Goal: Task Accomplishment & Management: Use online tool/utility

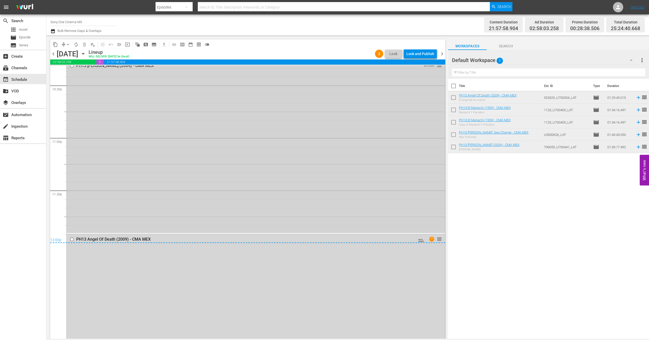
scroll to position [2398, 0]
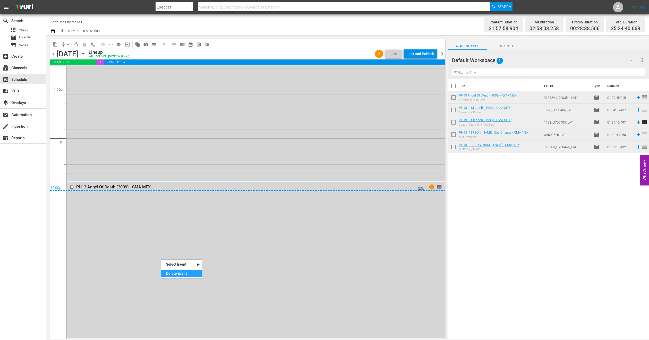
click at [177, 274] on div "Delete Event" at bounding box center [181, 273] width 41 height 7
click at [109, 151] on div "PH13 [PERSON_NAME] (2004) - CMA MEX AUTO-LOOPED reorder" at bounding box center [256, 95] width 378 height 172
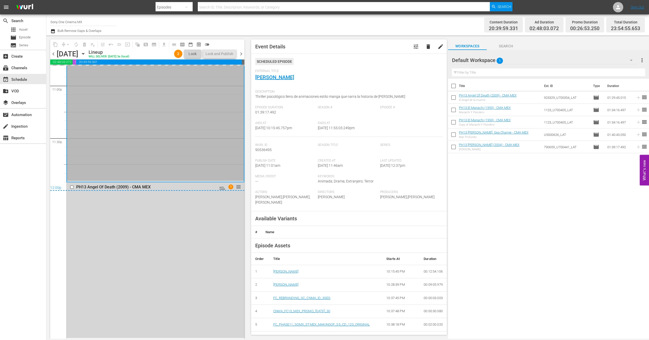
click at [631, 59] on icon "button" at bounding box center [631, 60] width 6 height 6
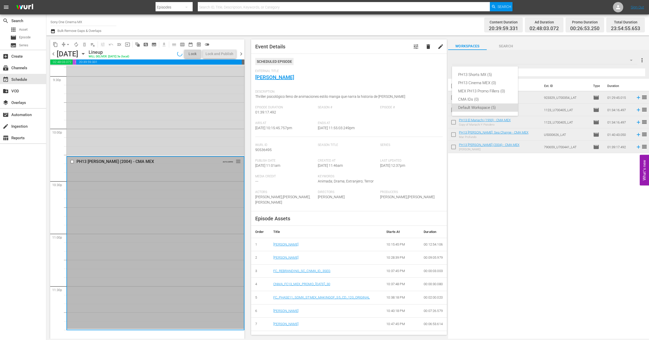
scroll to position [2249, 0]
click at [492, 72] on div "PH13 Shorts MX (5)" at bounding box center [485, 75] width 54 height 8
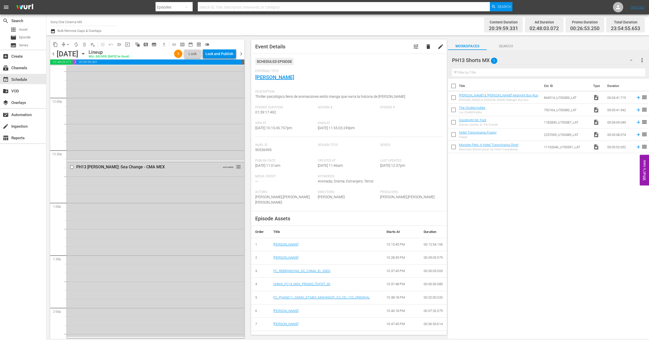
scroll to position [1244, 0]
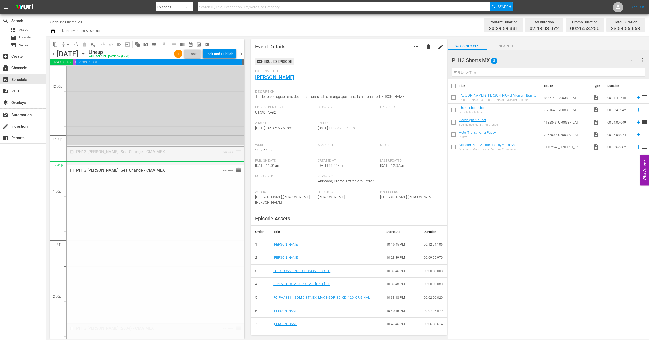
drag, startPoint x: 232, startPoint y: 151, endPoint x: 233, endPoint y: 169, distance: 17.1
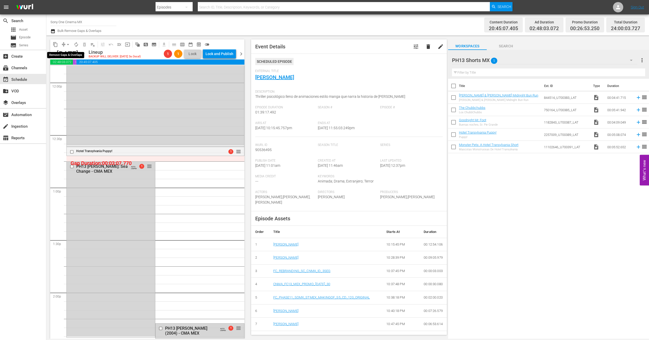
click at [68, 48] on button "arrow_drop_down" at bounding box center [68, 44] width 8 height 8
click at [77, 75] on li "Align to End of Previous Day" at bounding box center [68, 72] width 54 height 9
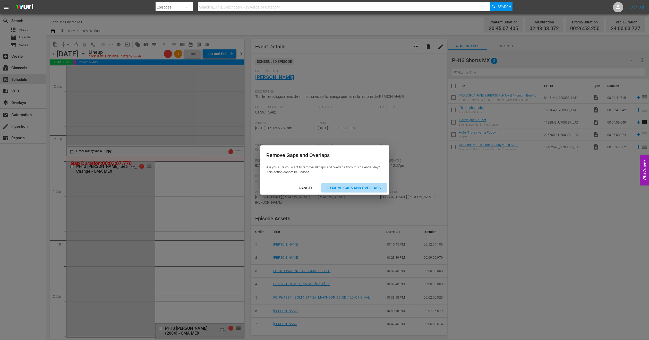
click at [344, 185] on div "Remove Gaps and Overlaps" at bounding box center [354, 188] width 62 height 6
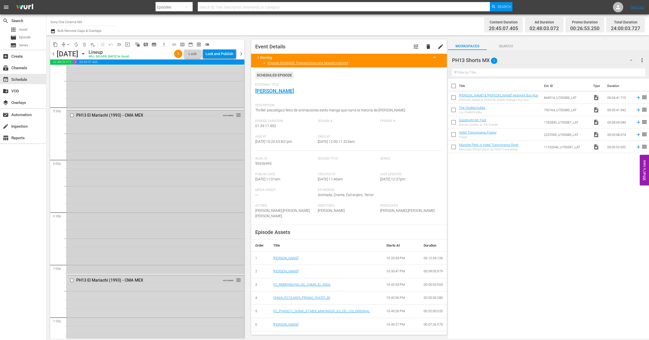
scroll to position [1708, 0]
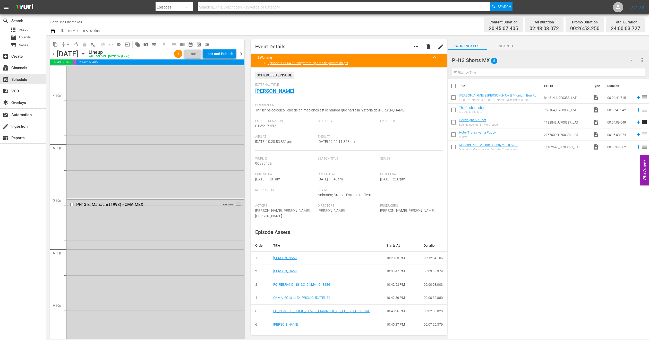
click at [86, 54] on icon "button" at bounding box center [83, 54] width 6 height 6
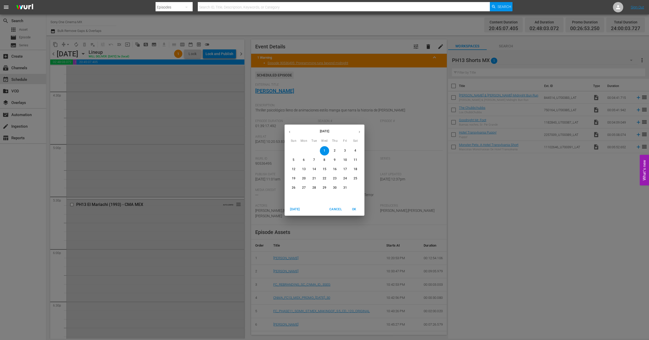
click at [334, 151] on p "2" at bounding box center [335, 151] width 2 height 4
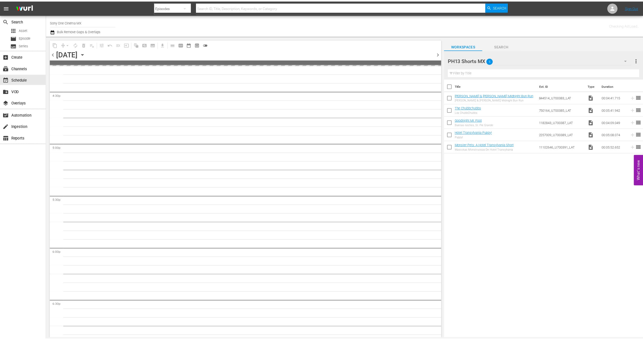
scroll to position [1787, 0]
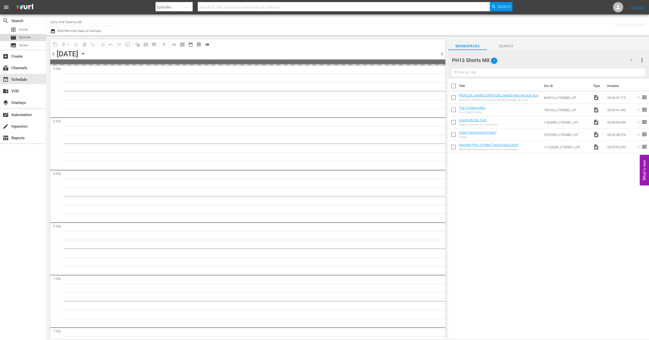
click at [26, 34] on div "movie Episode" at bounding box center [20, 37] width 20 height 7
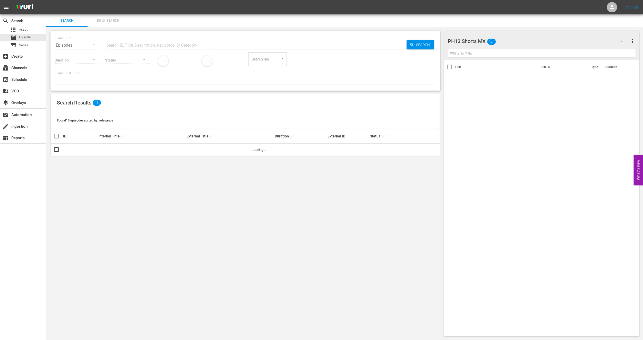
click at [109, 18] on span "Bulk Search" at bounding box center [108, 21] width 35 height 6
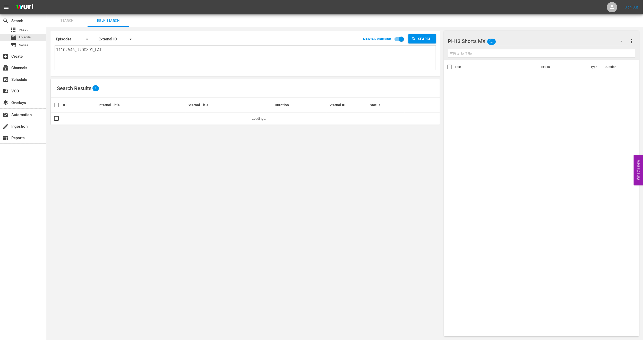
click at [623, 41] on icon "button" at bounding box center [622, 41] width 6 height 6
click at [475, 87] on div "Default Workspace (5)" at bounding box center [481, 89] width 54 height 8
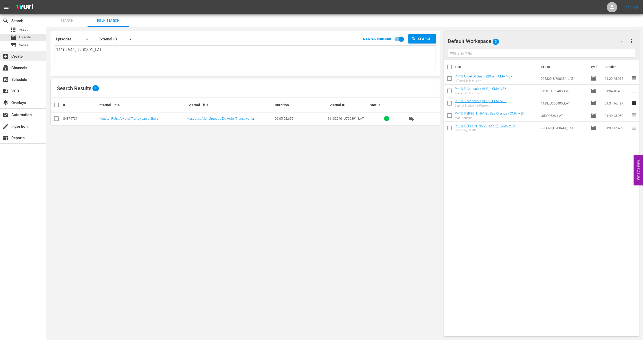
drag, startPoint x: 111, startPoint y: 57, endPoint x: 0, endPoint y: 57, distance: 111.3
click at [46, 0] on div "search Search apps Asset movie Episode subtitles Series add_box Create subscrip…" at bounding box center [344, 0] width 597 height 0
paste textarea "U7000001 72802_U700364_LAT 187547_U700265_LAT 2295296_U700436"
type textarea "U7000001 72802_U700364_LAT 187547_U700265_LAT 2295296_U700436_LAT"
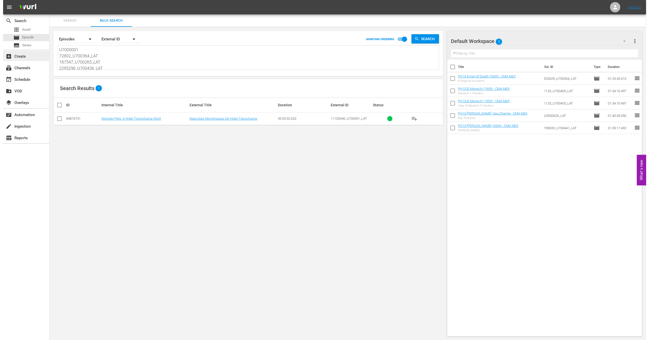
scroll to position [1, 0]
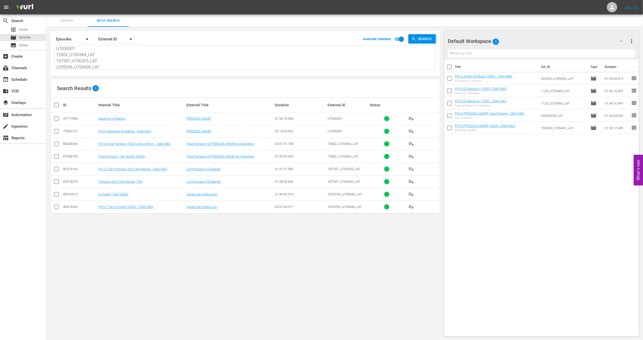
type textarea "U7000001 72802_U700364_LAT 187547_U700265_LAT 2295296_U700436_LAT"
click at [632, 39] on span "more_vert" at bounding box center [632, 41] width 6 height 6
click at [593, 51] on div "Clear All Workspace Items" at bounding box center [599, 50] width 61 height 9
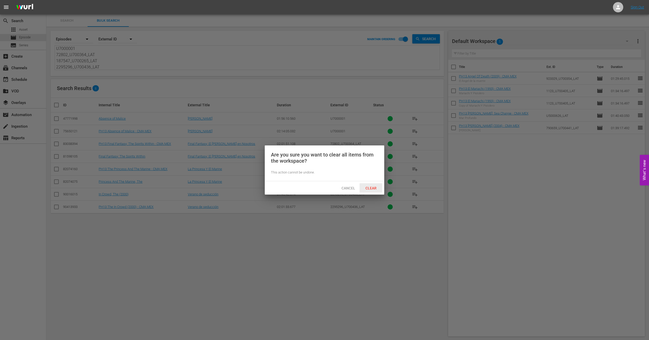
click at [375, 187] on span "Clear" at bounding box center [370, 188] width 19 height 4
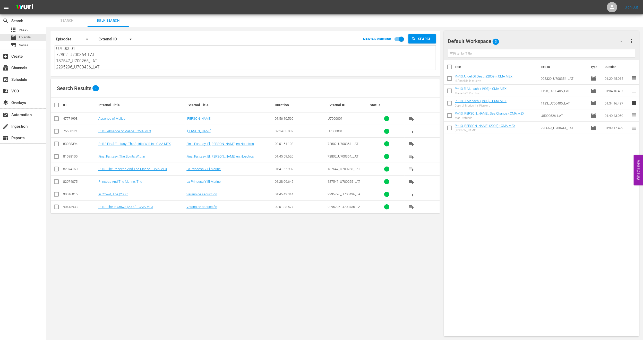
click at [56, 132] on input "checkbox" at bounding box center [56, 132] width 6 height 6
checkbox input "true"
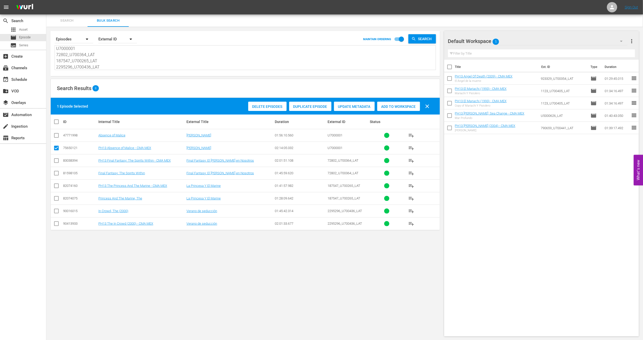
click at [57, 155] on td at bounding box center [57, 160] width 12 height 13
click at [56, 163] on input "checkbox" at bounding box center [56, 162] width 6 height 6
checkbox input "true"
click at [55, 188] on input "checkbox" at bounding box center [56, 187] width 6 height 6
checkbox input "true"
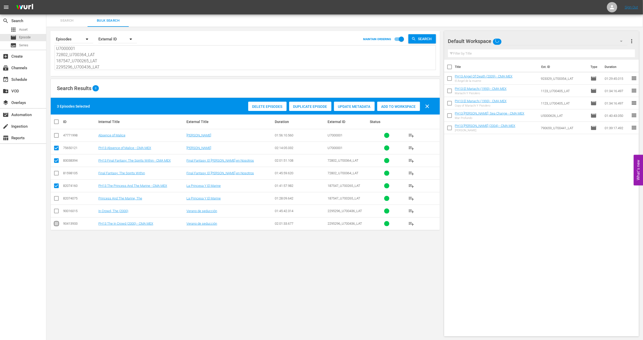
click at [57, 224] on input "checkbox" at bounding box center [56, 225] width 6 height 6
checkbox input "true"
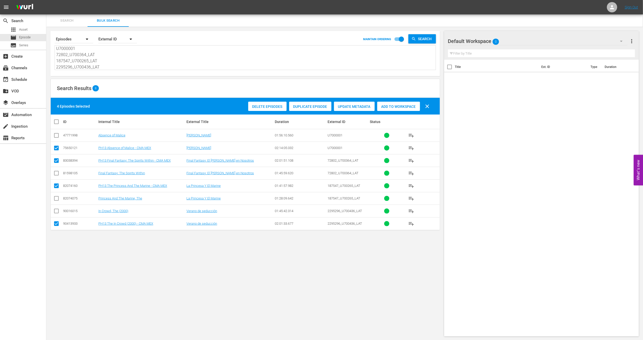
click at [401, 109] on div "Add to Workspace" at bounding box center [398, 107] width 43 height 10
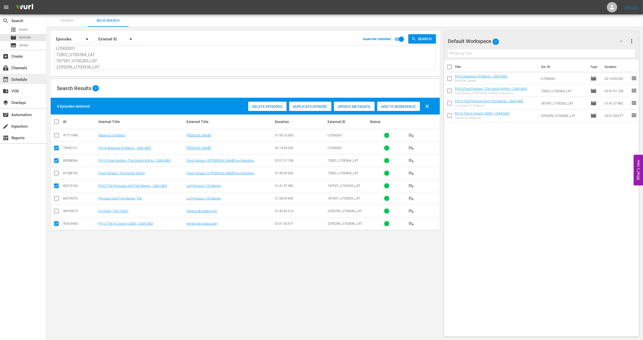
click at [29, 77] on div "event_available Schedule" at bounding box center [23, 79] width 46 height 10
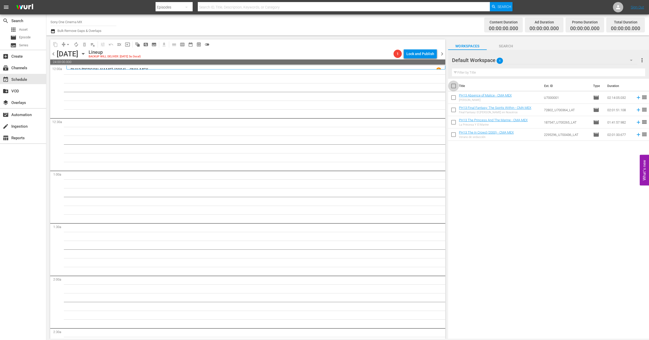
click at [453, 86] on input "checkbox" at bounding box center [453, 87] width 11 height 11
checkbox input "true"
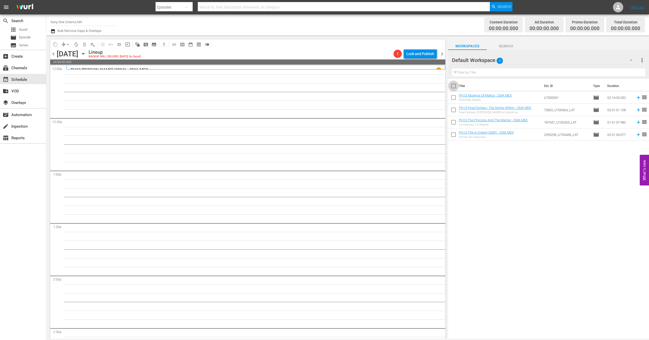
checkbox input "true"
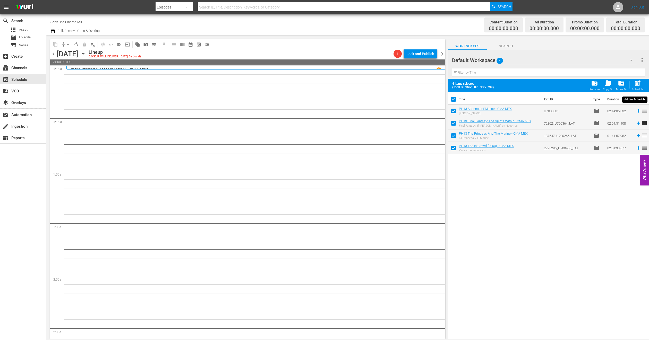
click at [635, 86] on span "post_add" at bounding box center [637, 83] width 7 height 7
checkbox input "false"
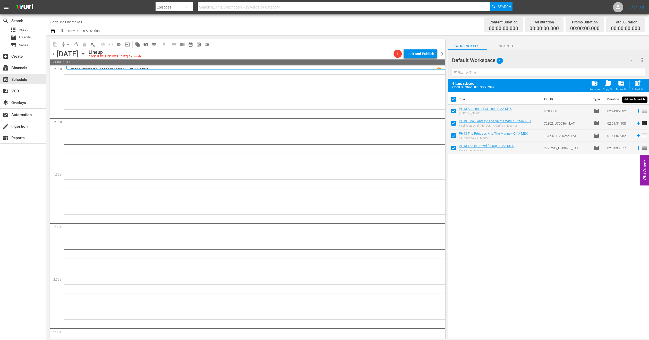
checkbox input "false"
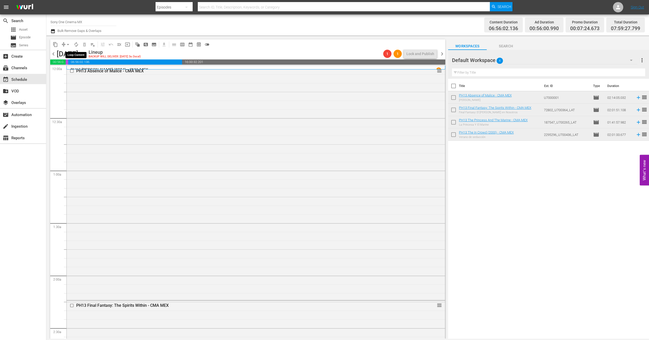
click at [76, 44] on span "autorenew_outlined" at bounding box center [76, 44] width 5 height 5
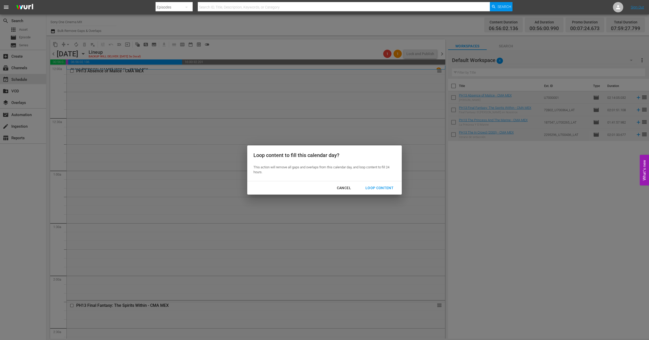
click at [392, 187] on div "Loop Content" at bounding box center [379, 188] width 36 height 6
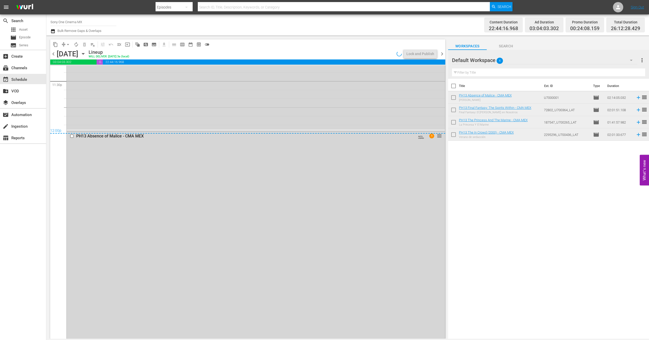
scroll to position [2481, 0]
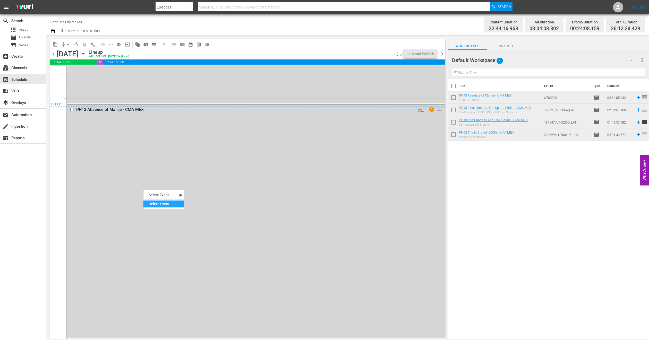
click at [148, 203] on div "Delete Event" at bounding box center [164, 204] width 41 height 7
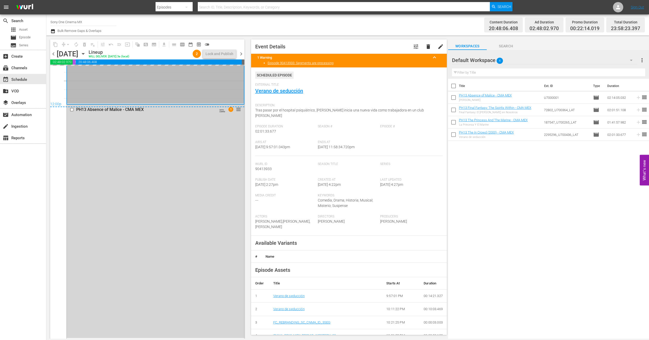
click at [631, 60] on icon "button" at bounding box center [631, 60] width 6 height 6
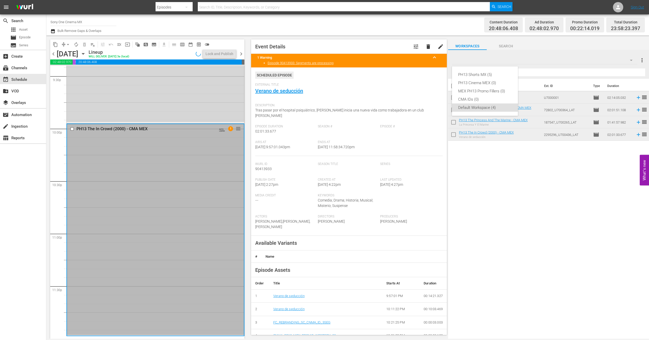
scroll to position [2249, 0]
click at [483, 75] on div "PH13 Shorts MX (5)" at bounding box center [485, 75] width 54 height 8
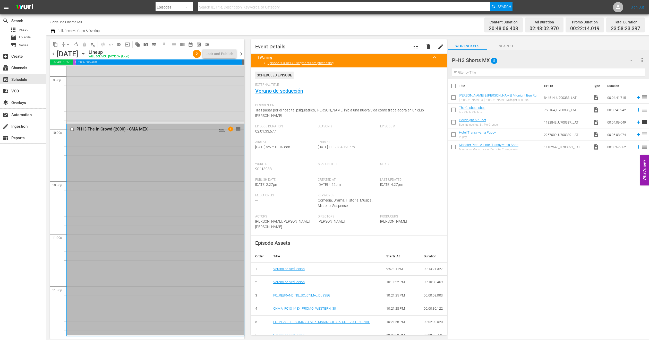
click at [631, 60] on icon "button" at bounding box center [631, 60] width 3 height 1
click at [488, 107] on div "Default Workspace (4)" at bounding box center [485, 108] width 54 height 8
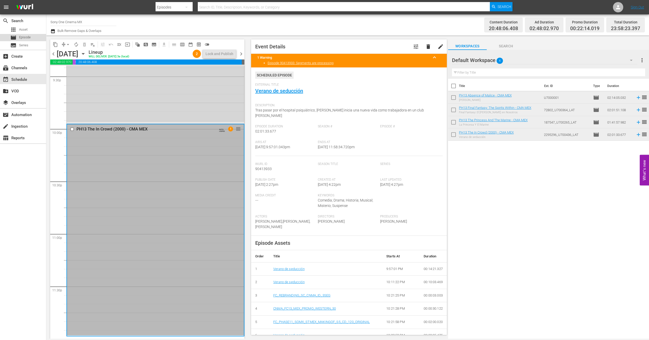
click at [30, 36] on span "Episode" at bounding box center [25, 37] width 12 height 5
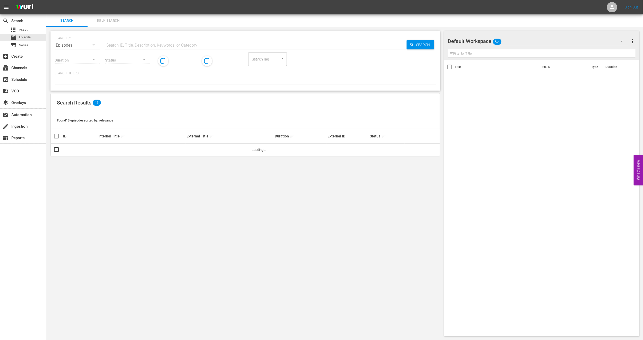
click at [108, 22] on span "Bulk Search" at bounding box center [108, 21] width 35 height 6
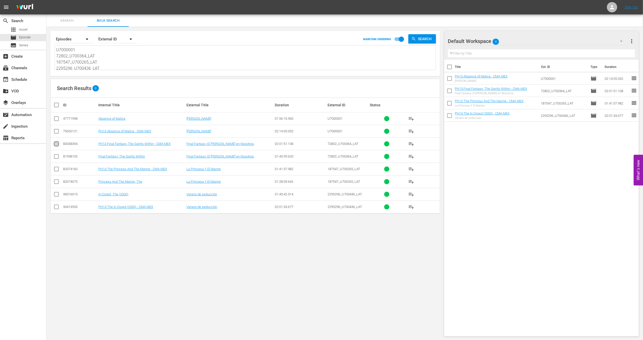
click at [57, 145] on input "checkbox" at bounding box center [56, 145] width 6 height 6
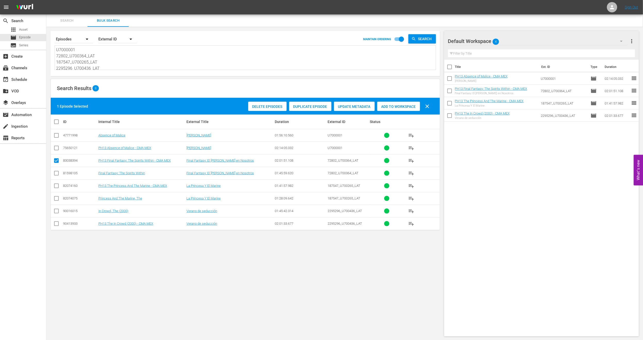
click at [308, 111] on div "Duplicate Episode" at bounding box center [310, 107] width 42 height 10
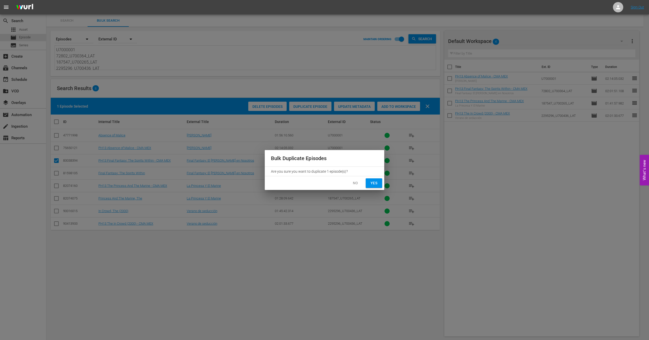
click at [371, 186] on span "Yes" at bounding box center [374, 183] width 8 height 6
checkbox input "false"
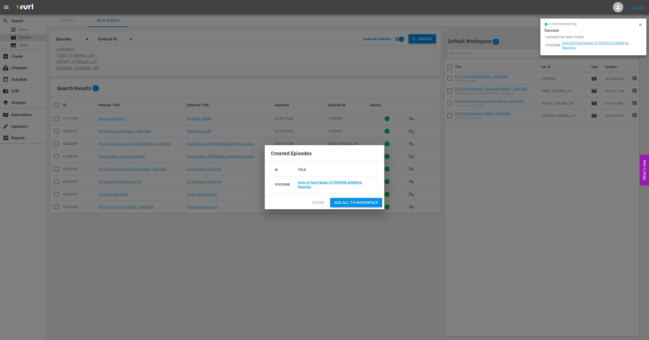
click at [349, 203] on span "Add all to Workspace" at bounding box center [356, 203] width 44 height 6
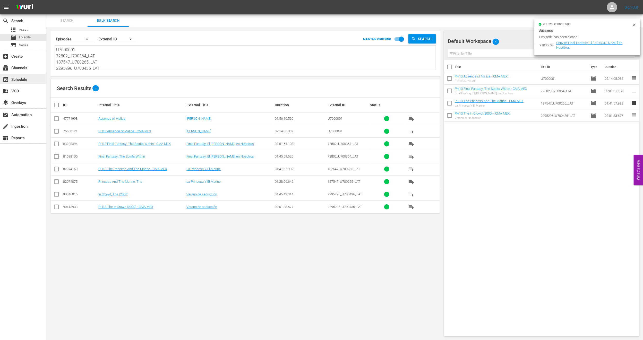
click at [30, 78] on div "event_available Schedule" at bounding box center [23, 79] width 46 height 10
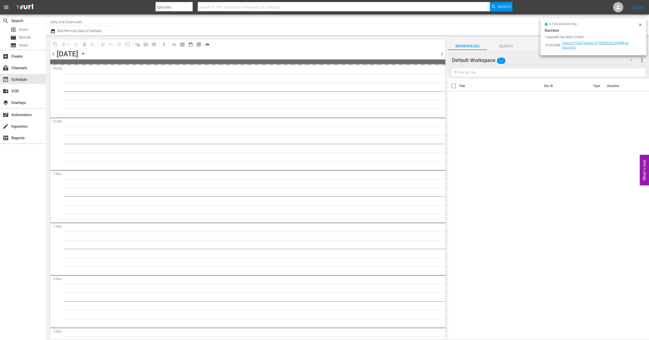
click at [639, 25] on icon at bounding box center [640, 25] width 4 height 4
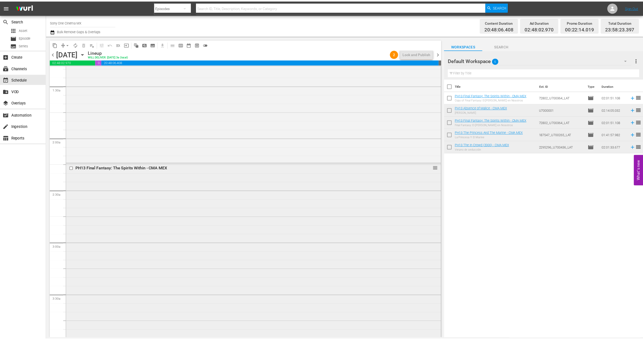
scroll to position [155, 0]
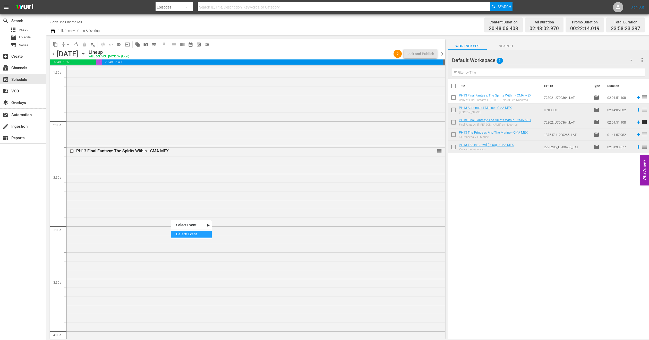
click at [202, 234] on div "Delete Event" at bounding box center [191, 234] width 41 height 7
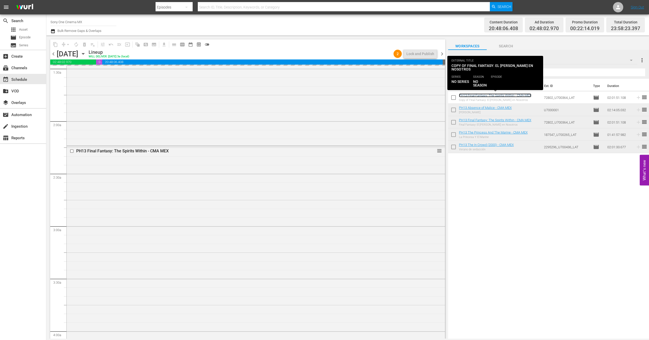
click at [489, 95] on link "PH13 Final Fantasy: The Spirits Within - CMA MEX" at bounding box center [495, 96] width 72 height 4
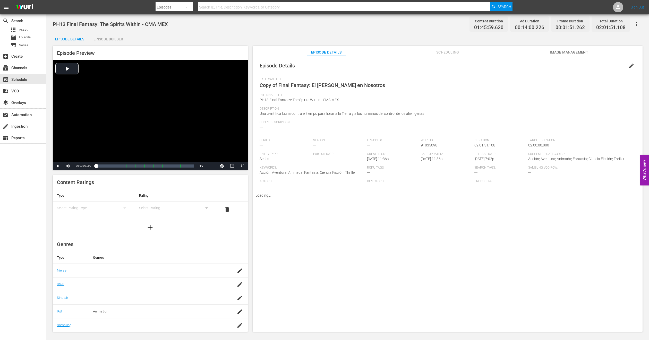
click at [631, 67] on span "edit" at bounding box center [631, 66] width 6 height 6
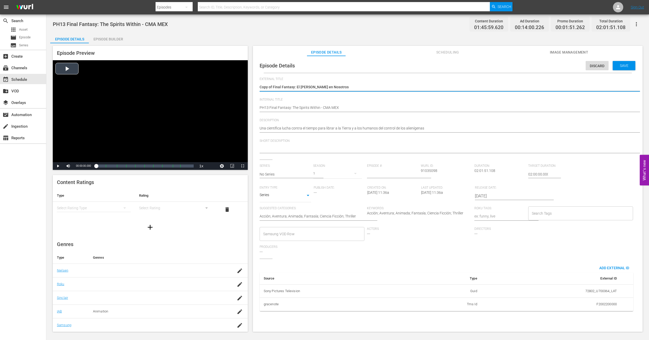
drag, startPoint x: 273, startPoint y: 87, endPoint x: 96, endPoint y: 92, distance: 176.8
click at [96, 92] on div "Episode Preview Video Player is loading. Play Video Play Mute Current Time 00:0…" at bounding box center [347, 189] width 595 height 293
type textarea "Final Fantasy: El [PERSON_NAME] en Nosotros"
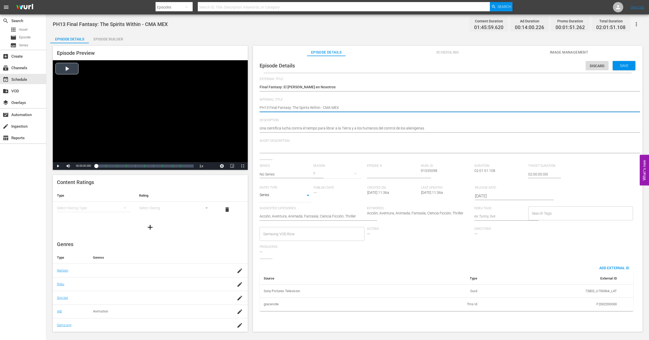
type textarea "FPH13 Final Fantasy: The Spirits Within - CMA MEX"
type textarea "FiPH13 Final Fantasy: The Spirits Within - CMA MEX"
type textarea "FPH13 Final Fantasy: The Spirits Within - CMA MEX"
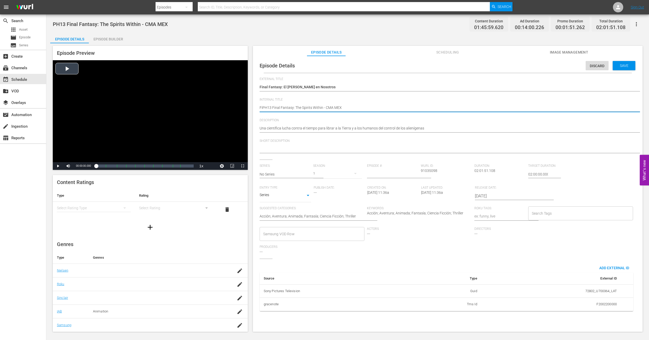
type textarea "FPH13 Final Fantasy: The Spirits Within - CMA MEX"
type textarea "FIPH13 Final Fantasy: The Spirits Within - CMA MEX"
type textarea "FILPH13 Final Fantasy: The Spirits Within - CMA MEX"
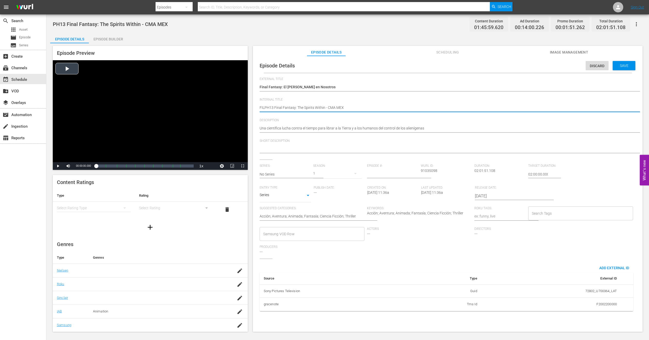
type textarea "FILLPH13 Final Fantasy: The Spirits Within - CMA MEX"
type textarea "FILLEPH13 Final Fantasy: The Spirits Within - CMA MEX"
type textarea "FILLERPH13 Final Fantasy: The Spirits Within - CMA MEX"
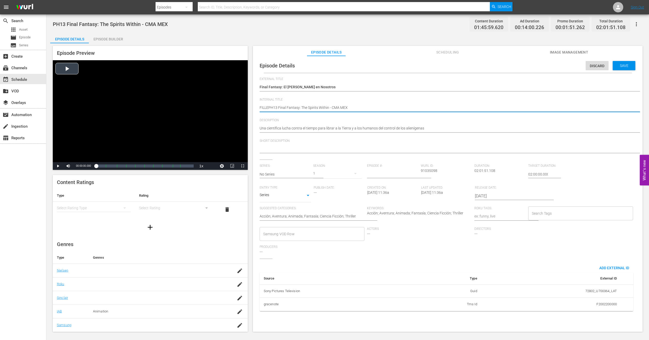
type textarea "FILLERPH13 Final Fantasy: The Spirits Within - CMA MEX"
type textarea "FILLER PH13 Final Fantasy: The Spirits Within - CMA MEX"
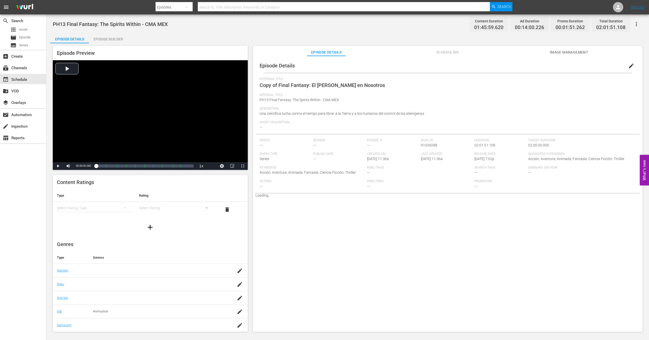
click at [122, 41] on div "Episode Builder" at bounding box center [108, 39] width 39 height 12
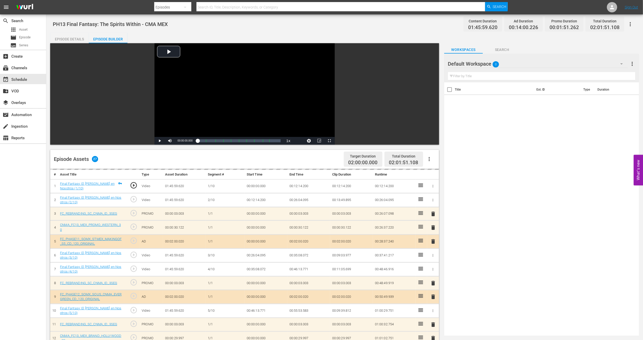
click at [623, 63] on icon "button" at bounding box center [622, 64] width 6 height 6
click at [484, 98] on div "MEX PH13 Promo Fillers (11)" at bounding box center [481, 95] width 54 height 8
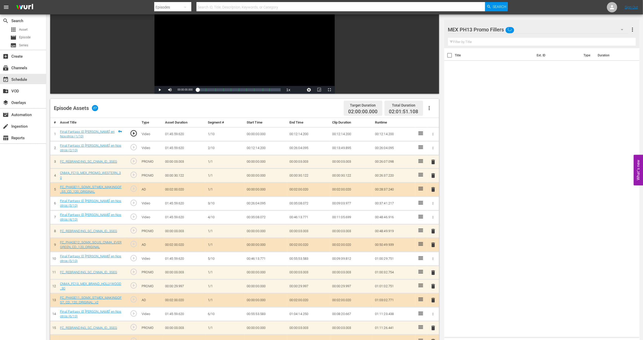
scroll to position [218, 0]
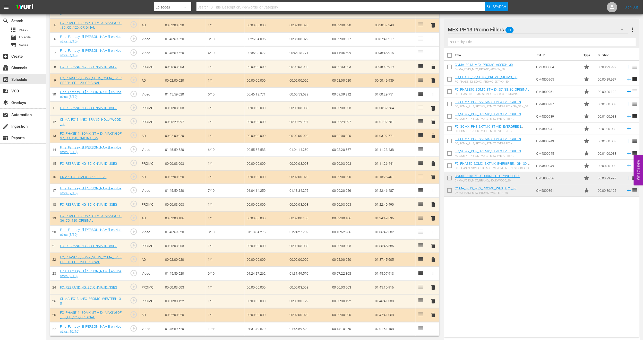
click at [449, 68] on input "checkbox" at bounding box center [449, 68] width 11 height 11
checkbox input "true"
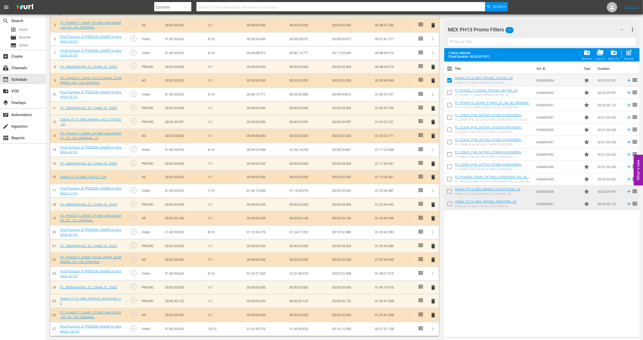
click at [452, 190] on input "checkbox" at bounding box center [449, 192] width 11 height 11
checkbox input "true"
click at [450, 209] on input "checkbox" at bounding box center [449, 205] width 11 height 11
checkbox input "true"
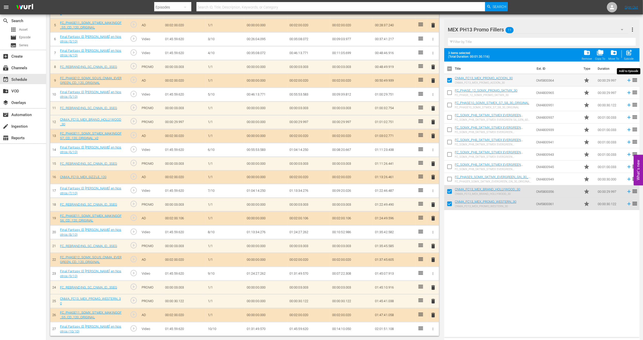
click at [631, 56] on span "post_add" at bounding box center [629, 52] width 7 height 7
checkbox input "false"
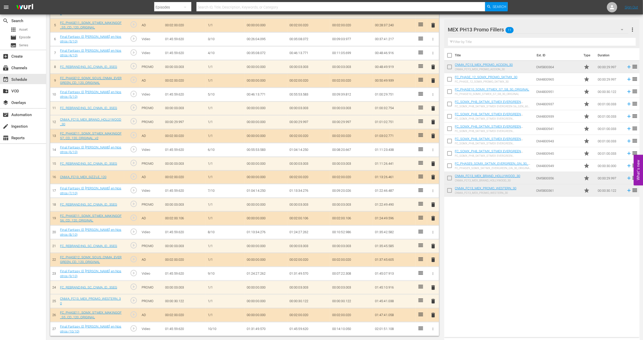
scroll to position [218, 0]
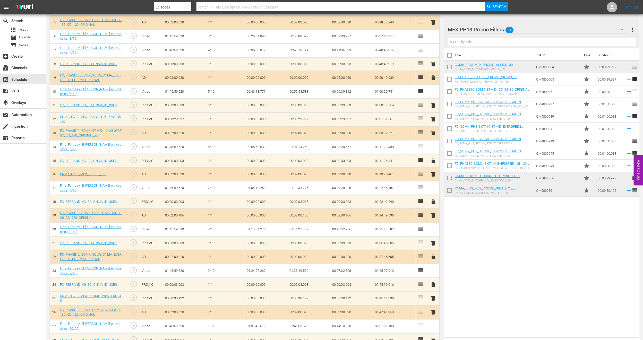
click at [516, 257] on div "Title Ext. ID Type Duration CNMA_FC13_MEX_PROMO_ACCION_30 CNMA_FC13_MEX_PROMO_A…" at bounding box center [542, 191] width 196 height 287
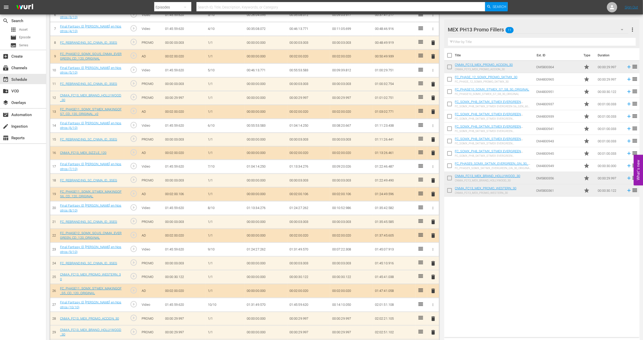
scroll to position [260, 0]
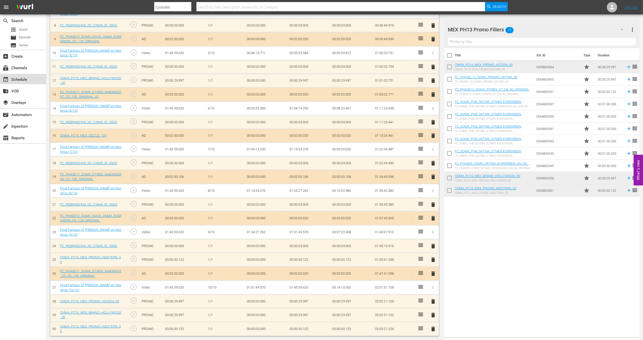
click at [27, 78] on div "event_available Schedule" at bounding box center [14, 79] width 29 height 5
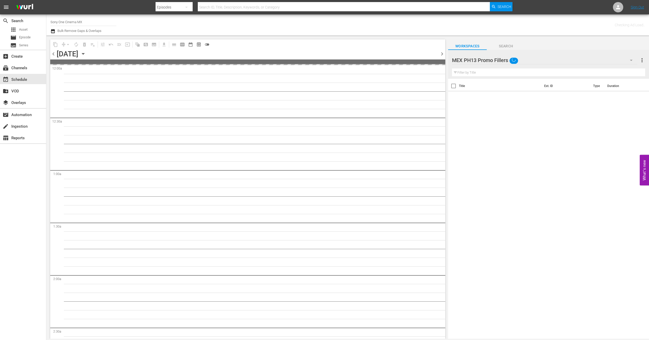
click at [628, 59] on icon "button" at bounding box center [631, 60] width 6 height 6
click at [478, 108] on div "Default Workspace (5)" at bounding box center [485, 108] width 54 height 8
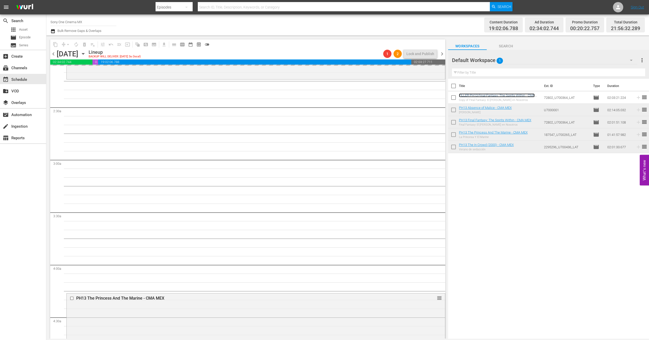
scroll to position [218, 0]
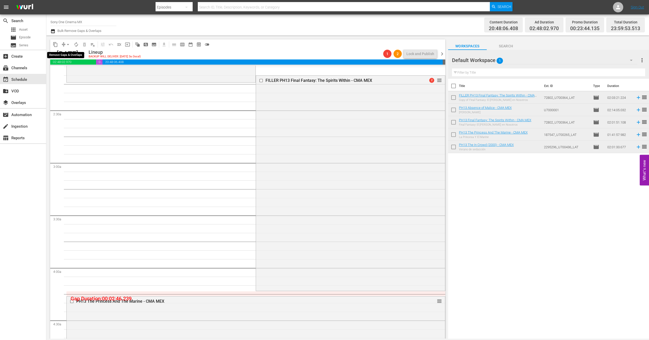
click at [68, 43] on span "arrow_drop_down" at bounding box center [67, 44] width 5 height 5
click at [71, 73] on li "Align to End of Previous Day" at bounding box center [68, 72] width 54 height 9
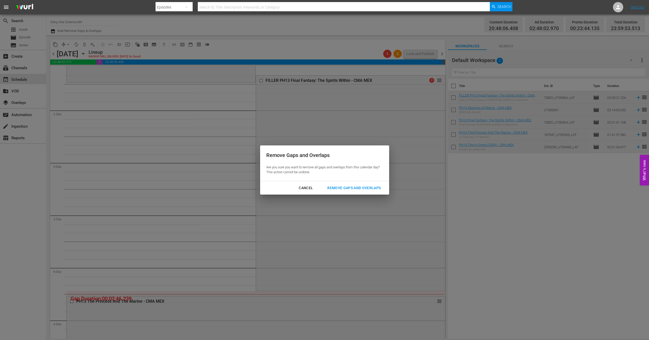
click at [339, 189] on div "Remove Gaps and Overlaps" at bounding box center [354, 188] width 62 height 6
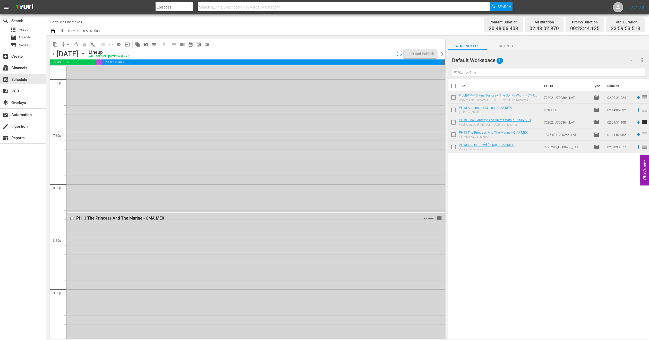
scroll to position [2249, 0]
click at [190, 245] on div "PH13 The In Crowd (2000) - CMA MEX AUTO-LOOPED 2 reorder" at bounding box center [256, 233] width 378 height 212
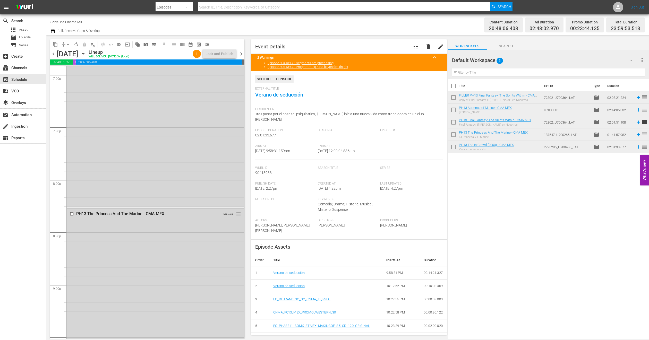
scroll to position [2056, 0]
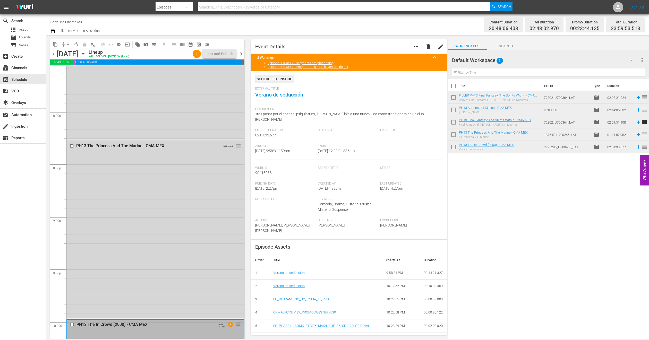
click at [86, 55] on icon "button" at bounding box center [83, 54] width 6 height 6
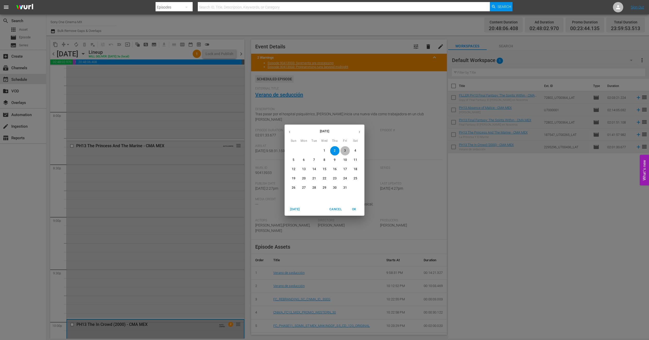
click at [343, 149] on span "3" at bounding box center [345, 151] width 9 height 4
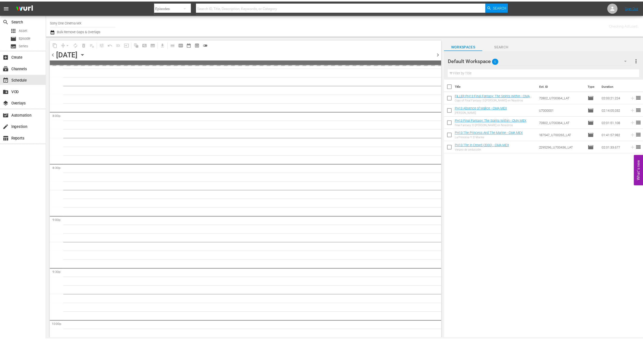
scroll to position [2091, 0]
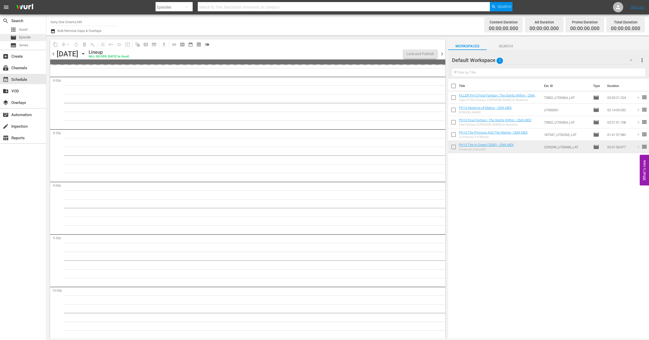
click at [27, 36] on span "Episode" at bounding box center [25, 37] width 12 height 5
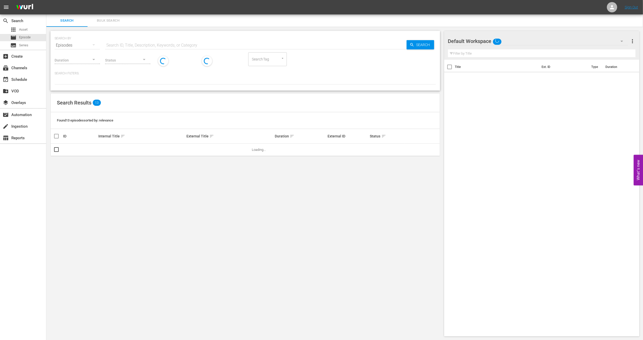
click at [102, 20] on span "Bulk Search" at bounding box center [108, 21] width 35 height 6
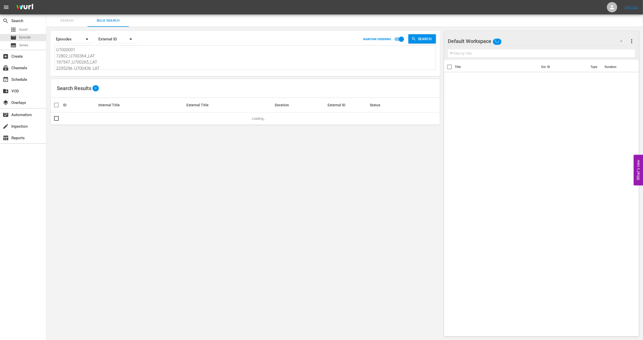
scroll to position [1, 0]
drag, startPoint x: 56, startPoint y: 48, endPoint x: 148, endPoint y: 97, distance: 103.4
click at [148, 97] on div "Search By Episodes Order By External ID MAINTAIN ORDERING Search U7000001 72802…" at bounding box center [245, 184] width 398 height 314
paste textarea "938495_U700355_LAT 2295296_U700436_LAT 32732_U700443_LAT_CEN 1982_U700444_LAT"
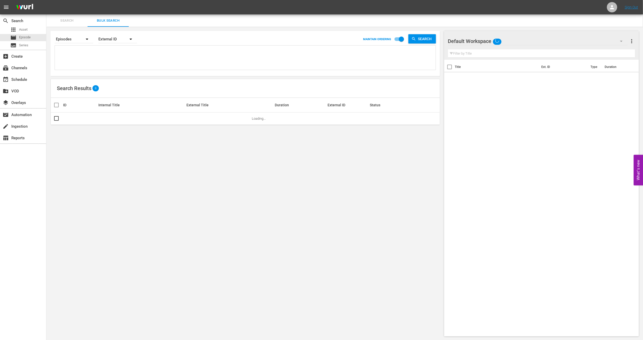
type textarea "938495_U700355_LAT 2295296_U700436_LAT 32732_U700443_LAT_CEN 1982_U700444_LAT"
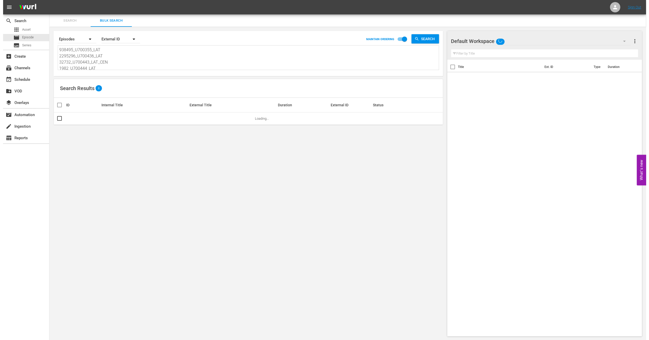
scroll to position [1, 0]
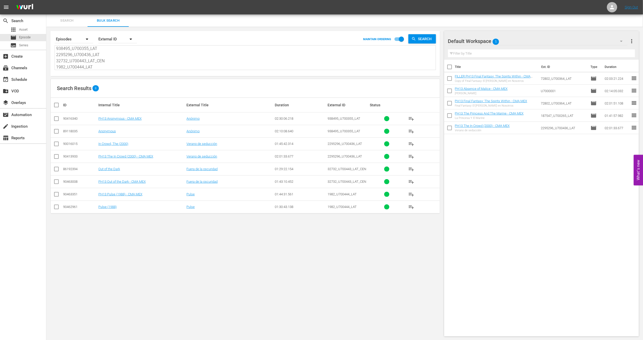
type textarea "938495_U700355_LAT 2295296_U700436_LAT 32732_U700443_LAT_CEN 1982_U700444_LAT"
click at [632, 40] on span "more_vert" at bounding box center [632, 41] width 6 height 6
click at [587, 50] on div "Clear All Workspace Items" at bounding box center [599, 50] width 61 height 9
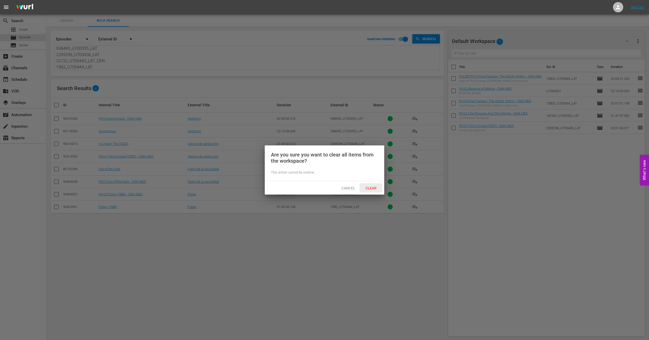
click at [373, 189] on span "Clear" at bounding box center [370, 188] width 19 height 4
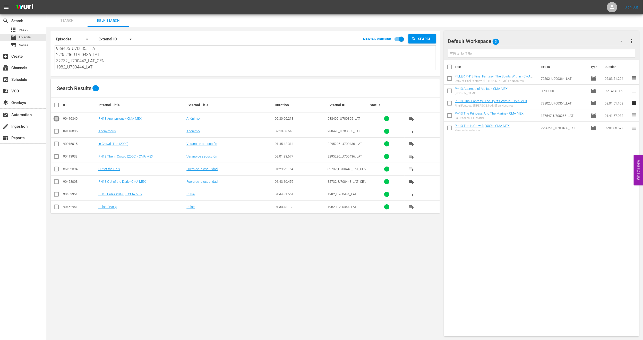
click at [56, 120] on input "checkbox" at bounding box center [56, 120] width 6 height 6
checkbox input "true"
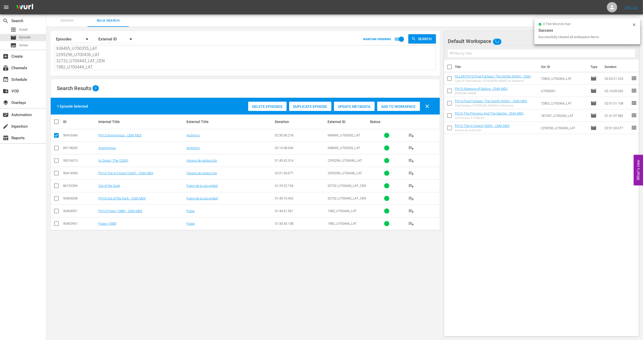
click at [57, 175] on input "checkbox" at bounding box center [56, 174] width 6 height 6
checkbox input "true"
click at [57, 202] on input "checkbox" at bounding box center [56, 200] width 6 height 6
checkbox input "true"
click at [56, 213] on input "checkbox" at bounding box center [56, 212] width 6 height 6
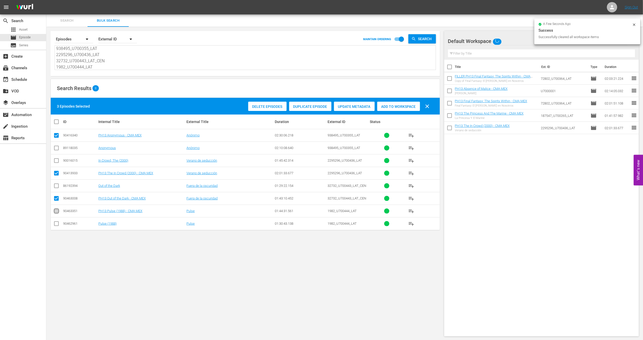
checkbox input "true"
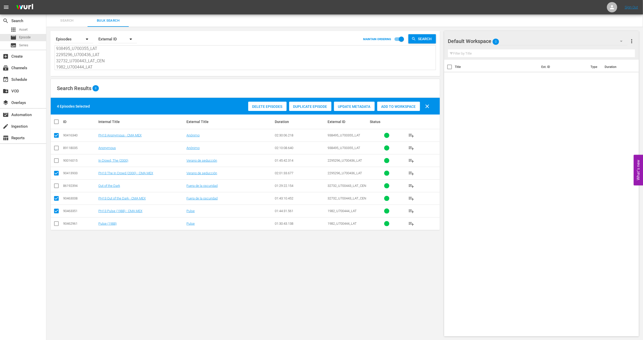
click at [404, 106] on span "Add to Workspace" at bounding box center [398, 107] width 43 height 4
click at [26, 77] on div "event_available Schedule" at bounding box center [14, 79] width 29 height 5
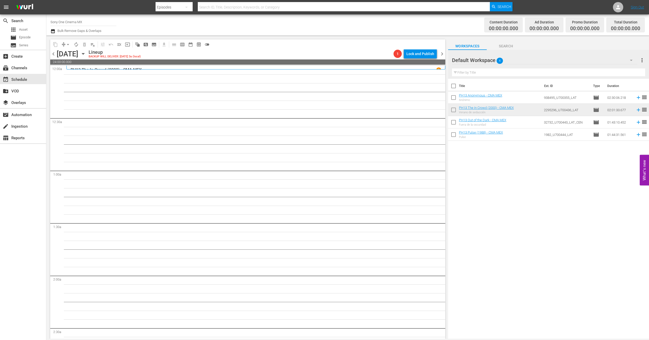
click at [454, 88] on input "checkbox" at bounding box center [453, 87] width 11 height 11
checkbox input "true"
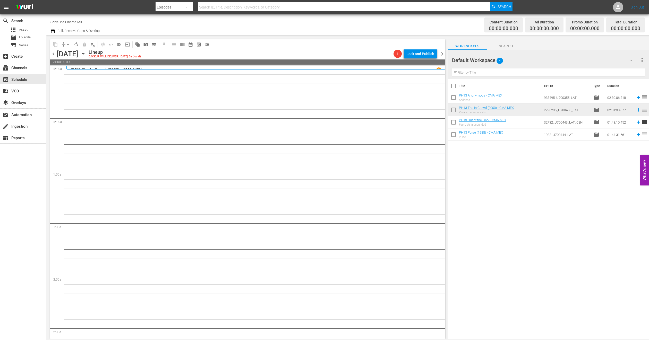
checkbox input "true"
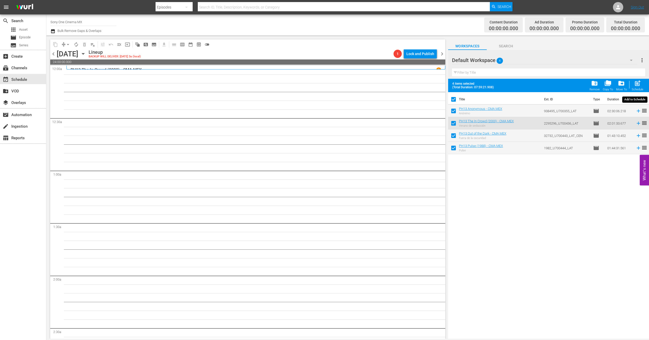
click at [639, 83] on span "post_add" at bounding box center [637, 83] width 7 height 7
checkbox input "false"
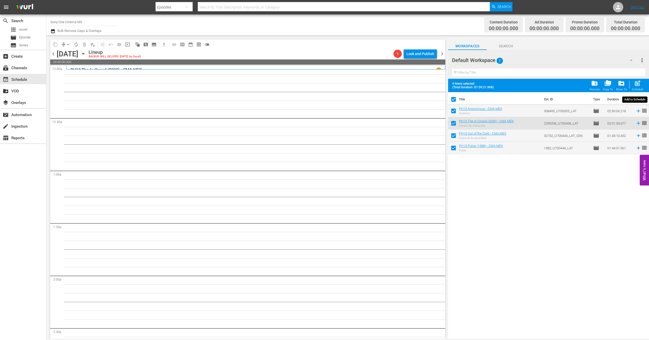
checkbox input "false"
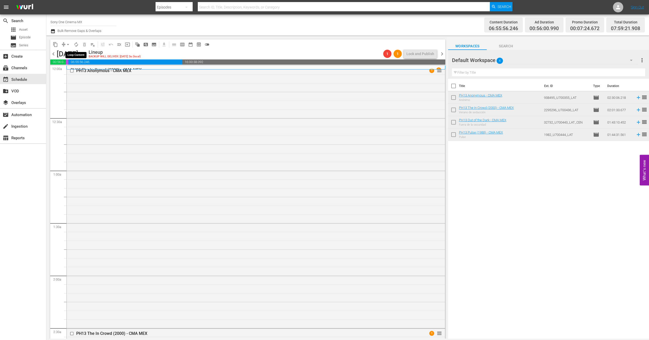
click at [77, 46] on span "autorenew_outlined" at bounding box center [76, 44] width 5 height 5
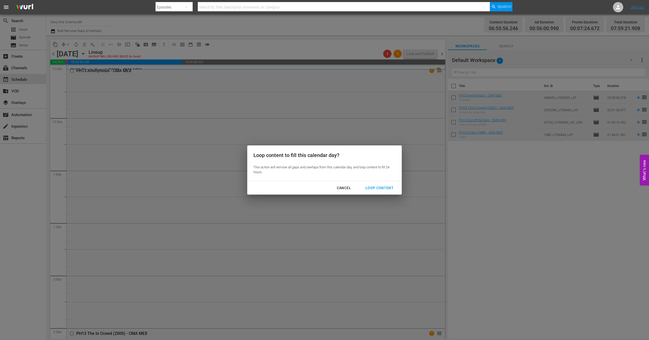
click at [380, 186] on div "Loop Content" at bounding box center [379, 188] width 36 height 6
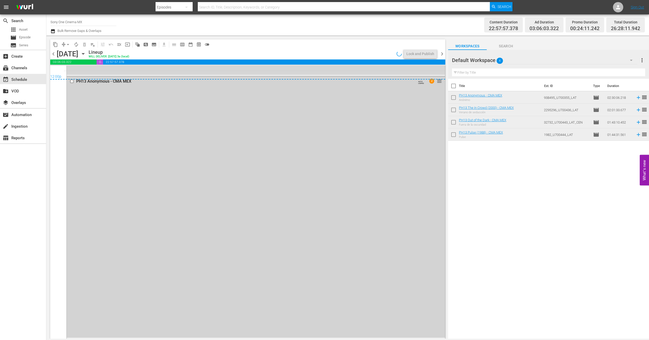
scroll to position [2393, 0]
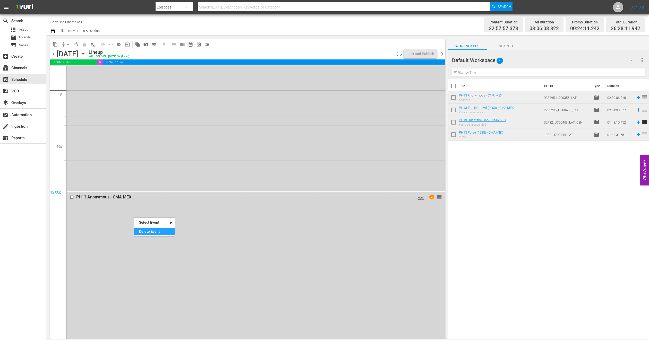
click at [144, 230] on div "Delete Event" at bounding box center [154, 231] width 41 height 7
click at [126, 153] on div "PH13 Pulse (1988) - CMA MEX AUTO-LOOPED 1 reorder" at bounding box center [256, 100] width 378 height 182
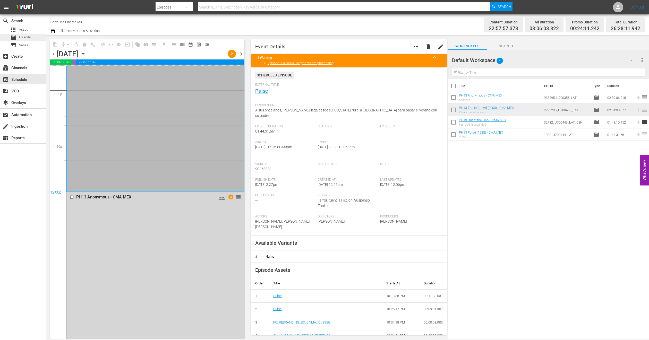
click at [25, 36] on span "Episode" at bounding box center [25, 37] width 12 height 5
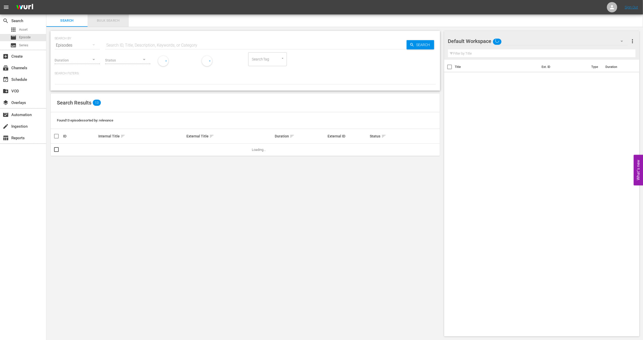
click at [108, 22] on span "Bulk Search" at bounding box center [108, 21] width 35 height 6
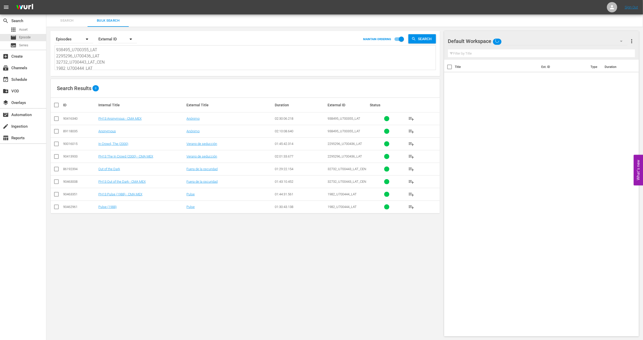
click at [58, 158] on input "checkbox" at bounding box center [56, 158] width 6 height 6
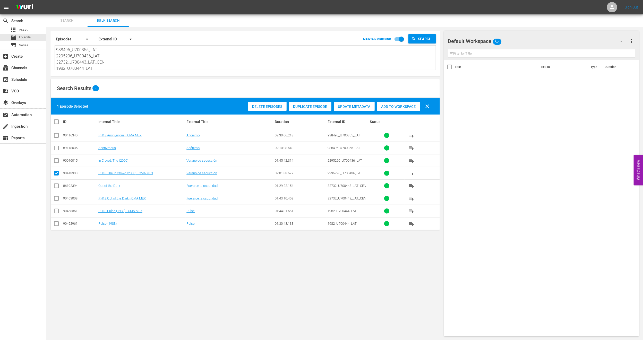
click at [302, 107] on span "Duplicate Episode" at bounding box center [310, 107] width 42 height 4
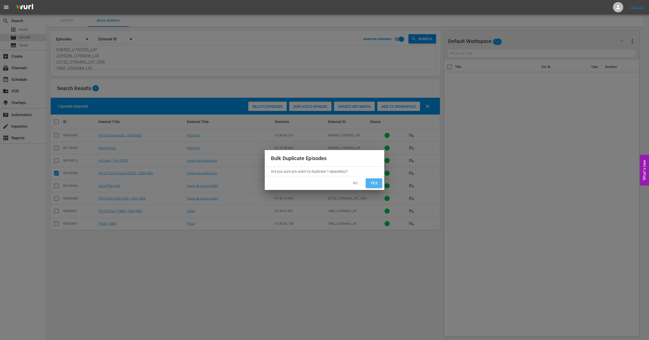
click at [370, 182] on span "Yes" at bounding box center [374, 183] width 8 height 6
checkbox input "false"
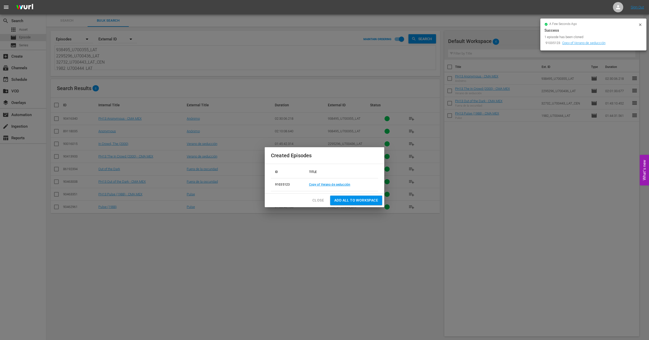
click at [369, 202] on span "Add all to Workspace" at bounding box center [356, 200] width 44 height 6
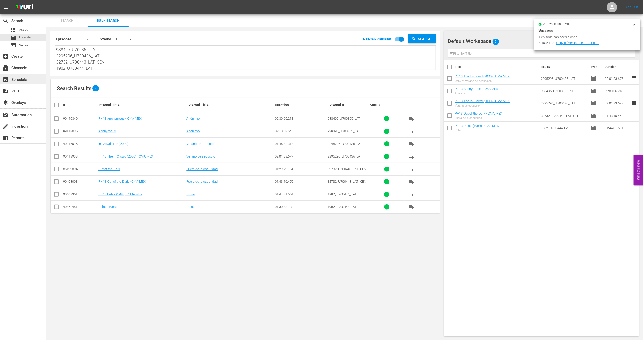
click at [30, 78] on div "event_available Schedule" at bounding box center [23, 79] width 46 height 10
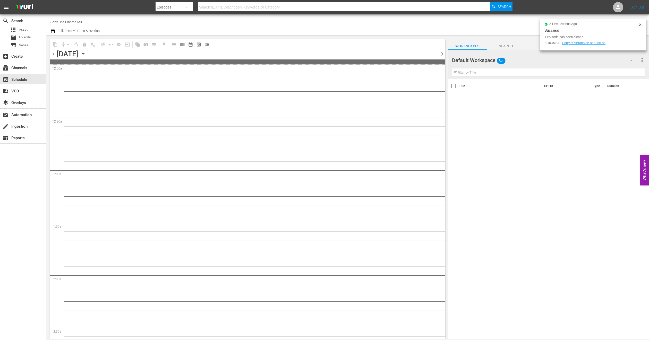
click at [639, 24] on icon at bounding box center [640, 25] width 4 height 4
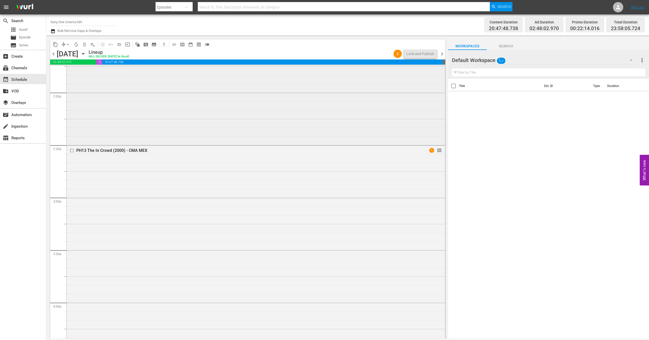
scroll to position [232, 0]
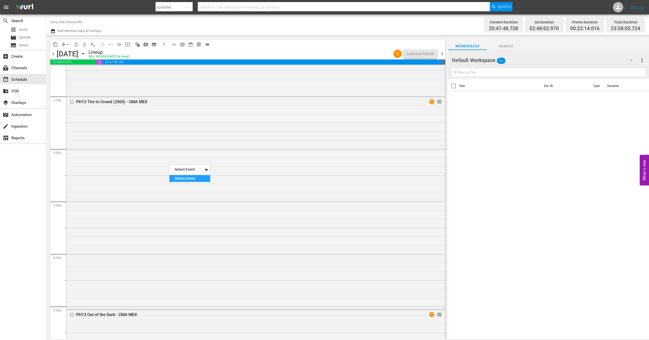
click at [185, 179] on div "Delete Event" at bounding box center [190, 178] width 41 height 7
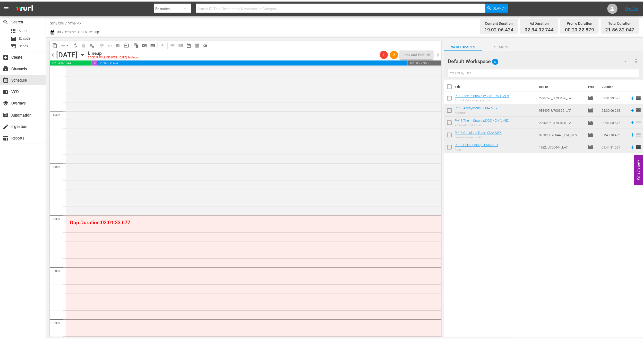
scroll to position [116, 0]
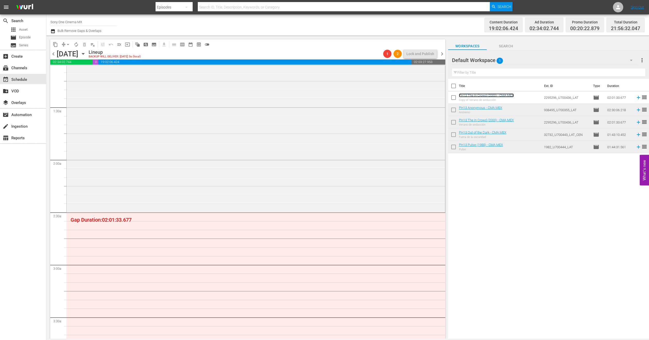
click at [490, 96] on link "PH13 The In Crowd (2000) - CMA MEX" at bounding box center [486, 96] width 55 height 4
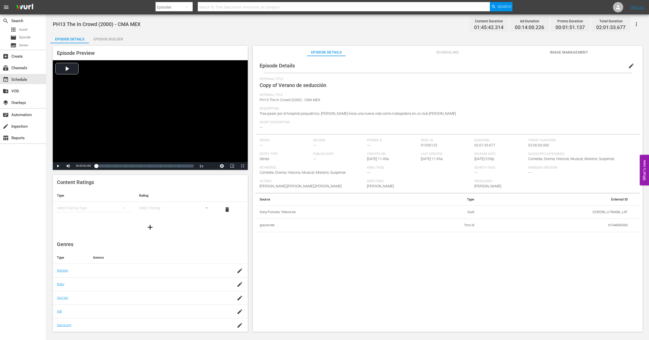
click at [628, 69] on button "edit" at bounding box center [631, 66] width 12 height 12
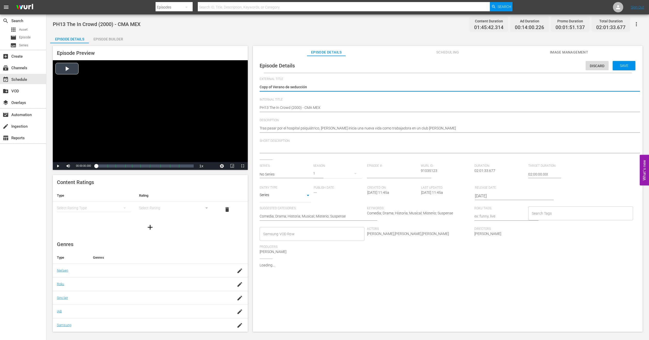
drag, startPoint x: 272, startPoint y: 88, endPoint x: 168, endPoint y: 90, distance: 104.6
click at [168, 90] on div "Episode Preview Video Player is loading. Play Video Play Mute Current Time 00:0…" at bounding box center [347, 189] width 595 height 293
type textarea "Verano de seducción"
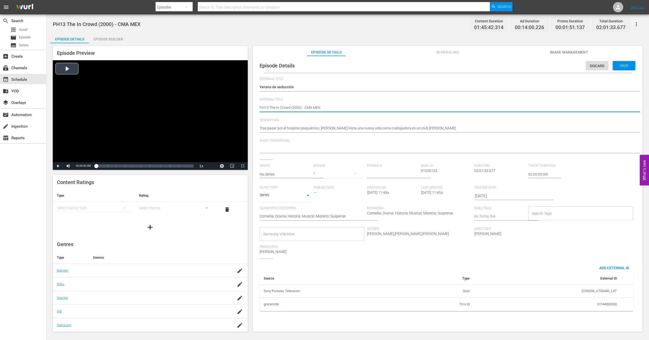
type textarea "FPH13 The In Crowd (2000) - CMA MEX"
type textarea "FIPH13 The In Crowd (2000) - CMA MEX"
type textarea "FILPH13 The In Crowd (2000) - CMA MEX"
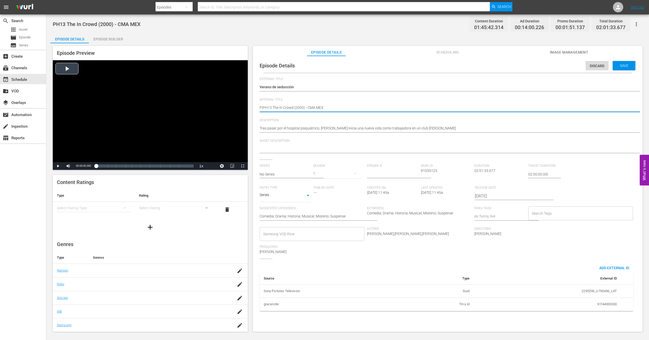
type textarea "FILPH13 The In Crowd (2000) - CMA MEX"
type textarea "FILLPH13 The In Crowd (2000) - CMA MEX"
type textarea "FILLEPH13 The In Crowd (2000) - CMA MEX"
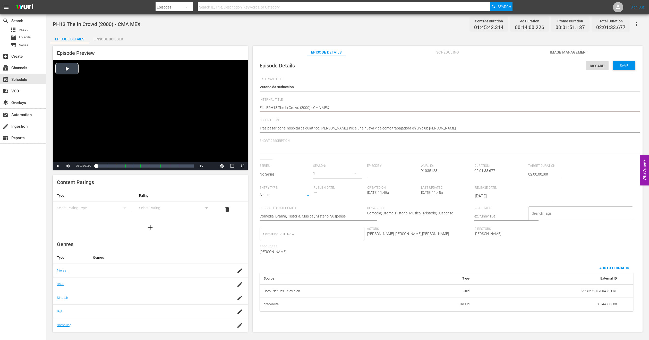
type textarea "FILLERPH13 The In Crowd (2000) - CMA MEX"
type textarea "FILLER PH13 The In Crowd (2000) - CMA MEX"
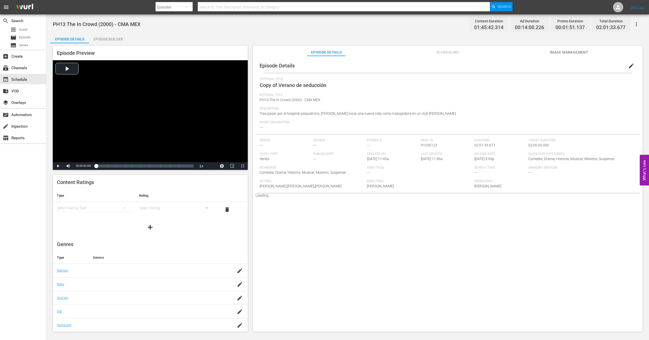
click at [101, 43] on div "Episode Preview Video Player is loading. Play Video Play Mute Current Time 00:0…" at bounding box center [347, 189] width 595 height 293
click at [106, 40] on div "Episode Builder" at bounding box center [108, 39] width 39 height 12
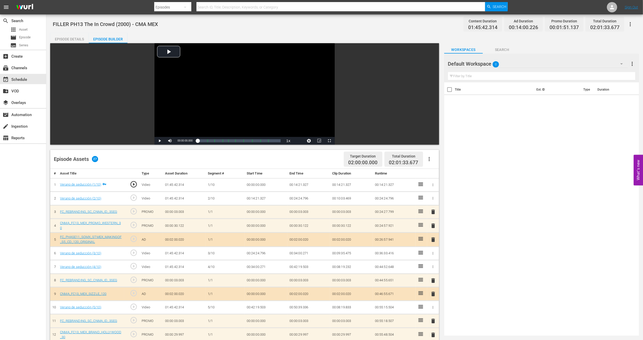
click at [620, 63] on icon "button" at bounding box center [622, 64] width 6 height 6
click at [470, 97] on div "MEX PH13 Promo Fillers (11)" at bounding box center [481, 95] width 54 height 8
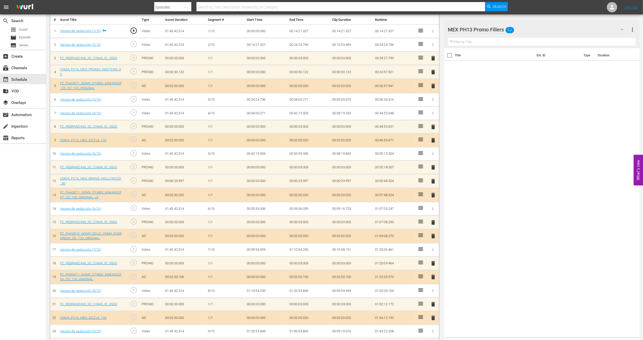
scroll to position [211, 0]
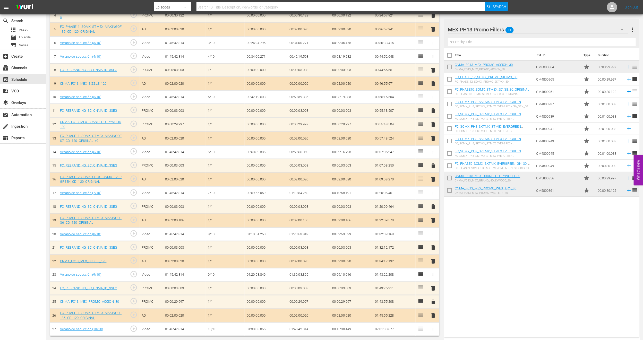
click at [448, 68] on input "checkbox" at bounding box center [449, 68] width 11 height 11
checkbox input "true"
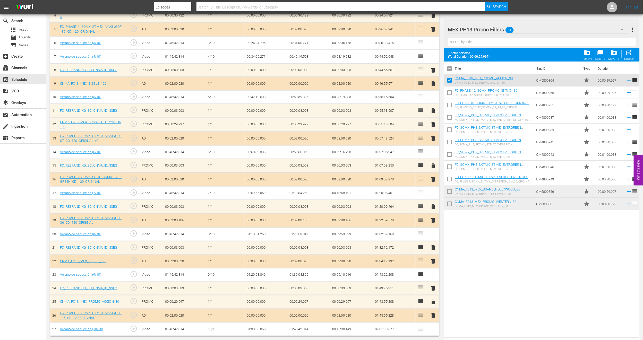
click at [451, 127] on input "checkbox" at bounding box center [449, 130] width 11 height 11
checkbox input "true"
click at [450, 193] on input "checkbox" at bounding box center [449, 192] width 11 height 11
checkbox input "true"
click at [629, 57] on div "Episode" at bounding box center [630, 58] width 10 height 3
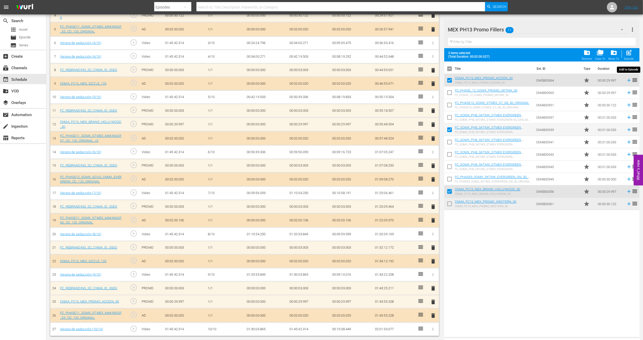
checkbox input "false"
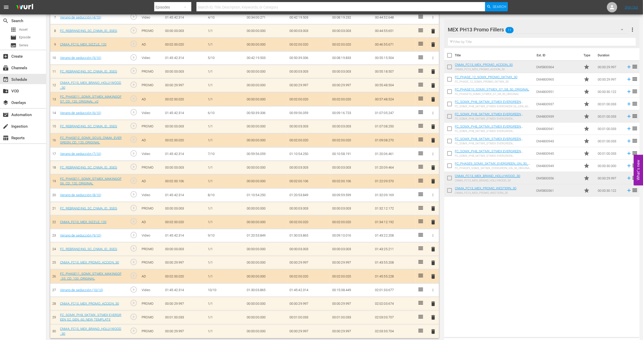
scroll to position [253, 0]
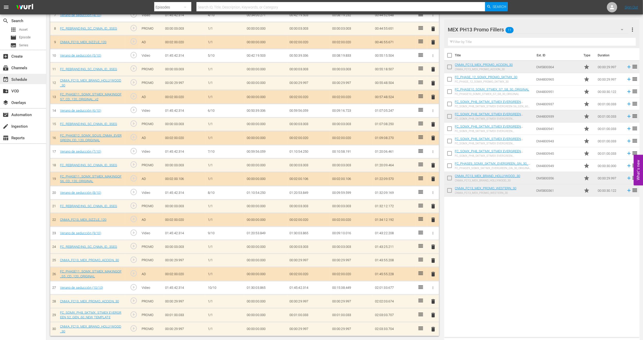
click at [22, 78] on div "event_available Schedule" at bounding box center [14, 79] width 29 height 5
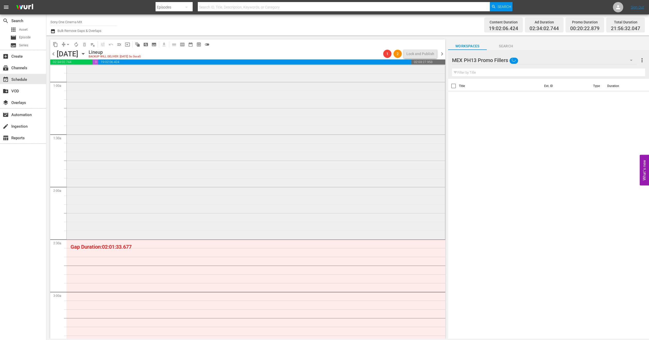
scroll to position [116, 0]
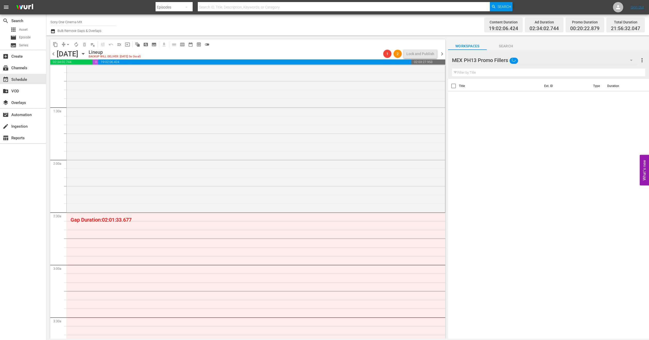
click at [608, 63] on div "MEX PH13 Promo Fillers" at bounding box center [545, 60] width 186 height 14
click at [489, 109] on div "Default Workspace (5)" at bounding box center [485, 108] width 54 height 8
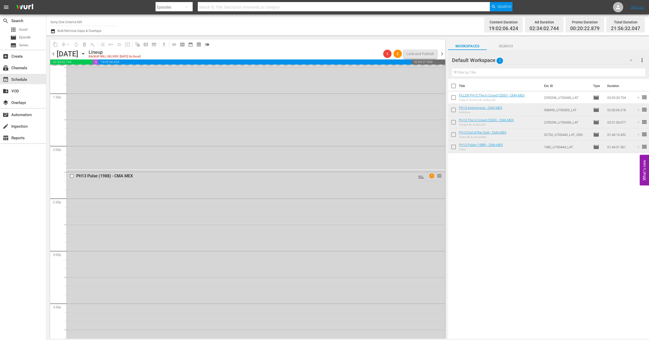
scroll to position [2249, 0]
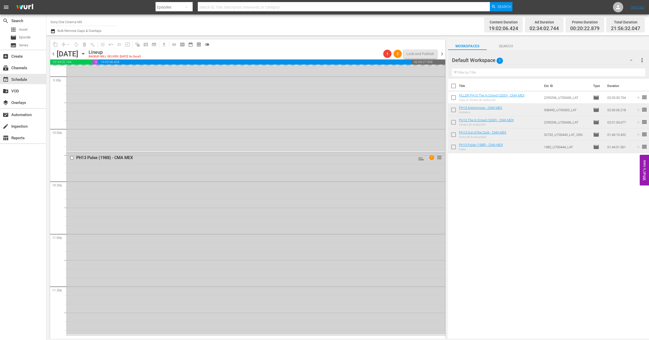
click at [252, 230] on div "PH13 Pulse (1988) - CMA MEX AUTO-LOOPED 1 reorder" at bounding box center [256, 244] width 378 height 182
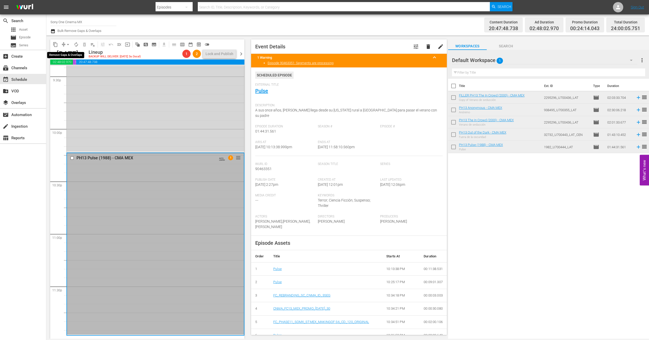
click at [68, 44] on span "arrow_drop_down" at bounding box center [67, 44] width 5 height 5
click at [72, 71] on li "Align to End of Previous Day" at bounding box center [68, 72] width 54 height 9
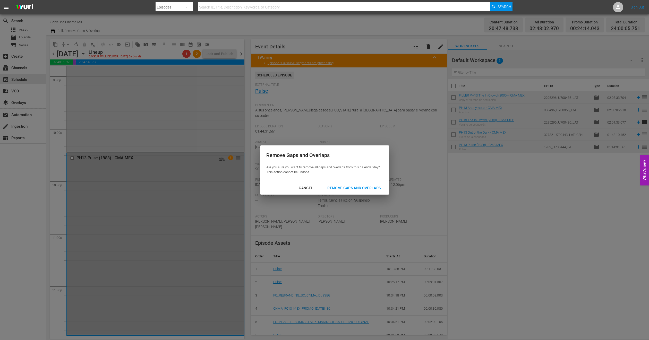
click at [356, 190] on div "Remove Gaps and Overlaps" at bounding box center [354, 188] width 62 height 6
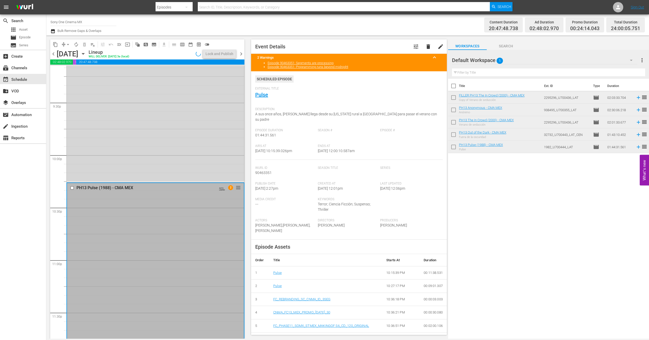
scroll to position [2250, 0]
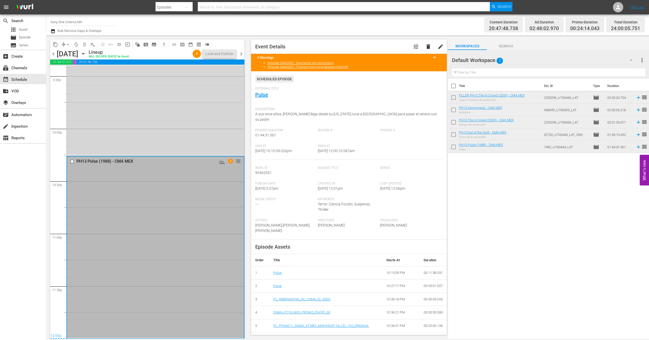
click at [86, 53] on icon "button" at bounding box center [83, 54] width 6 height 6
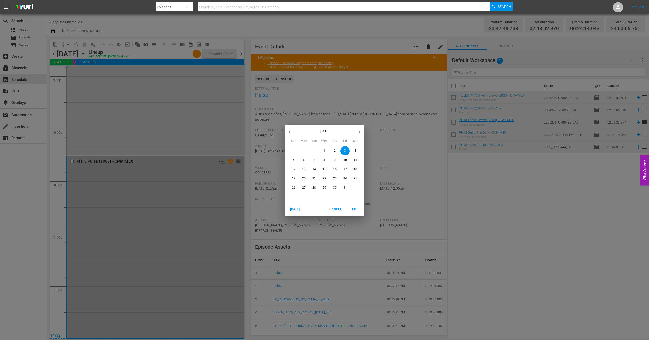
click at [356, 151] on p "4" at bounding box center [356, 151] width 2 height 4
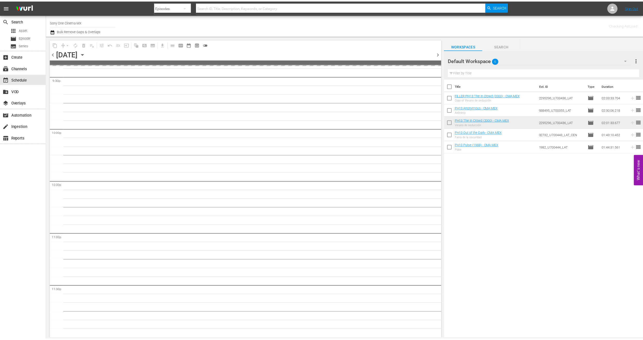
scroll to position [2249, 0]
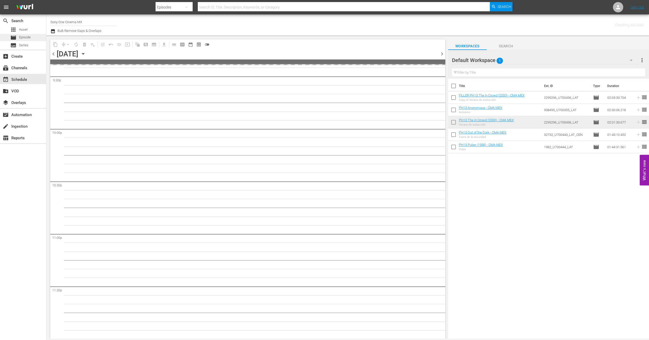
click at [33, 38] on div "movie Episode" at bounding box center [23, 37] width 46 height 7
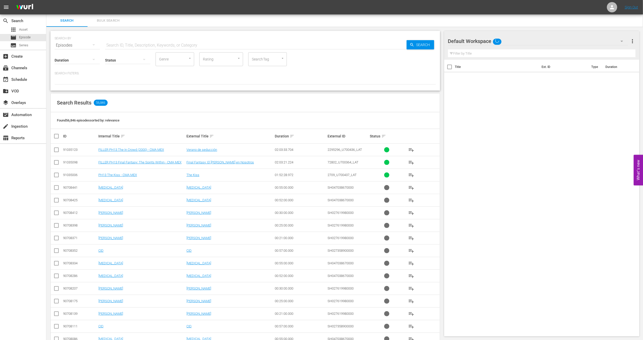
click at [112, 19] on span "Bulk Search" at bounding box center [108, 21] width 35 height 6
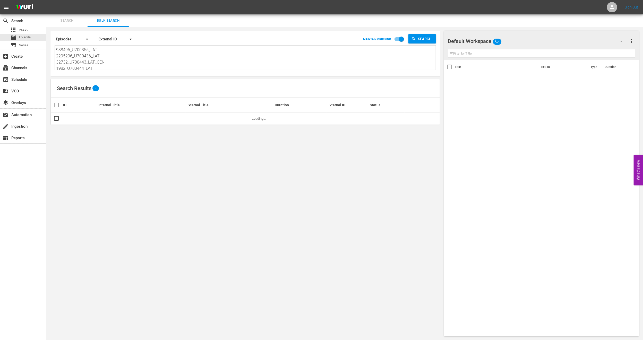
scroll to position [1, 0]
drag, startPoint x: 56, startPoint y: 47, endPoint x: 215, endPoint y: 90, distance: 164.2
click at [215, 91] on div "Search By Episodes Order By External ID MAINTAIN ORDERING Search 938495_U700355…" at bounding box center [245, 184] width 398 height 314
paste textarea "U7000170C 33414_U700429_LAT_CEN 938495_U700355_LAT U5000662_LAT"
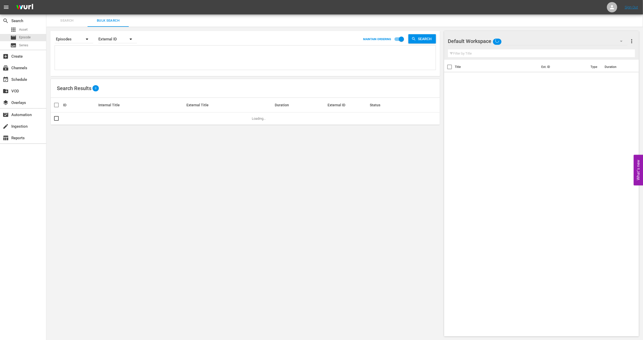
type textarea "U7000170C 33414_U700429_LAT_CEN 938495_U700355_LAT U5000662_LAT"
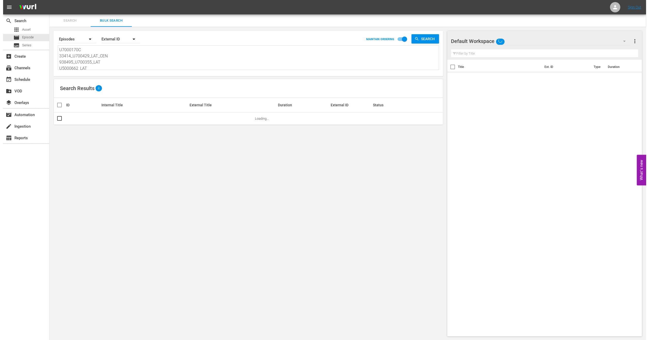
scroll to position [1, 0]
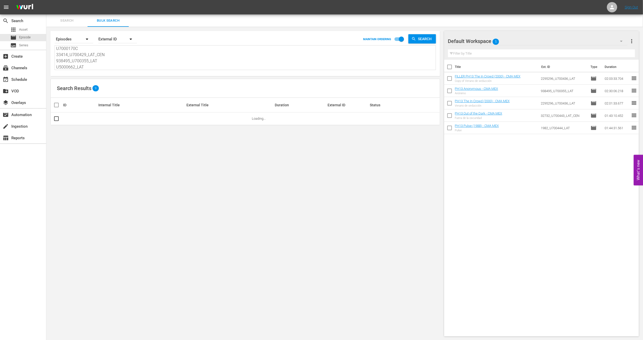
type textarea "U7000170C 33414_U700429_LAT_CEN 938495_U700355_LAT U5000662_LAT"
click at [634, 42] on span "more_vert" at bounding box center [632, 41] width 6 height 6
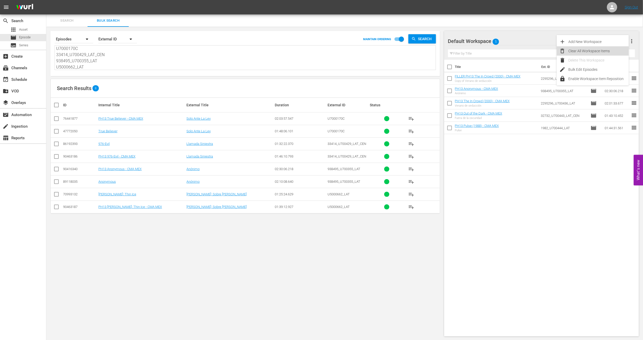
click at [578, 51] on div "Clear All Workspace Items" at bounding box center [599, 50] width 61 height 9
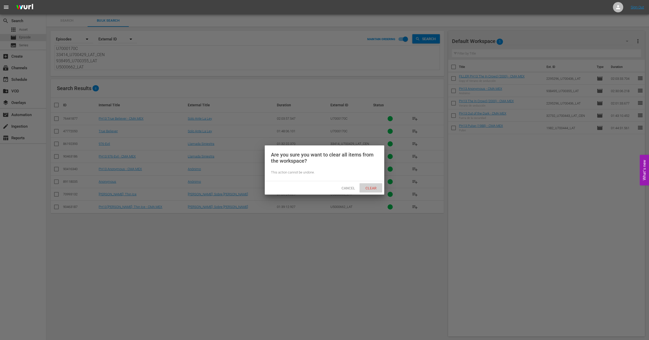
click at [369, 192] on div "Clear" at bounding box center [371, 188] width 23 height 10
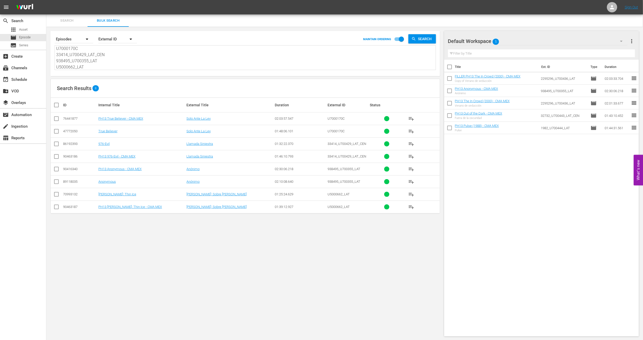
click at [56, 121] on input "checkbox" at bounding box center [56, 120] width 6 height 6
checkbox input "true"
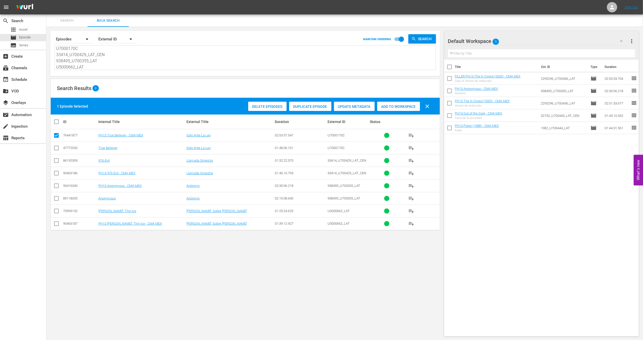
click at [56, 173] on input "checkbox" at bounding box center [56, 174] width 6 height 6
checkbox input "true"
click at [56, 190] on input "checkbox" at bounding box center [56, 187] width 6 height 6
checkbox input "true"
click at [57, 229] on td at bounding box center [57, 223] width 12 height 13
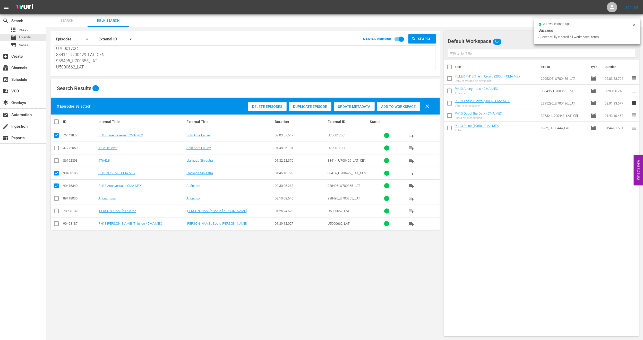
click at [56, 224] on input "checkbox" at bounding box center [56, 225] width 6 height 6
checkbox input "true"
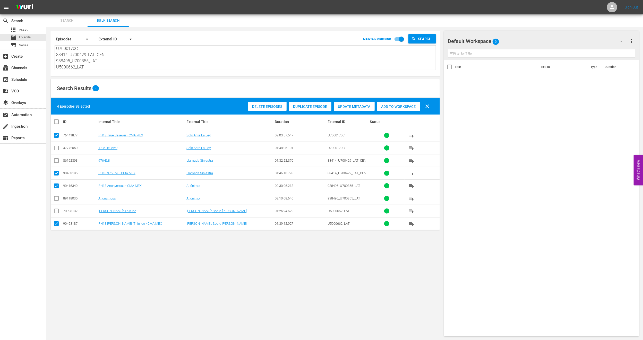
click at [398, 103] on div "Add to Workspace" at bounding box center [398, 107] width 43 height 10
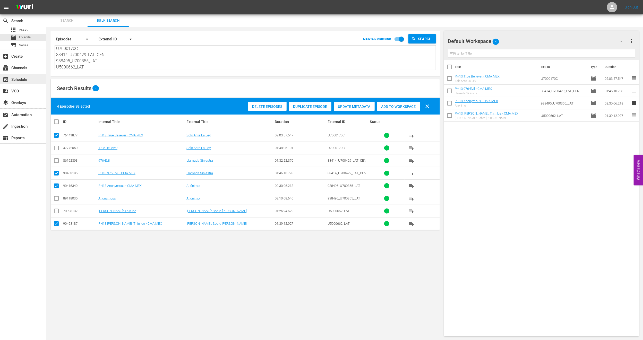
click at [22, 83] on div "event_available Schedule" at bounding box center [23, 79] width 46 height 10
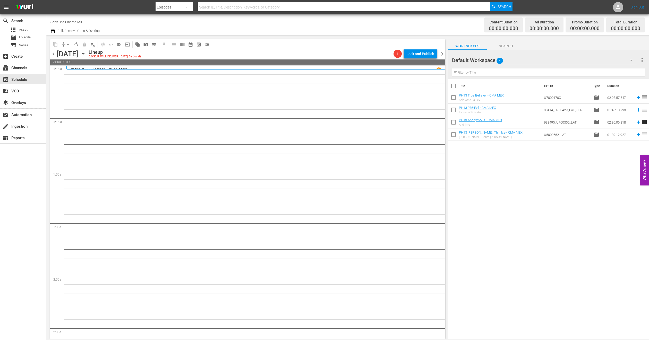
click at [454, 88] on input "checkbox" at bounding box center [453, 87] width 11 height 11
checkbox input "true"
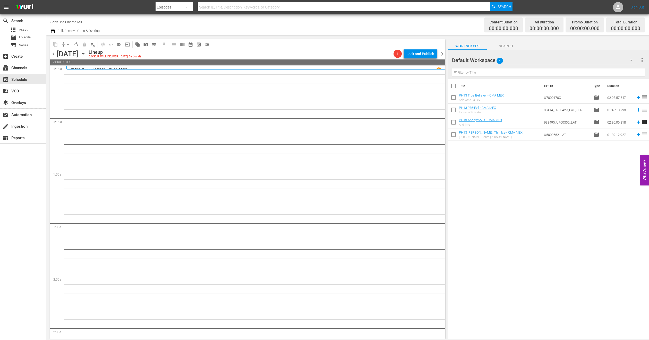
checkbox input "true"
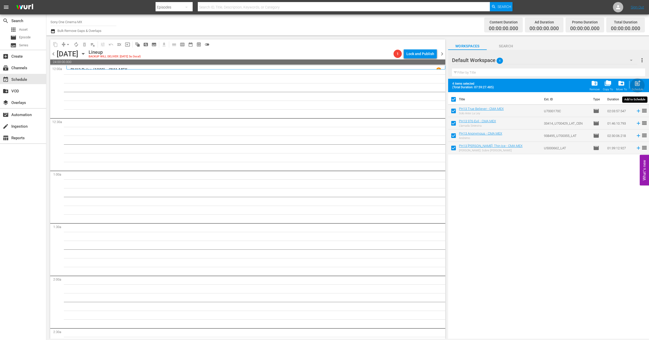
click at [640, 88] on div "Schedule" at bounding box center [638, 89] width 12 height 3
checkbox input "false"
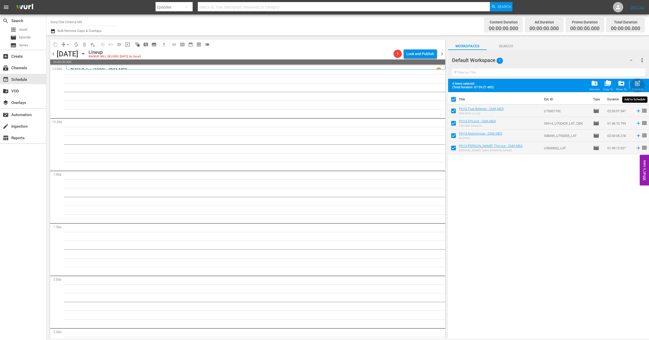
checkbox input "false"
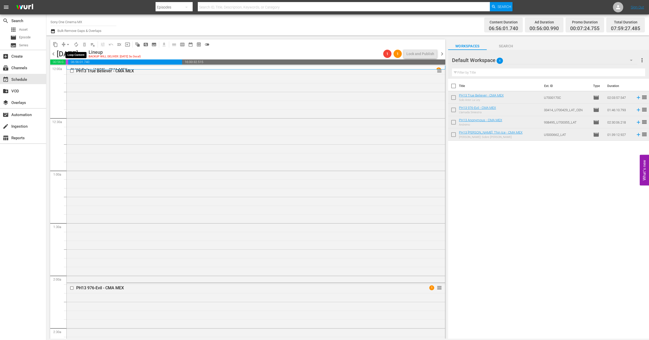
click at [75, 43] on span "autorenew_outlined" at bounding box center [76, 44] width 5 height 5
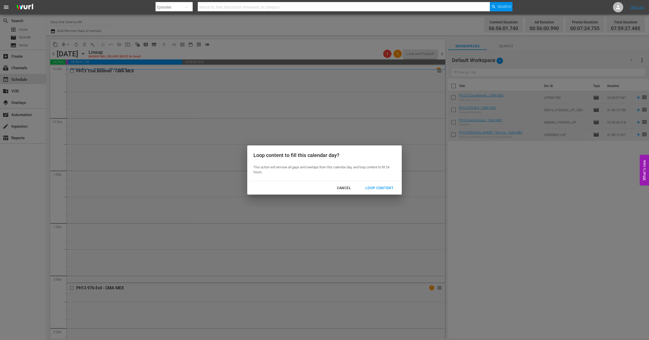
click at [373, 188] on div "Loop Content" at bounding box center [379, 188] width 36 height 6
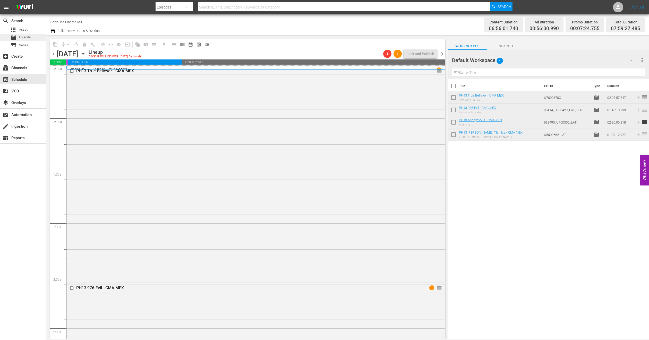
click at [22, 39] on span "Episode" at bounding box center [25, 37] width 12 height 5
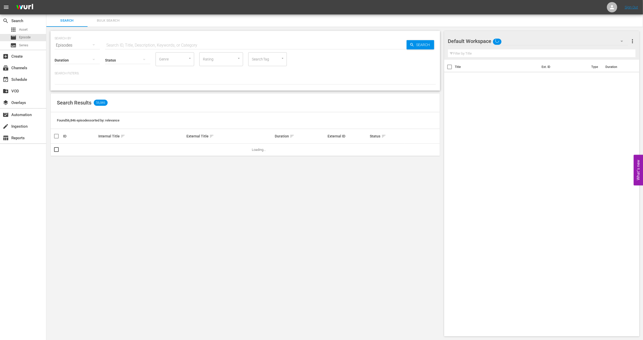
click at [108, 24] on button "Bulk Search" at bounding box center [108, 20] width 41 height 12
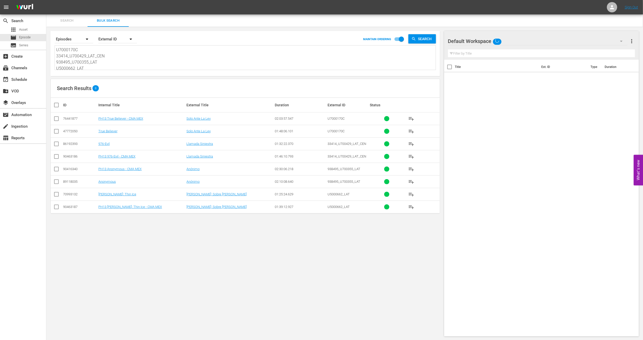
click at [55, 159] on input "checkbox" at bounding box center [56, 158] width 6 height 6
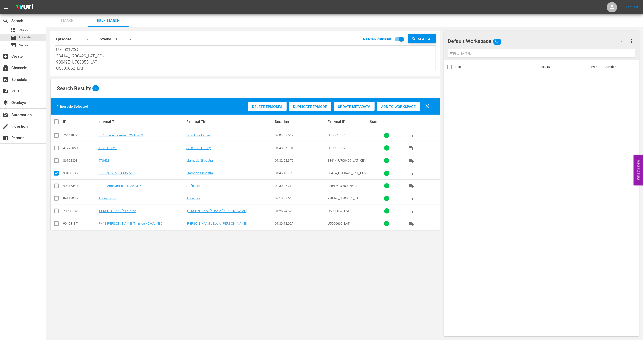
click at [306, 110] on div "Duplicate Episode" at bounding box center [310, 107] width 42 height 10
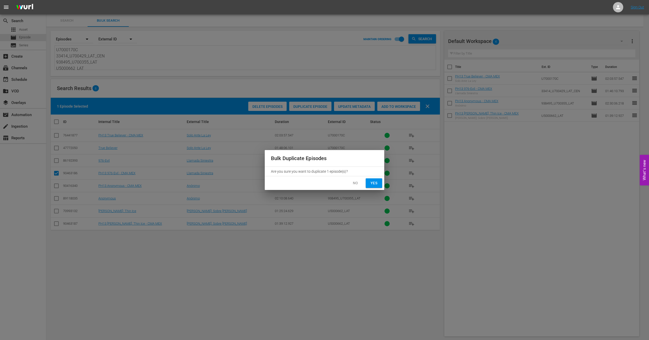
click at [377, 181] on span "Yes" at bounding box center [374, 183] width 8 height 6
checkbox input "false"
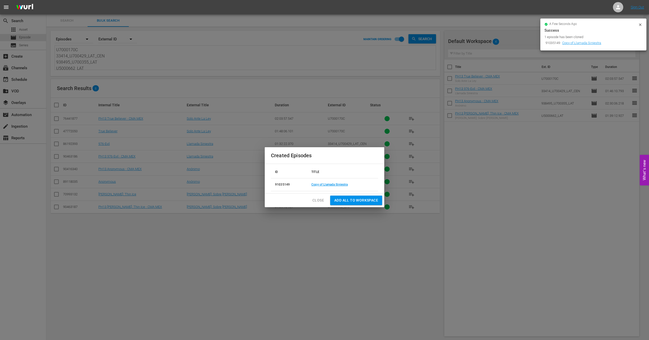
click at [343, 202] on span "Add all to Workspace" at bounding box center [356, 200] width 44 height 6
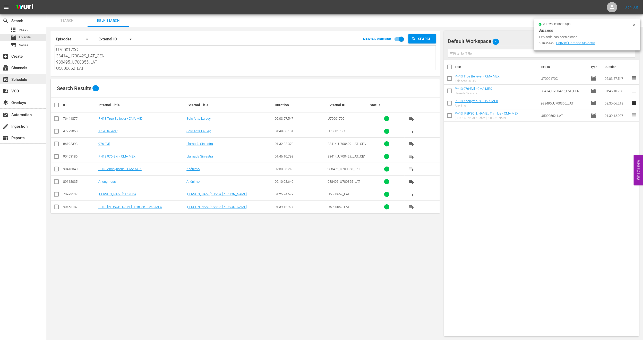
click at [19, 81] on div "event_available Schedule" at bounding box center [14, 79] width 29 height 5
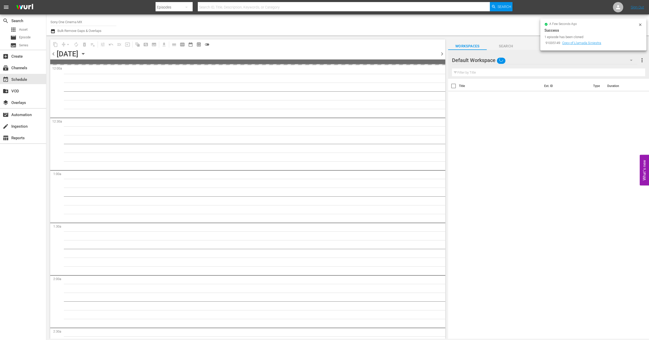
click at [641, 25] on icon at bounding box center [640, 24] width 2 height 2
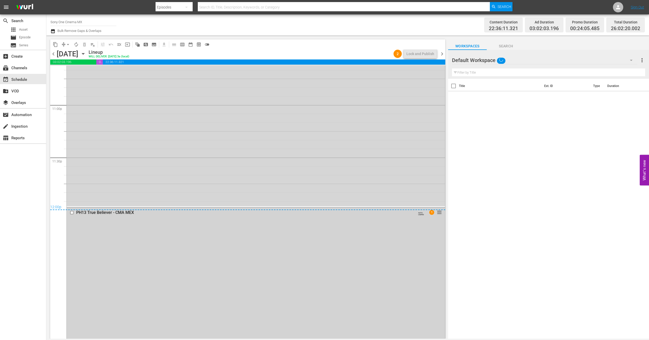
scroll to position [2416, 0]
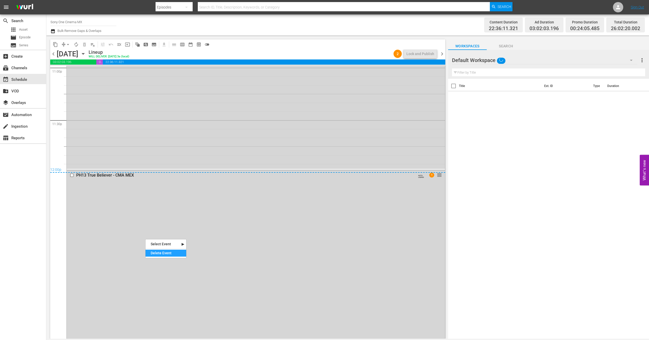
click at [165, 251] on div "Delete Event" at bounding box center [166, 253] width 41 height 7
click at [105, 112] on div "PH13 [PERSON_NAME]: Thin Ice - CMA MEX AUTO-LOOPED 1 reorder" at bounding box center [256, 83] width 378 height 172
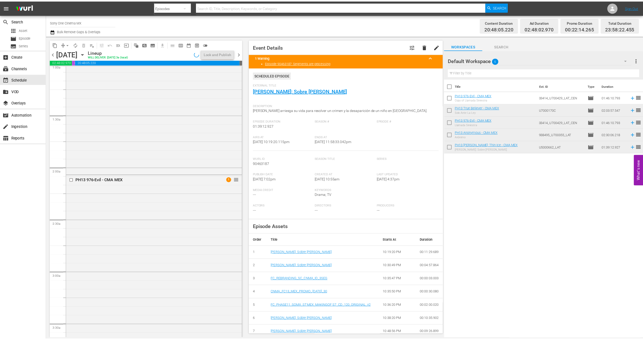
scroll to position [116, 0]
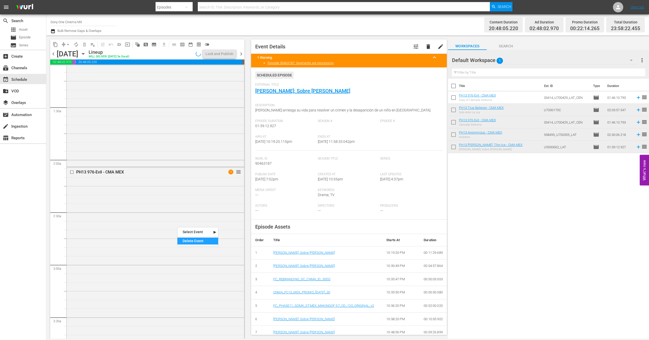
click at [186, 239] on div "Delete Event" at bounding box center [198, 241] width 41 height 7
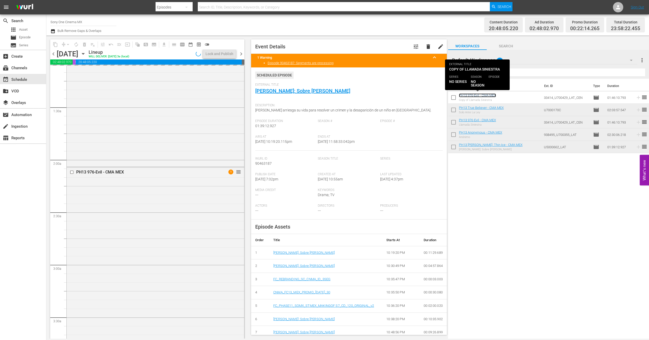
click at [476, 95] on link "PH13 976-Evil - CMA MEX" at bounding box center [477, 96] width 37 height 4
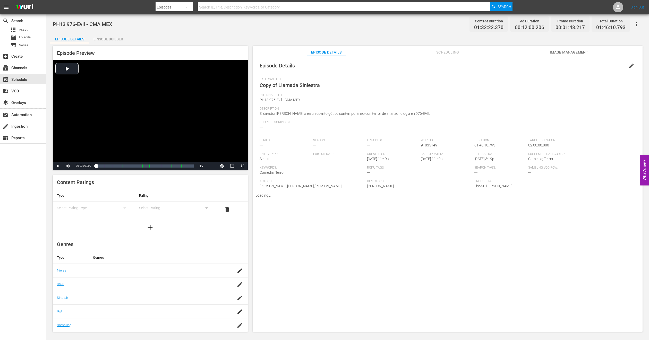
click at [629, 64] on span "edit" at bounding box center [631, 66] width 6 height 6
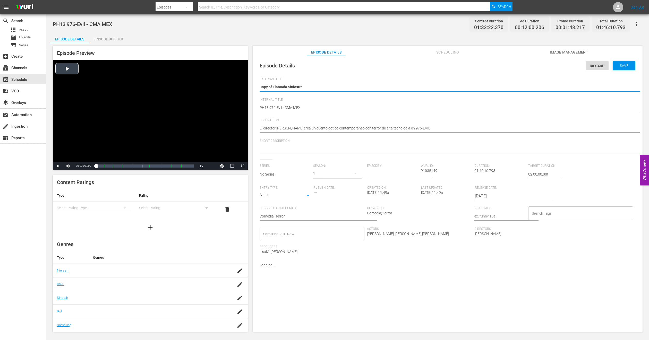
drag, startPoint x: 273, startPoint y: 88, endPoint x: 54, endPoint y: 103, distance: 219.7
click at [54, 103] on div "Episode Preview Video Player is loading. Play Video Play Mute Current Time 00:0…" at bounding box center [347, 189] width 595 height 293
type textarea "Llamada Siniestra"
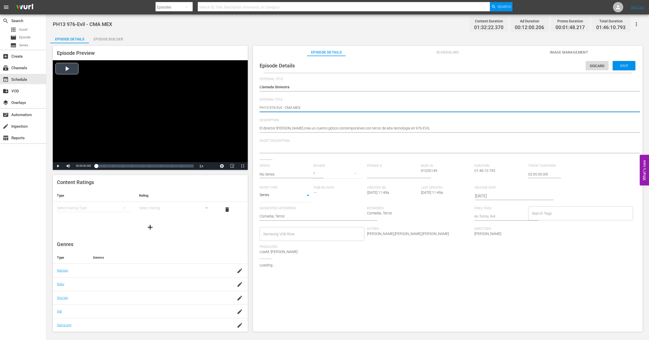
type textarea "PPH13 976-Evil - CMA MEX"
type textarea "PHPH13 976-Evil - CMA MEX"
type textarea "PH1PH13 976-Evil - CMA MEX"
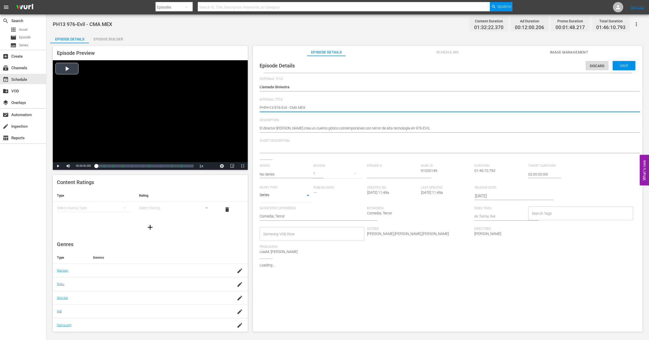
type textarea "PH1PH13 976-Evil - CMA MEX"
type textarea "PH13PH13 976-Evil - CMA MEX"
type textarea "PH13 PH13 976-Evil - CMA MEX"
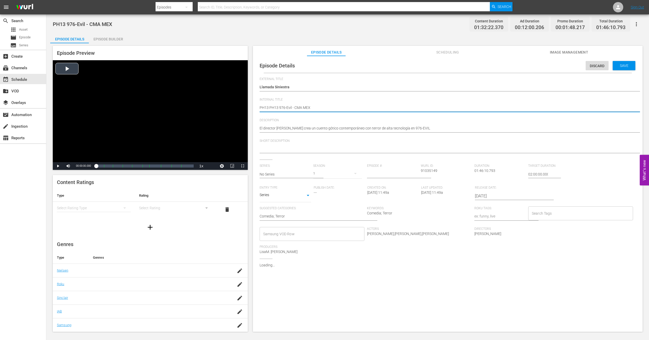
type textarea "PH13PH13 976-Evil - CMA MEX"
type textarea "PH1PH13 976-Evil - CMA MEX"
type textarea "PHPH13 976-Evil - CMA MEX"
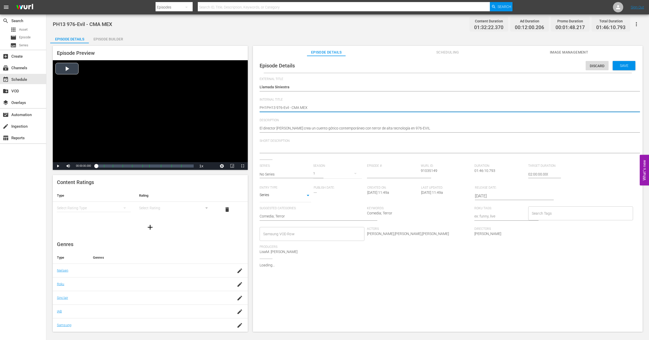
type textarea "PHPH13 976-Evil - CMA MEX"
type textarea "PPH13 976-Evil - CMA MEX"
type textarea "PH13 976-Evil - CMA MEX"
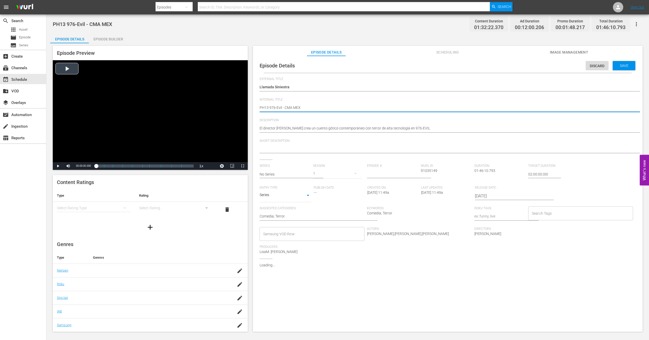
type textarea "FPH13 976-Evil - CMA MEX"
type textarea "FIPH13 976-Evil - CMA MEX"
type textarea "FILPH13 976-Evil - CMA MEX"
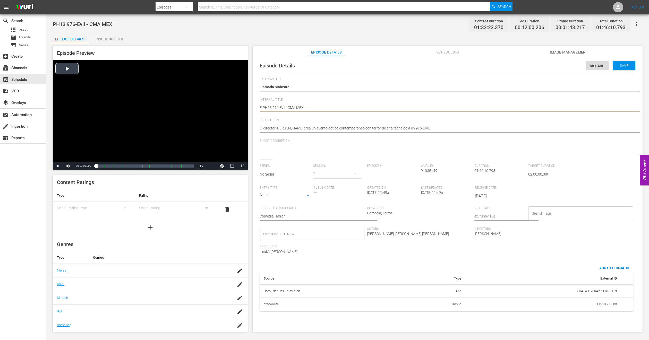
type textarea "FILPH13 976-Evil - CMA MEX"
type textarea "FILLPH13 976-Evil - CMA MEX"
type textarea "FILLEPH13 976-Evil - CMA MEX"
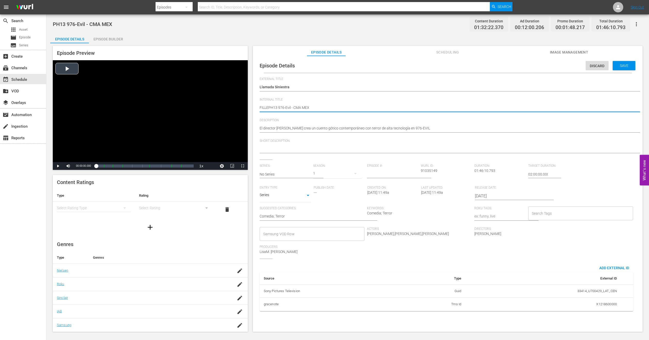
type textarea "FILLERPH13 976-Evil - CMA MEX"
type textarea "FILLER PH13 976-Evil - CMA MEX"
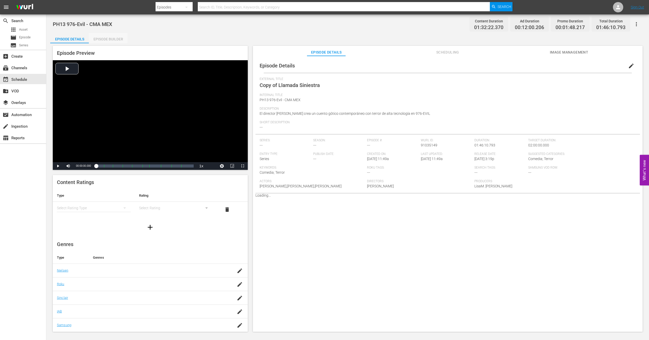
click at [100, 41] on div "Episode Builder" at bounding box center [108, 39] width 39 height 12
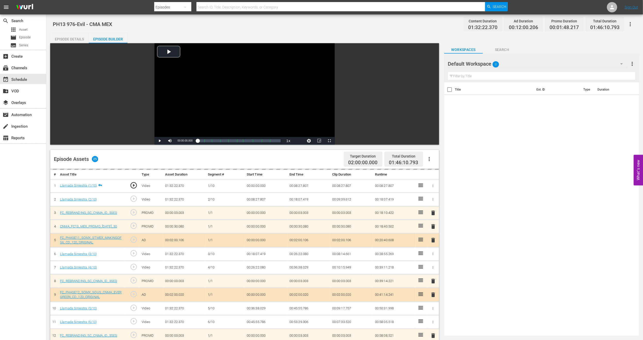
click at [540, 66] on div "Default Workspace 0" at bounding box center [538, 64] width 180 height 14
click at [482, 96] on div "MEX PH13 Promo Fillers (11)" at bounding box center [481, 95] width 54 height 8
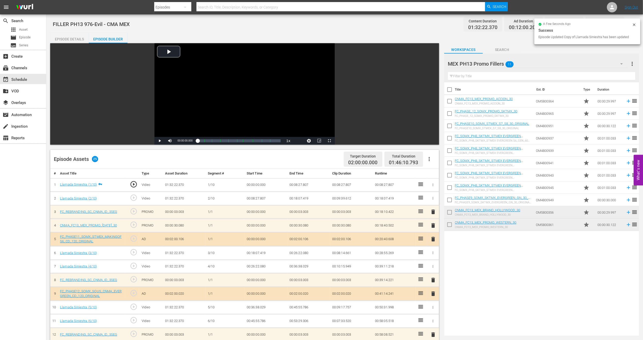
click at [448, 100] on input "checkbox" at bounding box center [449, 102] width 11 height 11
checkbox input "true"
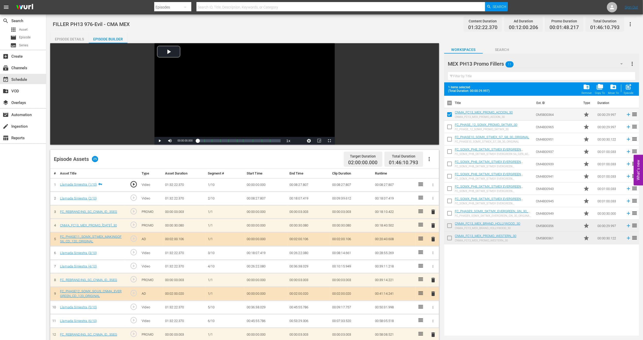
click at [449, 226] on input "checkbox" at bounding box center [449, 227] width 11 height 11
checkbox input "true"
click at [450, 238] on input "checkbox" at bounding box center [449, 239] width 11 height 11
checkbox input "true"
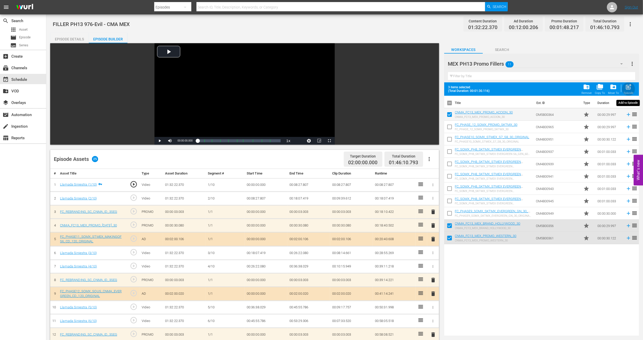
click at [631, 83] on span "post_add" at bounding box center [629, 86] width 7 height 7
checkbox input "false"
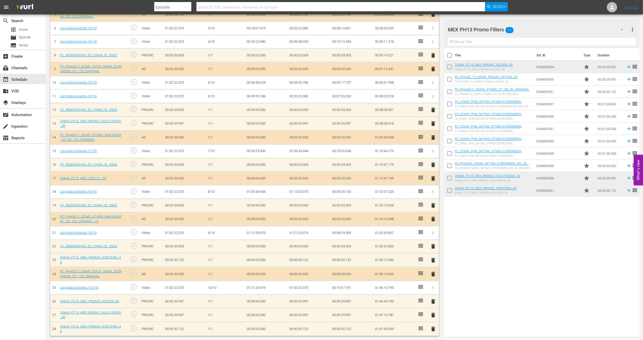
scroll to position [226, 0]
click at [28, 79] on div "event_available Schedule" at bounding box center [14, 79] width 29 height 5
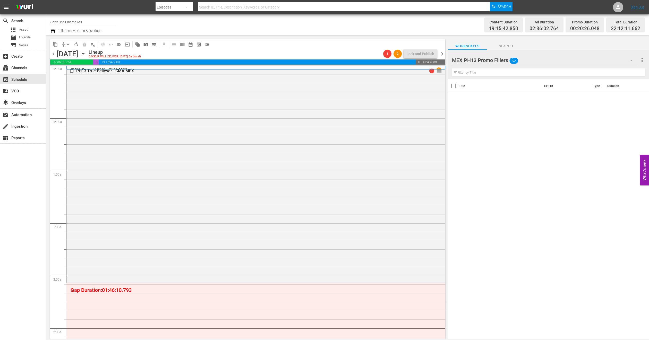
click at [621, 62] on div "MEX PH13 Promo Fillers" at bounding box center [545, 60] width 186 height 14
click at [482, 107] on div "Default Workspace (5)" at bounding box center [485, 108] width 54 height 8
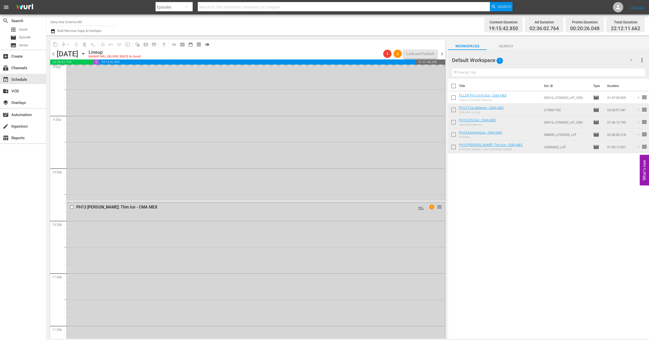
scroll to position [2249, 0]
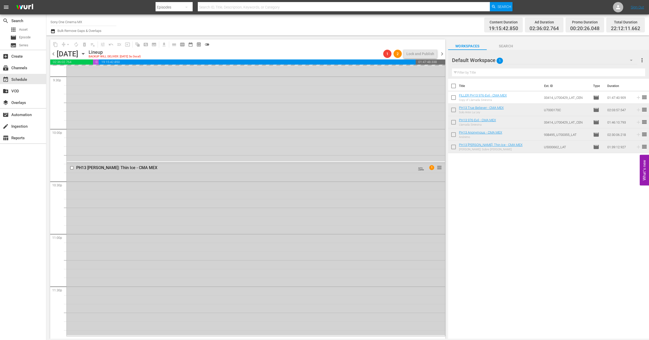
click at [172, 228] on div "PH13 [PERSON_NAME]: Thin Ice - CMA MEX AUTO-LOOPED 1 reorder" at bounding box center [256, 249] width 378 height 172
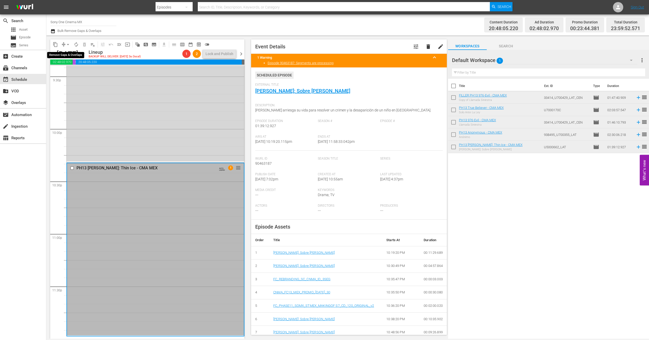
scroll to position [2240, 0]
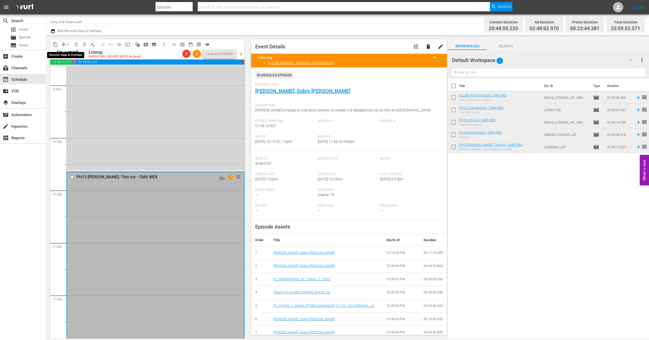
click at [67, 44] on span "arrow_drop_down" at bounding box center [67, 44] width 5 height 5
click at [74, 76] on ul "Align to Midnight Align to First Episode Align to End of Previous Day" at bounding box center [68, 63] width 54 height 30
click at [74, 72] on li "Align to End of Previous Day" at bounding box center [68, 72] width 54 height 9
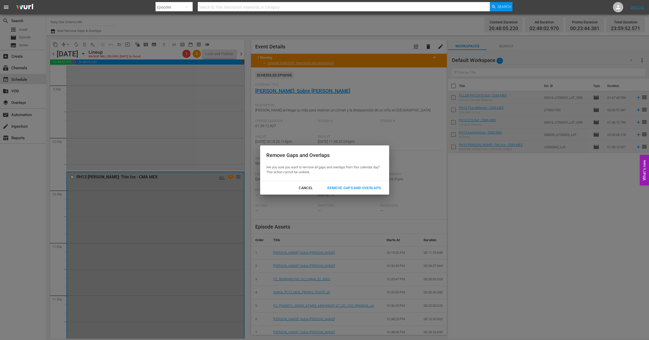
click at [359, 188] on div "Remove Gaps and Overlaps" at bounding box center [354, 188] width 62 height 6
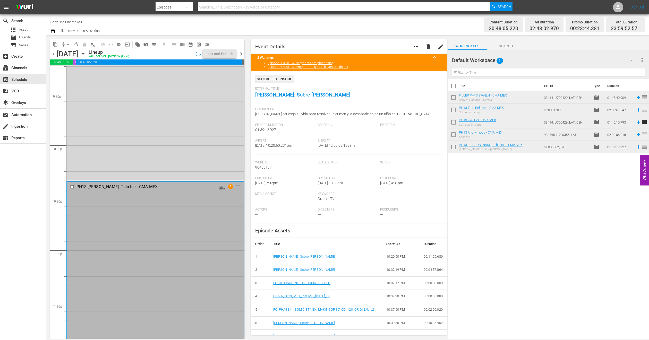
scroll to position [2249, 0]
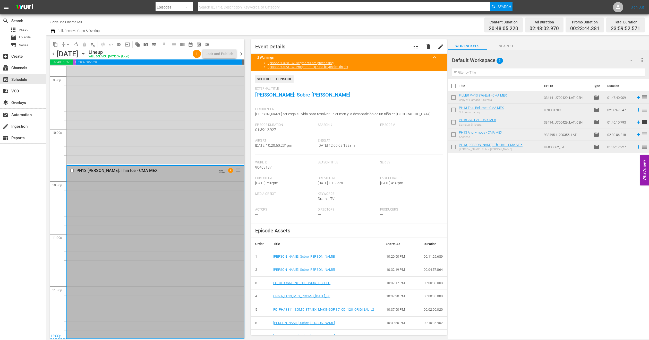
click at [86, 53] on icon "button" at bounding box center [83, 54] width 6 height 6
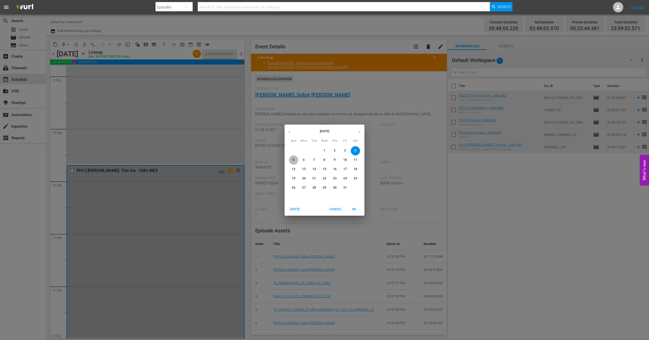
click at [292, 161] on span "5" at bounding box center [293, 160] width 9 height 4
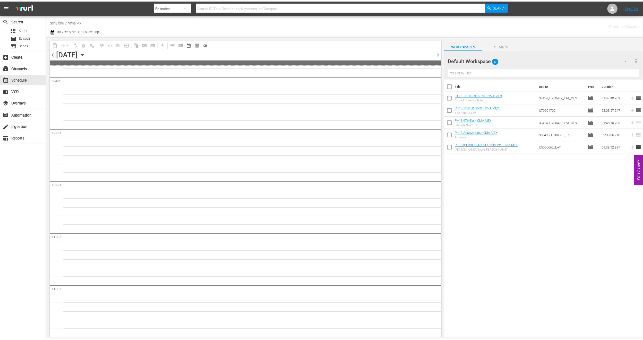
scroll to position [2249, 0]
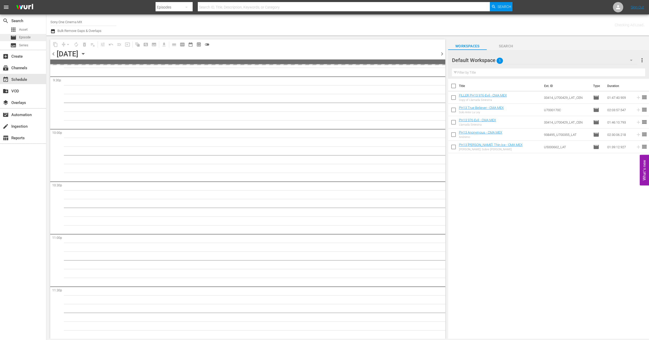
click at [28, 36] on span "Episode" at bounding box center [25, 37] width 12 height 5
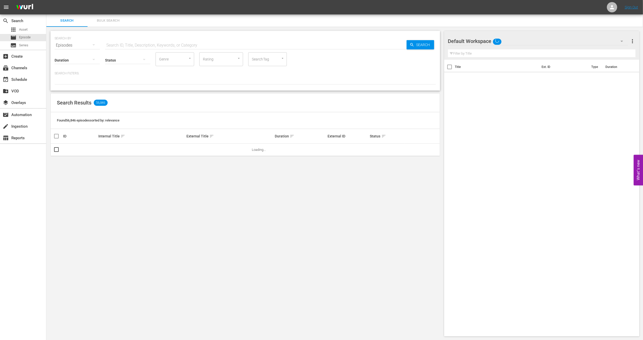
click at [110, 22] on span "Bulk Search" at bounding box center [108, 21] width 35 height 6
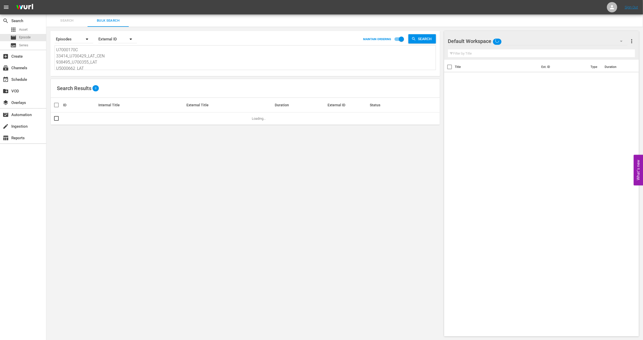
scroll to position [1, 0]
drag, startPoint x: 56, startPoint y: 50, endPoint x: 169, endPoint y: 101, distance: 123.0
click at [169, 101] on div "Search By Episodes Order By External ID MAINTAIN ORDERING Search U7000170C 3341…" at bounding box center [245, 184] width 398 height 314
paste textarea "923329_U700354_LAT U7000192 U5000625_LAT 937530_U700427_LAT 2291420_U700428_LAT"
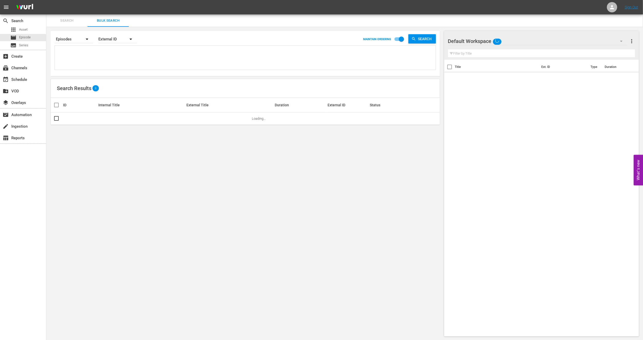
type textarea "923329_U700354_LAT U7000192 U5000625_LAT 937530_U700427_LAT 2291420_U700428_LAT"
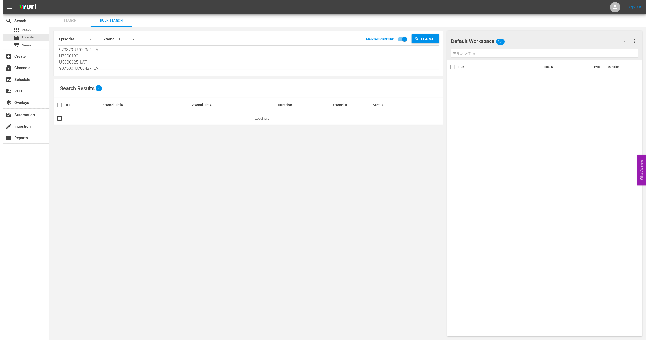
scroll to position [1, 0]
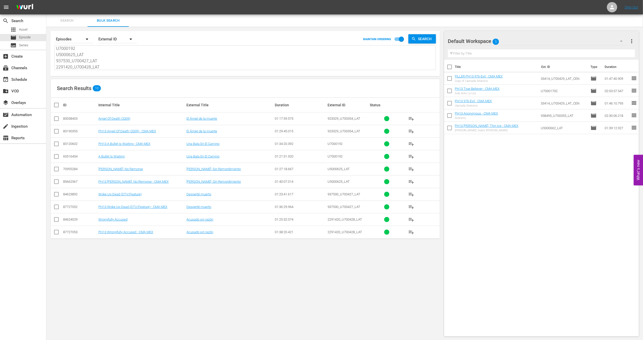
type textarea "923329_U700354_LAT U7000192 U5000625_LAT 937530_U700427_LAT 2291420_U700428_LAT"
click at [631, 41] on span "more_vert" at bounding box center [632, 41] width 6 height 6
click at [594, 53] on div "Clear All Workspace Items" at bounding box center [599, 50] width 61 height 9
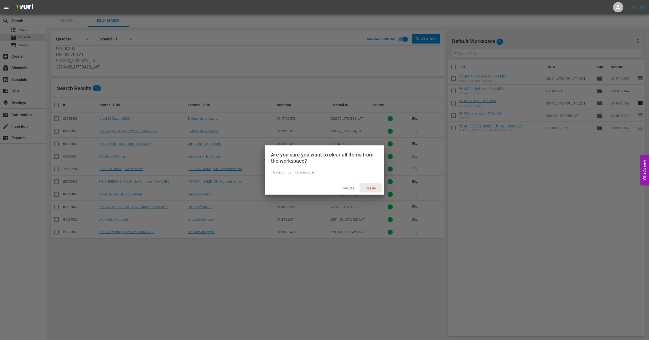
click at [370, 188] on span "Clear" at bounding box center [370, 188] width 19 height 4
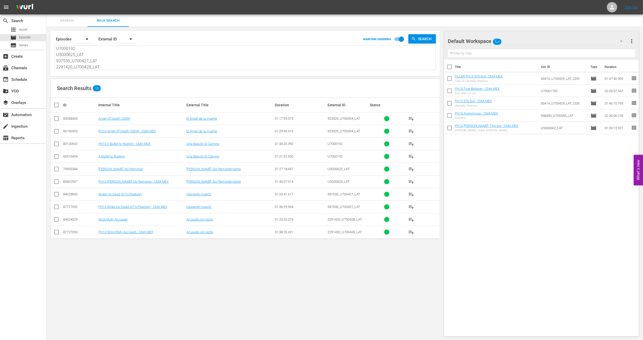
click at [58, 132] on input "checkbox" at bounding box center [56, 132] width 6 height 6
checkbox input "true"
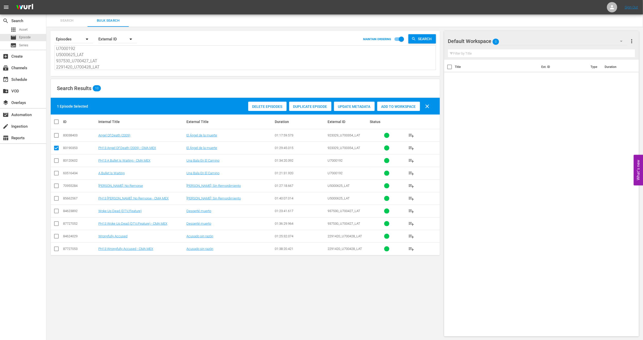
click at [57, 162] on input "checkbox" at bounding box center [56, 162] width 6 height 6
checkbox input "true"
click at [54, 200] on input "checkbox" at bounding box center [56, 200] width 6 height 6
checkbox input "true"
click at [56, 226] on input "checkbox" at bounding box center [56, 225] width 6 height 6
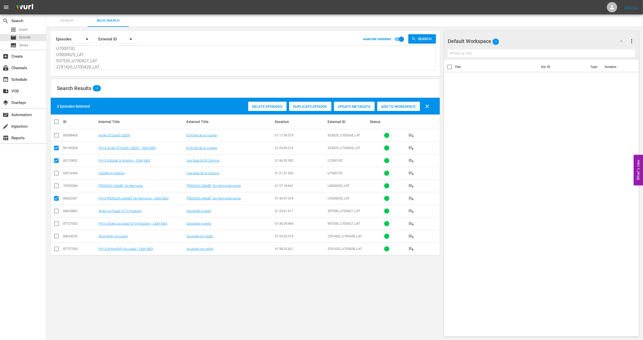
checkbox input "true"
click at [56, 251] on input "checkbox" at bounding box center [56, 250] width 6 height 6
checkbox input "true"
click at [384, 109] on div "Add to Workspace" at bounding box center [398, 107] width 43 height 10
click at [18, 80] on div "event_available Schedule" at bounding box center [14, 79] width 29 height 5
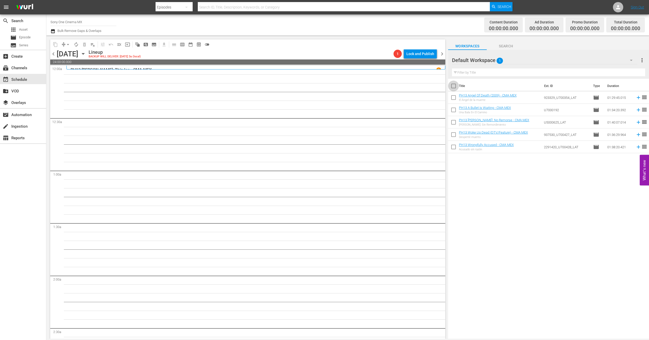
click at [453, 85] on input "checkbox" at bounding box center [453, 87] width 11 height 11
checkbox input "true"
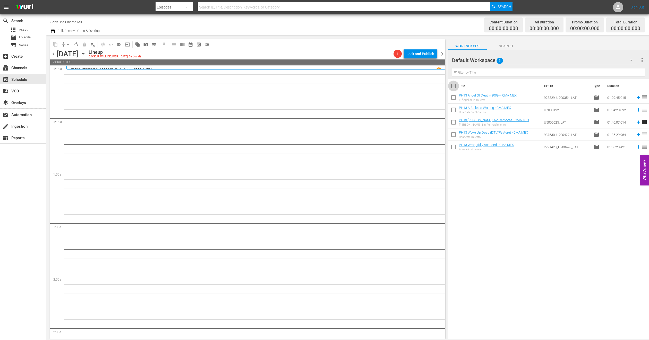
checkbox input "true"
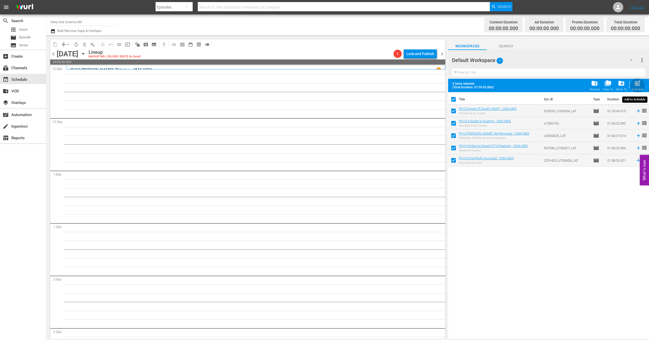
click at [636, 83] on span "post_add" at bounding box center [637, 83] width 7 height 7
checkbox input "false"
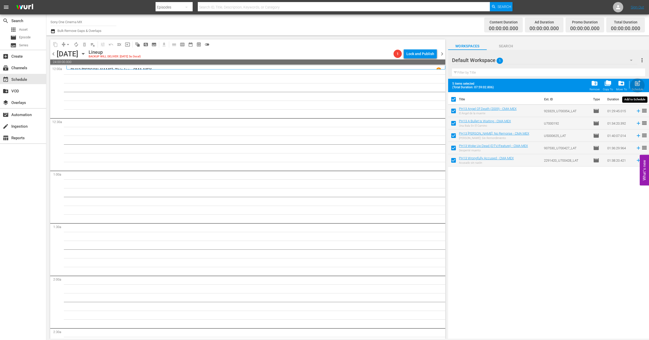
checkbox input "false"
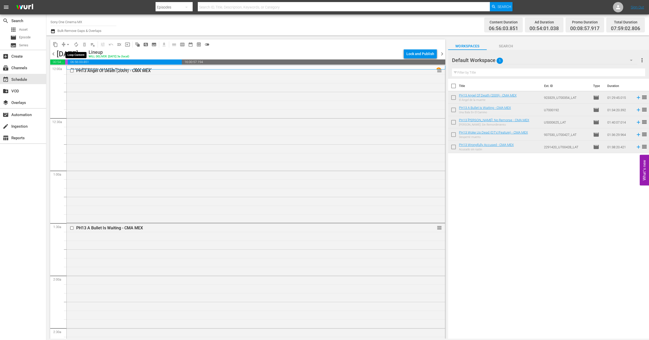
click at [76, 44] on span "autorenew_outlined" at bounding box center [76, 44] width 5 height 5
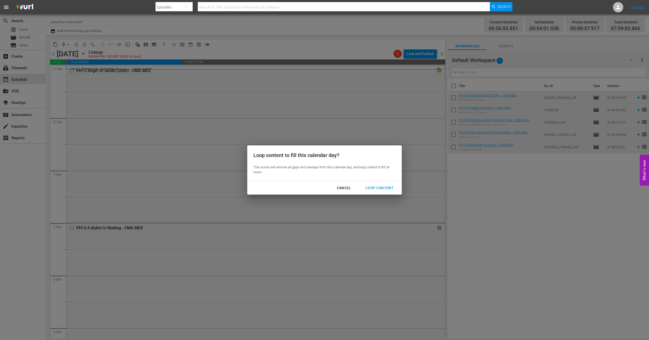
click at [382, 186] on div "Loop Content" at bounding box center [379, 188] width 36 height 6
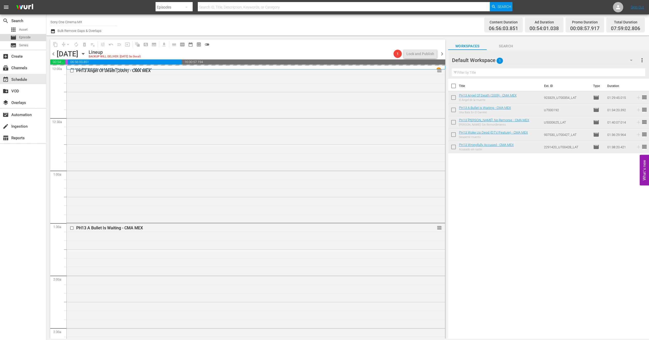
click at [17, 36] on div "movie Episode" at bounding box center [20, 37] width 20 height 7
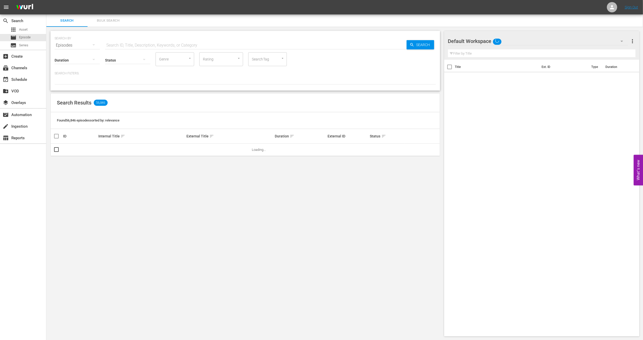
click at [103, 21] on span "Bulk Search" at bounding box center [108, 21] width 35 height 6
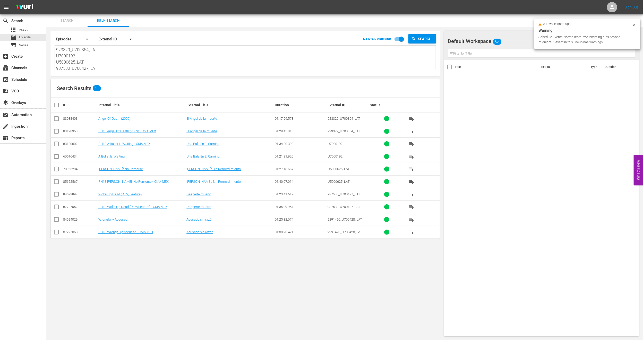
click at [57, 145] on input "checkbox" at bounding box center [56, 145] width 6 height 6
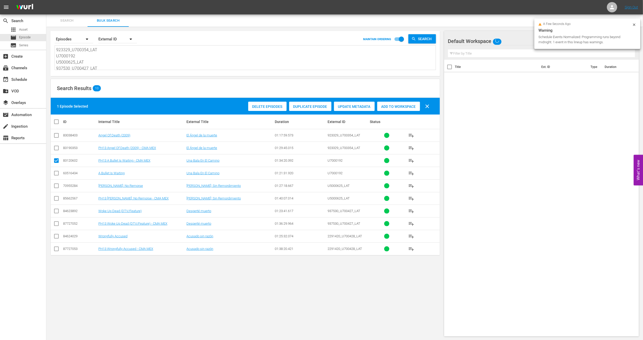
click at [301, 106] on span "Duplicate Episode" at bounding box center [310, 107] width 42 height 4
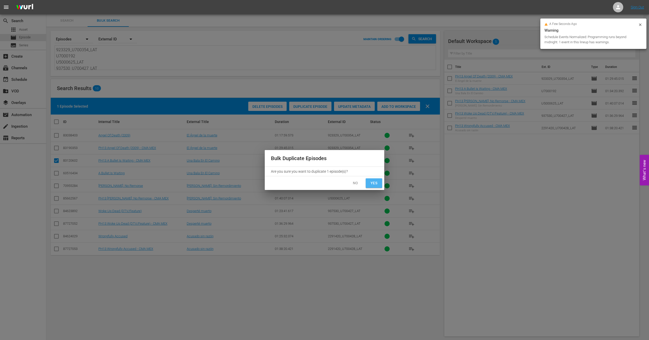
click at [373, 182] on span "Yes" at bounding box center [374, 183] width 8 height 6
checkbox input "false"
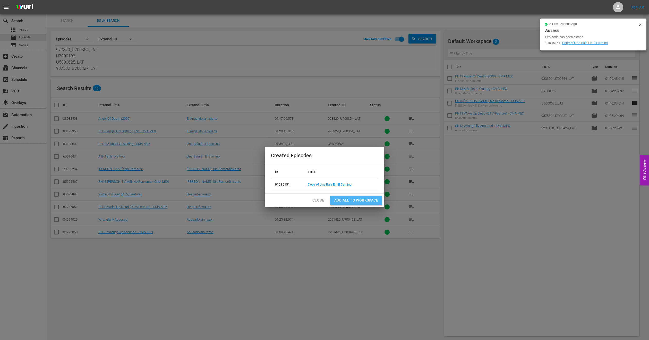
click at [339, 202] on span "Add all to Workspace" at bounding box center [356, 200] width 44 height 6
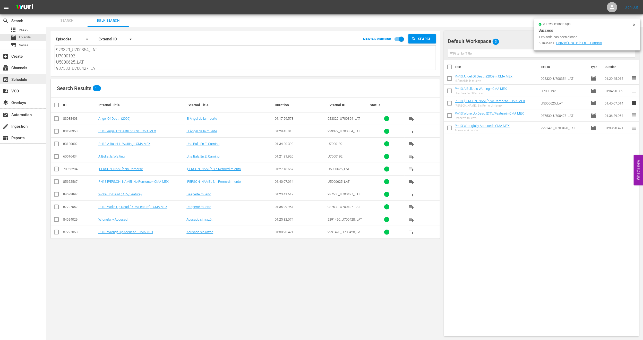
click at [33, 74] on div "event_available Schedule" at bounding box center [23, 79] width 46 height 10
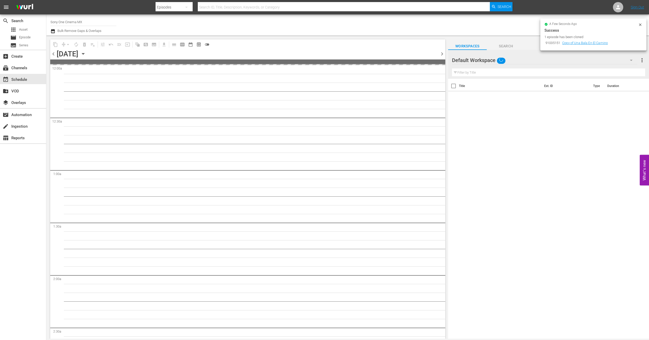
click at [641, 25] on icon at bounding box center [640, 24] width 2 height 2
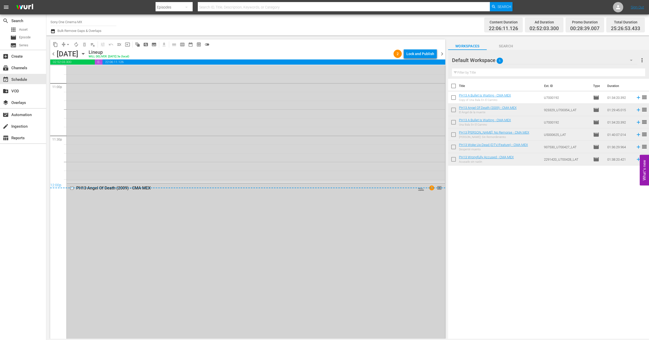
scroll to position [2402, 0]
click at [133, 262] on div "Delete Event" at bounding box center [142, 262] width 41 height 7
click at [132, 158] on div "PH13 Wrongfully Accused - CMA MEX AUTO-LOOPED reorder" at bounding box center [256, 95] width 378 height 171
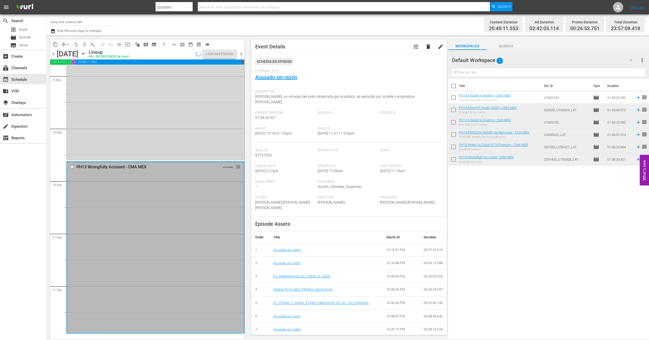
scroll to position [2249, 0]
click at [628, 60] on icon "button" at bounding box center [631, 60] width 6 height 6
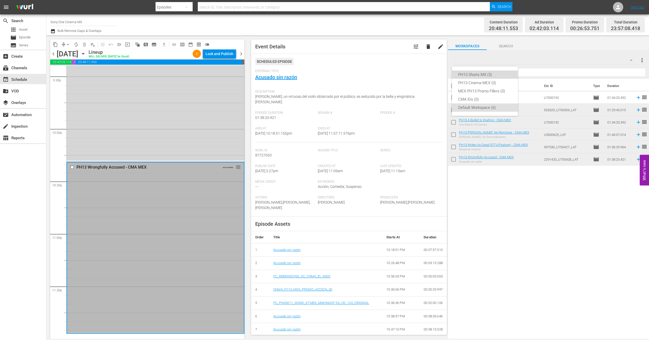
click at [478, 74] on div "PH13 Shorts MX (5)" at bounding box center [485, 75] width 54 height 8
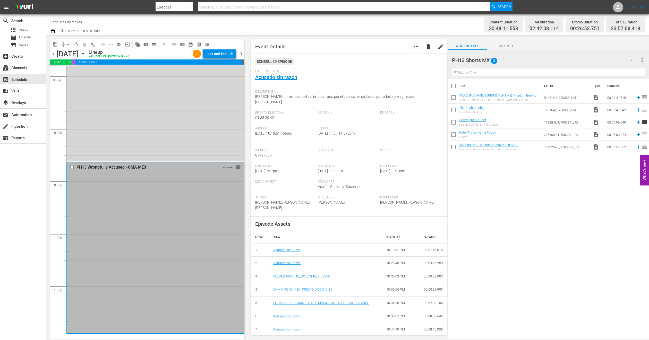
click at [544, 59] on div "PH13 Shorts MX 5" at bounding box center [545, 60] width 186 height 14
click at [473, 110] on div "Default Workspace (6)" at bounding box center [485, 108] width 54 height 8
click at [484, 96] on link "[PERSON_NAME] & [PERSON_NAME] Midnight Bun Run" at bounding box center [498, 96] width 79 height 4
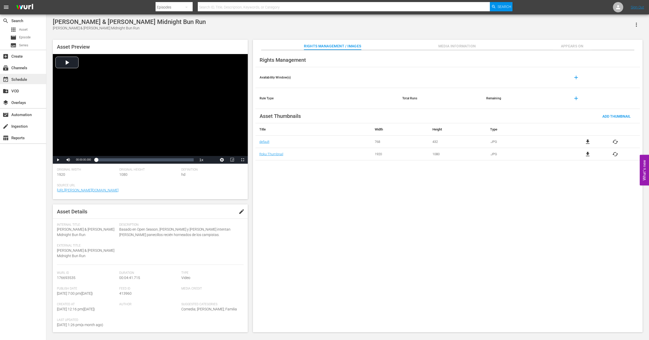
click at [16, 79] on div "event_available Schedule" at bounding box center [14, 79] width 29 height 5
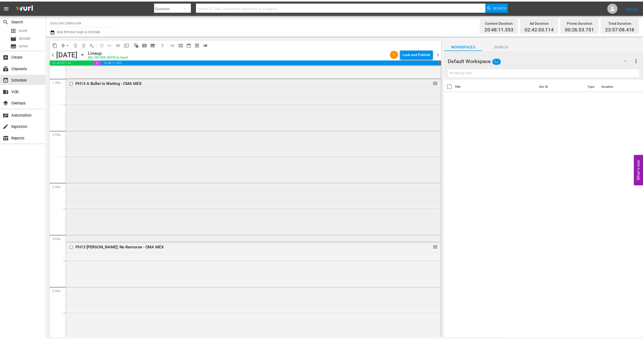
scroll to position [116, 0]
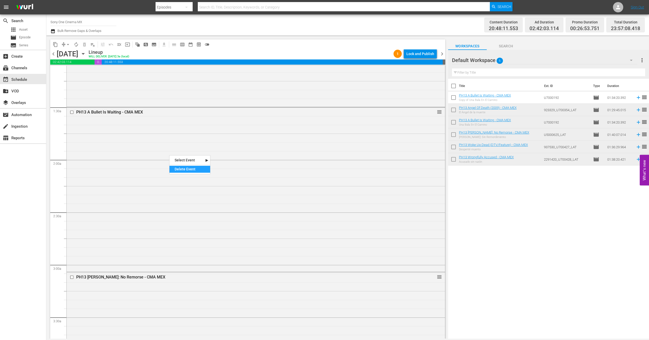
click at [187, 172] on div "Delete Event" at bounding box center [190, 169] width 41 height 7
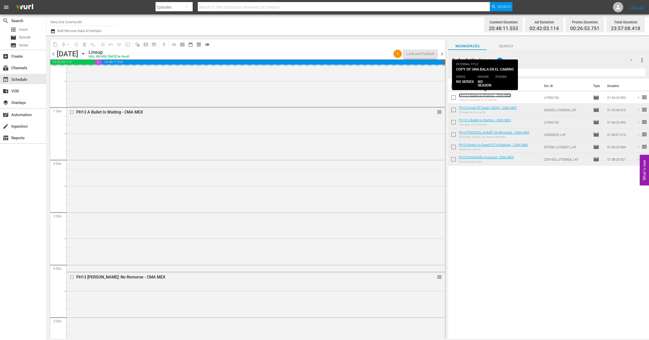
click at [483, 97] on link "PH13 A Bullet Is Waiting - CMA MEX" at bounding box center [485, 96] width 52 height 4
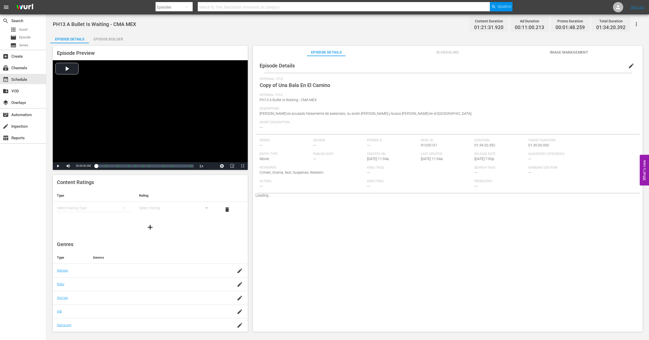
click at [628, 66] on span "edit" at bounding box center [631, 66] width 6 height 6
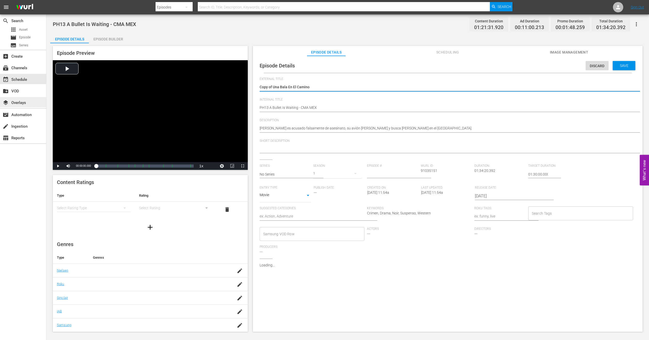
drag, startPoint x: 273, startPoint y: 87, endPoint x: 11, endPoint y: 104, distance: 262.3
click at [46, 0] on div "search Search apps Asset movie Episode subtitles Series add_box Create subscrip…" at bounding box center [347, 0] width 603 height 0
type textarea "Una Bala En El Camino"
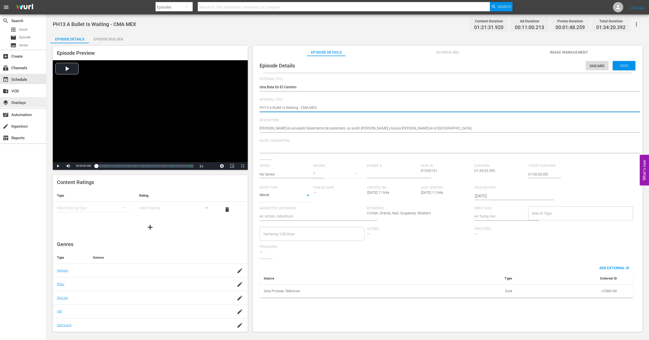
type textarea "FPH13 A Bullet Is Waiting - CMA MEX"
type textarea "FIPH13 A Bullet Is Waiting - CMA MEX"
type textarea "FILPH13 A Bullet Is Waiting - CMA MEX"
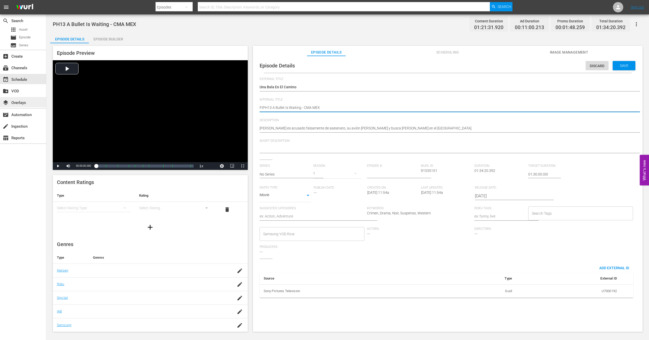
type textarea "FILPH13 A Bullet Is Waiting - CMA MEX"
type textarea "FILLPH13 A Bullet Is Waiting - CMA MEX"
type textarea "FILLEPH13 A Bullet Is Waiting - CMA MEX"
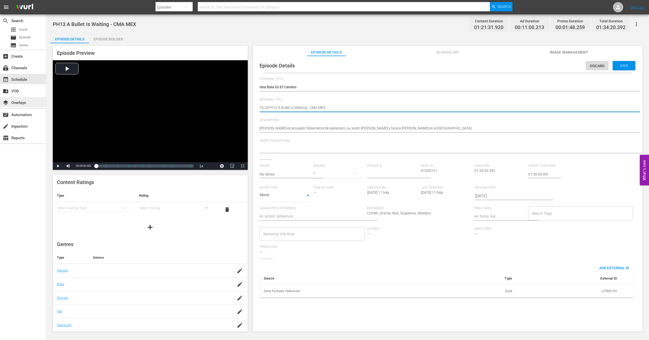
type textarea "FILLERPH13 A Bullet Is Waiting - CMA MEX"
type textarea "FILLER PH13 A Bullet Is Waiting - CMA MEX"
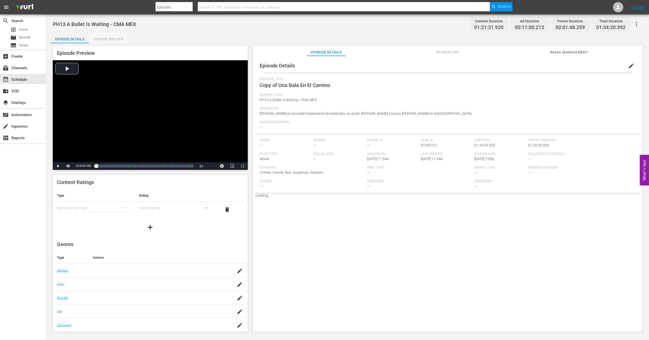
click at [103, 38] on div "Episode Builder" at bounding box center [108, 39] width 39 height 12
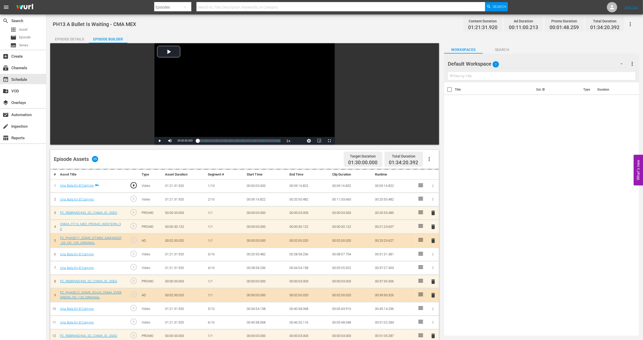
click at [585, 61] on div "Default Workspace 0" at bounding box center [538, 64] width 180 height 14
click at [487, 96] on div "MEX PH13 Promo Fillers (11)" at bounding box center [481, 95] width 54 height 8
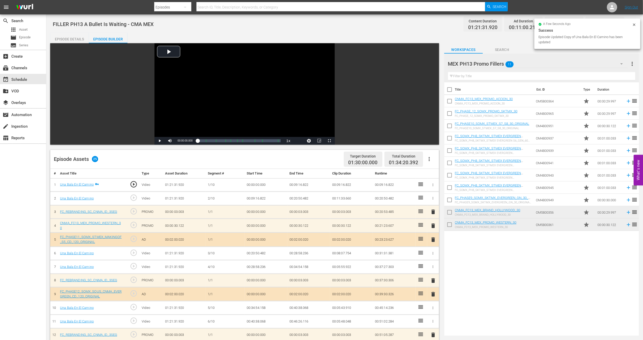
click at [447, 101] on input "checkbox" at bounding box center [449, 102] width 11 height 11
checkbox input "true"
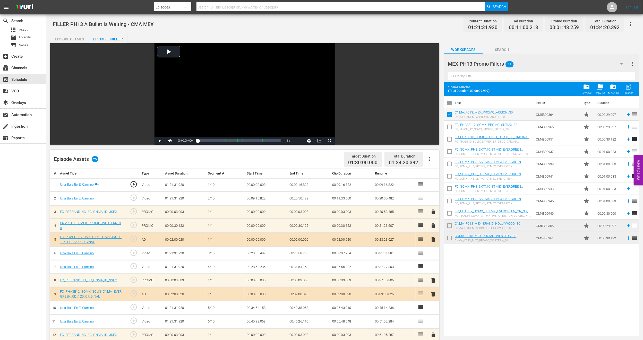
click at [451, 153] on input "checkbox" at bounding box center [449, 152] width 11 height 11
checkbox input "true"
click at [449, 199] on input "checkbox" at bounding box center [449, 202] width 11 height 11
checkbox input "true"
click at [451, 240] on input "checkbox" at bounding box center [449, 239] width 11 height 11
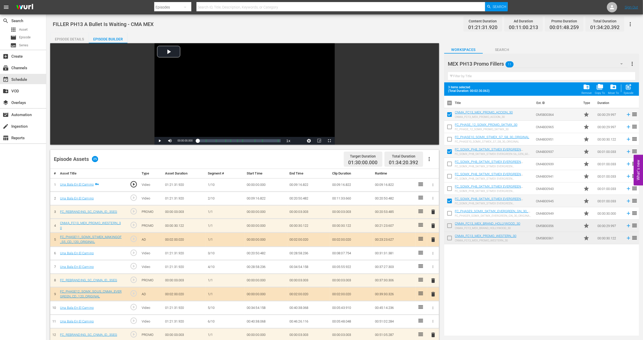
checkbox input "true"
click at [631, 87] on span "post_add" at bounding box center [629, 86] width 7 height 7
checkbox input "false"
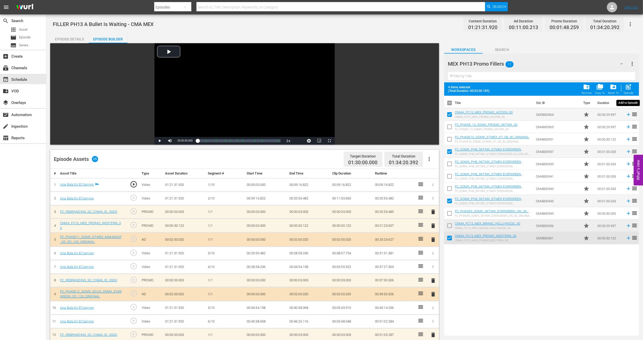
checkbox input "false"
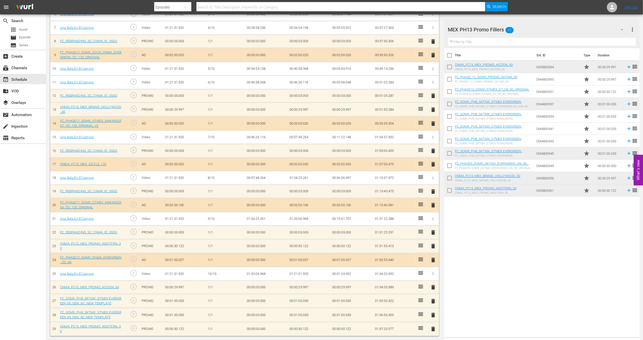
scroll to position [241, 0]
click at [20, 77] on div "event_available Schedule" at bounding box center [14, 79] width 29 height 5
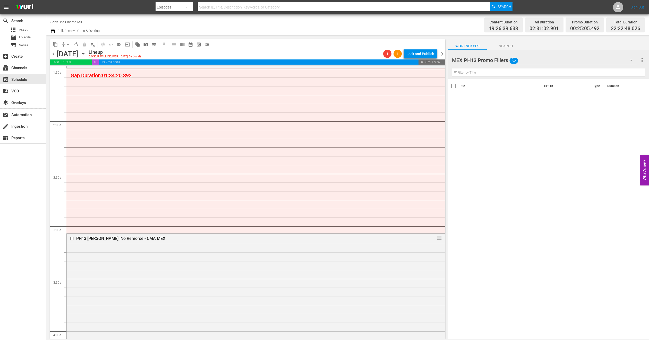
scroll to position [116, 0]
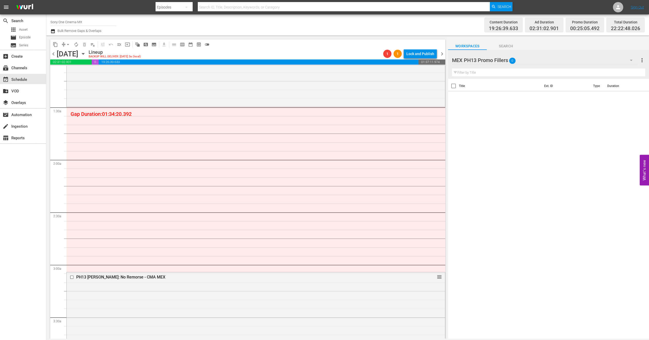
click at [633, 61] on icon "button" at bounding box center [631, 60] width 6 height 6
click at [492, 108] on div "Default Workspace (6)" at bounding box center [485, 108] width 54 height 8
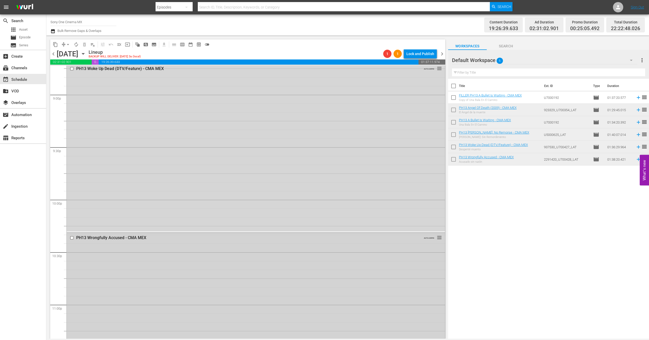
scroll to position [2249, 0]
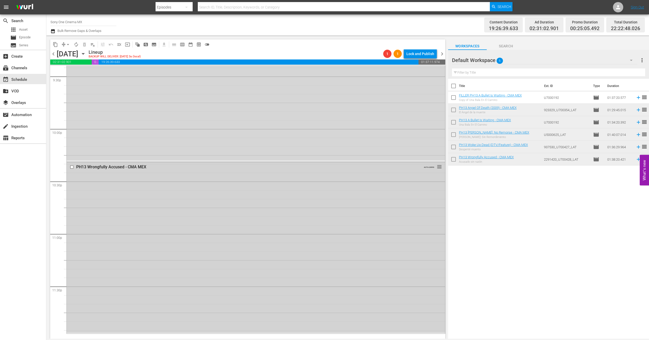
click at [171, 244] on div "PH13 Wrongfully Accused - CMA MEX AUTO-LOOPED reorder" at bounding box center [256, 247] width 378 height 171
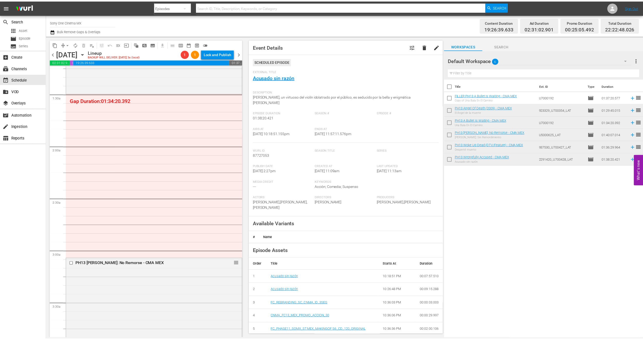
scroll to position [116, 0]
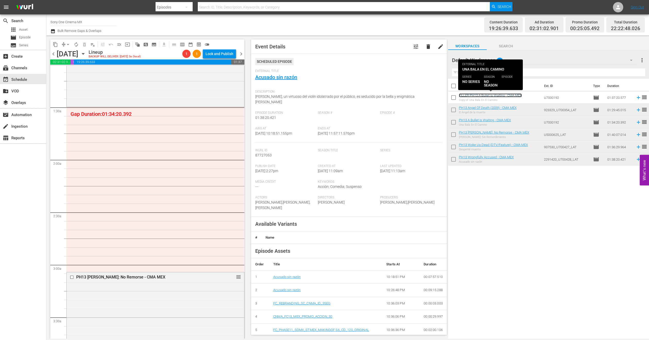
click at [500, 95] on link "FILLER PH13 A Bullet Is Waiting - CMA MEX" at bounding box center [490, 96] width 63 height 4
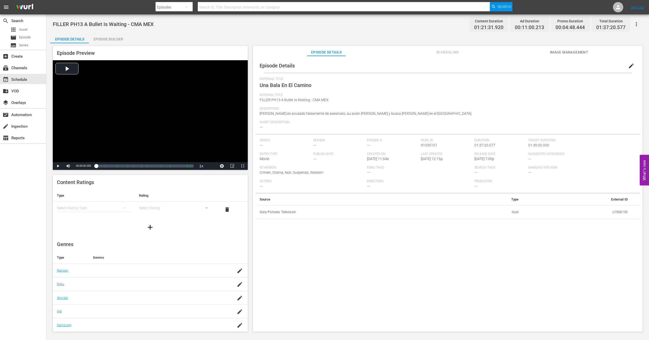
click at [110, 38] on div "Episode Builder" at bounding box center [108, 39] width 39 height 12
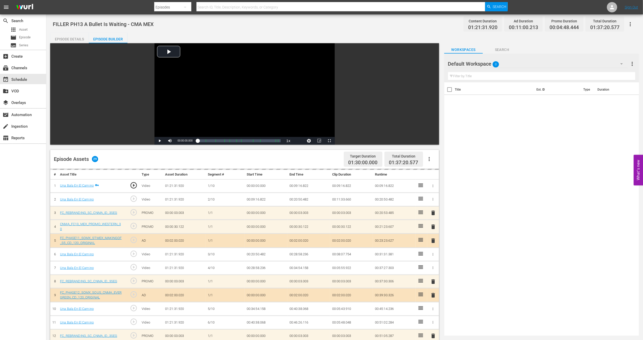
click at [617, 63] on button "button" at bounding box center [622, 64] width 12 height 12
click at [483, 94] on div "MEX PH13 Promo Fillers (11)" at bounding box center [481, 95] width 54 height 8
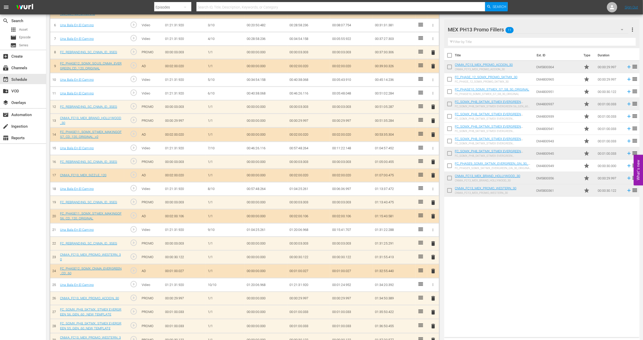
scroll to position [241, 0]
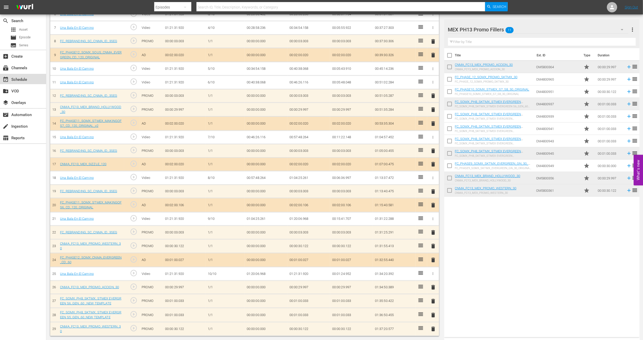
click at [25, 80] on div "event_available Schedule" at bounding box center [14, 79] width 29 height 5
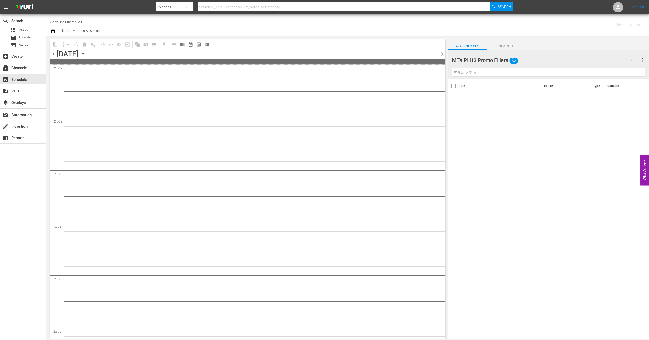
click at [613, 63] on div "MEX PH13 Promo Fillers" at bounding box center [545, 60] width 186 height 14
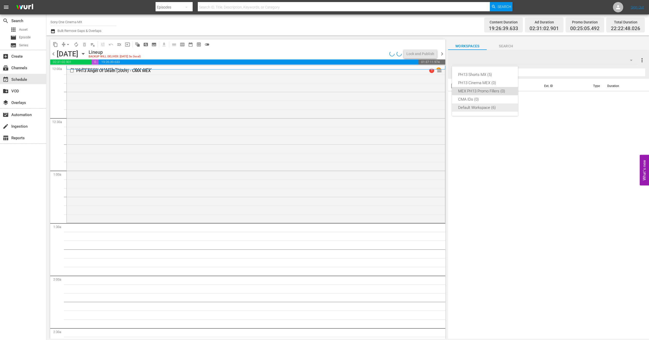
click at [490, 106] on div "Default Workspace (6)" at bounding box center [485, 108] width 54 height 8
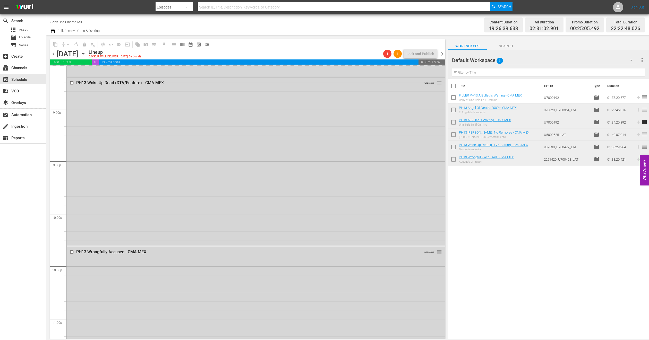
scroll to position [2249, 0]
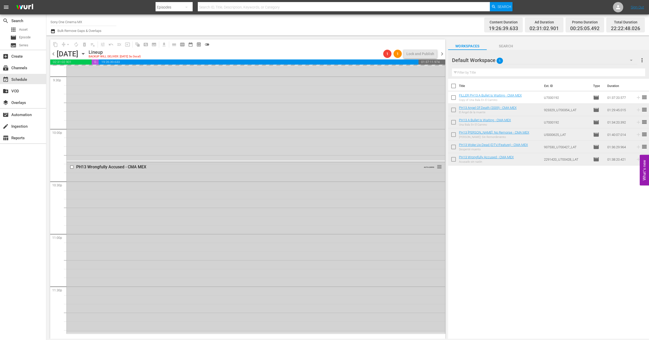
click at [123, 227] on div "PH13 Wrongfully Accused - CMA MEX AUTO-LOOPED reorder" at bounding box center [256, 247] width 378 height 171
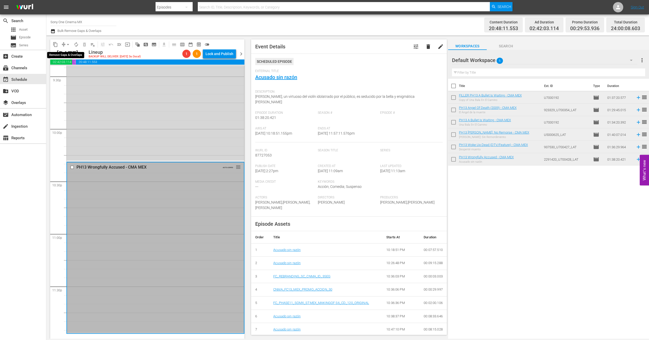
scroll to position [2240, 0]
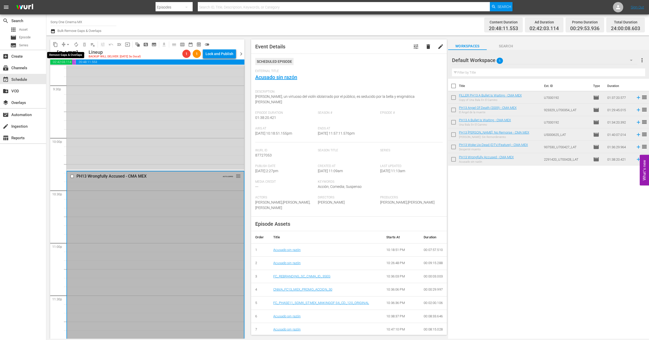
click at [68, 43] on span "arrow_drop_down" at bounding box center [67, 44] width 5 height 5
click at [73, 73] on li "Align to End of Previous Day" at bounding box center [68, 72] width 54 height 9
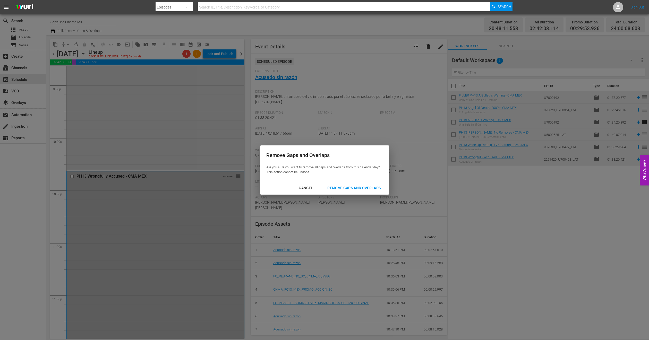
click at [352, 184] on button "Remove Gaps and Overlaps" at bounding box center [354, 188] width 66 height 10
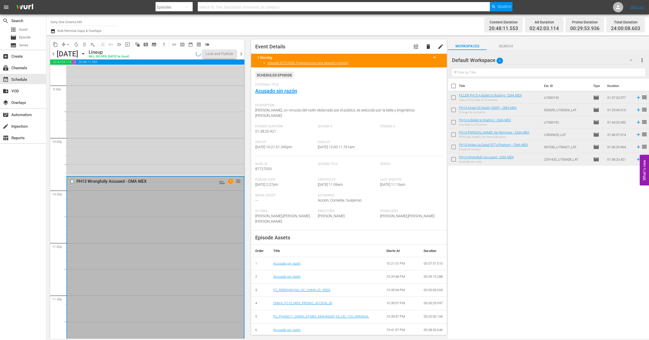
scroll to position [2232, 0]
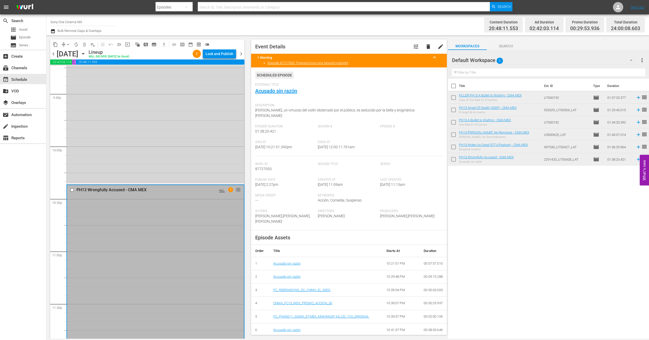
click at [86, 53] on icon "button" at bounding box center [83, 54] width 6 height 6
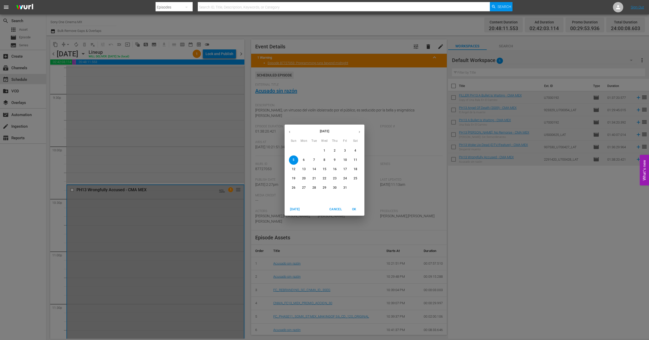
click at [306, 158] on span "6" at bounding box center [303, 160] width 9 height 4
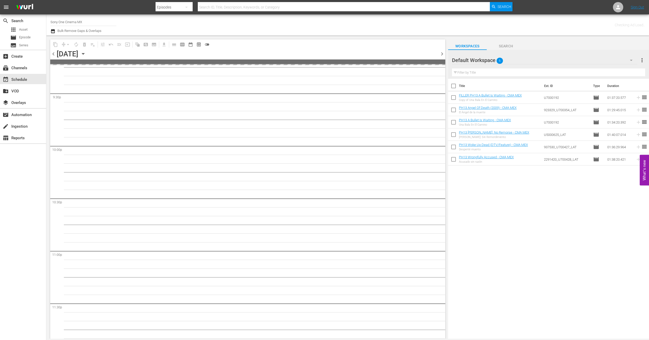
scroll to position [2249, 0]
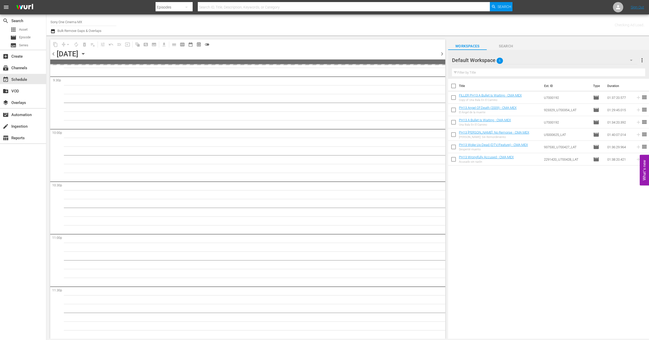
click at [86, 54] on icon "button" at bounding box center [83, 54] width 6 height 6
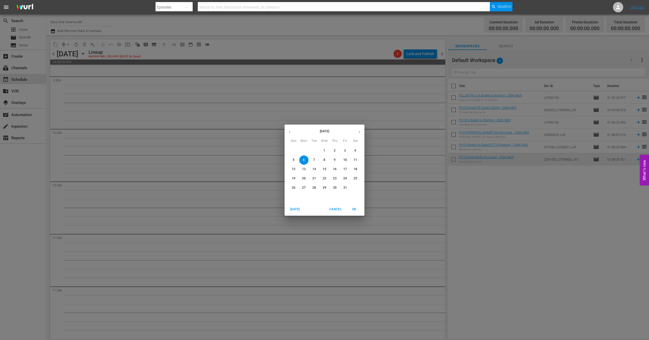
click at [292, 160] on span "5" at bounding box center [293, 160] width 9 height 4
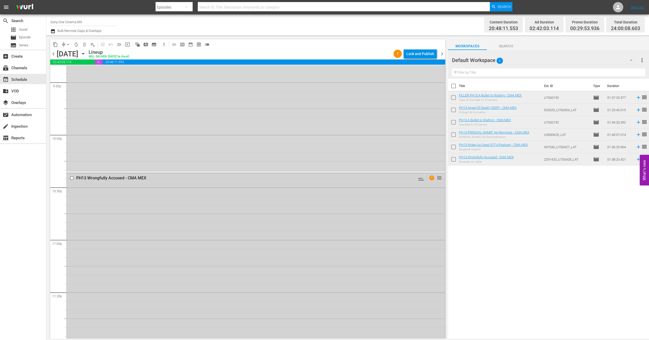
scroll to position [2250, 0]
click at [105, 209] on div "PH13 Wrongfully Accused - CMA MEX AUTO-LOOPED 1 reorder" at bounding box center [256, 252] width 378 height 171
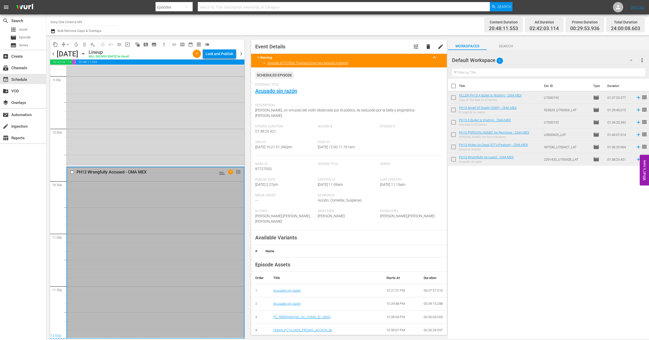
click at [86, 52] on icon "button" at bounding box center [83, 54] width 6 height 6
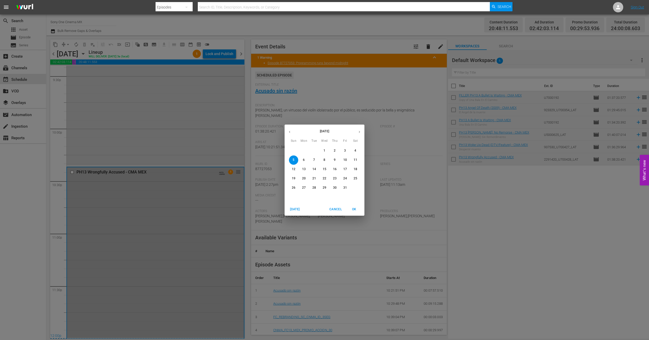
click at [305, 159] on span "6" at bounding box center [303, 160] width 9 height 4
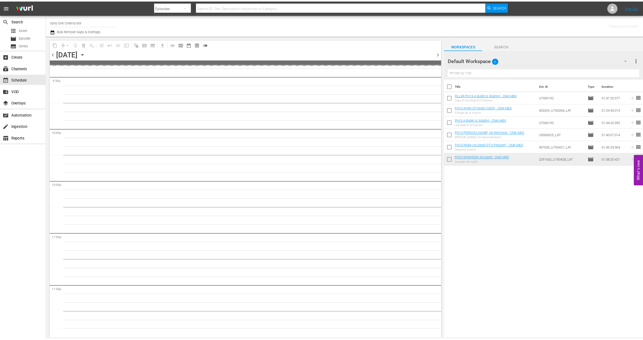
scroll to position [2249, 0]
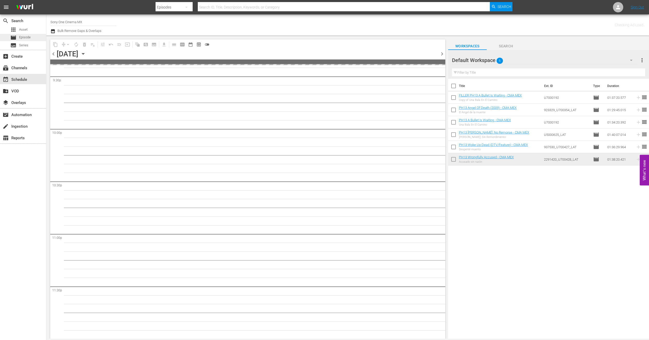
click at [32, 38] on div "movie Episode" at bounding box center [23, 37] width 46 height 7
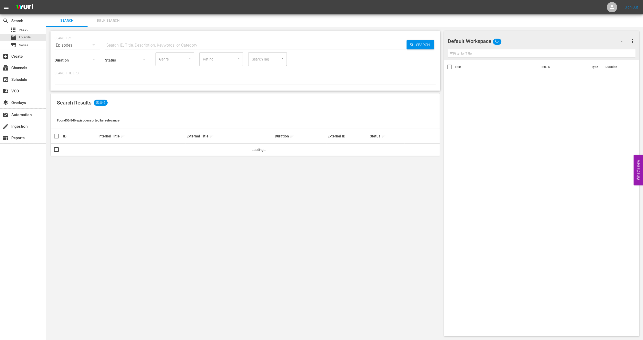
click at [104, 16] on button "Bulk Search" at bounding box center [108, 20] width 41 height 12
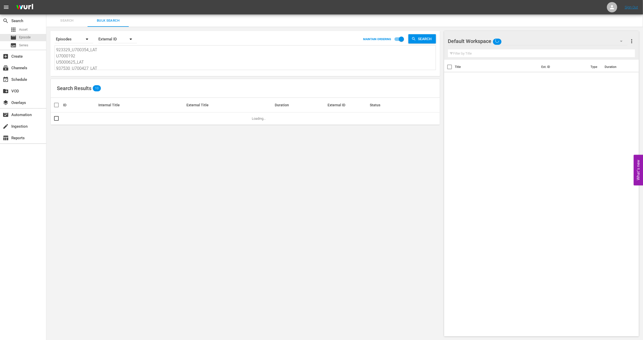
scroll to position [7, 0]
drag, startPoint x: 57, startPoint y: 48, endPoint x: 162, endPoint y: 88, distance: 113.1
click at [162, 88] on div "Search By Episodes Order By External ID MAINTAIN ORDERING Search 923329_U700354…" at bounding box center [245, 184] width 398 height 314
paste textarea "70_U700356_LAT U5000622_LAT U6000191 1460_U700369_LAT"
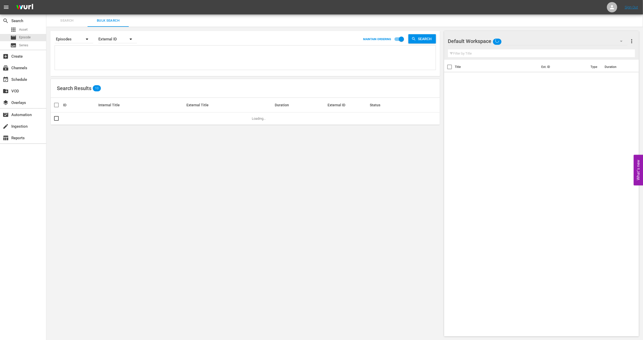
type textarea "70_U700356_LAT U5000622_LAT U6000191 1460_U700369_LAT"
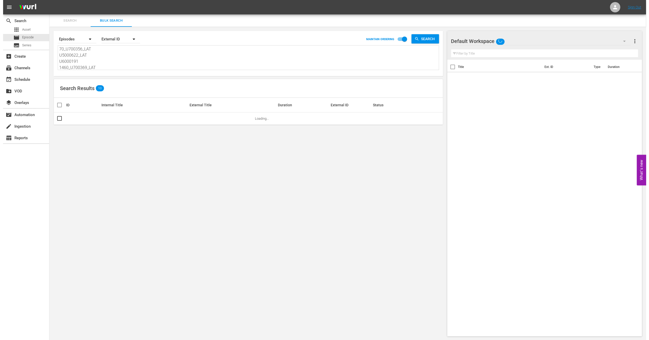
scroll to position [1, 0]
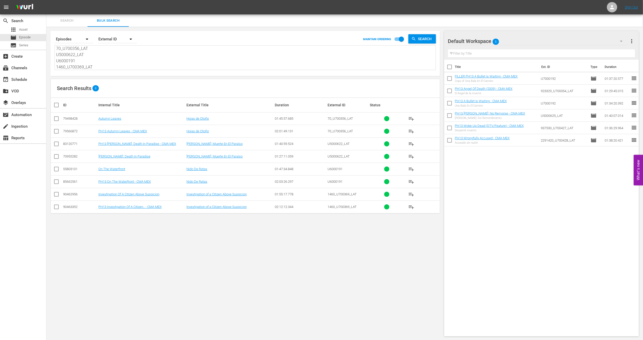
type textarea "70_U700356_LAT U5000622_LAT U6000191 1460_U700369_LAT"
click at [631, 42] on span "more_vert" at bounding box center [632, 41] width 6 height 6
click at [577, 50] on div "Clear All Workspace Items" at bounding box center [599, 50] width 61 height 9
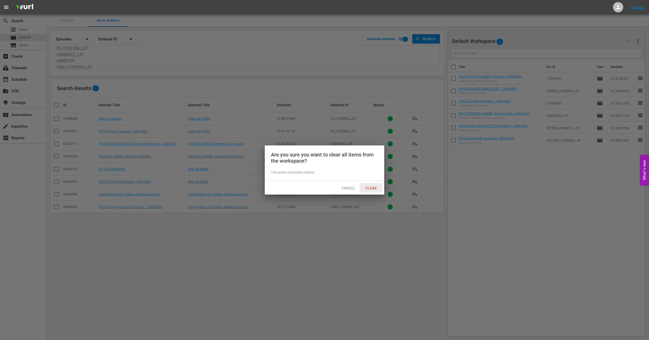
click at [372, 189] on span "Clear" at bounding box center [370, 188] width 19 height 4
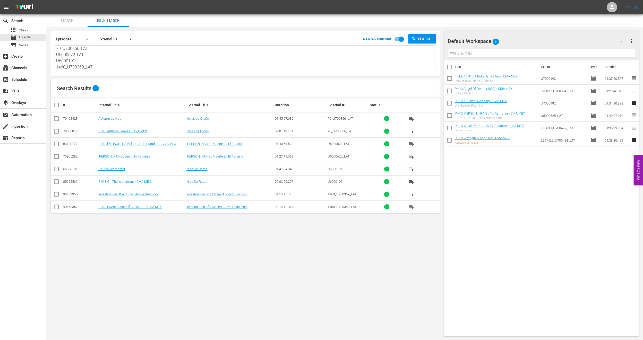
click at [57, 132] on input "checkbox" at bounding box center [56, 132] width 6 height 6
checkbox input "true"
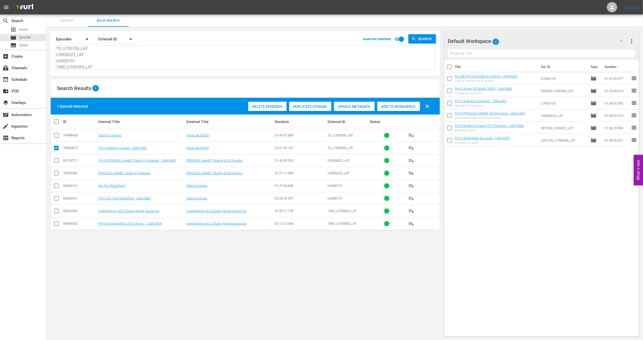
click at [56, 160] on input "checkbox" at bounding box center [56, 162] width 6 height 6
checkbox input "true"
click at [56, 200] on input "checkbox" at bounding box center [56, 200] width 6 height 6
checkbox input "true"
click at [58, 223] on input "checkbox" at bounding box center [56, 225] width 6 height 6
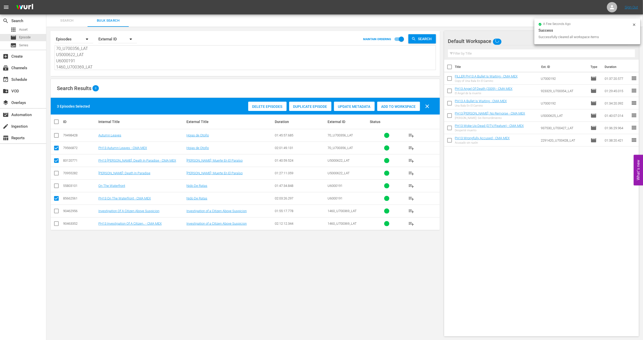
checkbox input "true"
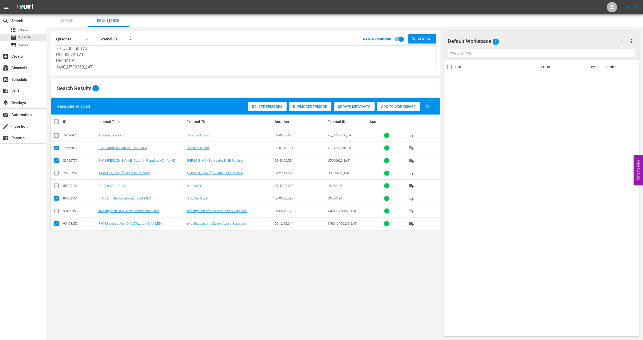
click at [402, 107] on span "Add to Workspace" at bounding box center [398, 107] width 43 height 4
click at [22, 81] on div "event_available Schedule" at bounding box center [14, 79] width 29 height 5
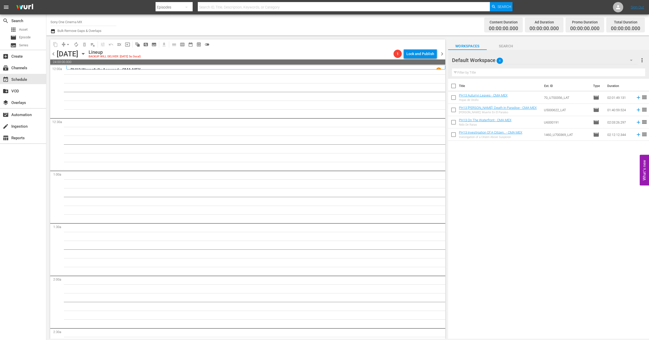
click at [454, 85] on input "checkbox" at bounding box center [453, 87] width 11 height 11
checkbox input "true"
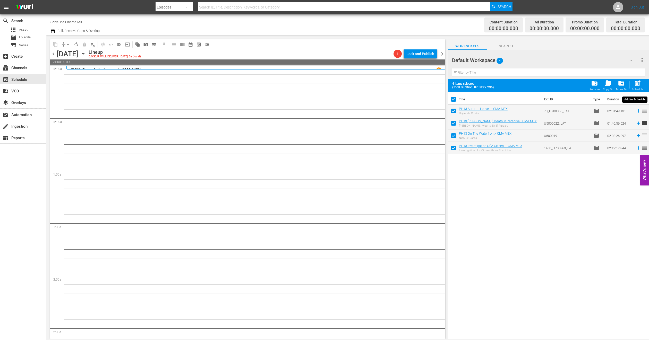
click at [638, 86] on span "post_add" at bounding box center [637, 83] width 7 height 7
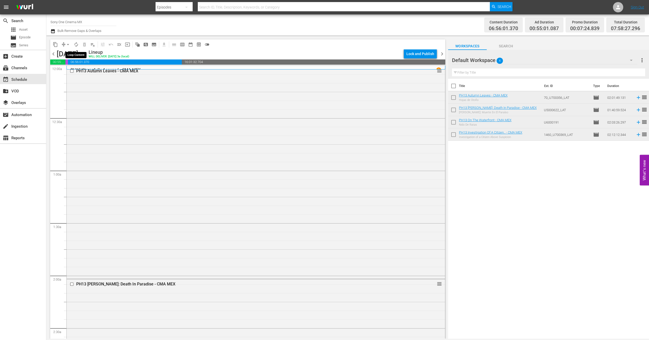
click at [75, 44] on span "autorenew_outlined" at bounding box center [76, 44] width 5 height 5
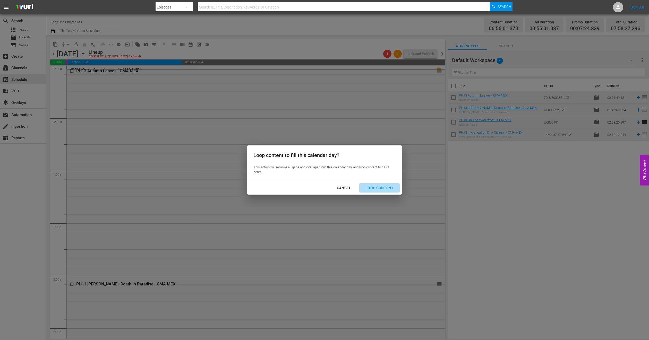
click at [376, 191] on button "Loop Content" at bounding box center [379, 188] width 40 height 10
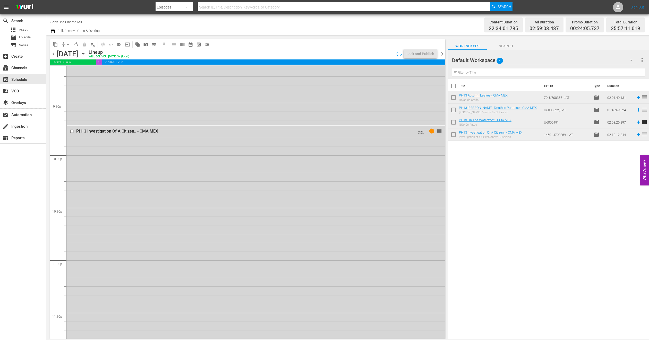
scroll to position [2455, 0]
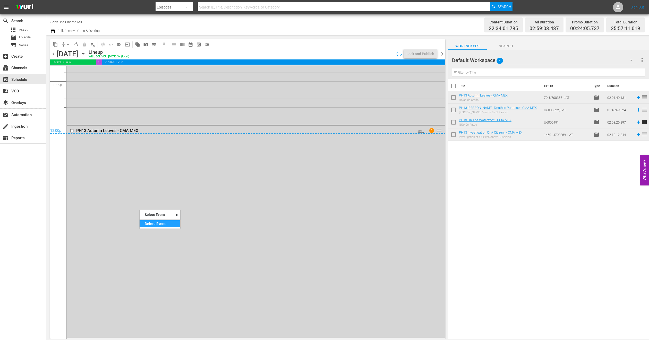
click at [149, 224] on div "Delete Event" at bounding box center [160, 224] width 41 height 7
click at [118, 103] on div "PH13 Investigation Of A Citizen.. - CMA MEX AUTO-LOOPED 1 reorder" at bounding box center [256, 10] width 378 height 230
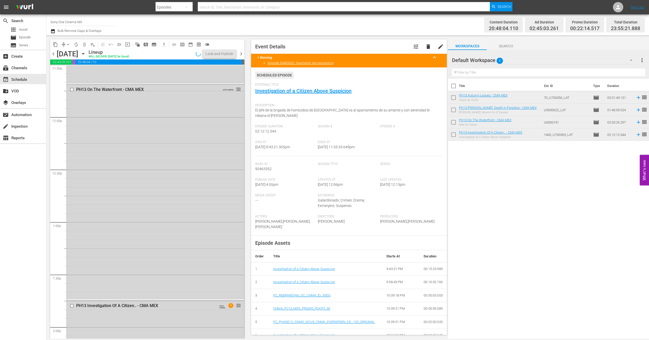
scroll to position [1180, 0]
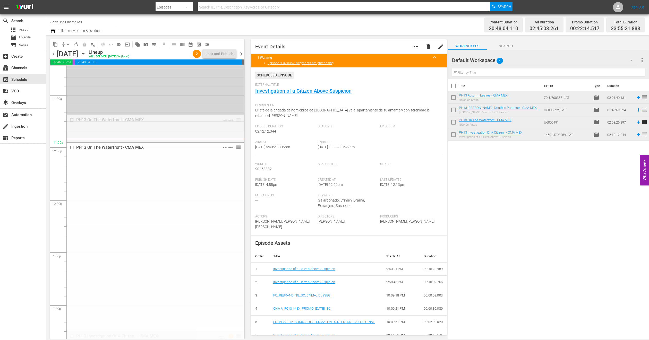
drag, startPoint x: 232, startPoint y: 121, endPoint x: 232, endPoint y: 139, distance: 17.8
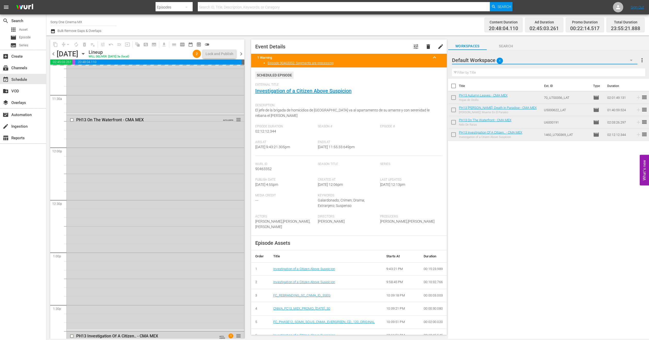
click at [628, 58] on button "button" at bounding box center [631, 60] width 12 height 12
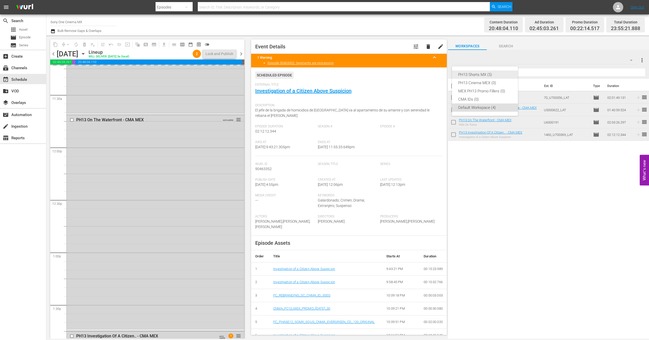
click at [485, 76] on div "PH13 Shorts MX (5)" at bounding box center [485, 75] width 54 height 8
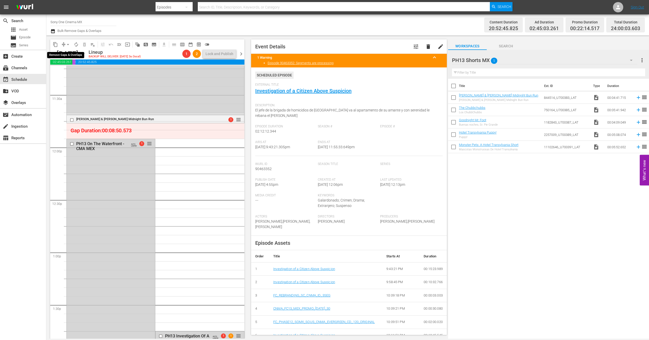
click at [66, 45] on span "arrow_drop_down" at bounding box center [67, 44] width 5 height 5
click at [75, 71] on li "Align to End of Previous Day" at bounding box center [68, 72] width 54 height 9
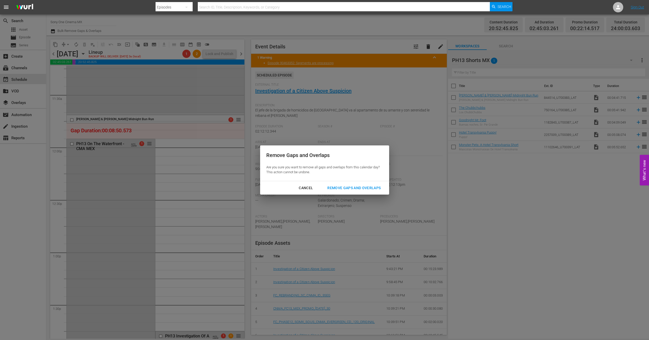
click at [334, 189] on div "Remove Gaps and Overlaps" at bounding box center [354, 188] width 62 height 6
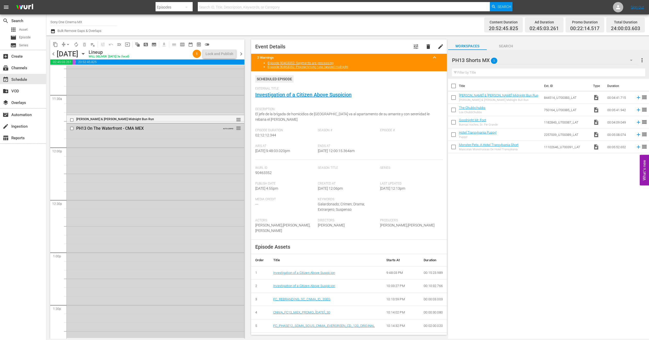
click at [86, 52] on icon "button" at bounding box center [83, 54] width 6 height 6
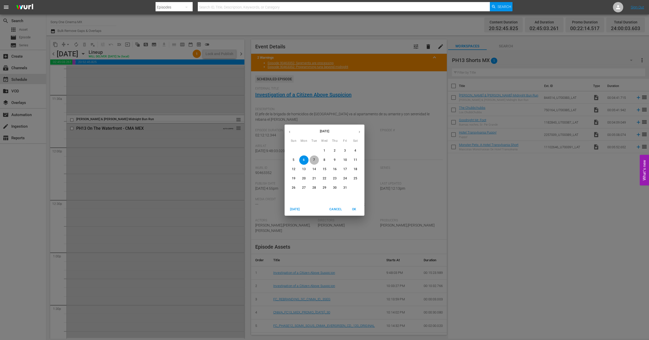
click at [314, 160] on p "7" at bounding box center [314, 160] width 2 height 4
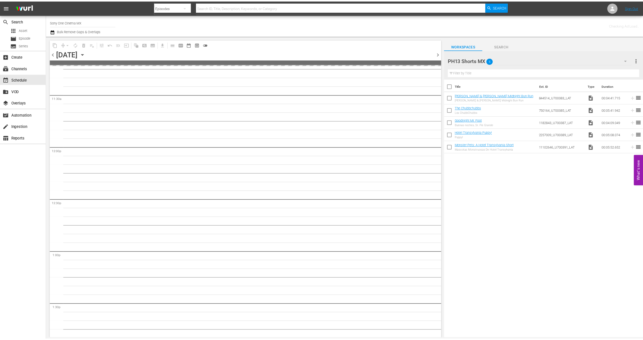
scroll to position [1223, 0]
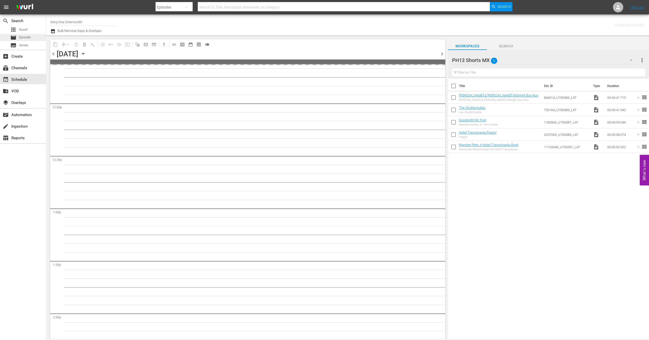
click at [20, 37] on span "Episode" at bounding box center [25, 37] width 12 height 5
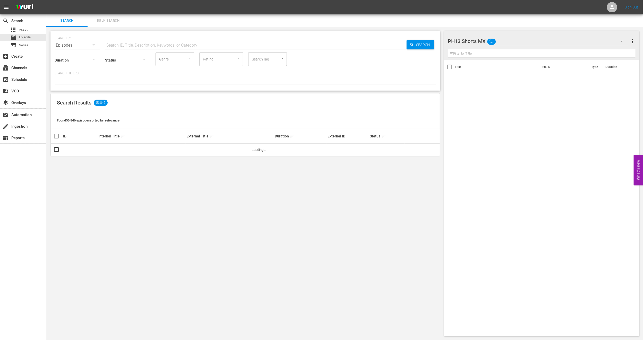
click at [112, 22] on span "Bulk Search" at bounding box center [108, 21] width 35 height 6
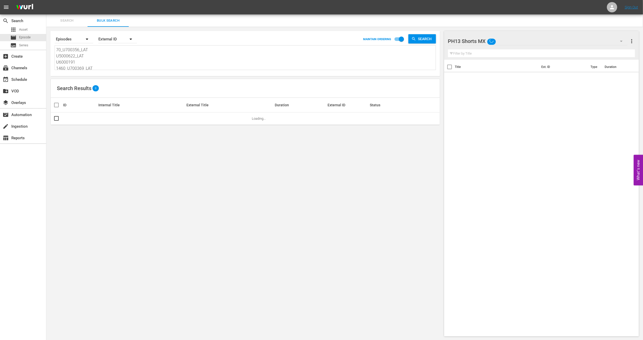
scroll to position [1, 0]
drag, startPoint x: 56, startPoint y: 49, endPoint x: 241, endPoint y: 115, distance: 196.1
click at [241, 115] on div "Search By Episodes Order By External ID MAINTAIN ORDERING Search 70_U700356_LAT…" at bounding box center [245, 184] width 398 height 314
paste textarea "938495_U700355_LAT 1123_U700405_LAT U6000191 1619_U700438_LAT"
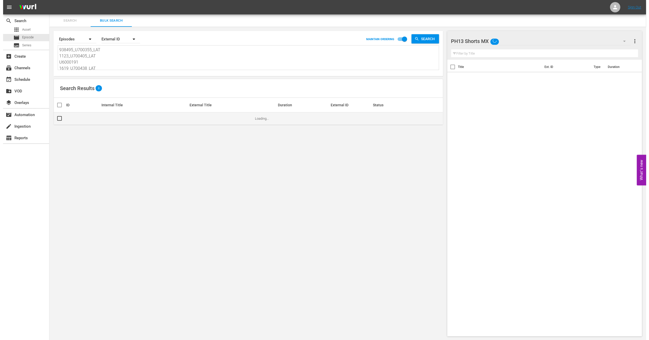
scroll to position [1, 0]
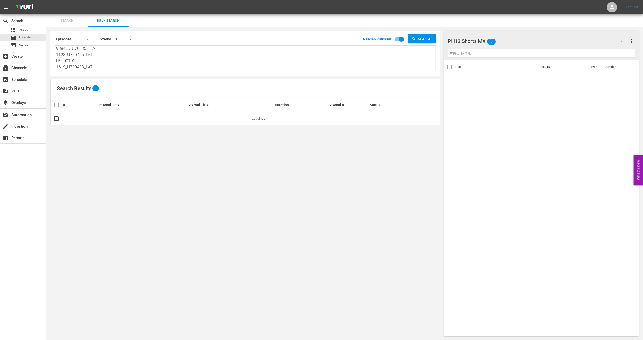
click at [622, 44] on icon "button" at bounding box center [622, 41] width 6 height 6
click at [477, 90] on div "Default Workspace (0)" at bounding box center [481, 89] width 54 height 8
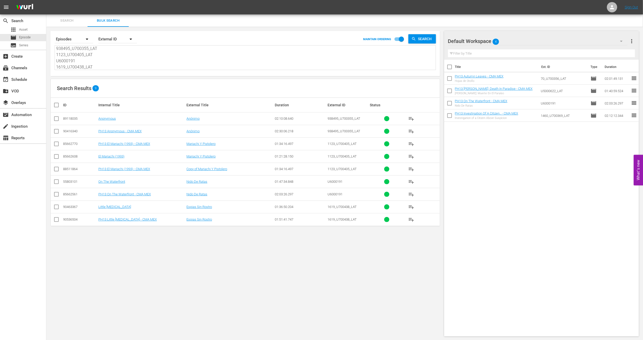
click at [633, 44] on span "more_vert" at bounding box center [632, 41] width 6 height 6
click at [605, 51] on div "Clear All Workspace Items" at bounding box center [599, 50] width 61 height 9
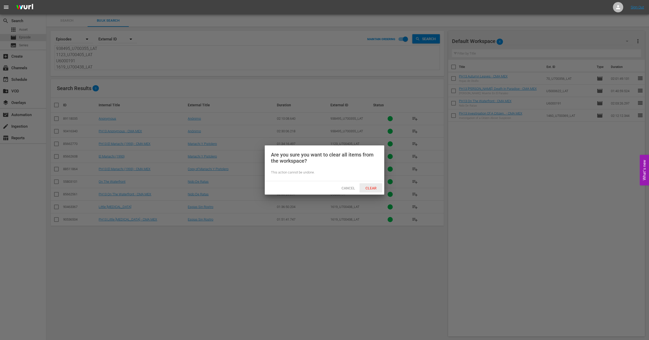
click at [376, 189] on span "Clear" at bounding box center [370, 188] width 19 height 4
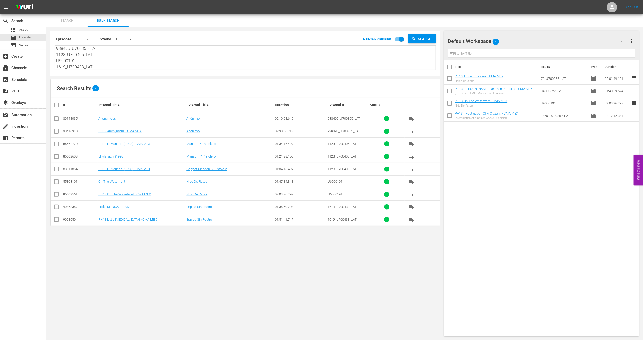
drag, startPoint x: 56, startPoint y: 133, endPoint x: 57, endPoint y: 149, distance: 15.5
click at [56, 133] on input "checkbox" at bounding box center [56, 132] width 6 height 6
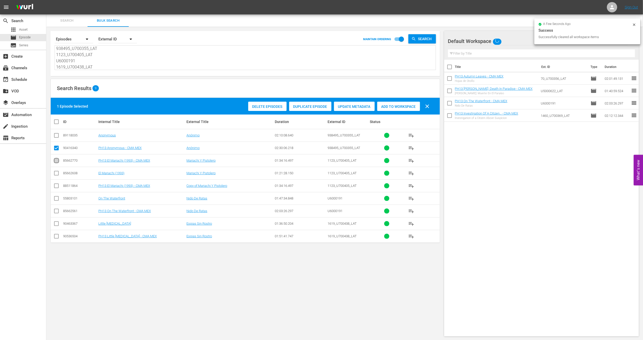
click at [53, 161] on input "checkbox" at bounding box center [56, 162] width 6 height 6
click at [54, 187] on input "checkbox" at bounding box center [56, 187] width 6 height 6
click at [57, 214] on input "checkbox" at bounding box center [56, 212] width 6 height 6
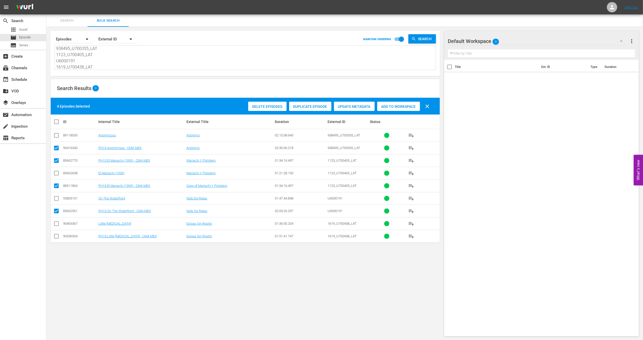
click at [55, 241] on input "checkbox" at bounding box center [56, 237] width 6 height 6
click at [56, 187] on input "checkbox" at bounding box center [56, 187] width 6 height 6
click at [391, 105] on span "Add to Workspace" at bounding box center [398, 107] width 43 height 4
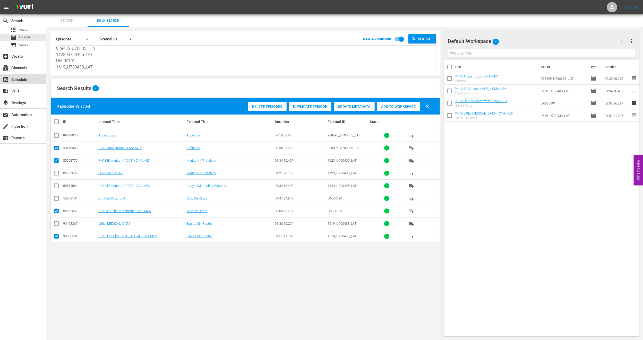
click at [26, 79] on div "event_available Schedule" at bounding box center [14, 79] width 29 height 5
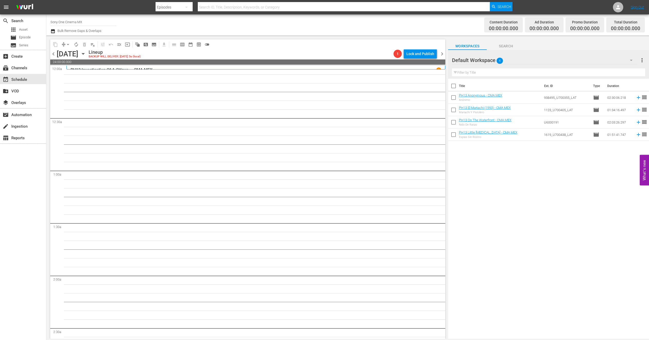
click at [453, 87] on input "checkbox" at bounding box center [453, 87] width 11 height 11
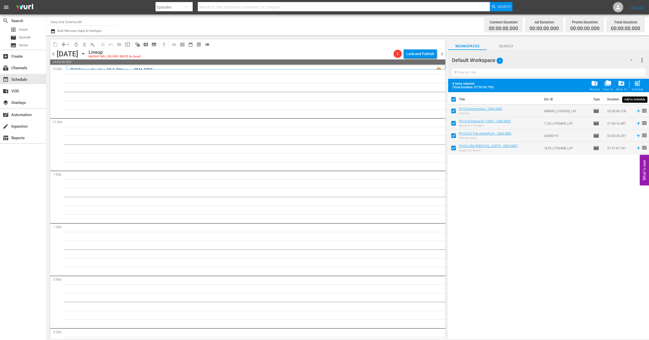
click at [638, 85] on span "post_add" at bounding box center [637, 83] width 7 height 7
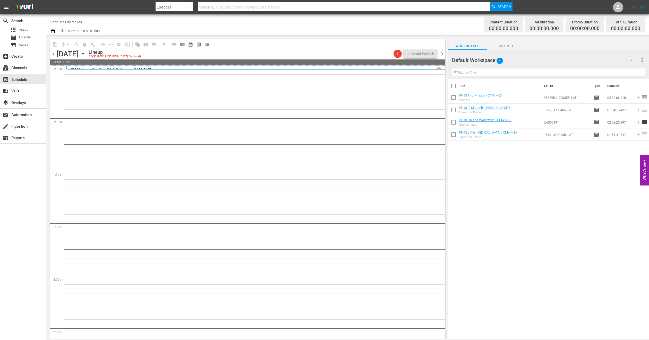
click at [86, 52] on icon "button" at bounding box center [83, 54] width 6 height 6
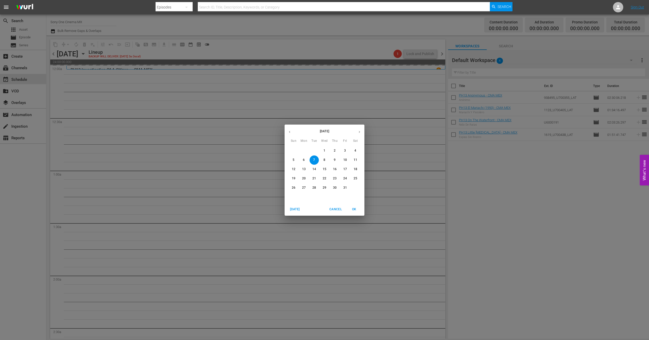
click at [324, 150] on p "1" at bounding box center [325, 151] width 2 height 4
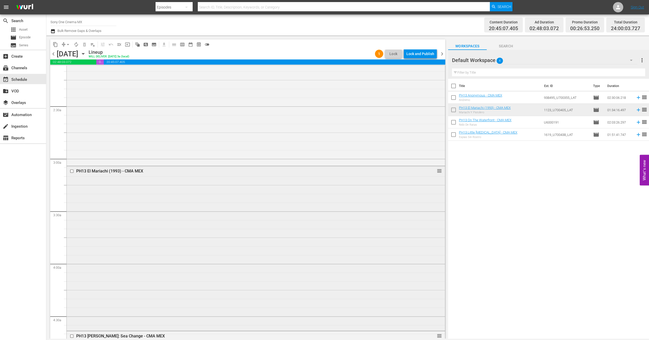
scroll to position [232, 0]
click at [228, 210] on div "PH13 El Mariachi (1993) - CMA MEX reorder" at bounding box center [256, 239] width 378 height 164
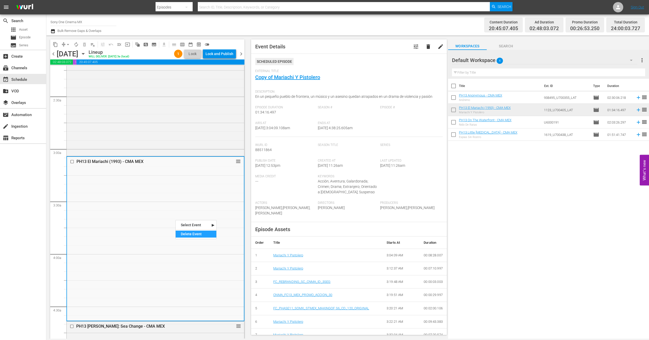
click at [187, 234] on div "Delete Event" at bounding box center [196, 234] width 41 height 7
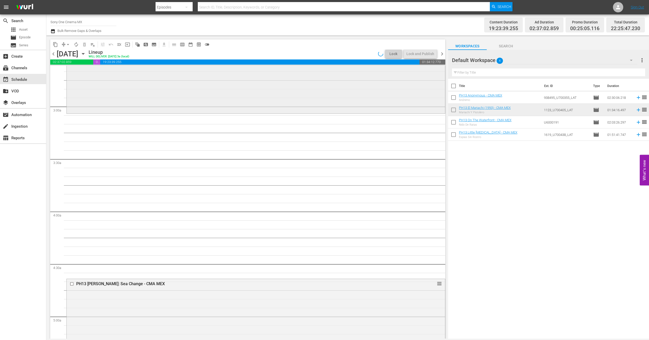
scroll to position [309, 0]
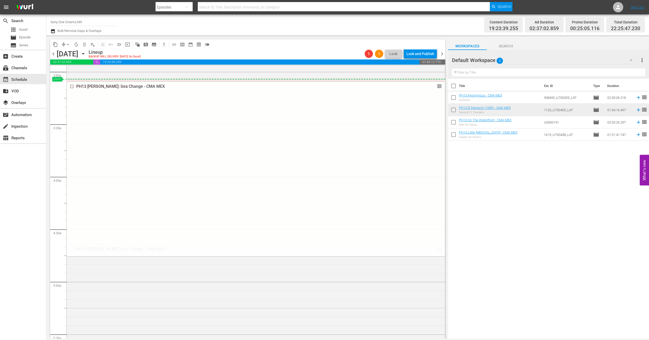
drag, startPoint x: 434, startPoint y: 248, endPoint x: 427, endPoint y: 83, distance: 165.3
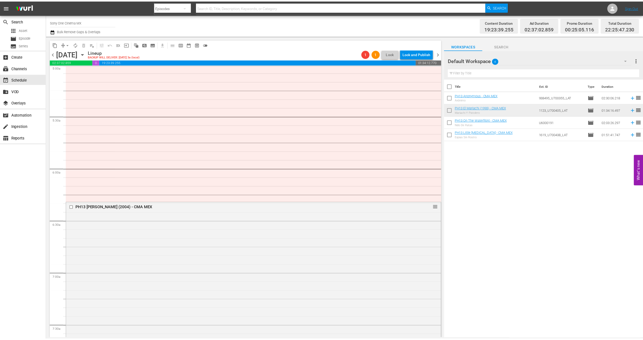
scroll to position [541, 0]
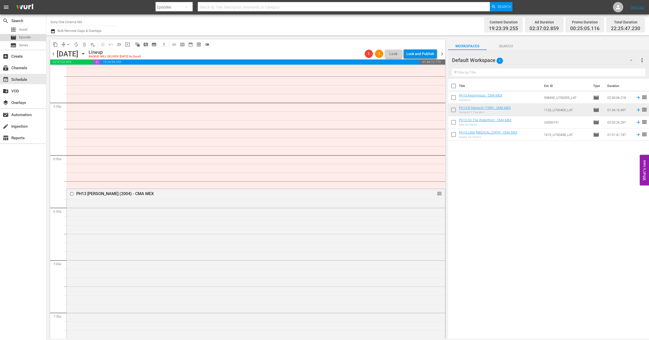
click at [31, 37] on div "movie Episode" at bounding box center [23, 37] width 46 height 7
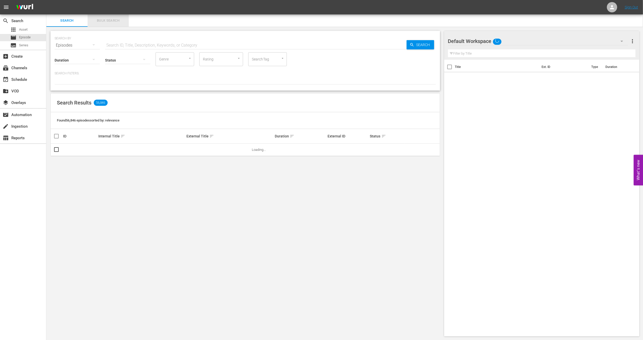
click at [117, 24] on button "Bulk Search" at bounding box center [108, 20] width 41 height 12
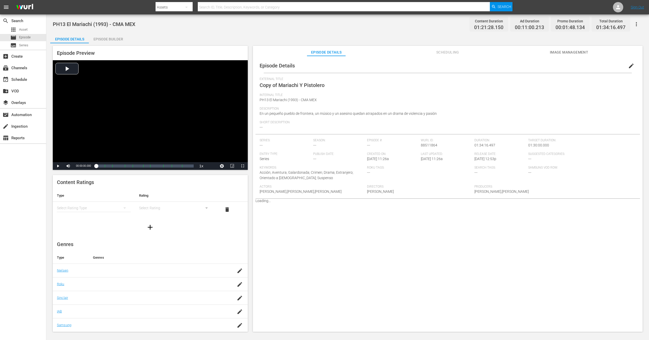
click at [448, 54] on span "Scheduling" at bounding box center [447, 52] width 39 height 6
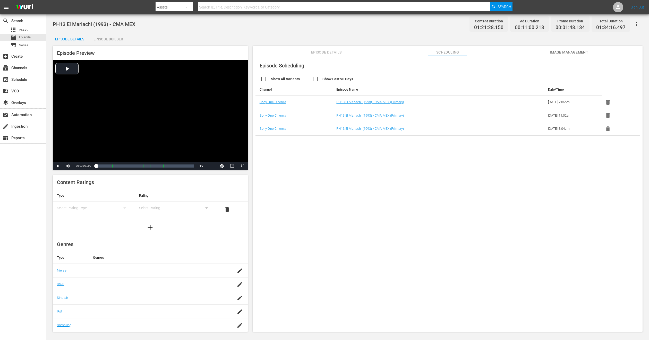
click at [319, 50] on span "Episode Details" at bounding box center [326, 52] width 39 height 6
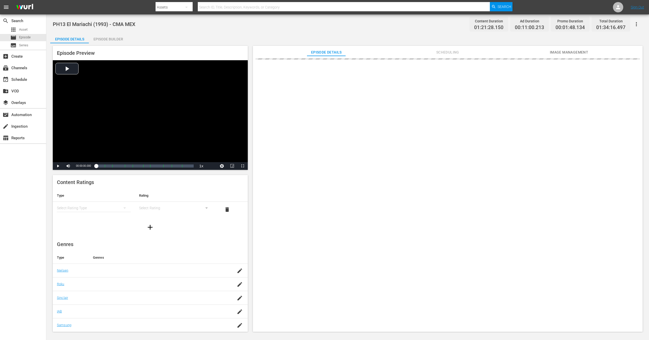
click at [445, 53] on span "Scheduling" at bounding box center [447, 52] width 39 height 6
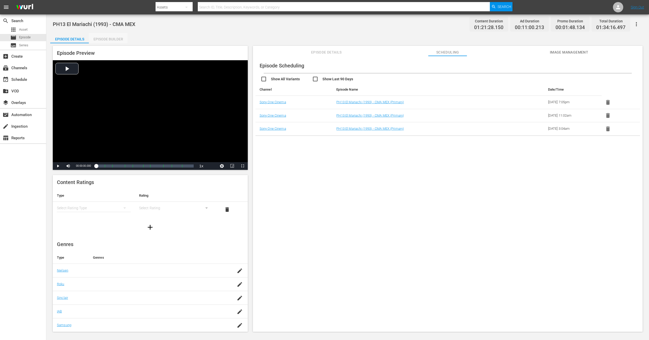
click at [105, 38] on div "Episode Builder" at bounding box center [108, 39] width 39 height 12
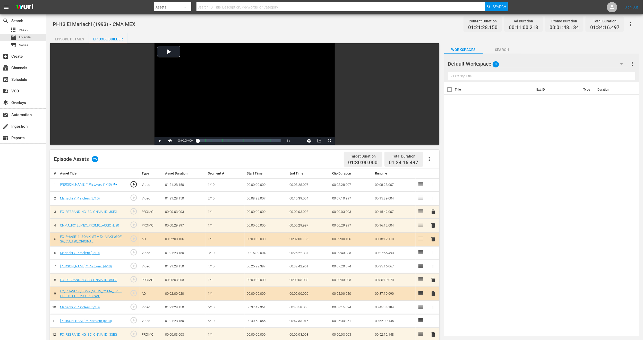
click at [69, 38] on div "Episode Details" at bounding box center [69, 39] width 39 height 12
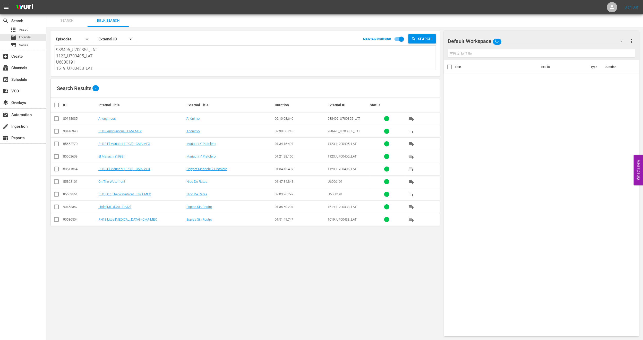
click at [56, 172] on input "checkbox" at bounding box center [56, 170] width 6 height 6
checkbox input "true"
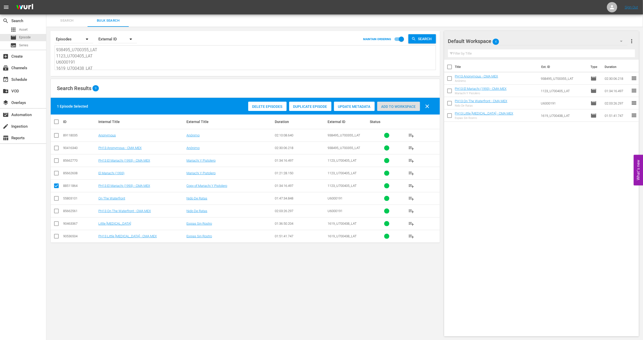
click at [386, 109] on div "Add to Workspace" at bounding box center [398, 107] width 43 height 10
drag, startPoint x: 56, startPoint y: 49, endPoint x: 173, endPoint y: 95, distance: 125.6
click at [173, 95] on div "Search By Episodes Order By External ID MAINTAIN ORDERING Search 938495_U700355…" at bounding box center [245, 184] width 398 height 314
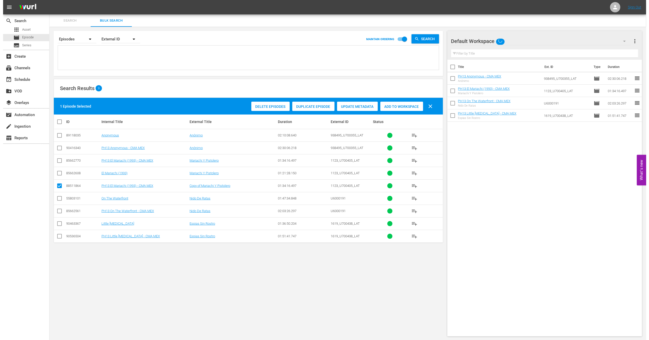
scroll to position [0, 0]
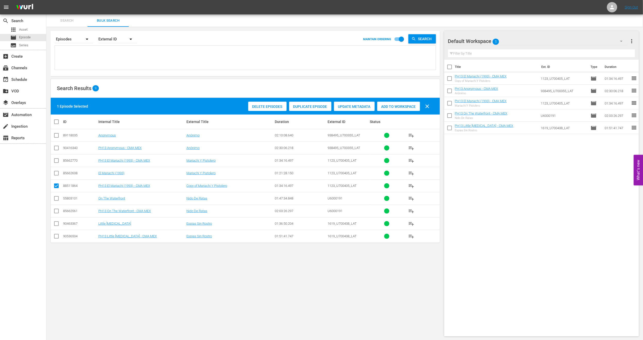
paste textarea "U7000117"
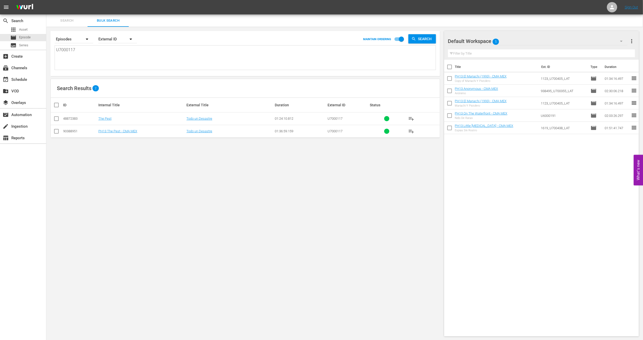
type textarea "U7000117"
click at [57, 133] on input "checkbox" at bounding box center [56, 132] width 6 height 6
checkbox input "true"
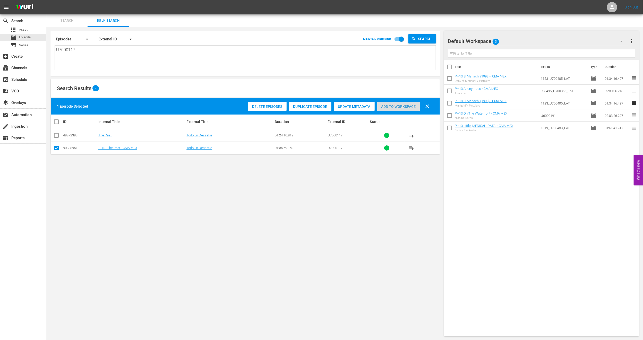
click at [390, 108] on span "Add to Workspace" at bounding box center [398, 107] width 43 height 4
click at [26, 81] on div "event_available Schedule" at bounding box center [14, 79] width 29 height 5
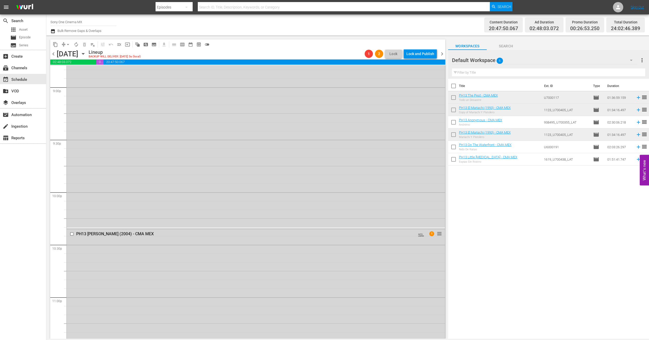
scroll to position [2250, 0]
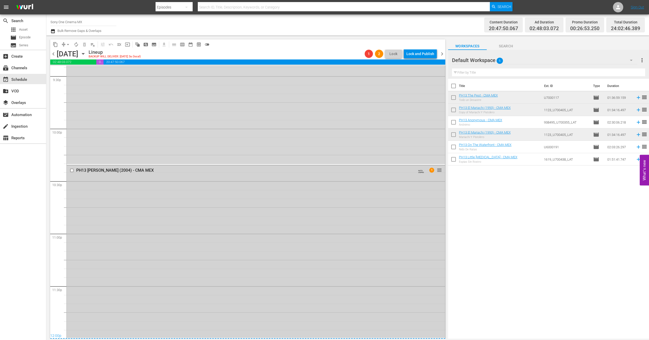
click at [139, 232] on div "PH13 Nina (2004) - CMA MEX AUTO-LOOPED 1 reorder" at bounding box center [256, 252] width 378 height 172
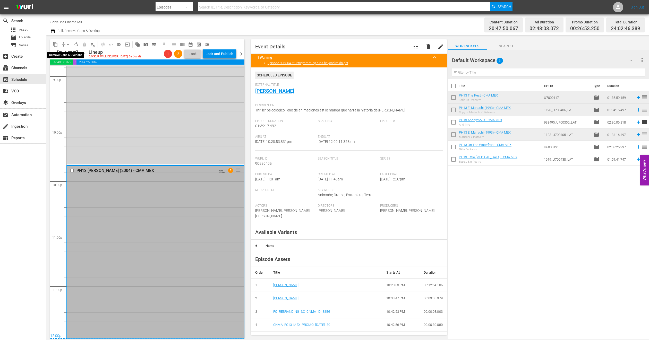
click at [66, 43] on span "arrow_drop_down" at bounding box center [67, 44] width 5 height 5
click at [71, 72] on li "Align to End of Previous Day" at bounding box center [68, 72] width 54 height 9
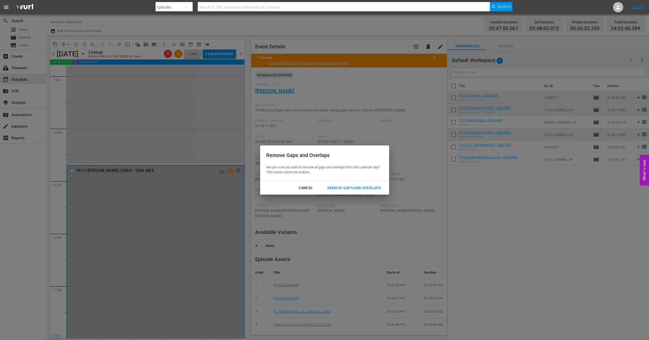
click at [354, 189] on div "Remove Gaps and Overlaps" at bounding box center [354, 188] width 62 height 6
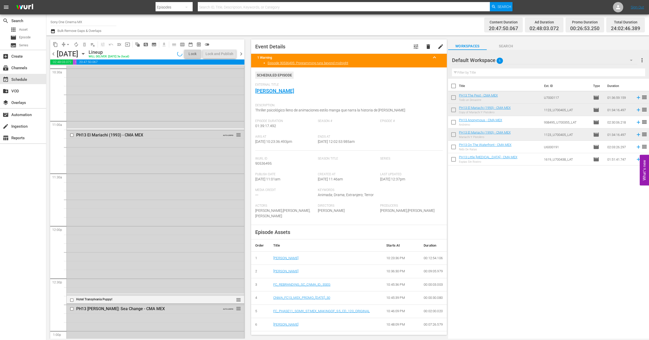
scroll to position [1172, 0]
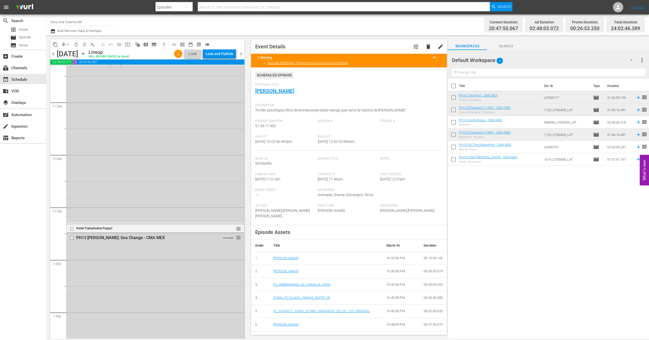
click at [630, 57] on icon "button" at bounding box center [631, 60] width 6 height 6
click at [487, 74] on div "PH13 Shorts MX (5)" at bounding box center [485, 75] width 54 height 8
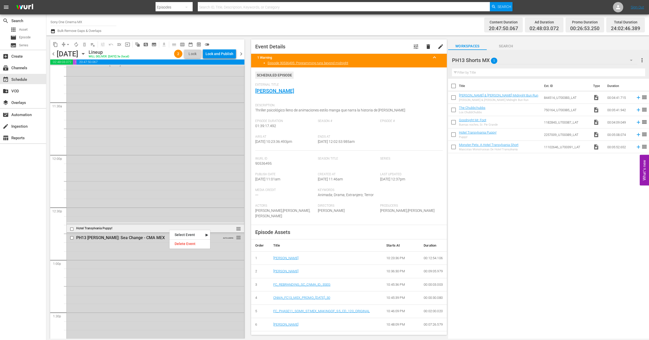
click at [155, 230] on div "Hotel Transylvania Puppy!" at bounding box center [146, 229] width 141 height 4
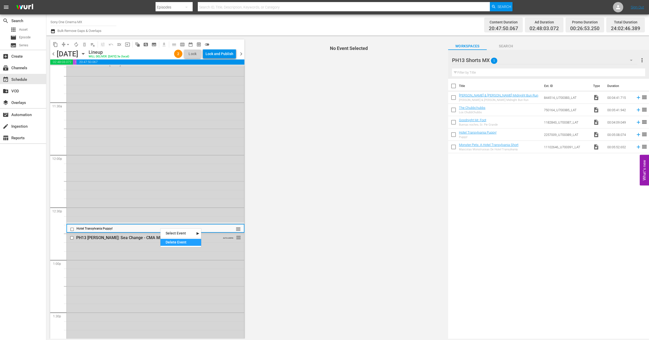
click at [170, 241] on div "Delete Event" at bounding box center [181, 242] width 41 height 7
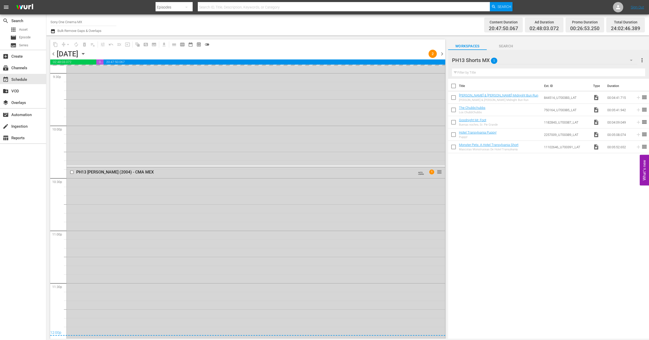
scroll to position [2254, 0]
click at [145, 234] on div "PH13 Nina (2004) - CMA MEX AUTO-LOOPED 1 reorder" at bounding box center [256, 252] width 378 height 172
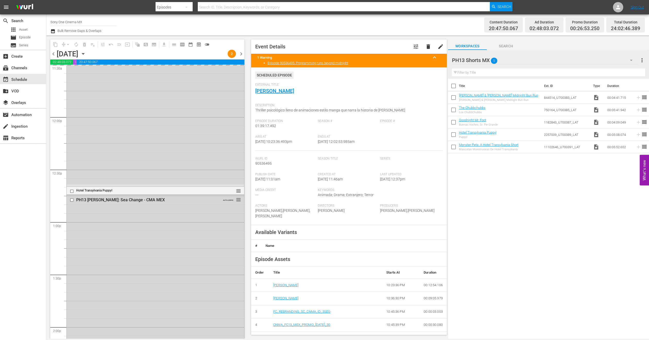
scroll to position [1249, 0]
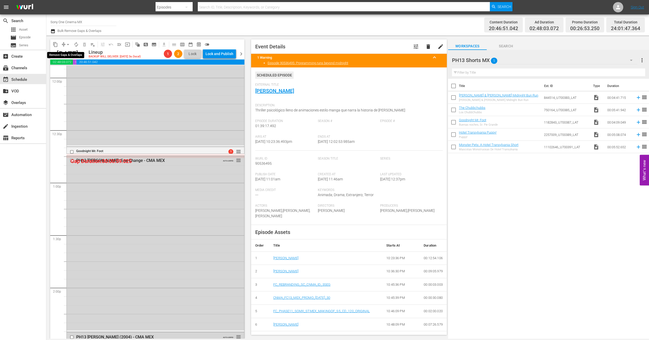
click at [68, 43] on span "arrow_drop_down" at bounding box center [67, 44] width 5 height 5
click at [80, 69] on li "Align to End of Previous Day" at bounding box center [68, 72] width 54 height 9
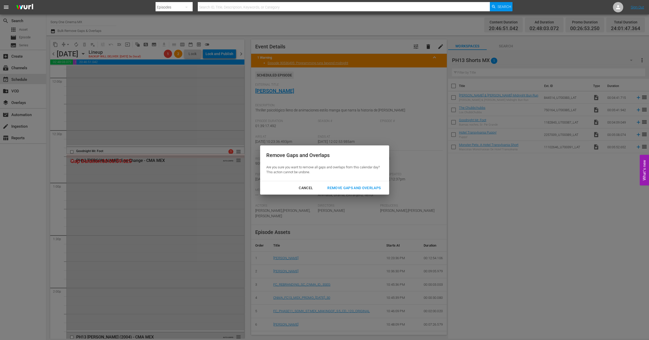
click at [345, 193] on div "Cancel Remove Gaps and Overlaps" at bounding box center [324, 188] width 129 height 14
click at [345, 189] on div "Remove Gaps and Overlaps" at bounding box center [354, 188] width 62 height 6
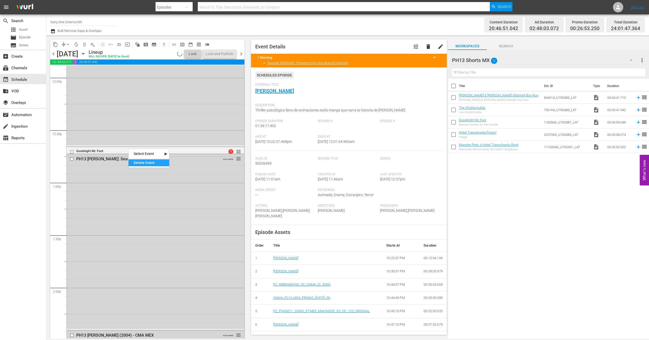
click at [139, 160] on div "Delete Event" at bounding box center [149, 162] width 41 height 7
click at [67, 42] on span "arrow_drop_down" at bounding box center [67, 44] width 5 height 5
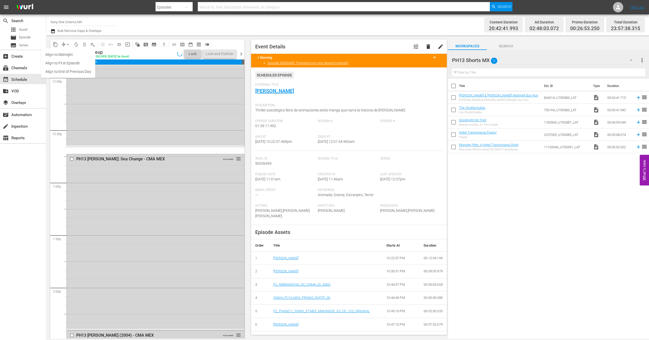
click at [75, 70] on li "Align to End of Previous Day" at bounding box center [68, 72] width 54 height 9
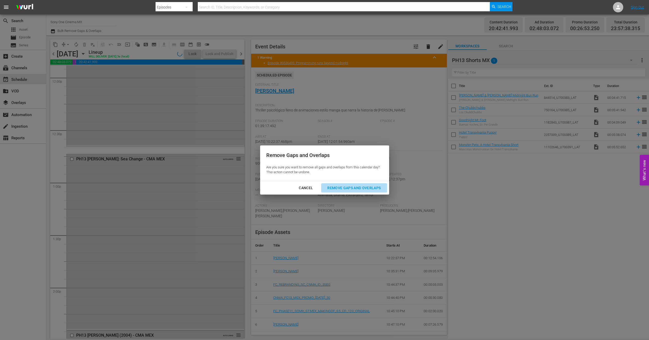
click at [332, 183] on button "Remove Gaps and Overlaps" at bounding box center [354, 188] width 66 height 10
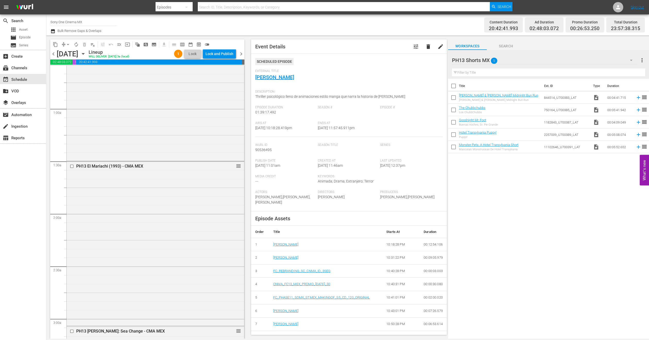
scroll to position [0, 0]
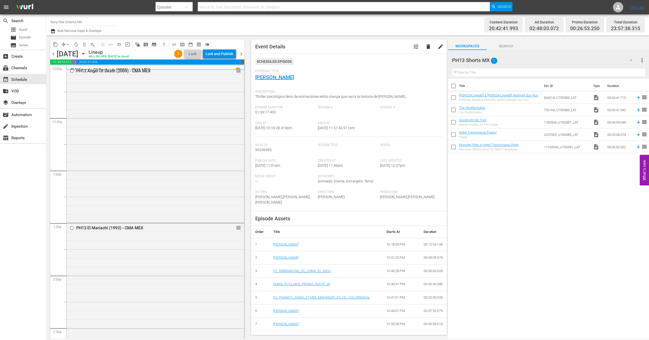
click at [632, 57] on icon "button" at bounding box center [631, 60] width 6 height 6
click at [485, 105] on div "Default Workspace (6)" at bounding box center [485, 108] width 54 height 8
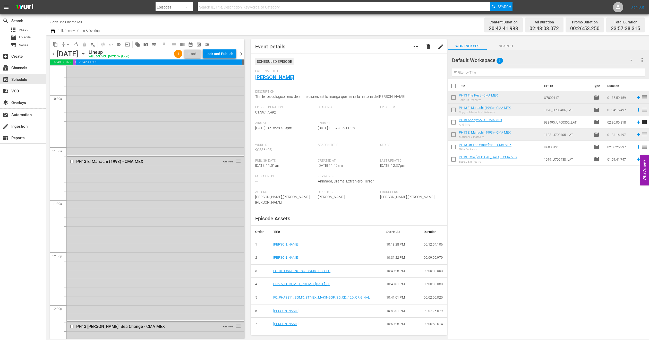
scroll to position [1082, 0]
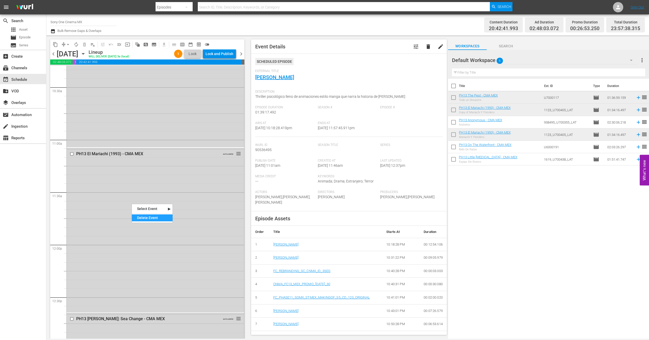
click at [142, 215] on div "Delete Event" at bounding box center [152, 218] width 41 height 7
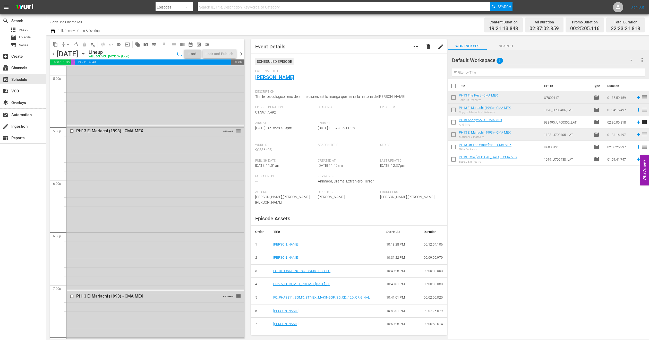
scroll to position [1971, 0]
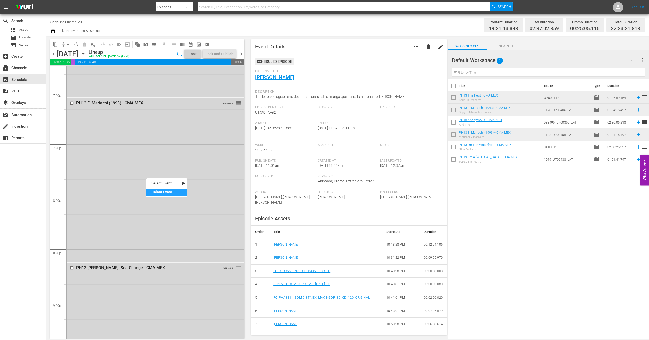
click at [151, 194] on div "Delete Event" at bounding box center [166, 192] width 41 height 7
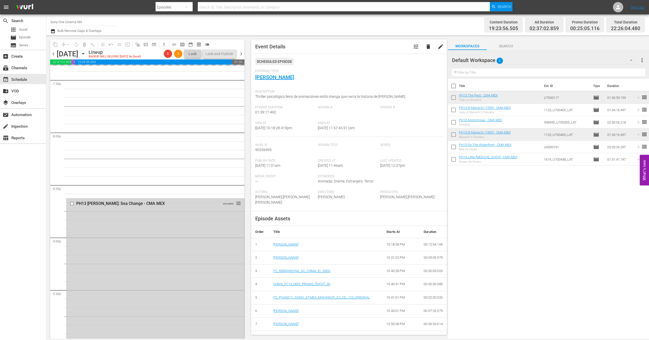
scroll to position [2001, 0]
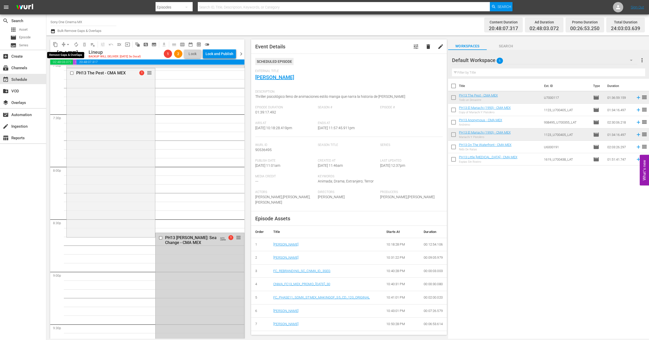
click at [68, 43] on span "arrow_drop_down" at bounding box center [67, 44] width 5 height 5
click at [67, 71] on li "Align to End of Previous Day" at bounding box center [68, 72] width 54 height 9
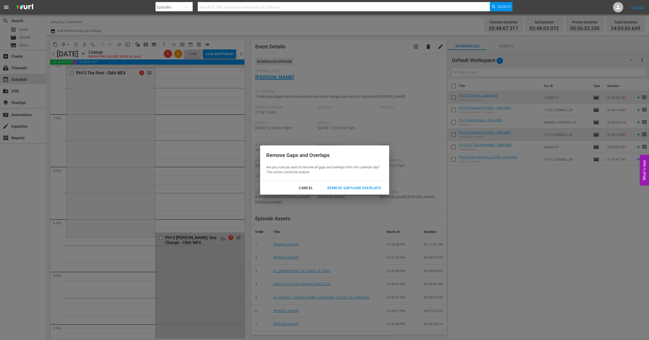
click at [334, 189] on div "Remove Gaps and Overlaps" at bounding box center [354, 188] width 62 height 6
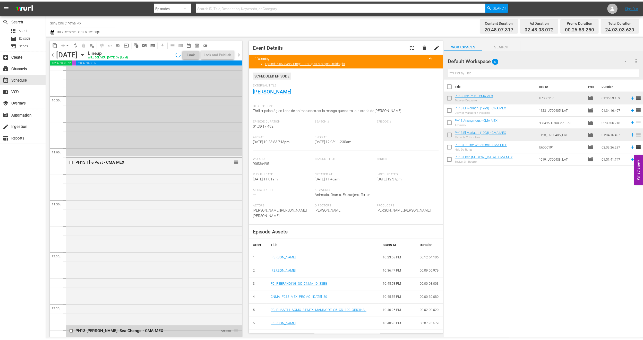
scroll to position [842, 0]
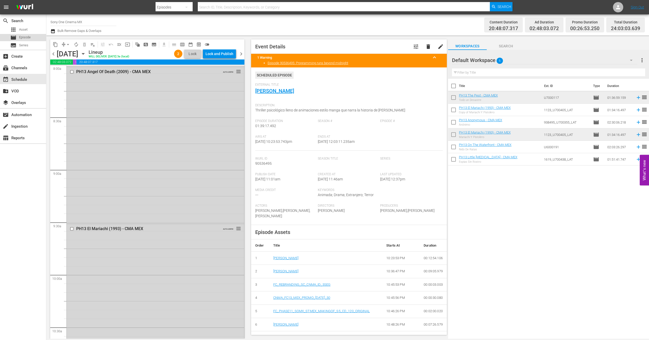
click at [22, 37] on span "Episode" at bounding box center [25, 37] width 12 height 5
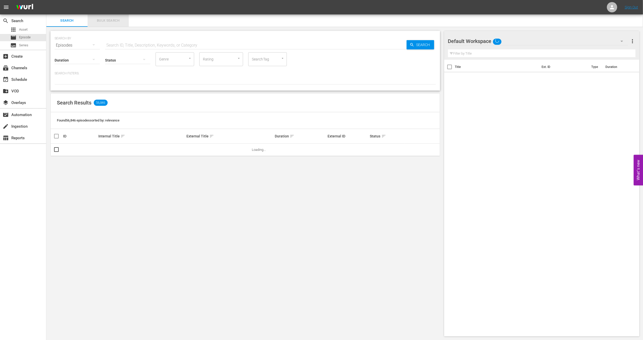
click at [108, 25] on button "Bulk Search" at bounding box center [108, 20] width 41 height 12
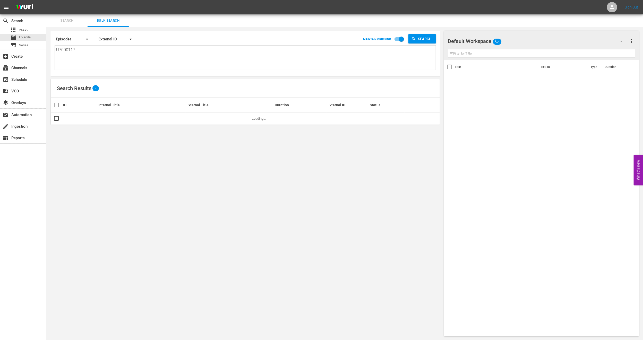
drag, startPoint x: 53, startPoint y: 56, endPoint x: 0, endPoint y: 50, distance: 52.9
click at [46, 0] on div "search Search apps Asset movie Episode subtitles Series add_box Create subscrip…" at bounding box center [344, 0] width 597 height 0
paste textarea "923329_U700354_LAT 1123_U700405_LAT U5000626_LAT U7000117 790659_U700441_LAT"
type textarea "923329_U700354_LAT 1123_U700405_LAT U5000626_LAT U7000117 790659_U700441_LAT"
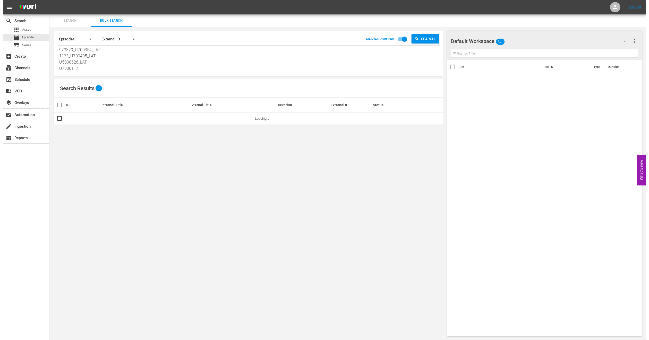
scroll to position [1, 0]
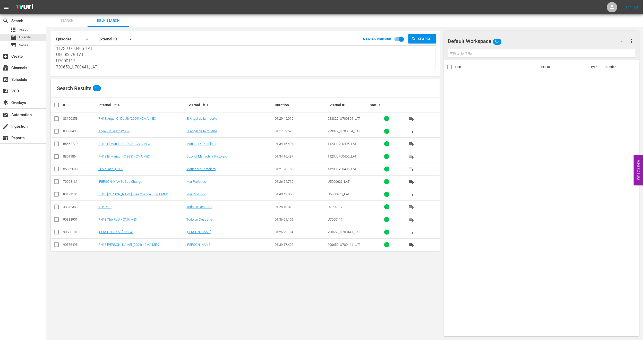
type textarea "923329_U700354_LAT 1123_U700405_LAT U5000626_LAT U7000117 790659_U700441_LAT"
click at [633, 42] on span "more_vert" at bounding box center [632, 41] width 6 height 6
click at [611, 53] on div "Clear All Workspace Items" at bounding box center [599, 50] width 61 height 9
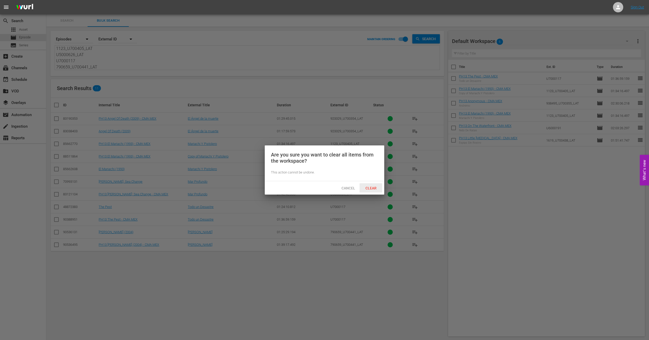
click at [366, 190] on div "Clear" at bounding box center [371, 188] width 23 height 10
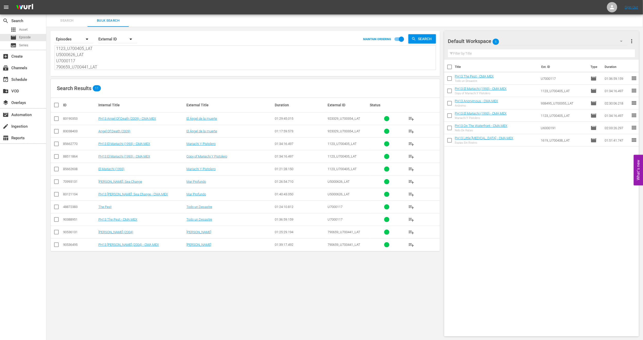
click at [56, 120] on input "checkbox" at bounding box center [56, 120] width 6 height 6
checkbox input "true"
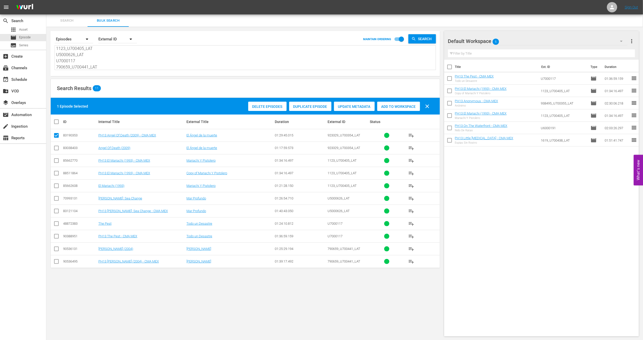
click at [56, 162] on input "checkbox" at bounding box center [56, 162] width 6 height 6
checkbox input "true"
click at [56, 213] on input "checkbox" at bounding box center [56, 212] width 6 height 6
checkbox input "true"
click at [56, 236] on input "checkbox" at bounding box center [56, 237] width 6 height 6
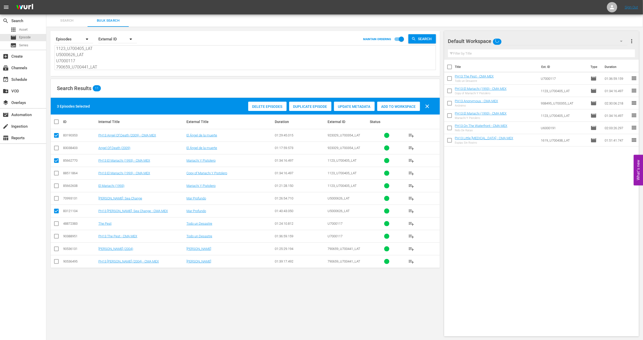
checkbox input "true"
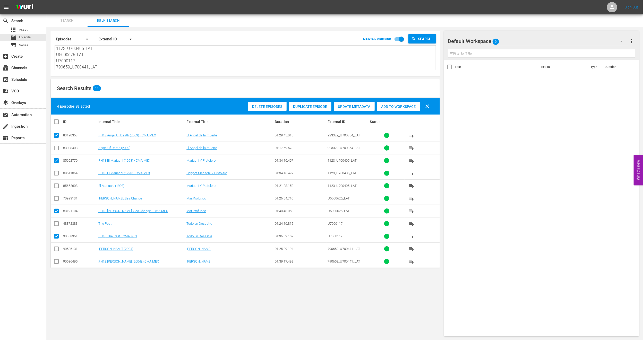
click at [57, 263] on input "checkbox" at bounding box center [56, 263] width 6 height 6
checkbox input "true"
click at [397, 105] on span "Add to Workspace" at bounding box center [398, 107] width 43 height 4
click at [29, 80] on div "event_available Schedule" at bounding box center [14, 79] width 29 height 5
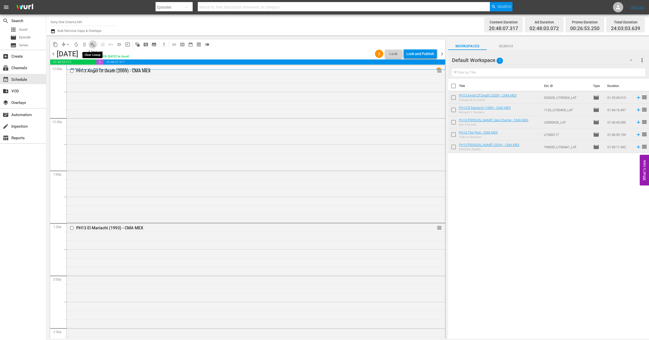
click at [92, 46] on span "playlist_remove_outlined" at bounding box center [92, 44] width 5 height 5
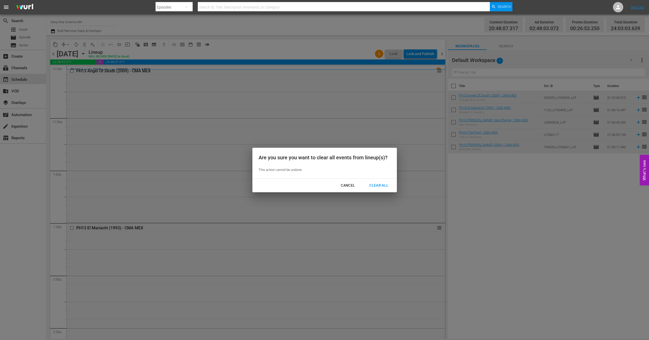
click at [377, 181] on button "Clear All" at bounding box center [378, 186] width 31 height 10
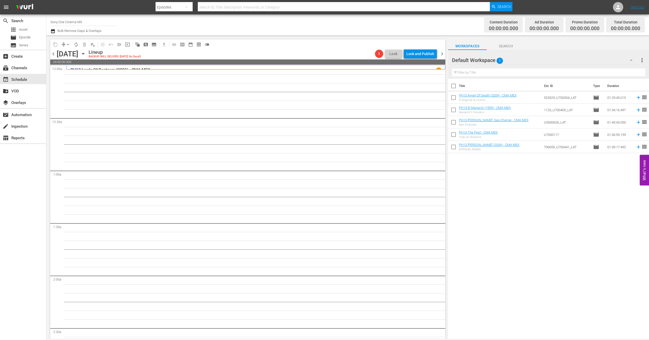
click at [452, 87] on input "checkbox" at bounding box center [453, 87] width 11 height 11
checkbox input "true"
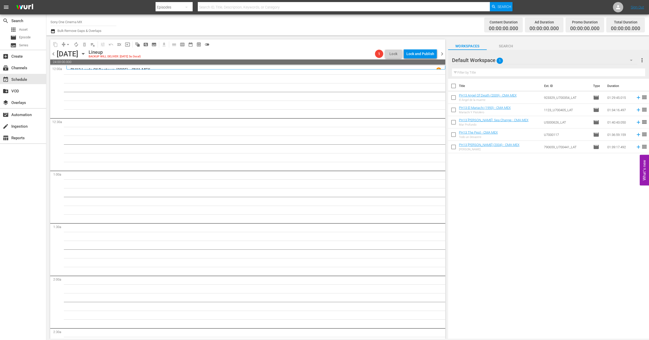
checkbox input "true"
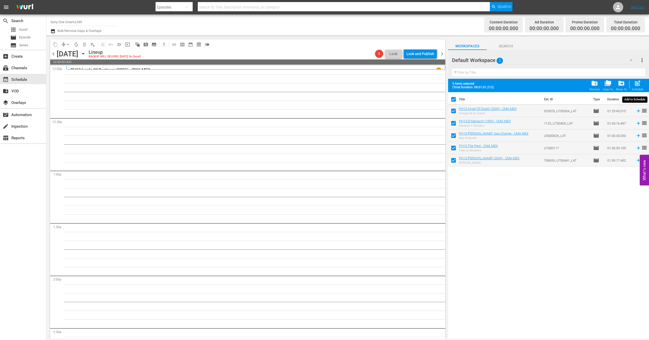
click at [638, 85] on span "post_add" at bounding box center [637, 83] width 7 height 7
checkbox input "false"
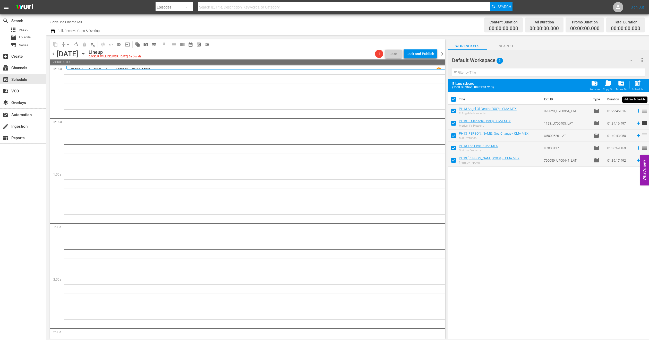
checkbox input "false"
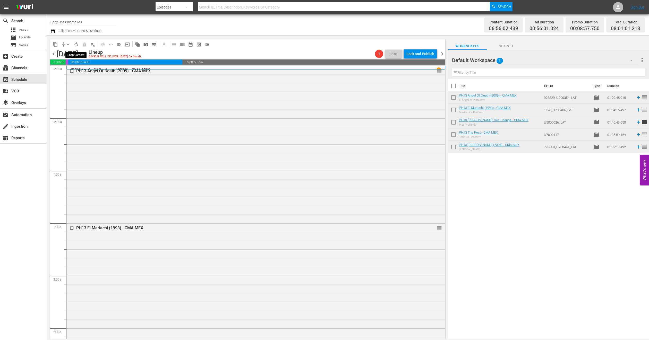
click at [77, 44] on span "autorenew_outlined" at bounding box center [76, 44] width 5 height 5
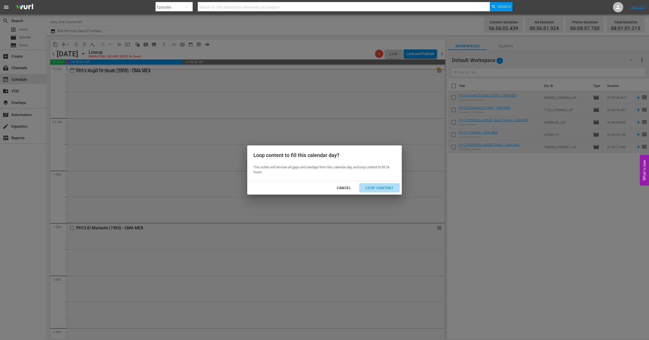
click at [385, 189] on div "Loop Content" at bounding box center [379, 188] width 36 height 6
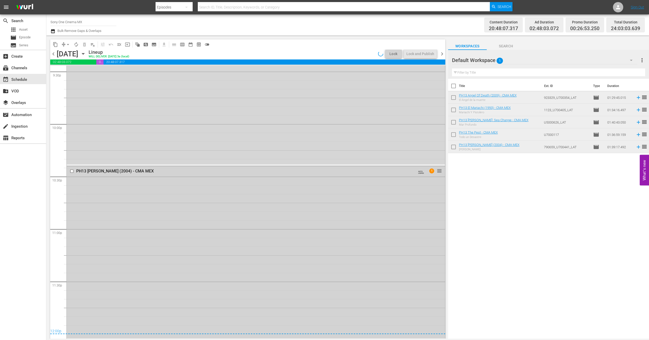
scroll to position [2255, 0]
click at [111, 284] on div "PH13 Nina (2004) - CMA MEX AUTO-LOOPED 1 reorder" at bounding box center [256, 252] width 378 height 172
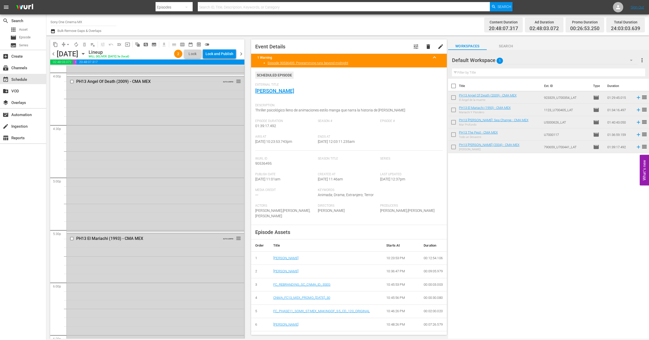
scroll to position [1482, 0]
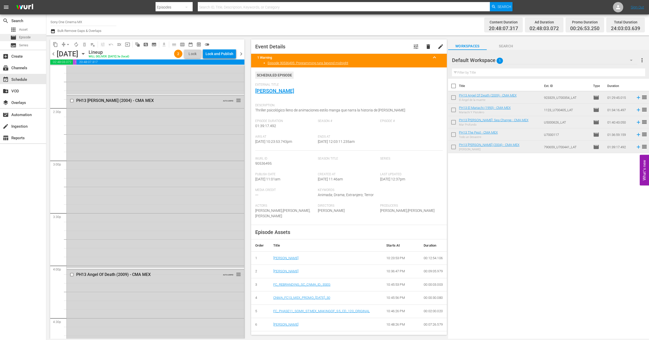
click at [23, 36] on span "Episode" at bounding box center [25, 37] width 12 height 5
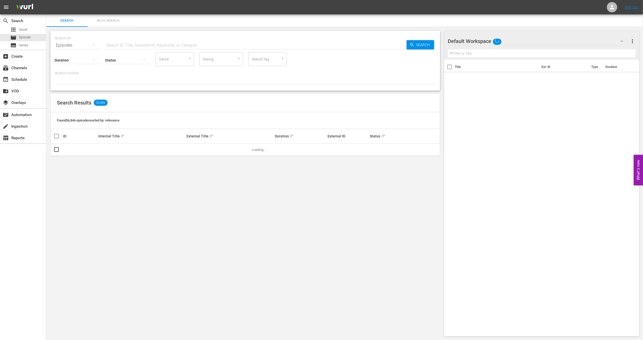
click at [103, 23] on span "Bulk Search" at bounding box center [108, 21] width 35 height 6
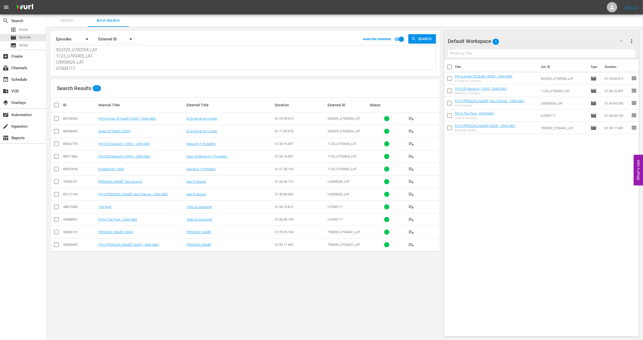
click at [58, 159] on input "checkbox" at bounding box center [56, 158] width 6 height 6
checkbox input "true"
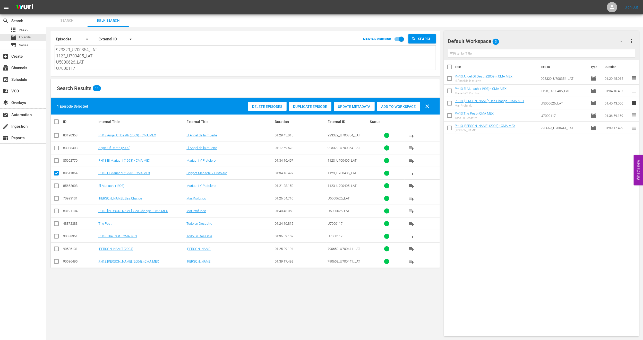
click at [391, 108] on span "Add to Workspace" at bounding box center [398, 107] width 43 height 4
click at [22, 81] on div "event_available Schedule" at bounding box center [14, 79] width 29 height 5
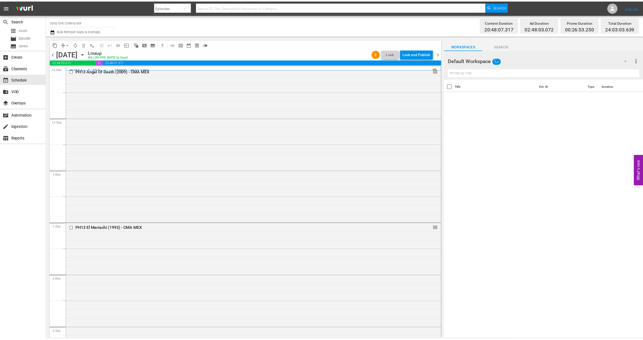
scroll to position [116, 0]
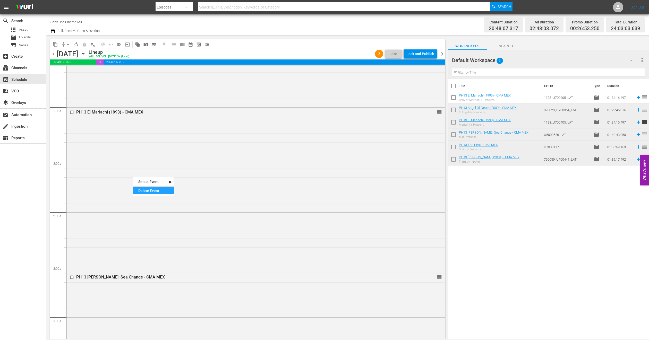
click at [147, 193] on div "Delete Event" at bounding box center [153, 191] width 41 height 7
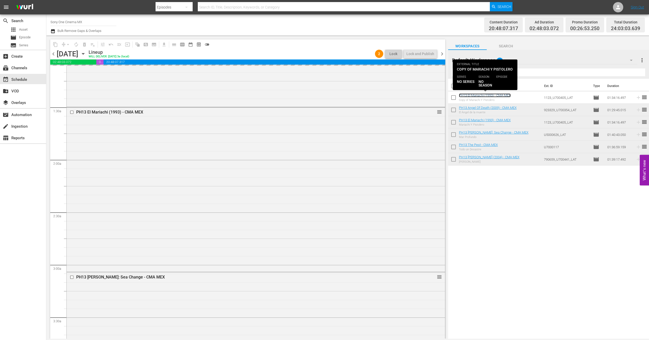
click at [486, 96] on link "PH13 El Mariachi (1993) - CMA MEX" at bounding box center [485, 96] width 52 height 4
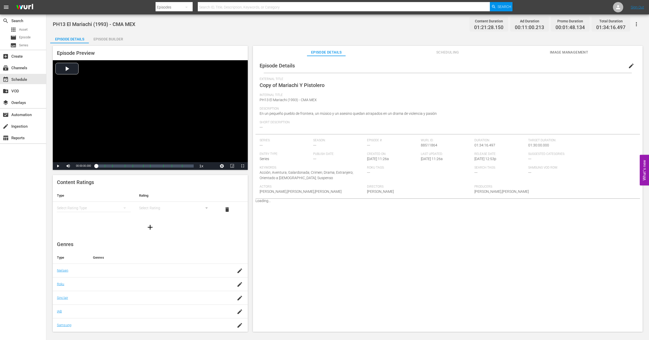
click at [629, 68] on span "edit" at bounding box center [631, 66] width 6 height 6
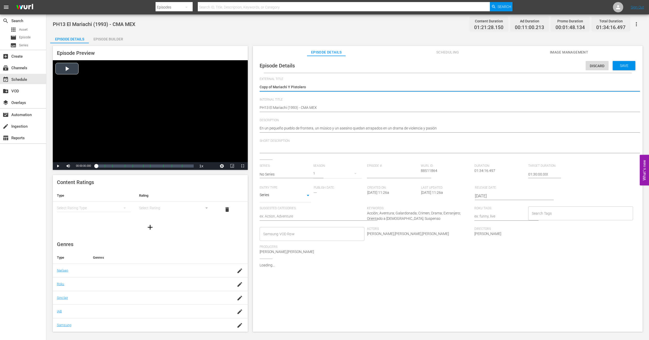
drag, startPoint x: 273, startPoint y: 86, endPoint x: 162, endPoint y: 90, distance: 110.6
click at [162, 90] on div "Episode Preview Video Player is loading. Play Video Play Mute Current Time 00:0…" at bounding box center [347, 189] width 595 height 293
type textarea "Mariachi Y Pistolero"
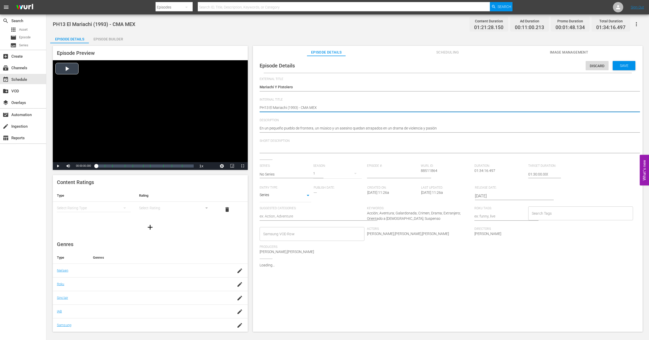
type textarea "FPH13 El Mariachi (1993) - CMA MEX"
type textarea "FIPH13 El Mariachi (1993) - CMA MEX"
type textarea "FILPH13 El Mariachi (1993) - CMA MEX"
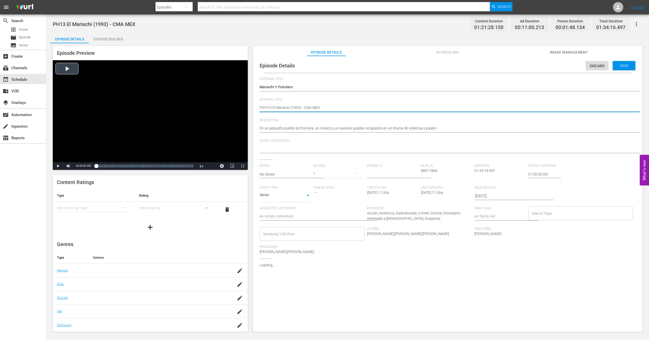
type textarea "FILPH13 El Mariachi (1993) - CMA MEX"
type textarea "FILLPH13 El Mariachi (1993) - CMA MEX"
type textarea "FILLEPH13 El Mariachi (1993) - CMA MEX"
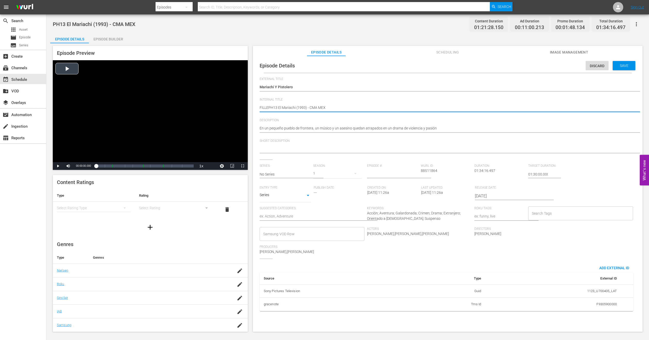
type textarea "FILLERPH13 El Mariachi (1993) - CMA MEX"
type textarea "FILLER PH13 El Mariachi (1993) - CMA MEX"
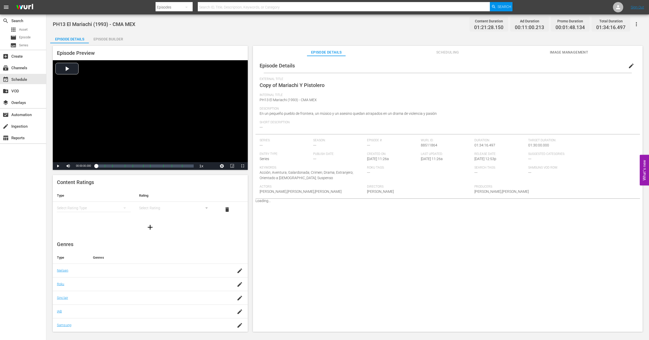
click at [117, 46] on div "Episode Preview Video Player is loading. Play Video Play Mute Current Time 00:0…" at bounding box center [150, 108] width 195 height 124
click at [116, 39] on div "Episode Builder" at bounding box center [108, 39] width 39 height 12
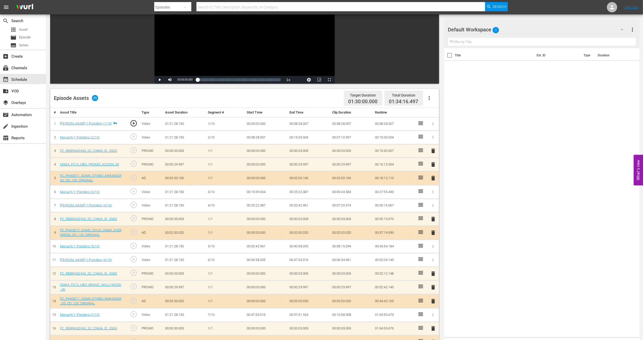
scroll to position [184, 0]
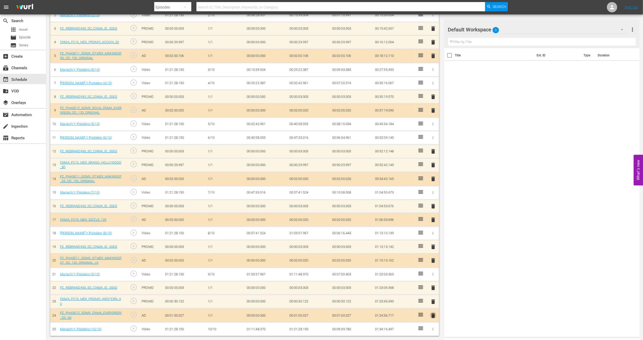
click at [434, 317] on span "delete" at bounding box center [433, 316] width 6 height 6
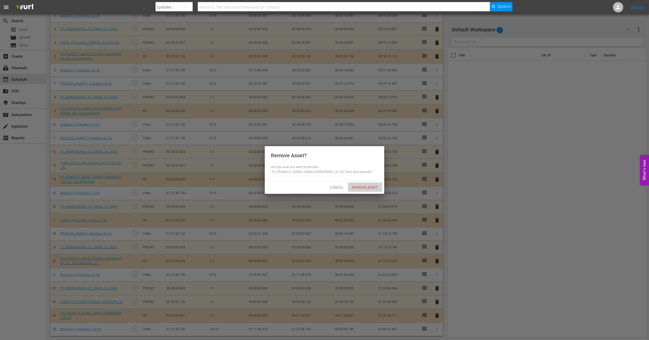
click at [362, 190] on div "Remove Asset" at bounding box center [365, 188] width 34 height 10
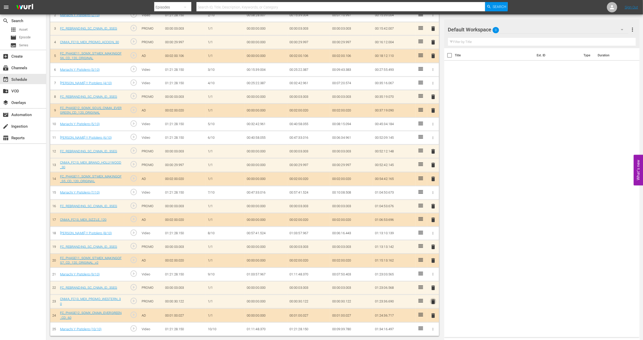
click at [432, 301] on span "delete" at bounding box center [433, 302] width 6 height 6
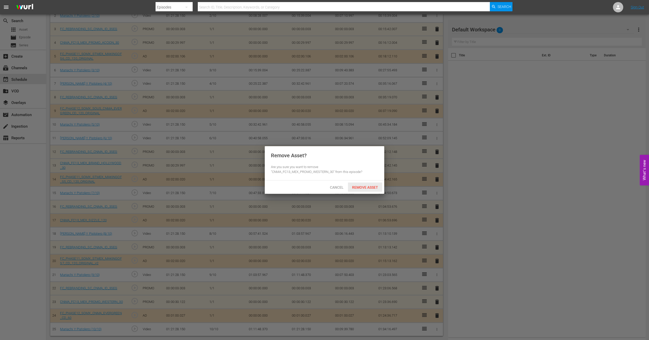
click at [358, 189] on span "Remove Asset" at bounding box center [365, 188] width 34 height 4
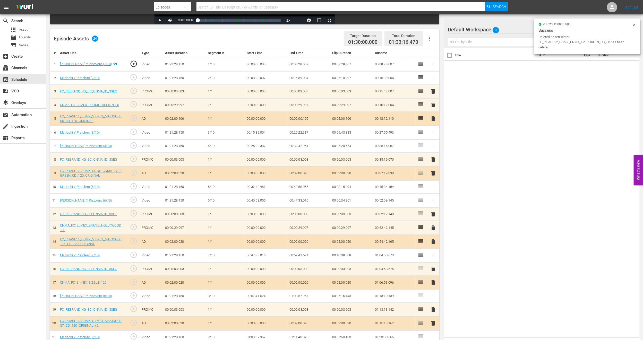
scroll to position [107, 0]
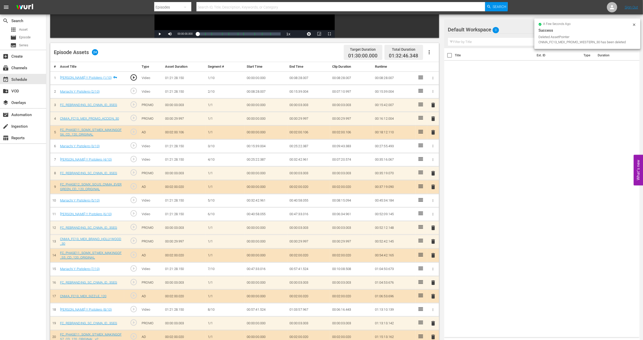
click at [434, 243] on span "delete" at bounding box center [433, 242] width 6 height 6
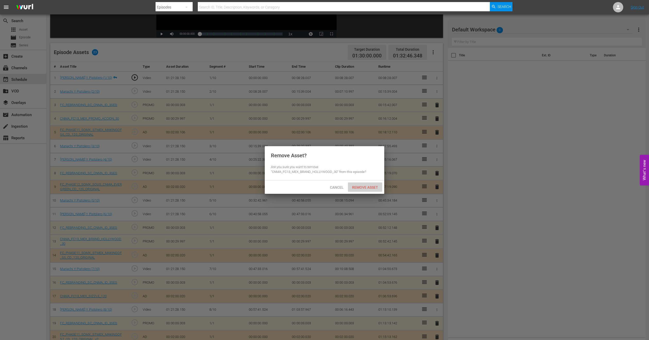
click at [359, 190] on div "Remove Asset" at bounding box center [365, 188] width 34 height 10
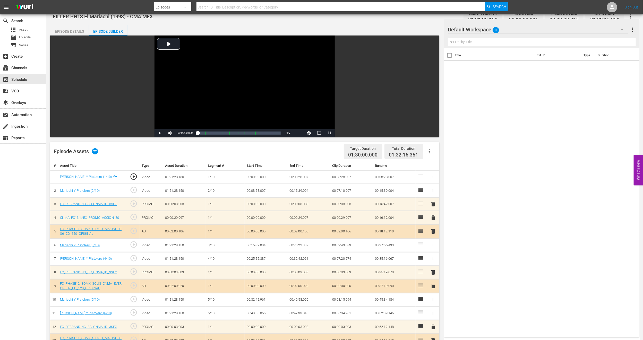
scroll to position [0, 0]
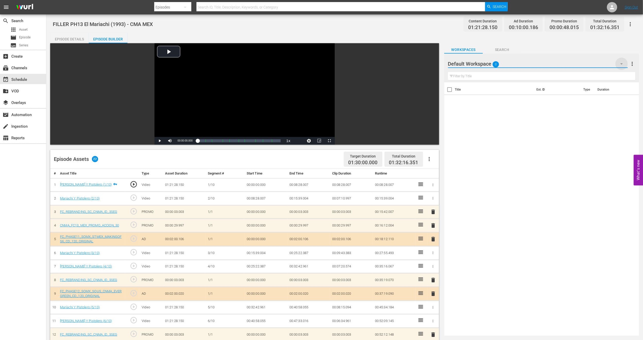
click at [622, 62] on icon "button" at bounding box center [622, 64] width 6 height 6
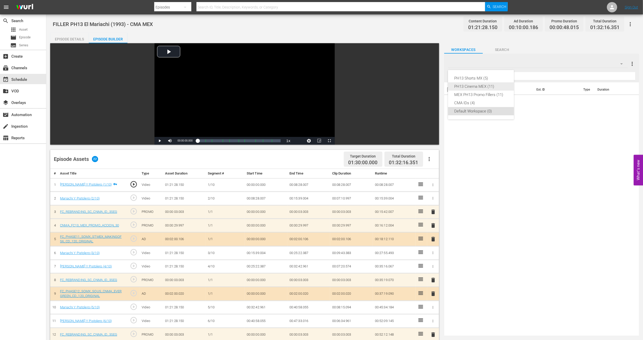
click at [500, 88] on div "PH13 Cinema MEX (11)" at bounding box center [481, 86] width 54 height 8
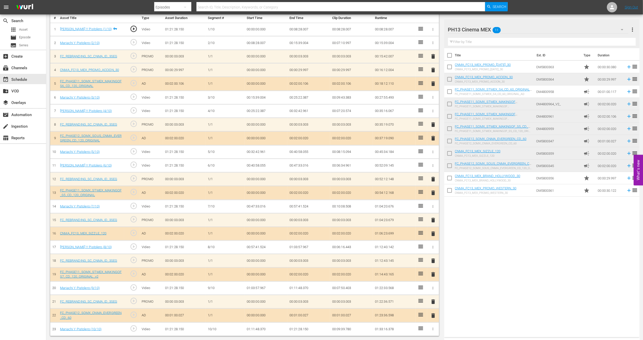
scroll to position [117, 0]
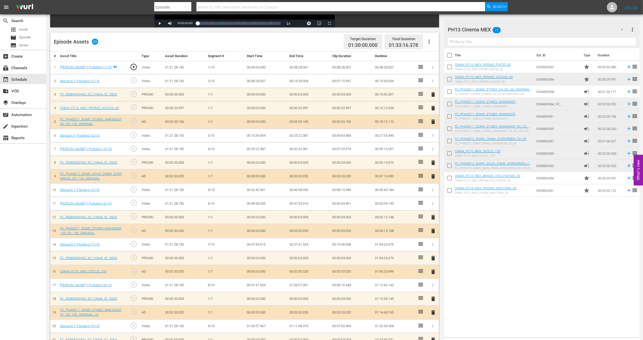
click at [432, 271] on span "delete" at bounding box center [433, 272] width 6 height 6
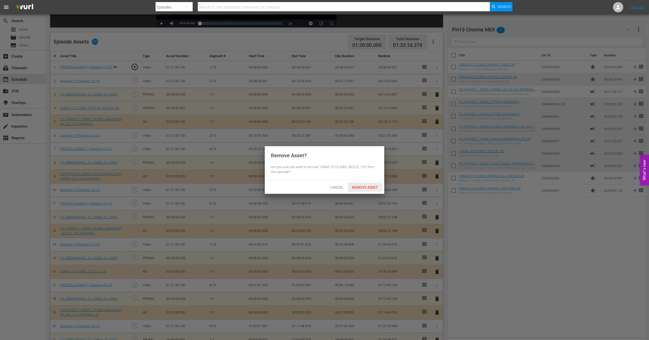
click at [357, 186] on span "Remove Asset" at bounding box center [365, 188] width 34 height 4
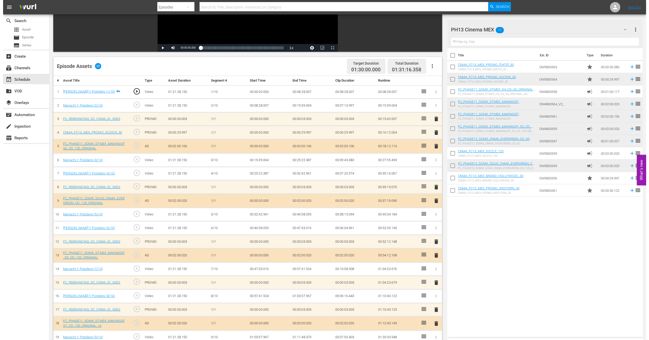
scroll to position [0, 0]
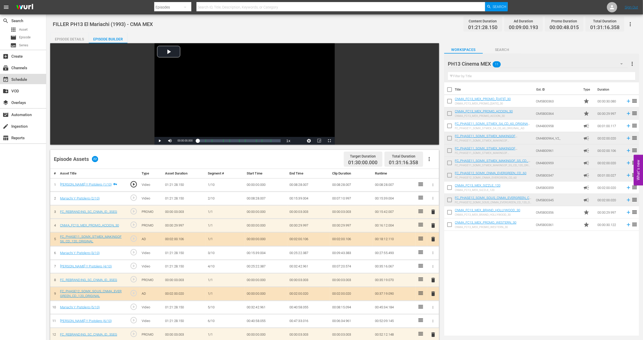
click at [13, 78] on div "event_available Schedule" at bounding box center [14, 79] width 29 height 5
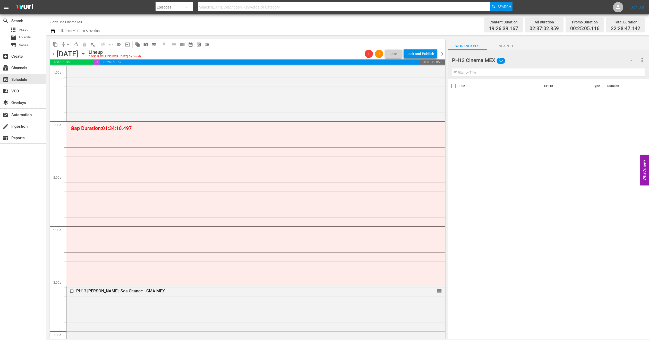
scroll to position [116, 0]
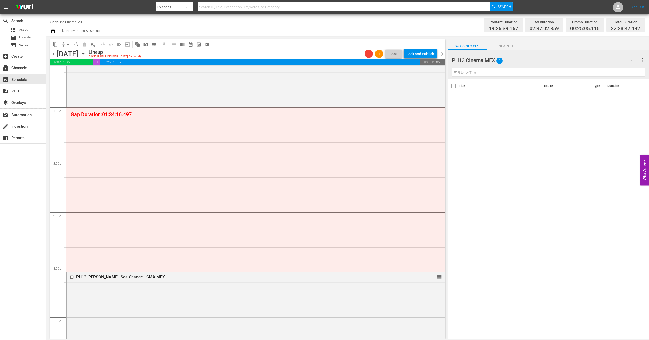
click at [623, 60] on div "PH13 Cinema MEX 0" at bounding box center [545, 60] width 186 height 14
click at [489, 107] on div "Default Workspace (6)" at bounding box center [485, 108] width 54 height 8
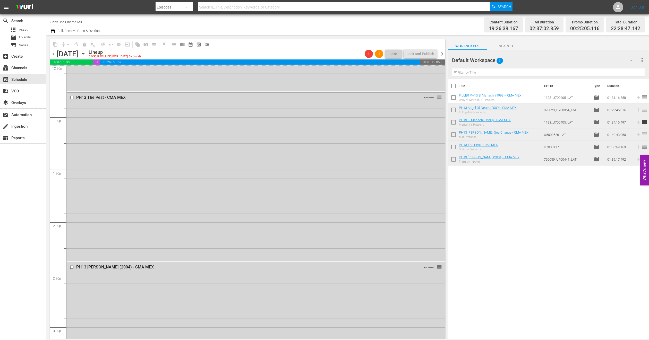
scroll to position [2255, 0]
click at [121, 254] on div "PH13 Nina (2004) - CMA MEX AUTO-LOOPED 1 reorder" at bounding box center [256, 252] width 378 height 172
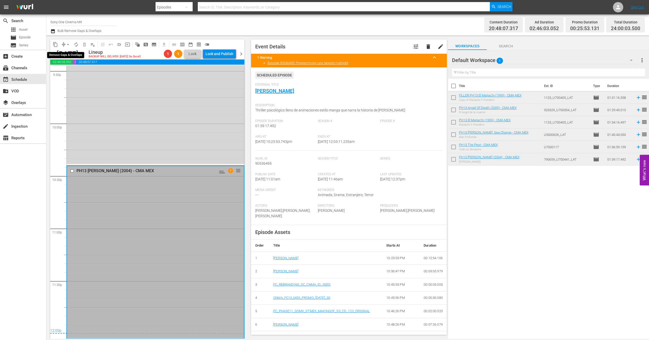
scroll to position [2246, 0]
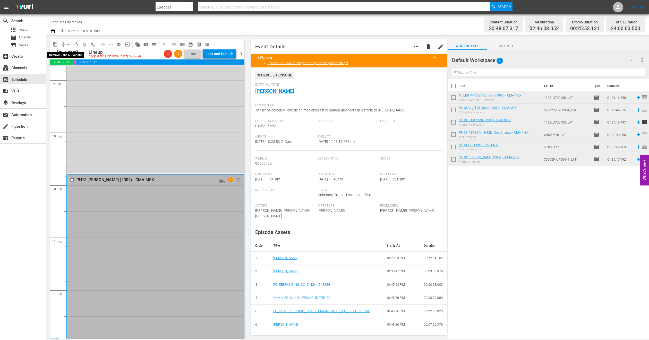
click at [68, 44] on span "arrow_drop_down" at bounding box center [67, 44] width 5 height 5
click at [71, 70] on li "Align to End of Previous Day" at bounding box center [68, 72] width 54 height 9
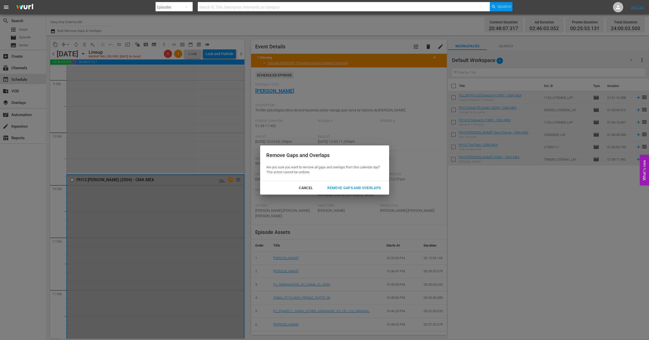
click at [337, 188] on div "Remove Gaps and Overlaps" at bounding box center [354, 188] width 62 height 6
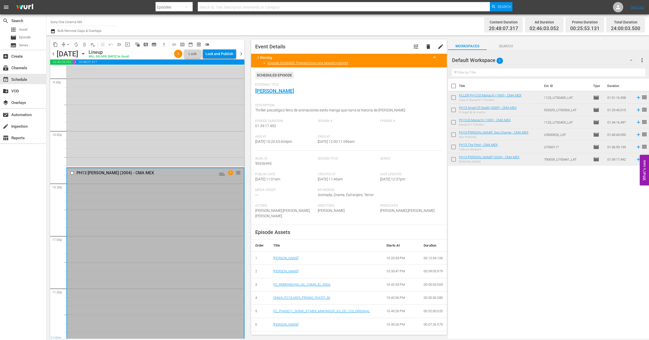
scroll to position [2250, 0]
click at [86, 54] on icon "button" at bounding box center [83, 54] width 6 height 6
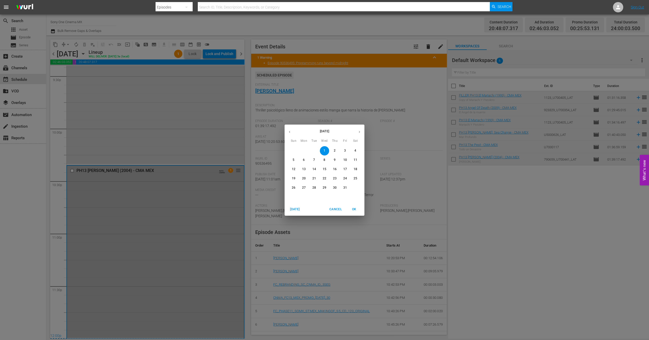
click at [334, 153] on p "2" at bounding box center [335, 151] width 2 height 4
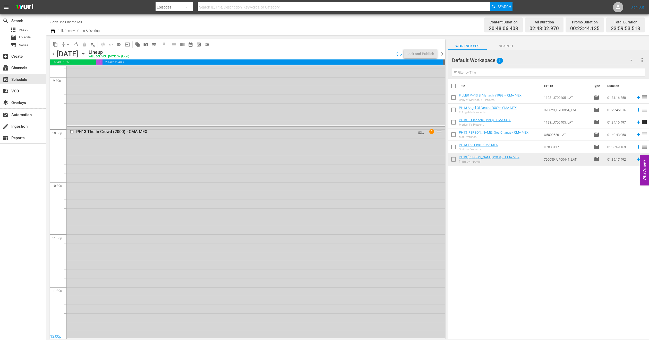
scroll to position [2249, 0]
click at [135, 193] on div "PH13 The In Crowd (2000) - CMA MEX AUTO-LOOPED 1 reorder" at bounding box center [256, 233] width 378 height 212
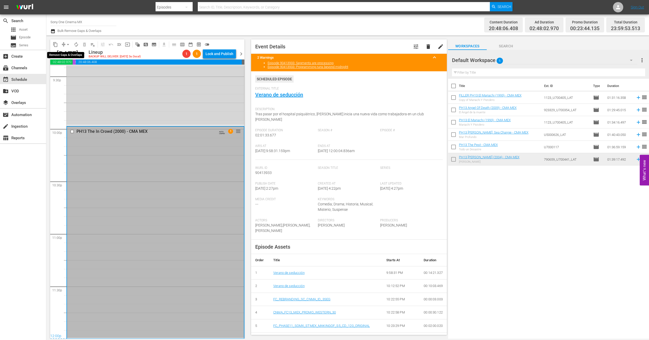
click at [68, 45] on span "arrow_drop_down" at bounding box center [67, 44] width 5 height 5
click at [74, 74] on li "Align to End of Previous Day" at bounding box center [68, 72] width 54 height 9
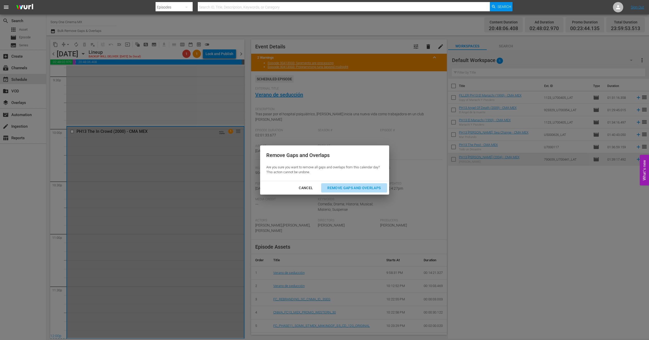
click at [346, 187] on div "Remove Gaps and Overlaps" at bounding box center [354, 188] width 62 height 6
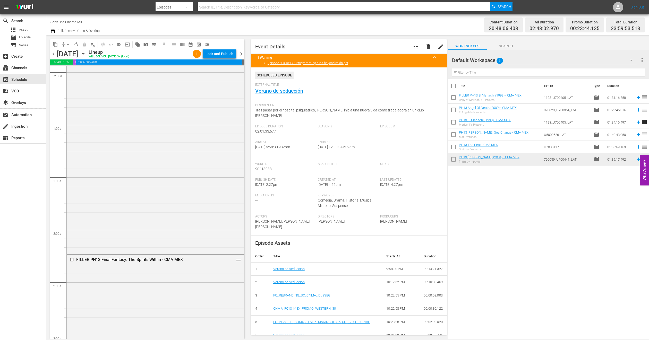
scroll to position [0, 0]
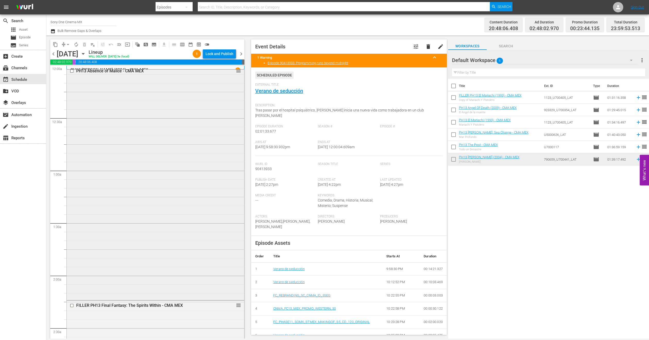
click at [147, 129] on div "PH13 Absence of Malice - CMA MEX reorder" at bounding box center [156, 182] width 178 height 233
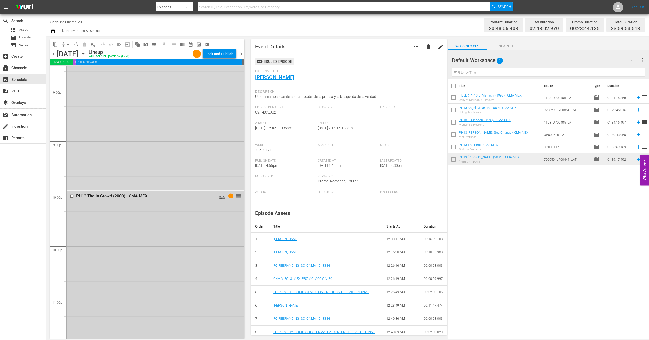
scroll to position [2249, 0]
click at [137, 206] on div "PH13 The In Crowd (2000) - CMA MEX AUTO-LOOPED 1 reorder" at bounding box center [156, 233] width 178 height 212
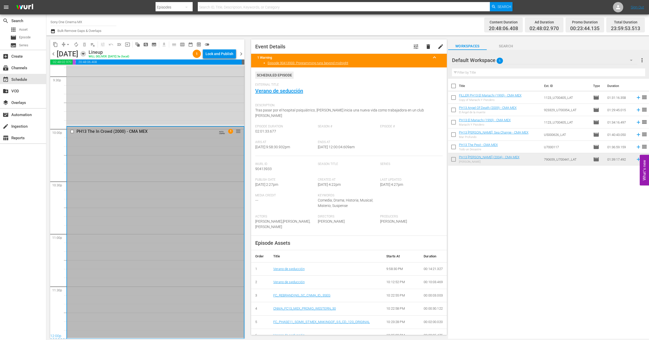
click at [86, 56] on icon "button" at bounding box center [83, 54] width 6 height 6
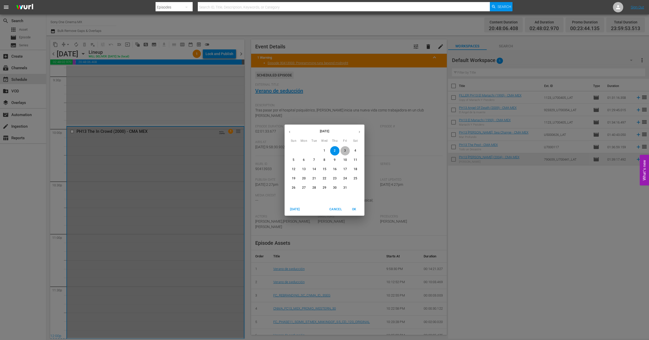
click at [344, 151] on p "3" at bounding box center [345, 151] width 2 height 4
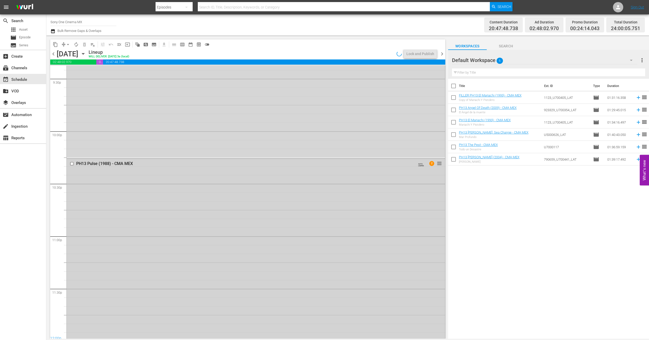
scroll to position [2250, 0]
click at [153, 192] on div "PH13 Pulse (1988) - CMA MEX AUTO-LOOPED 1 reorder" at bounding box center [256, 247] width 378 height 182
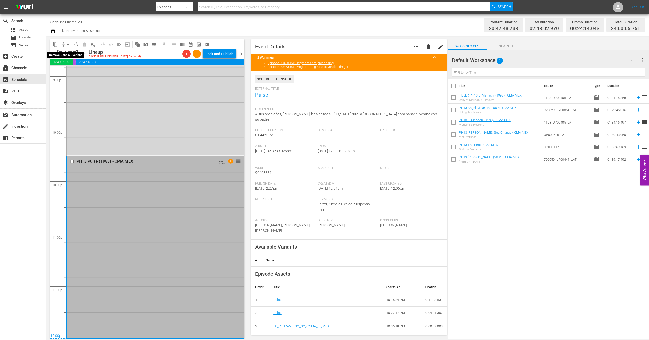
click at [68, 45] on span "arrow_drop_down" at bounding box center [67, 44] width 5 height 5
click at [78, 74] on li "Align to End of Previous Day" at bounding box center [68, 72] width 54 height 9
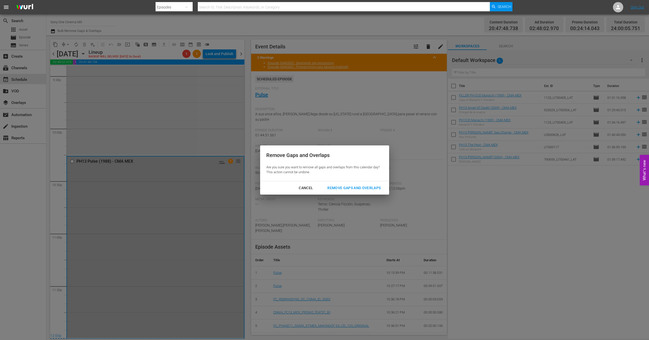
click at [331, 189] on div "Remove Gaps and Overlaps" at bounding box center [354, 188] width 62 height 6
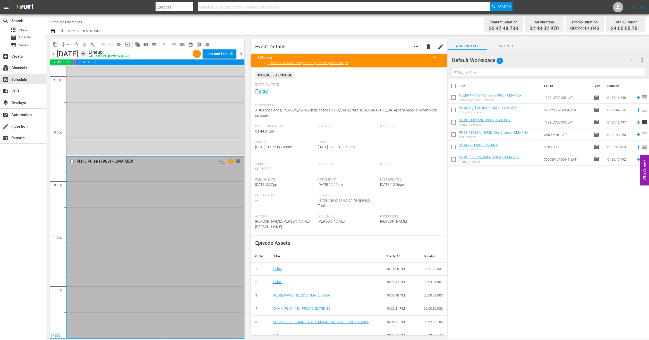
click at [86, 55] on icon "button" at bounding box center [83, 54] width 6 height 6
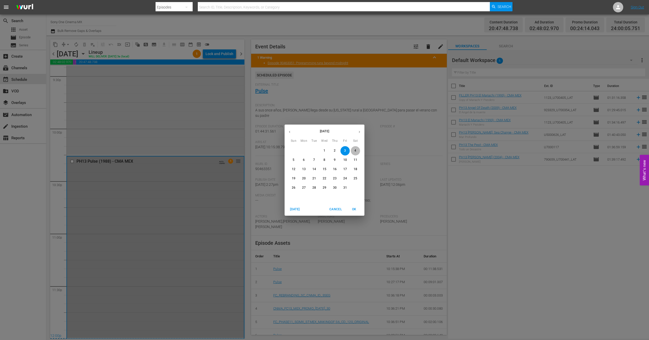
click at [355, 153] on p "4" at bounding box center [356, 151] width 2 height 4
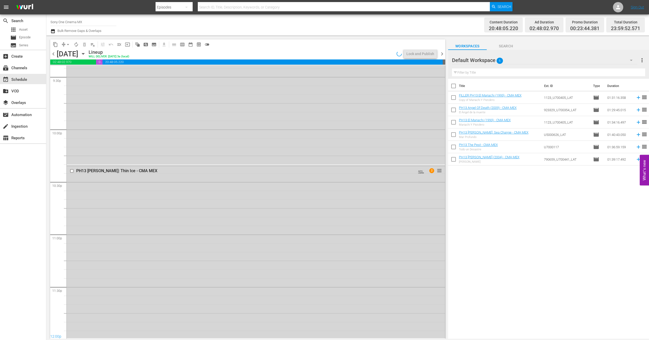
scroll to position [2249, 0]
click at [93, 251] on div "PH13 [PERSON_NAME]: Thin Ice - CMA MEX AUTO-LOOPED 1 reorder" at bounding box center [256, 252] width 378 height 172
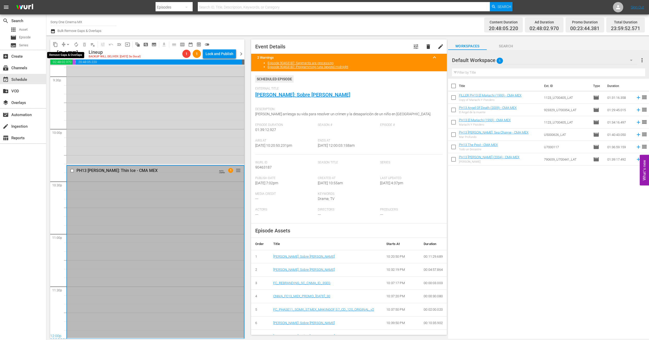
click at [68, 44] on span "arrow_drop_down" at bounding box center [67, 44] width 5 height 5
click at [79, 71] on li "Align to End of Previous Day" at bounding box center [68, 72] width 54 height 9
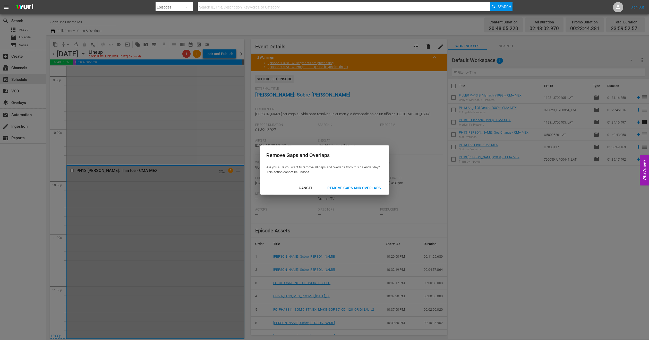
click at [360, 181] on div "Cancel Remove Gaps and Overlaps" at bounding box center [324, 188] width 129 height 14
click at [354, 187] on div "Remove Gaps and Overlaps" at bounding box center [354, 188] width 62 height 6
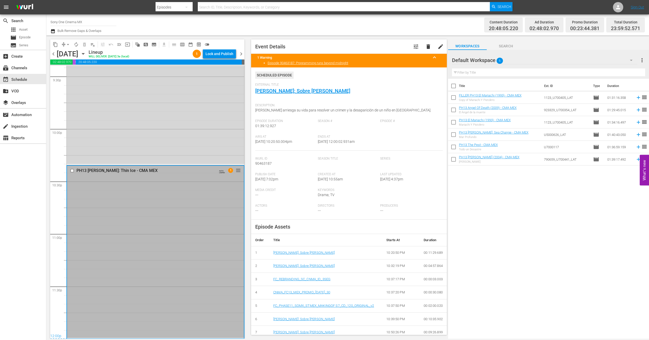
click at [86, 53] on icon "button" at bounding box center [83, 54] width 6 height 6
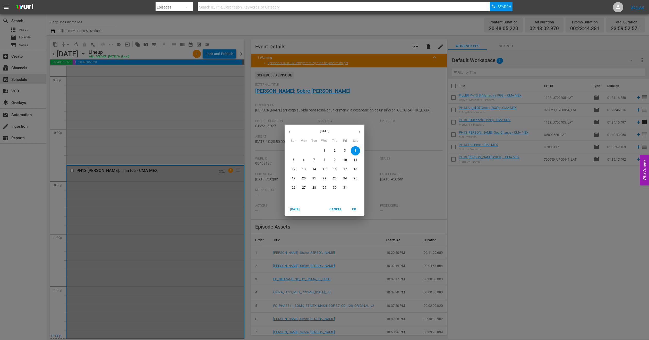
click at [295, 161] on span "5" at bounding box center [293, 160] width 9 height 4
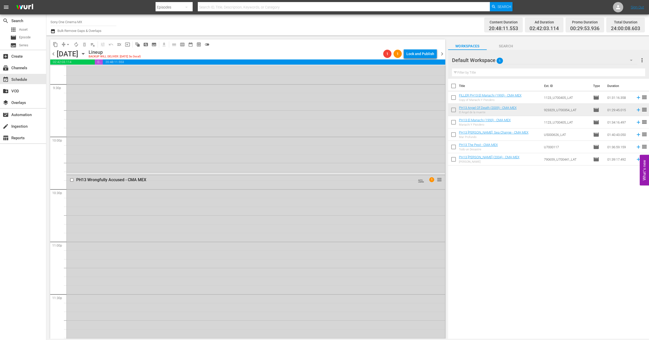
scroll to position [2250, 0]
click at [149, 243] on div "PH13 Wrongfully Accused - CMA MEX AUTO-LOOPED 1 reorder" at bounding box center [256, 252] width 378 height 171
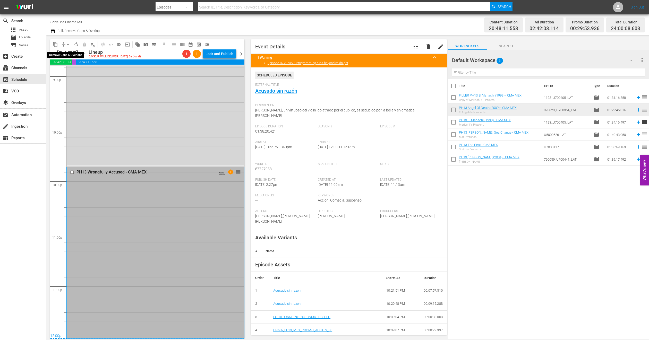
click at [67, 43] on span "arrow_drop_down" at bounding box center [67, 44] width 5 height 5
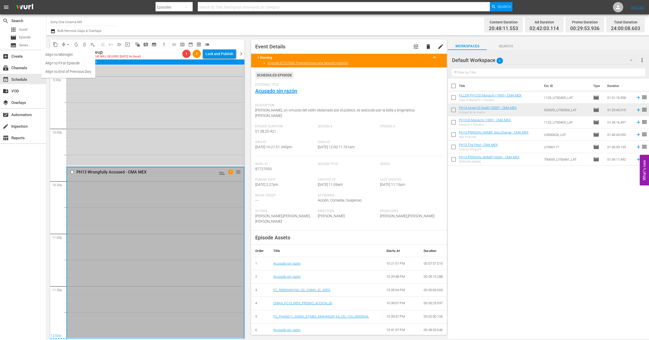
click at [74, 68] on li "Align to End of Previous Day" at bounding box center [68, 72] width 54 height 9
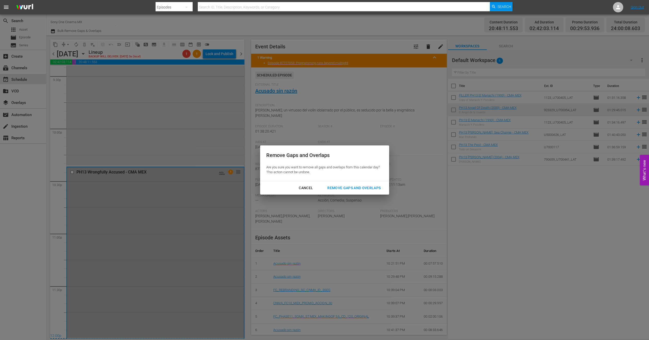
click at [347, 185] on div "Remove Gaps and Overlaps" at bounding box center [354, 188] width 62 height 6
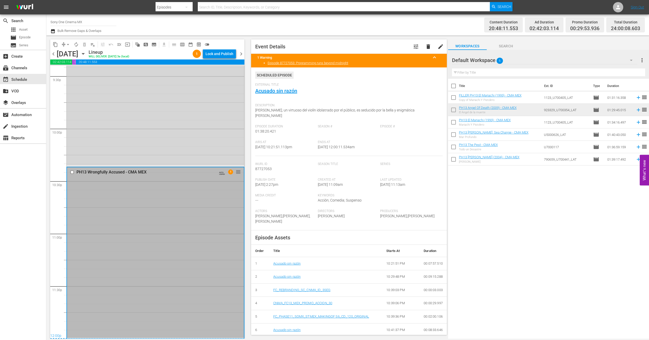
click at [86, 51] on icon "button" at bounding box center [83, 54] width 6 height 6
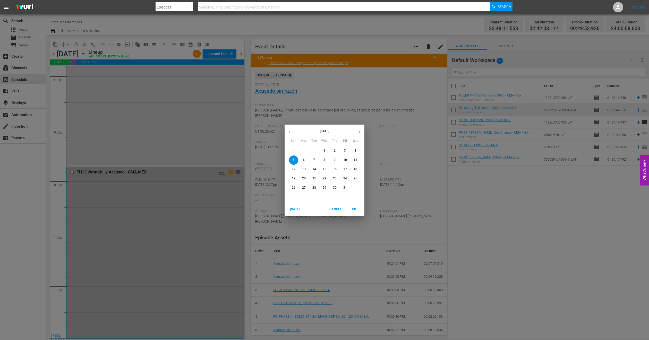
click at [307, 160] on span "6" at bounding box center [303, 160] width 9 height 4
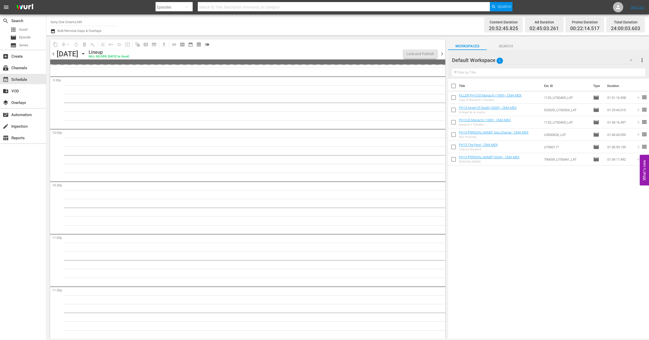
scroll to position [2250, 0]
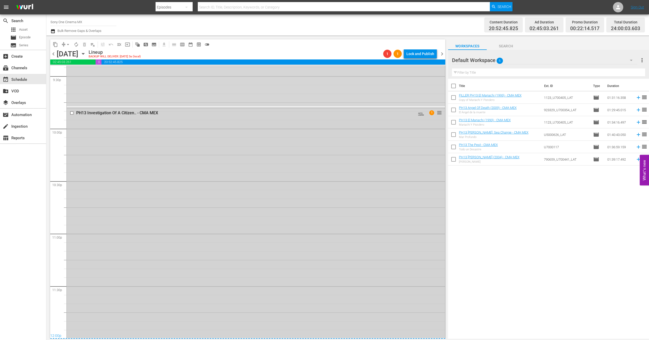
click at [138, 176] on div "PH13 Investigation Of A Citizen.. - CMA MEX AUTO-LOOPED 1 reorder" at bounding box center [256, 223] width 378 height 230
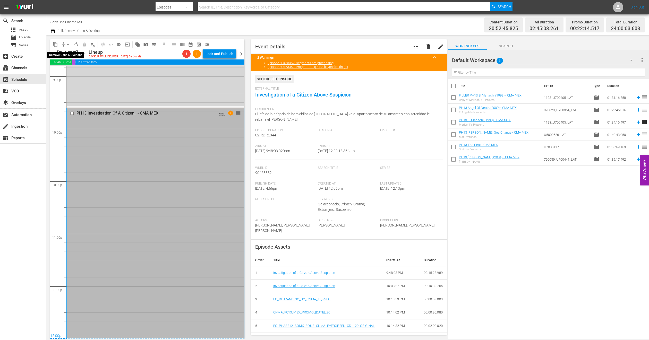
click at [68, 44] on span "arrow_drop_down" at bounding box center [67, 44] width 5 height 5
click at [72, 73] on li "Align to End of Previous Day" at bounding box center [68, 72] width 54 height 9
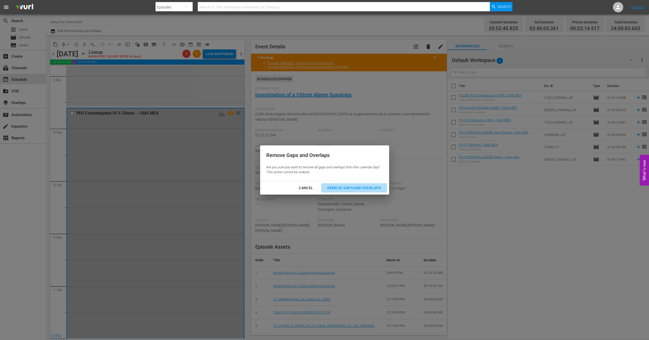
click at [368, 188] on div "Remove Gaps and Overlaps" at bounding box center [354, 188] width 62 height 6
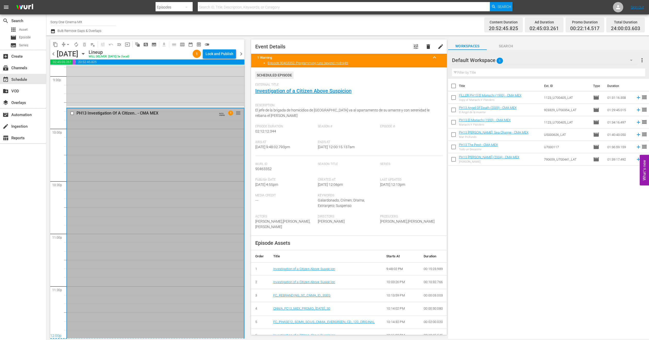
click at [86, 54] on icon "button" at bounding box center [83, 54] width 6 height 6
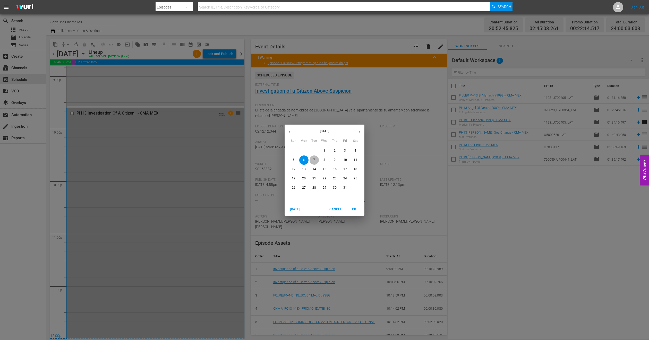
click at [315, 159] on p "7" at bounding box center [314, 160] width 2 height 4
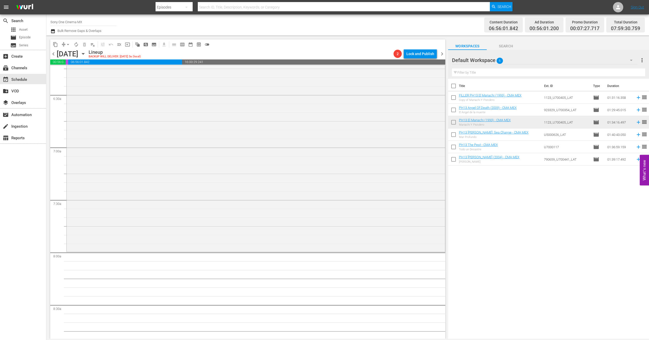
scroll to position [657, 0]
click at [76, 43] on span "autorenew_outlined" at bounding box center [76, 44] width 5 height 5
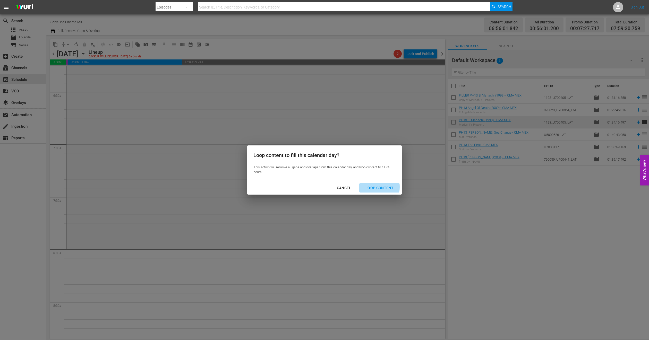
click at [372, 187] on div "Loop Content" at bounding box center [379, 188] width 36 height 6
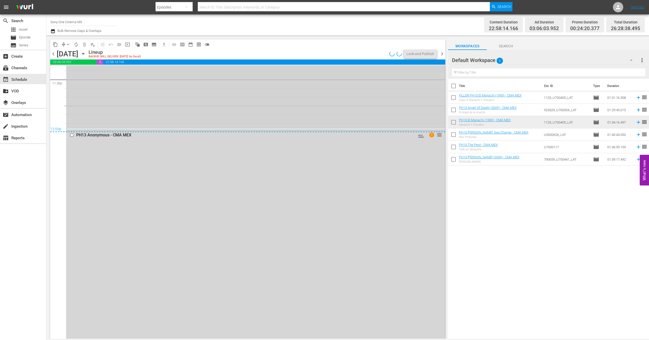
scroll to position [2464, 0]
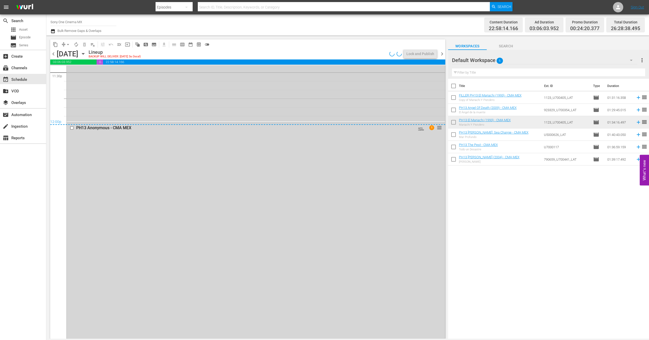
click at [110, 89] on div "PH13 Little Nikita - CMA MEX AUTO-LOOPED reorder" at bounding box center [256, 24] width 378 height 194
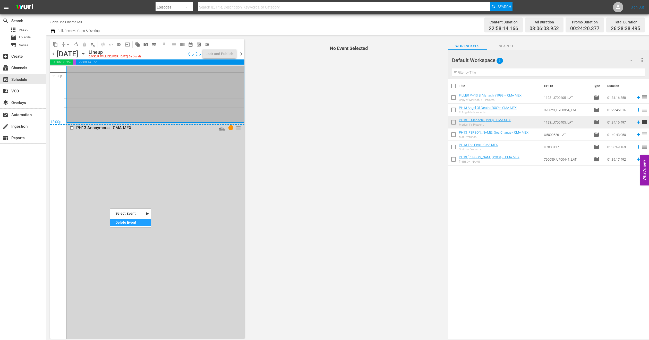
click at [118, 222] on div "Delete Event" at bounding box center [130, 222] width 41 height 7
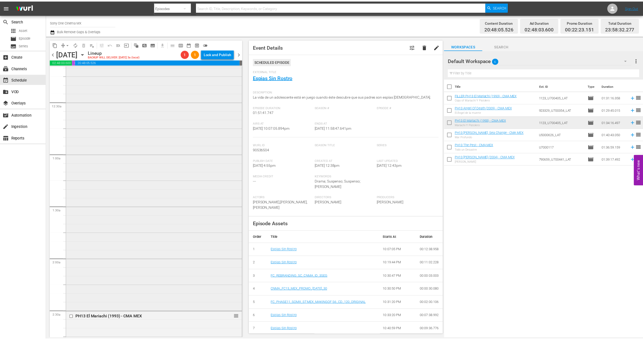
scroll to position [0, 0]
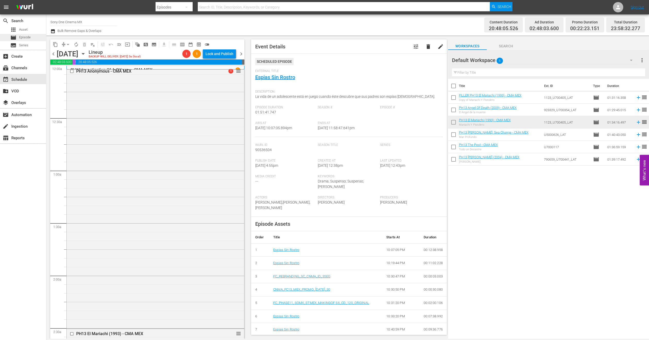
click at [20, 36] on span "Episode" at bounding box center [25, 37] width 12 height 5
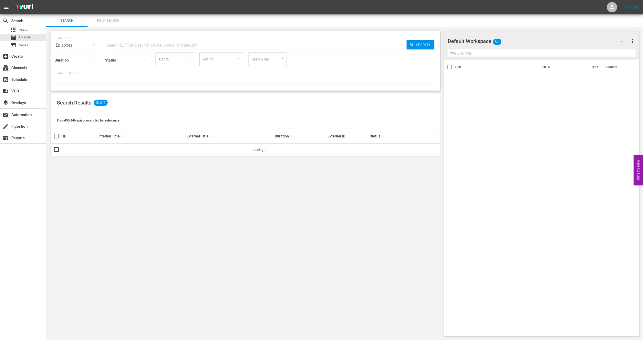
click at [104, 18] on span "Bulk Search" at bounding box center [108, 21] width 35 height 6
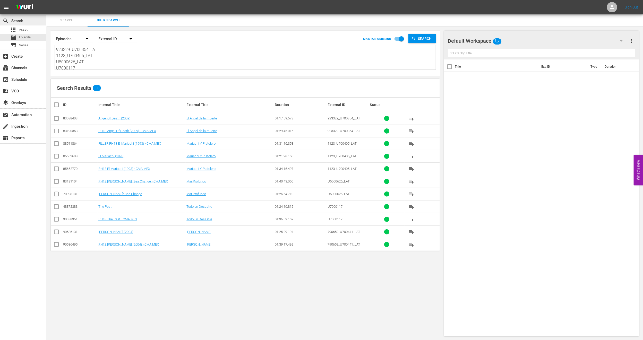
drag, startPoint x: 70, startPoint y: 63, endPoint x: 2, endPoint y: 24, distance: 78.5
click at [46, 0] on div "search Search apps Asset movie Episode subtitles Series add_box Create subscrip…" at bounding box center [344, 0] width 597 height 0
paste textarea "938495_U700355_LAT"
type textarea "938495_U700355_LAT"
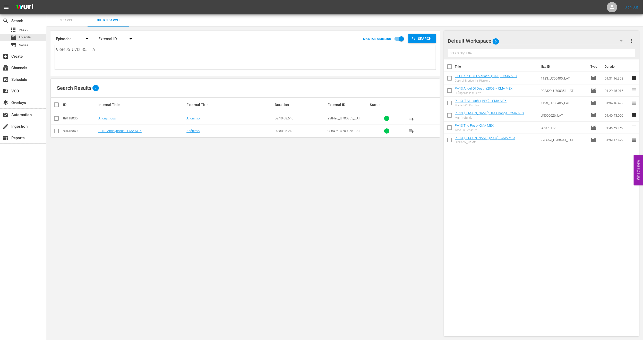
type textarea "938495_U700355_LAT"
click at [55, 131] on input "checkbox" at bounding box center [56, 132] width 6 height 6
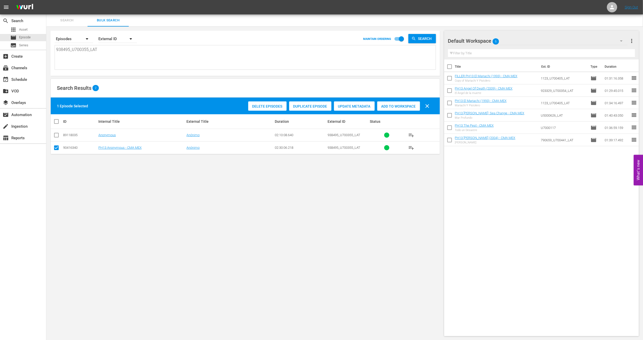
click at [300, 107] on span "Duplicate Episode" at bounding box center [310, 106] width 42 height 4
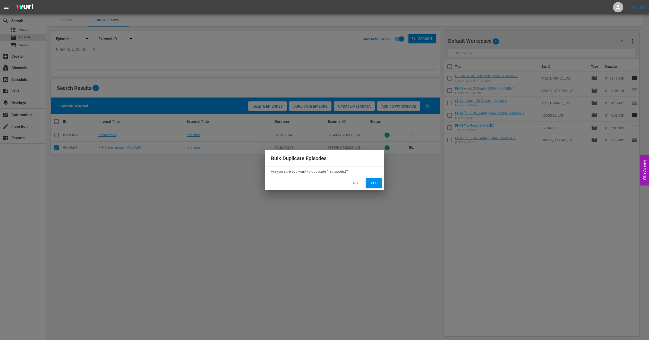
click at [379, 183] on button "Yes" at bounding box center [374, 184] width 16 height 10
checkbox input "false"
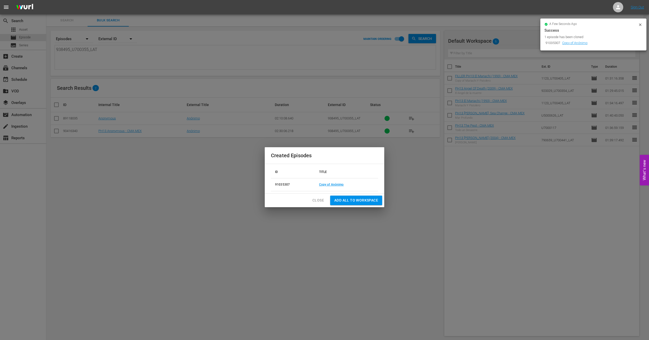
click at [332, 197] on button "Add all to Workspace" at bounding box center [356, 201] width 52 height 10
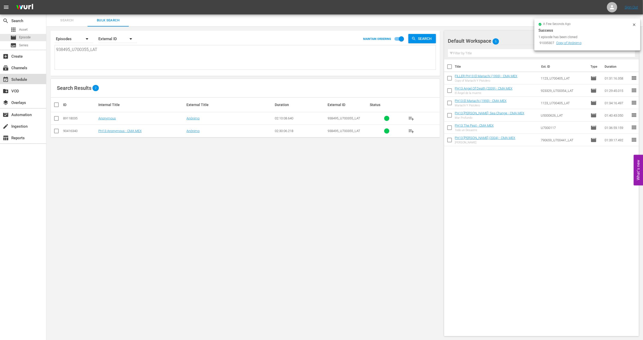
click at [23, 81] on div "event_available Schedule" at bounding box center [14, 79] width 29 height 5
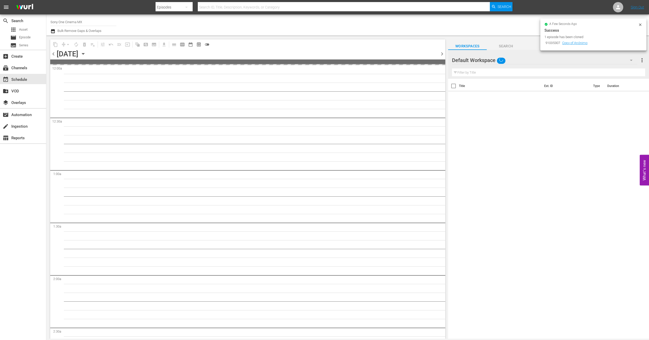
click at [641, 26] on icon at bounding box center [640, 25] width 4 height 4
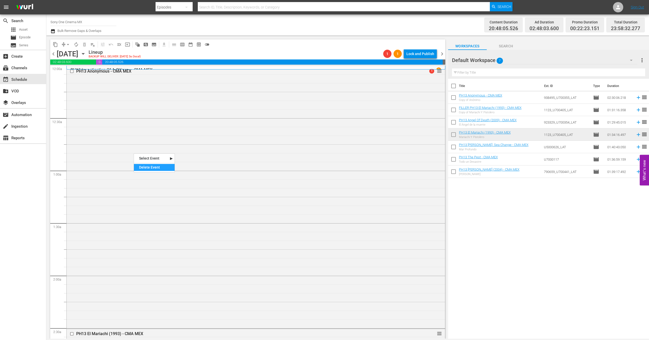
click at [146, 168] on div "Delete Event" at bounding box center [154, 167] width 41 height 7
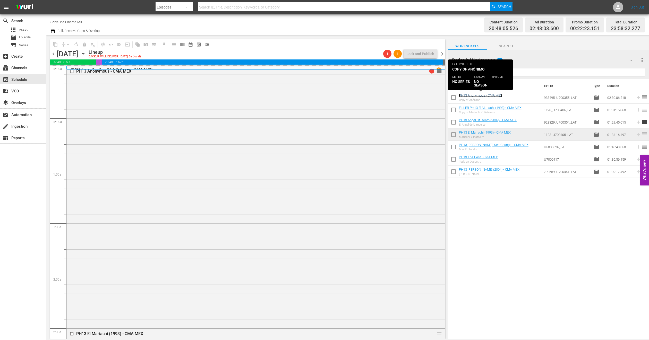
click at [476, 95] on link "PH13 Anonymous - CMA MEX" at bounding box center [480, 96] width 43 height 4
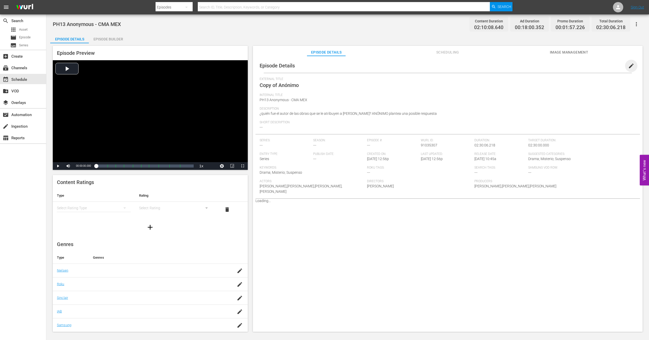
click at [628, 65] on span "edit" at bounding box center [631, 66] width 6 height 6
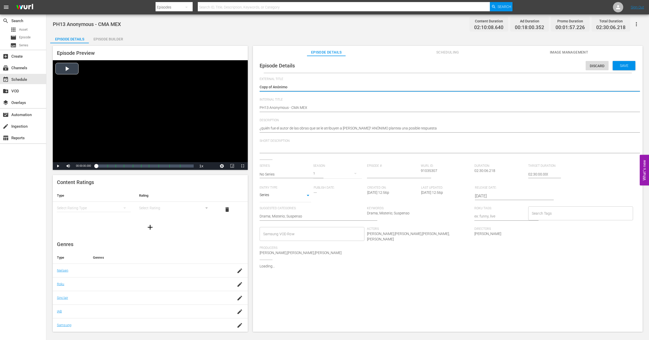
drag, startPoint x: 273, startPoint y: 87, endPoint x: 204, endPoint y: 89, distance: 68.8
click at [196, 92] on div "Episode Preview Video Player is loading. Play Video Play Mute Current Time 00:0…" at bounding box center [347, 189] width 595 height 293
type textarea "Anónimo"
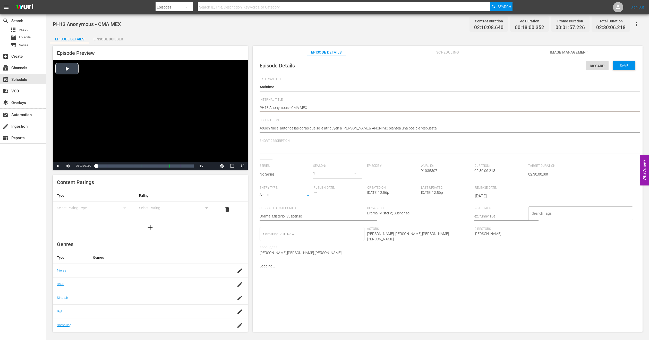
type textarea "fPH13 Anonymous - CMA MEX"
type textarea "fiPH13 Anonymous - CMA MEX"
type textarea "filPH13 Anonymous - CMA MEX"
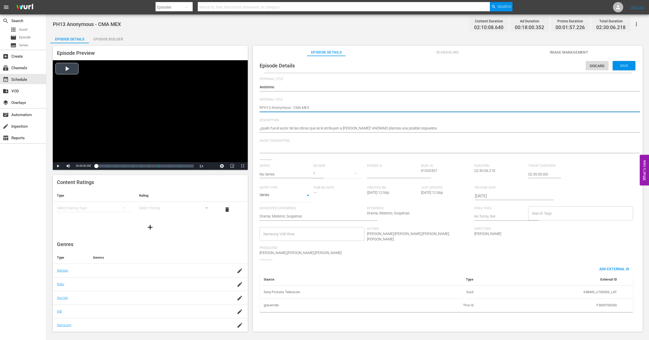
type textarea "filPH13 Anonymous - CMA MEX"
type textarea "fillPH13 Anonymous - CMA MEX"
type textarea "fillePH13 Anonymous - CMA MEX"
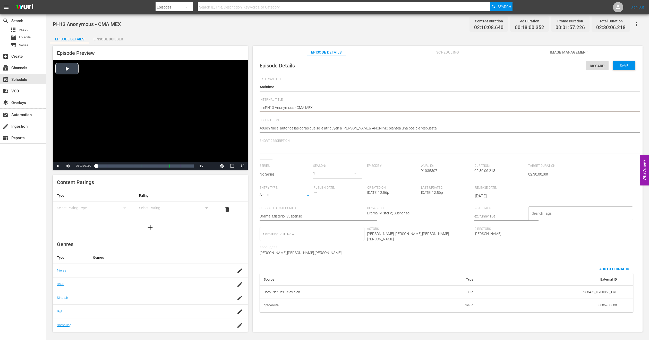
type textarea "fillPH13 Anonymous - CMA MEX"
type textarea "filPH13 Anonymous - CMA MEX"
type textarea "fiPH13 Anonymous - CMA MEX"
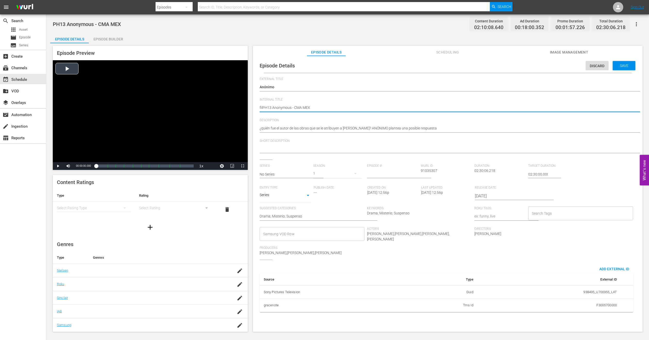
type textarea "fiPH13 Anonymous - CMA MEX"
type textarea "fPH13 Anonymous - CMA MEX"
type textarea "PH13 Anonymous - CMA MEX"
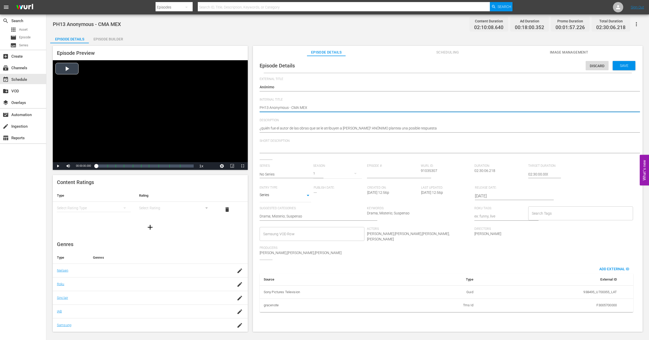
type textarea "FPH13 Anonymous - CMA MEX"
type textarea "FIPH13 Anonymous - CMA MEX"
type textarea "FILPH13 Anonymous - CMA MEX"
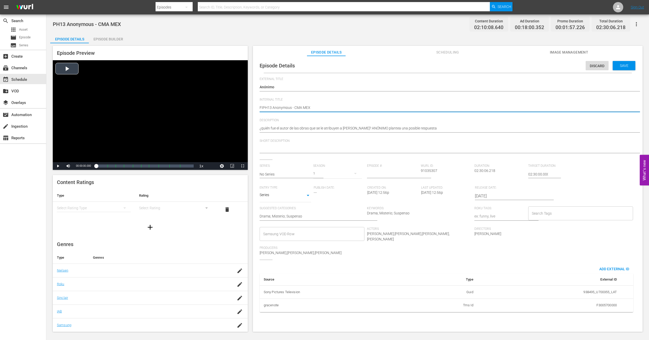
type textarea "FILPH13 Anonymous - CMA MEX"
type textarea "FILLPH13 Anonymous - CMA MEX"
type textarea "FILLEPH13 Anonymous - CMA MEX"
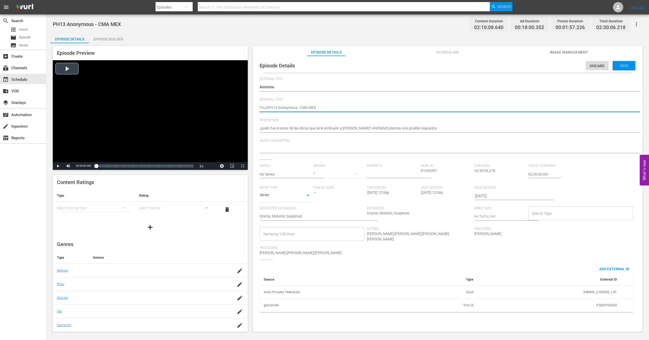
type textarea "FILLERPH13 Anonymous - CMA MEX"
type textarea "FILLER PH13 Anonymous - CMA MEX"
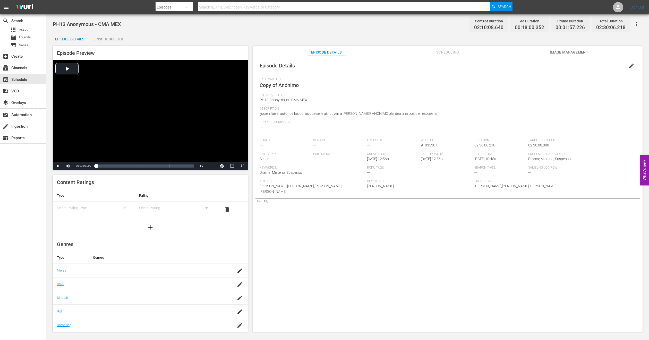
click at [110, 39] on div "Episode Builder" at bounding box center [108, 39] width 39 height 12
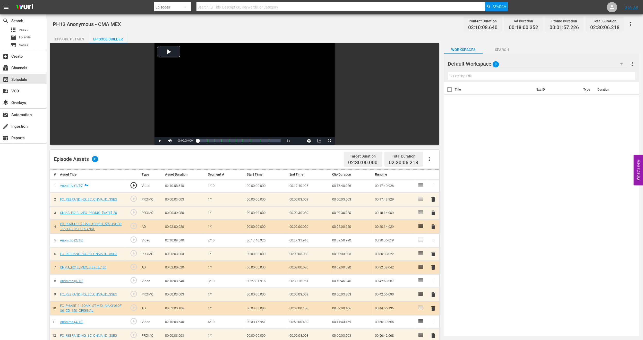
click at [620, 63] on icon "button" at bounding box center [622, 64] width 6 height 6
click at [479, 95] on div "MEX PH13 Promo Fillers (11)" at bounding box center [481, 95] width 54 height 8
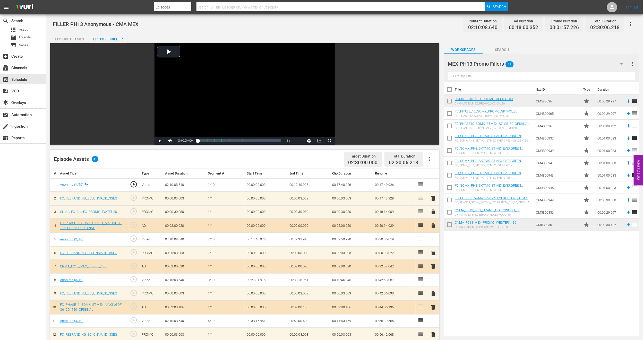
click at [451, 102] on input "checkbox" at bounding box center [449, 102] width 11 height 11
checkbox input "true"
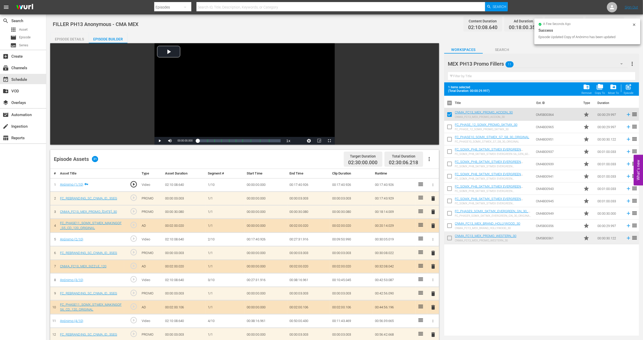
click at [448, 225] on input "checkbox" at bounding box center [449, 227] width 11 height 11
checkbox input "true"
click at [449, 239] on input "checkbox" at bounding box center [449, 239] width 11 height 11
checkbox input "true"
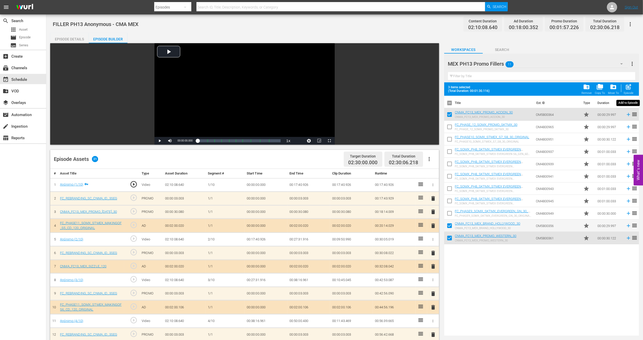
click at [628, 89] on span "post_add" at bounding box center [629, 86] width 7 height 7
checkbox input "false"
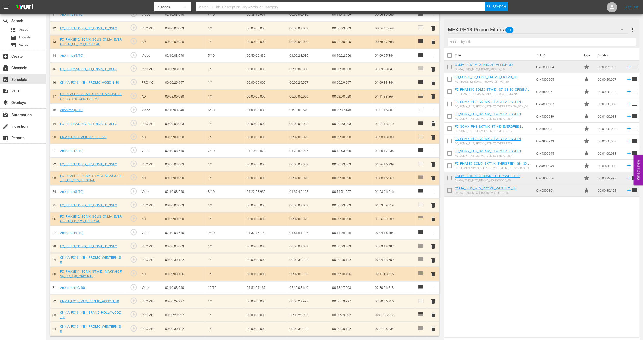
scroll to position [308, 0]
click at [25, 77] on div "event_available Schedule" at bounding box center [14, 79] width 29 height 5
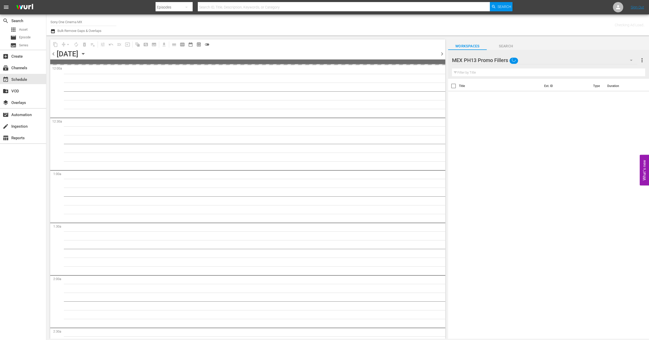
click at [625, 60] on div "MEX PH13 Promo Fillers" at bounding box center [545, 60] width 186 height 14
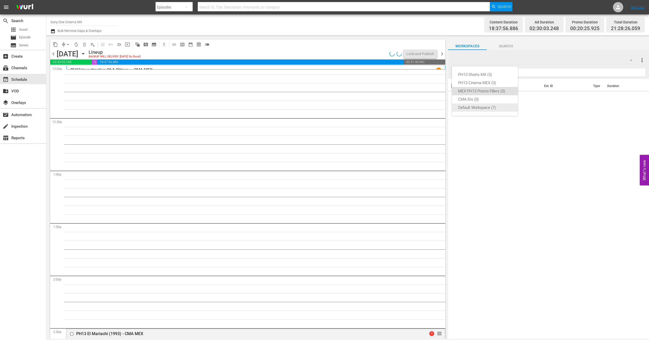
click at [492, 107] on div "Default Workspace (7)" at bounding box center [485, 108] width 54 height 8
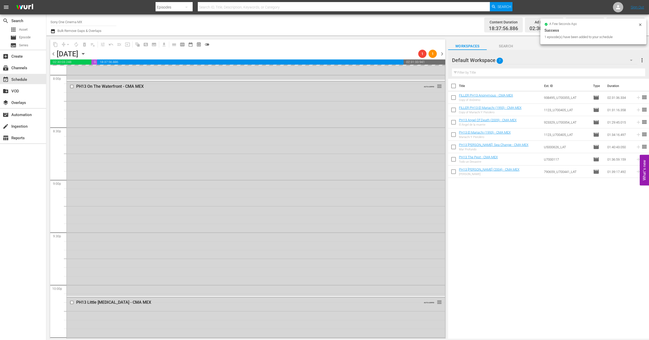
scroll to position [2249, 0]
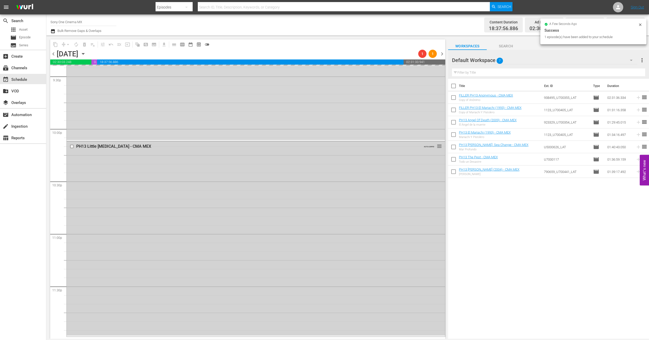
click at [172, 242] on div "PH13 Little Nikita - CMA MEX AUTO-LOOPED reorder" at bounding box center [256, 239] width 378 height 194
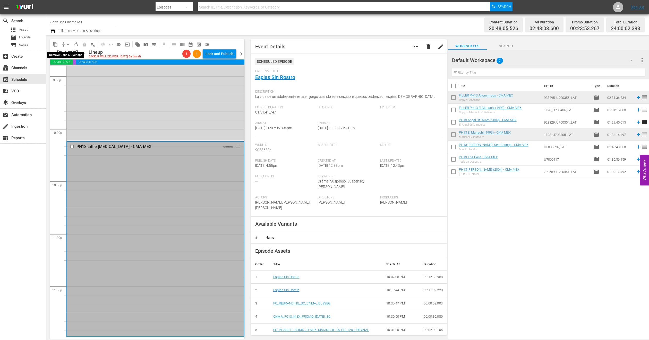
scroll to position [2240, 0]
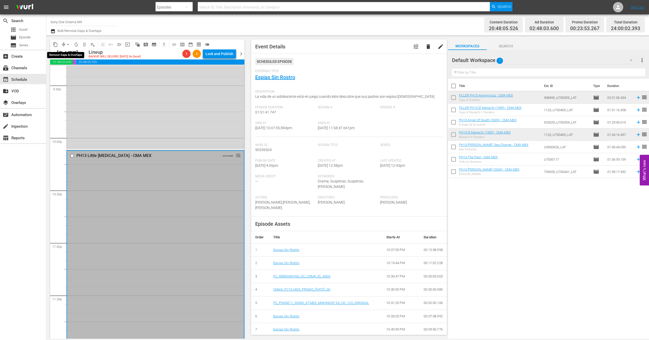
click at [67, 44] on span "arrow_drop_down" at bounding box center [67, 44] width 5 height 5
click at [67, 73] on li "Align to End of Previous Day" at bounding box center [68, 72] width 54 height 9
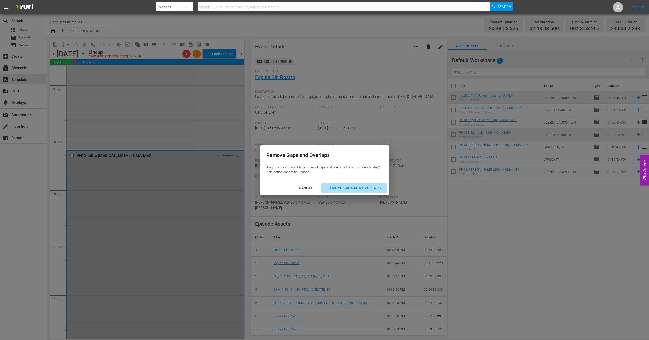
click at [331, 185] on div "Remove Gaps and Overlaps" at bounding box center [354, 188] width 62 height 6
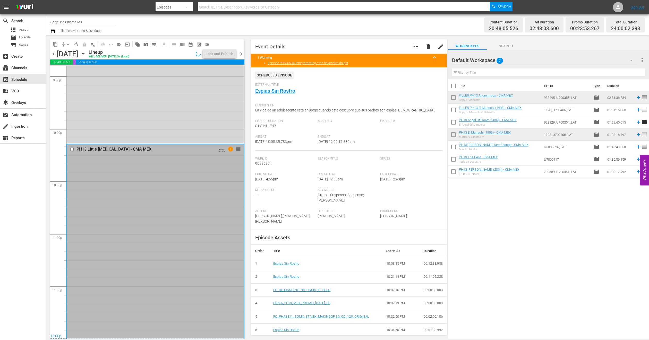
scroll to position [2250, 0]
click at [86, 55] on icon "button" at bounding box center [83, 54] width 6 height 6
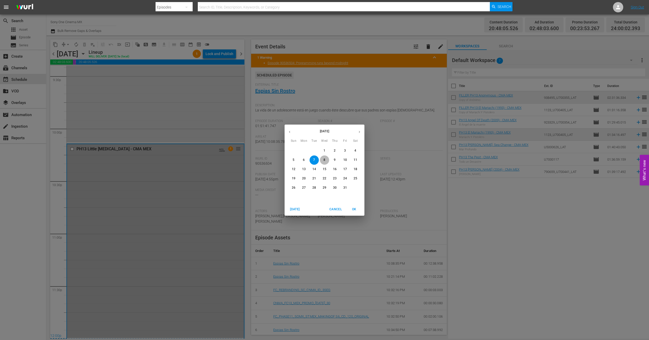
click at [323, 158] on span "8" at bounding box center [324, 160] width 9 height 4
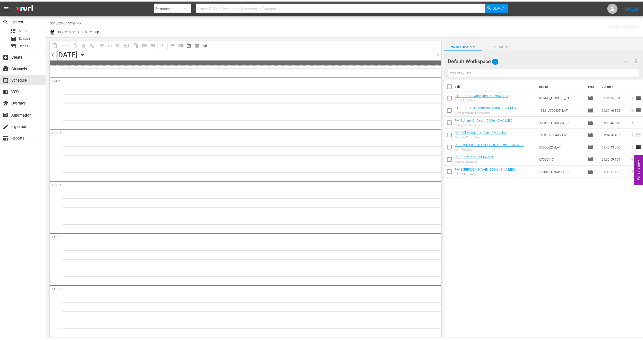
scroll to position [2249, 0]
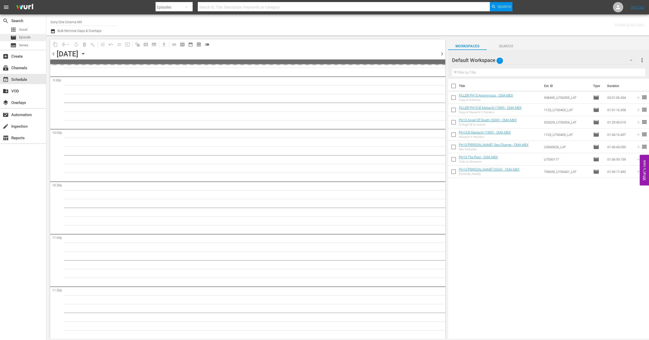
click at [26, 36] on span "Episode" at bounding box center [25, 37] width 12 height 5
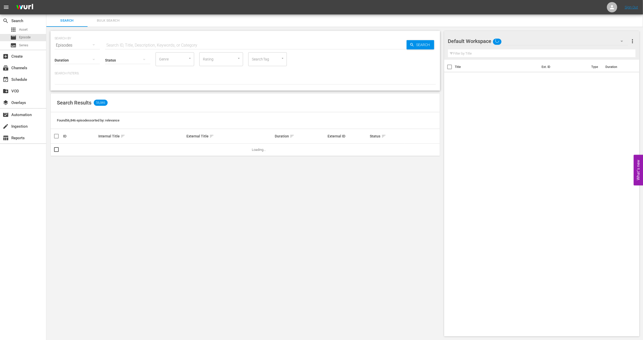
click at [101, 19] on span "Bulk Search" at bounding box center [108, 21] width 35 height 6
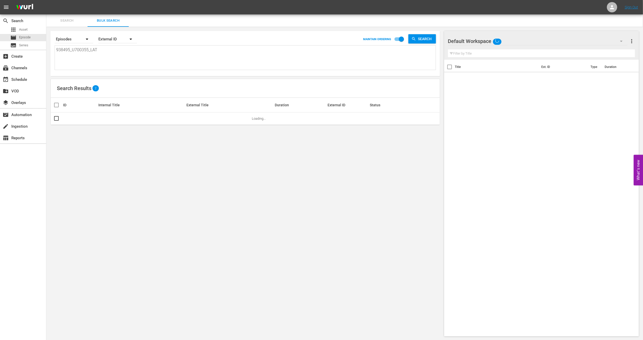
drag, startPoint x: 56, startPoint y: 50, endPoint x: 176, endPoint y: 63, distance: 120.5
click at [173, 65] on textarea "938495_U700355_LAT" at bounding box center [246, 58] width 380 height 23
paste textarea "70_U700356_LAT 2817_U700422_LAT U7000170C 2620_U700433"
type textarea "70_U700356_LAT 2817_U700422_LAT U7000170C 2620_U700433_LAT"
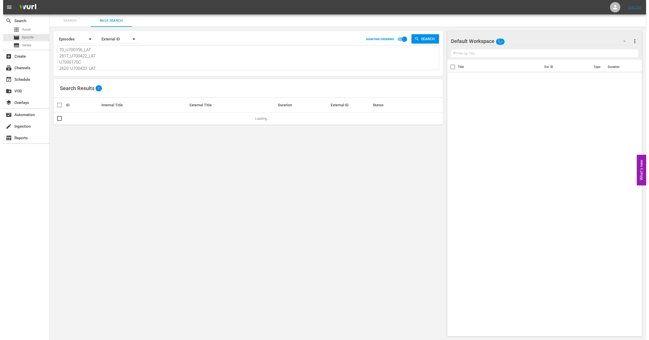
scroll to position [1, 0]
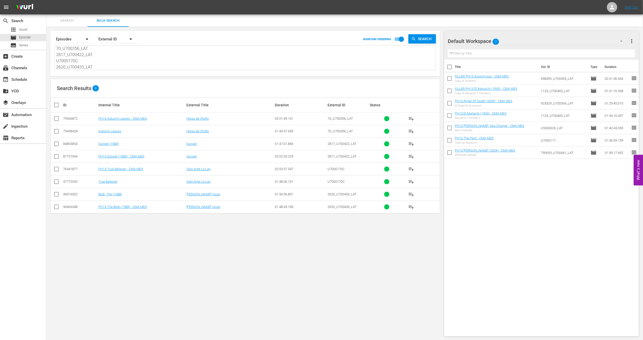
type textarea "70_U700356_LAT 2817_U700422_LAT U7000170C 2620_U700433_LAT"
click at [633, 40] on span "more_vert" at bounding box center [632, 41] width 6 height 6
click at [613, 52] on div "Clear All Workspace Items" at bounding box center [599, 50] width 61 height 9
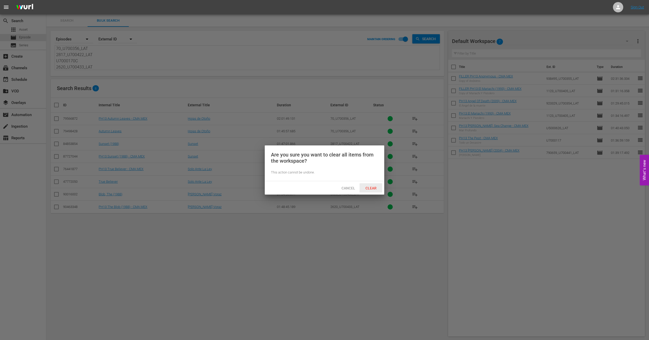
click at [381, 189] on span "Clear" at bounding box center [370, 188] width 19 height 4
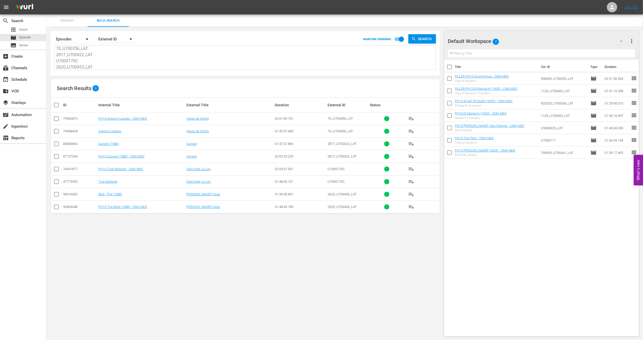
click at [58, 121] on input "checkbox" at bounding box center [56, 120] width 6 height 6
checkbox input "true"
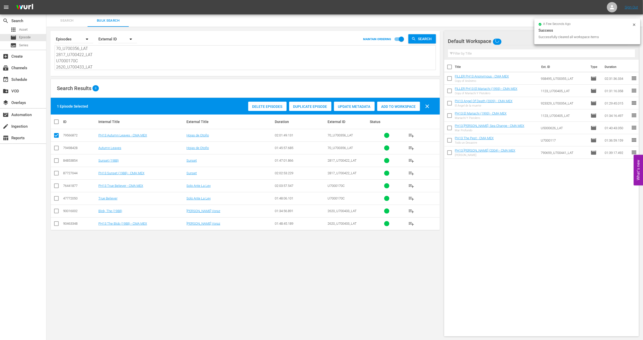
click at [54, 173] on input "checkbox" at bounding box center [56, 174] width 6 height 6
checkbox input "true"
click at [57, 188] on input "checkbox" at bounding box center [56, 187] width 6 height 6
checkbox input "true"
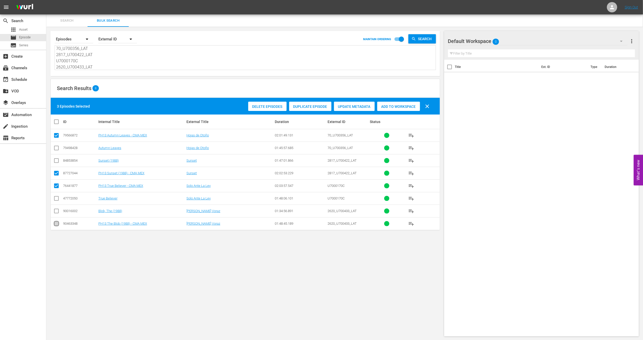
click at [57, 224] on input "checkbox" at bounding box center [56, 225] width 6 height 6
checkbox input "true"
click at [406, 108] on span "Add to Workspace" at bounding box center [398, 107] width 43 height 4
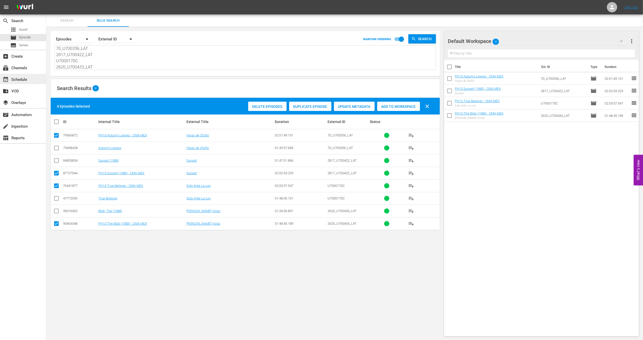
click at [16, 78] on div "event_available Schedule" at bounding box center [14, 79] width 29 height 5
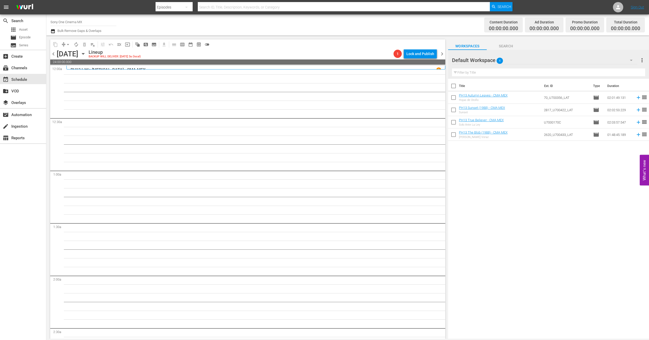
click at [454, 85] on input "checkbox" at bounding box center [453, 87] width 11 height 11
checkbox input "true"
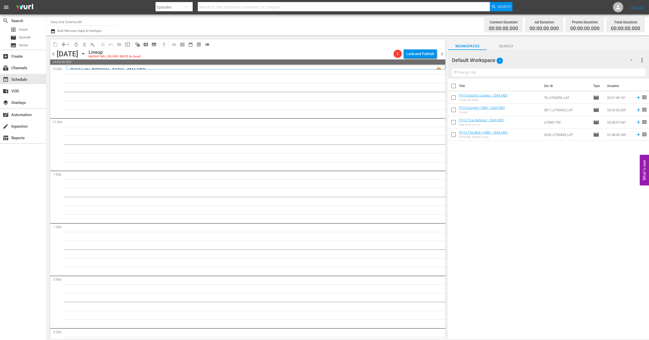
checkbox input "true"
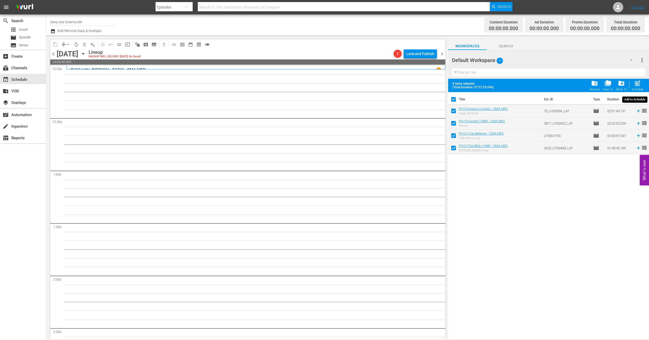
click at [637, 83] on span "post_add" at bounding box center [637, 83] width 7 height 7
checkbox input "false"
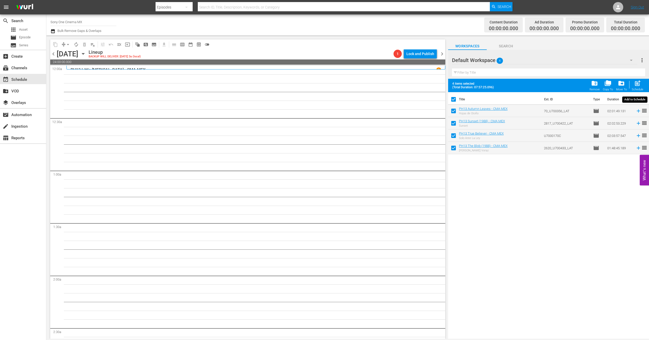
checkbox input "false"
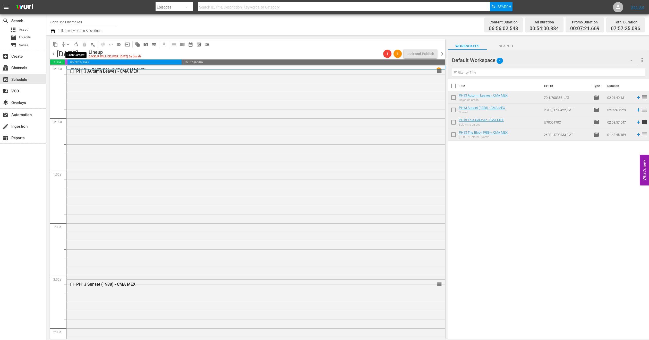
click at [74, 45] on span "autorenew_outlined" at bounding box center [76, 44] width 5 height 5
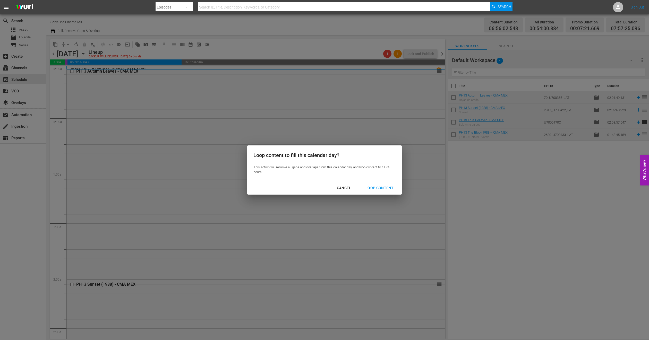
click at [377, 189] on div "Loop Content" at bounding box center [379, 188] width 36 height 6
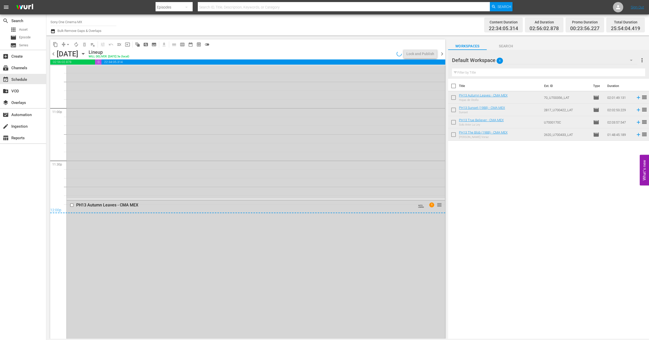
scroll to position [2416, 0]
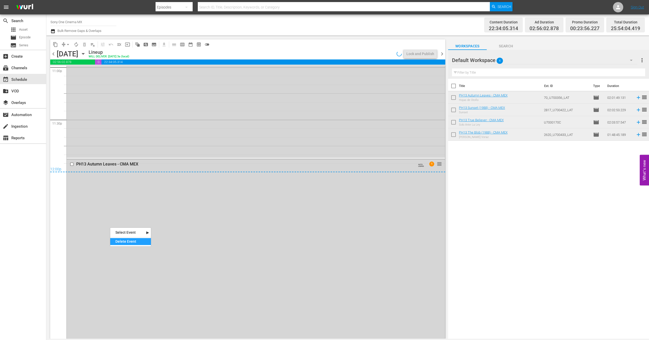
click at [123, 240] on div "Delete Event" at bounding box center [130, 241] width 41 height 7
click at [129, 106] on div "PH13 The Blob (1988) - CMA MEX AUTO-LOOPED 1 reorder" at bounding box center [256, 63] width 378 height 189
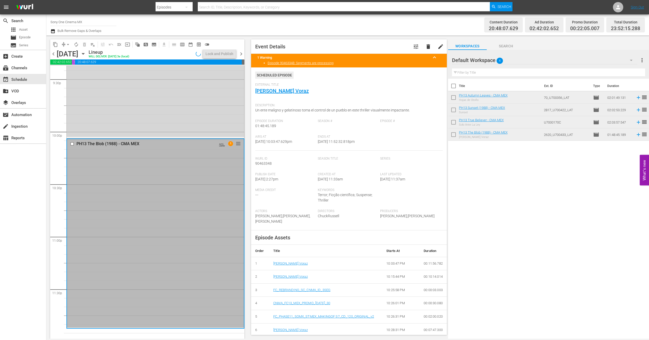
scroll to position [2249, 0]
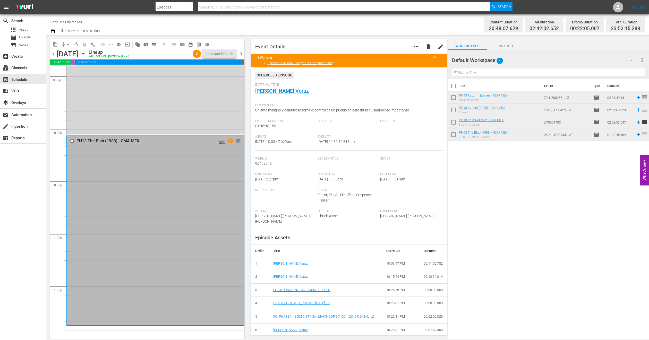
click at [631, 60] on icon "button" at bounding box center [631, 60] width 3 height 1
click at [487, 73] on div "PH13 Shorts MX (5)" at bounding box center [485, 75] width 54 height 8
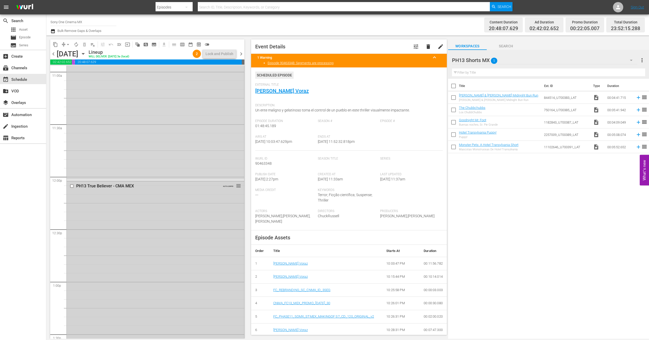
scroll to position [1206, 0]
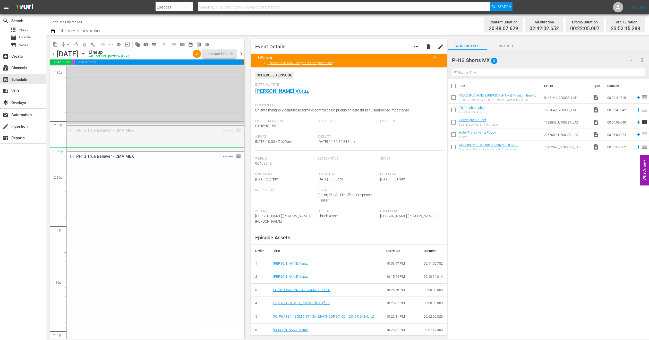
drag, startPoint x: 234, startPoint y: 131, endPoint x: 233, endPoint y: 149, distance: 18.1
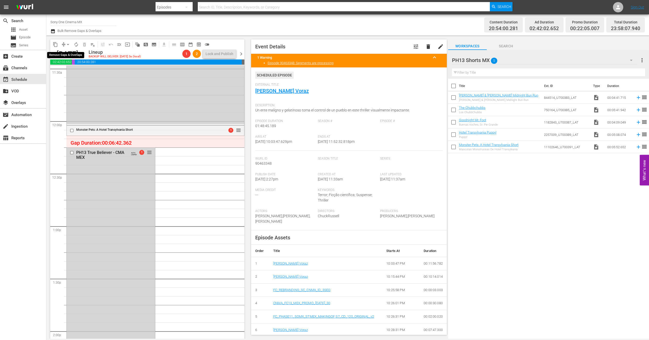
click at [68, 45] on span "arrow_drop_down" at bounding box center [67, 44] width 5 height 5
click at [70, 71] on li "Align to End of Previous Day" at bounding box center [68, 72] width 54 height 9
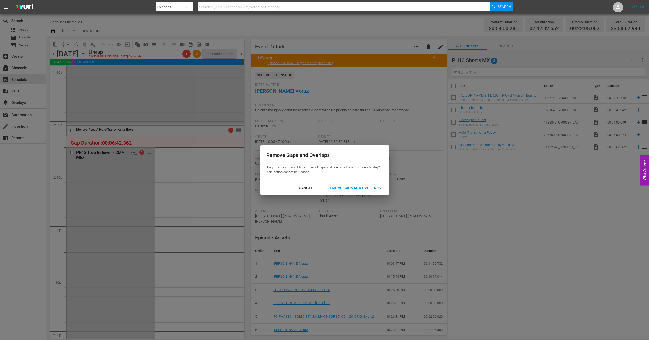
click at [342, 185] on div "Remove Gaps and Overlaps" at bounding box center [354, 188] width 62 height 6
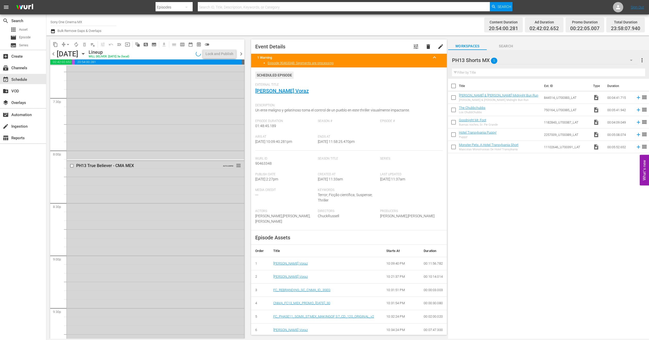
scroll to position [1747, 0]
click at [633, 61] on icon "button" at bounding box center [631, 60] width 6 height 6
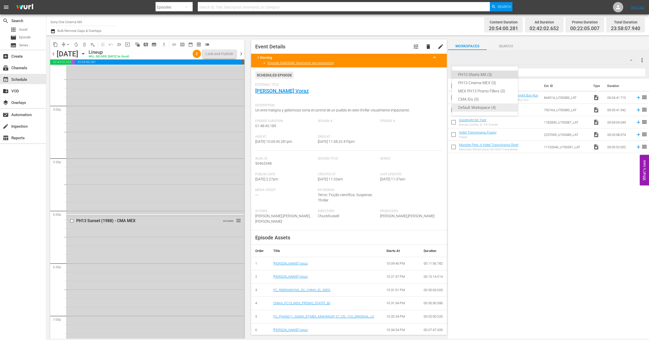
click at [483, 108] on div "Default Workspace (4)" at bounding box center [485, 108] width 54 height 8
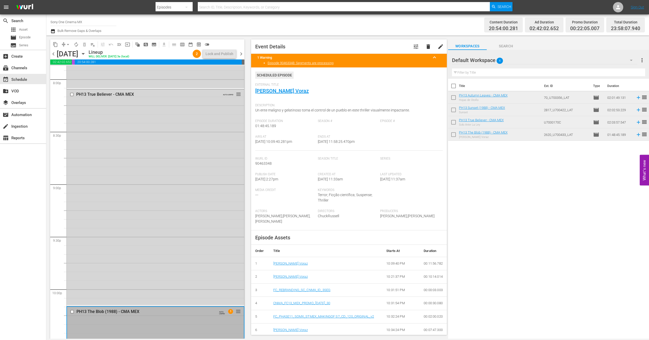
scroll to position [2249, 0]
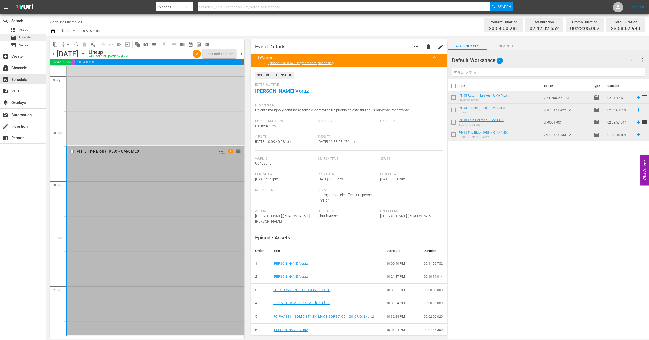
click at [17, 34] on div "movie Episode" at bounding box center [20, 37] width 20 height 7
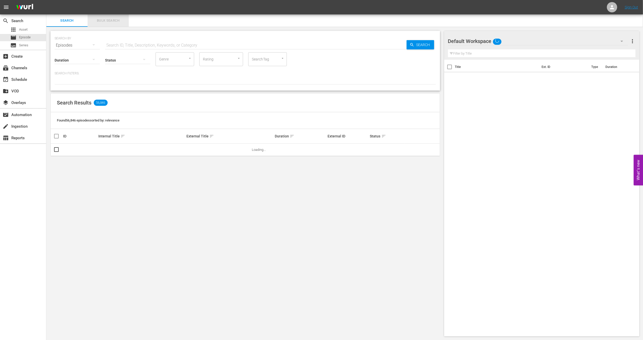
click at [109, 18] on span "Bulk Search" at bounding box center [108, 21] width 35 height 6
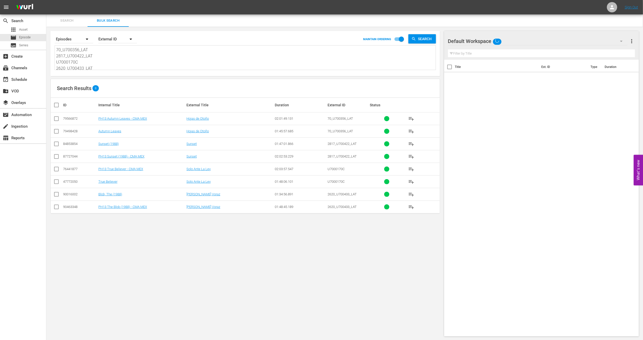
click at [56, 158] on input "checkbox" at bounding box center [56, 158] width 6 height 6
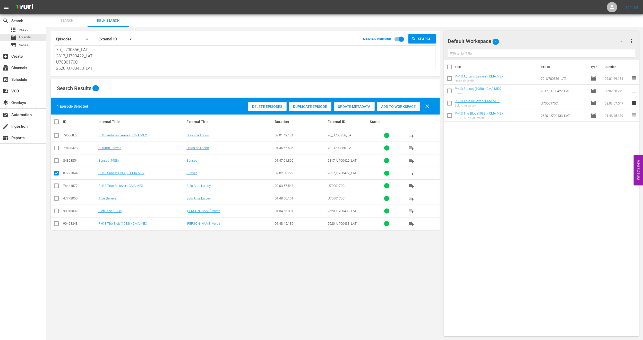
click at [309, 106] on span "Duplicate Episode" at bounding box center [310, 107] width 42 height 4
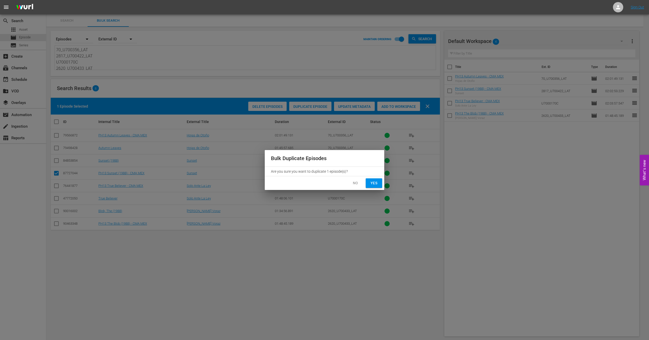
click at [378, 186] on span "Yes" at bounding box center [374, 183] width 8 height 6
checkbox input "false"
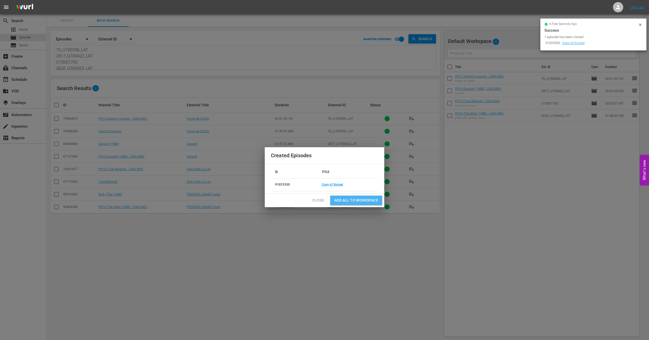
click at [350, 199] on span "Add all to Workspace" at bounding box center [356, 200] width 44 height 6
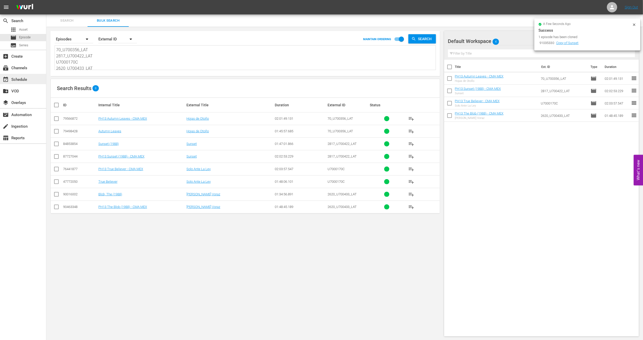
click at [33, 80] on div "event_available Schedule" at bounding box center [23, 79] width 46 height 10
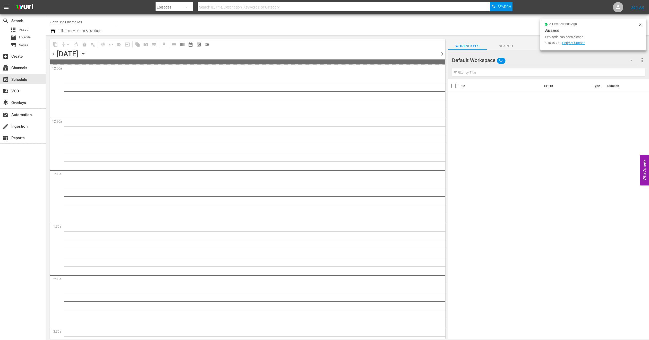
click at [639, 25] on icon at bounding box center [640, 25] width 4 height 4
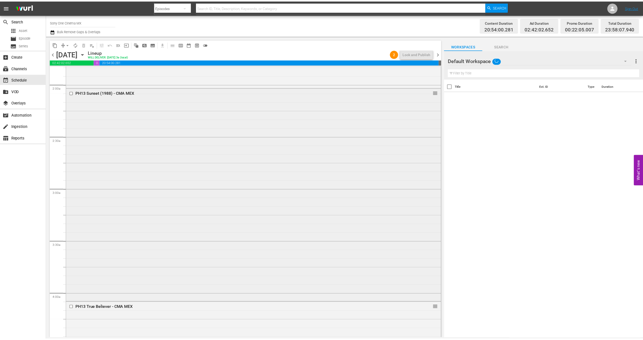
scroll to position [193, 0]
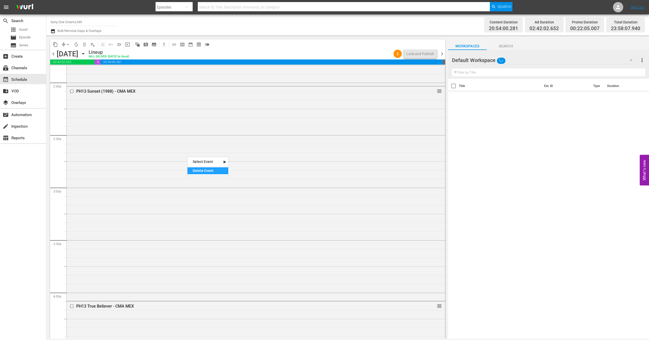
click at [199, 173] on div "Delete Event" at bounding box center [208, 170] width 41 height 7
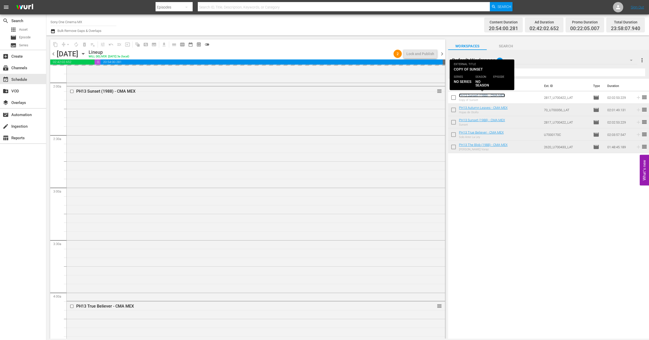
click at [473, 95] on link "PH13 Sunset (1988) - CMA MEX" at bounding box center [482, 96] width 46 height 4
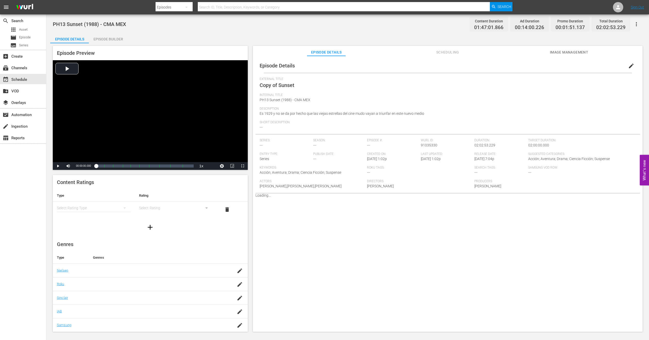
click at [628, 65] on span "edit" at bounding box center [631, 66] width 6 height 6
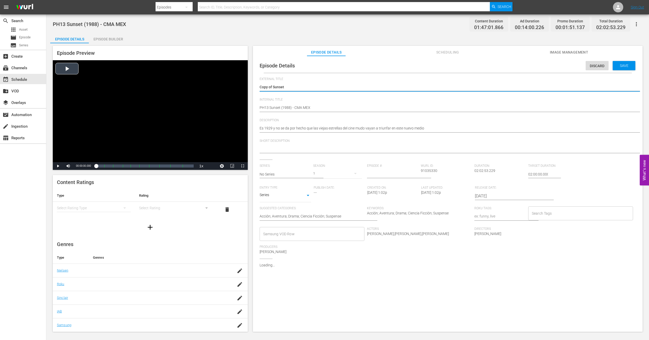
drag, startPoint x: 272, startPoint y: 87, endPoint x: 125, endPoint y: 96, distance: 147.4
click at [125, 96] on div "Episode Preview Video Player is loading. Play Video Play Mute Current Time 00:0…" at bounding box center [347, 189] width 595 height 293
type textarea "Sunset"
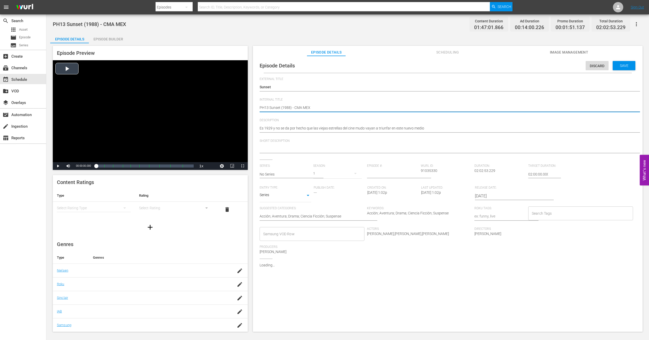
type textarea "FPH13 Sunset (1988) - CMA MEX"
type textarea "FIPH13 Sunset (1988) - CMA MEX"
type textarea "FILPH13 Sunset (1988) - CMA MEX"
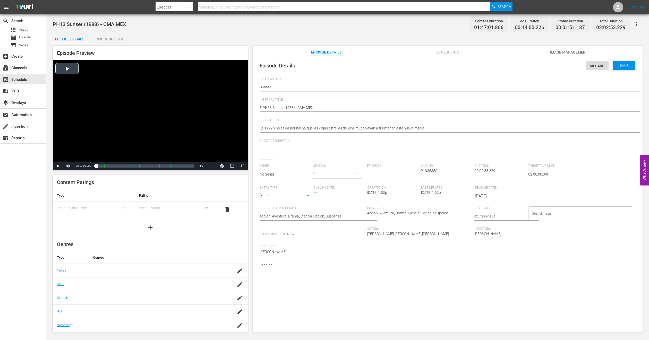
type textarea "FILPH13 Sunset (1988) - CMA MEX"
type textarea "FILLPH13 Sunset (1988) - CMA MEX"
type textarea "FILLEPH13 Sunset (1988) - CMA MEX"
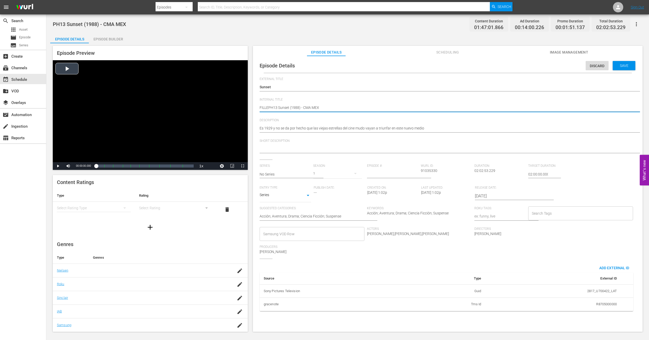
type textarea "FILLERPH13 Sunset (1988) - CMA MEX"
type textarea "FILLER PH13 Sunset (1988) - CMA MEX"
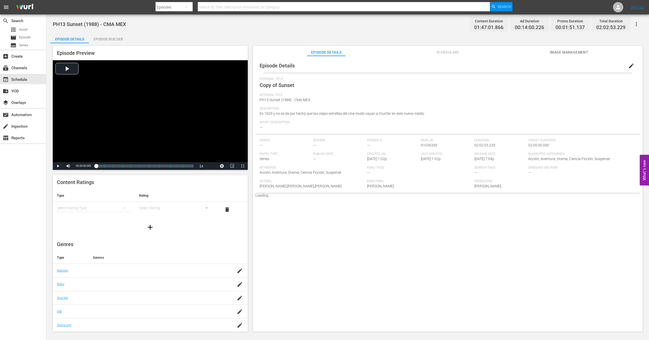
click at [116, 36] on div "Episode Builder" at bounding box center [108, 39] width 39 height 12
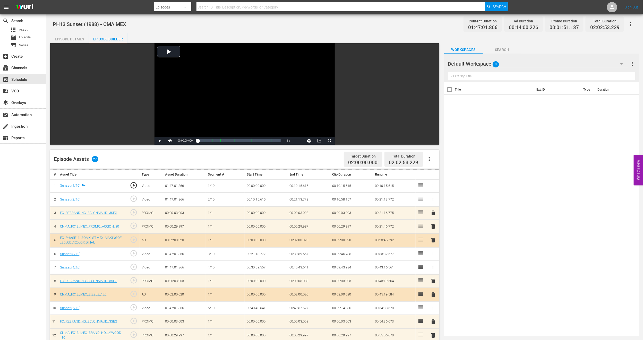
click at [609, 62] on div "Default Workspace 0" at bounding box center [538, 64] width 180 height 14
click at [486, 93] on div "MEX PH13 Promo Fillers (11)" at bounding box center [481, 95] width 54 height 8
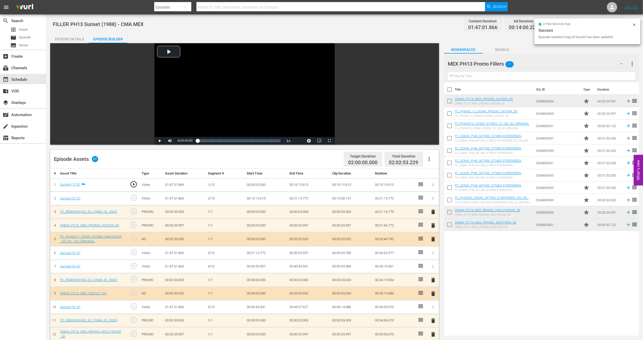
click at [451, 102] on input "checkbox" at bounding box center [449, 102] width 11 height 11
checkbox input "true"
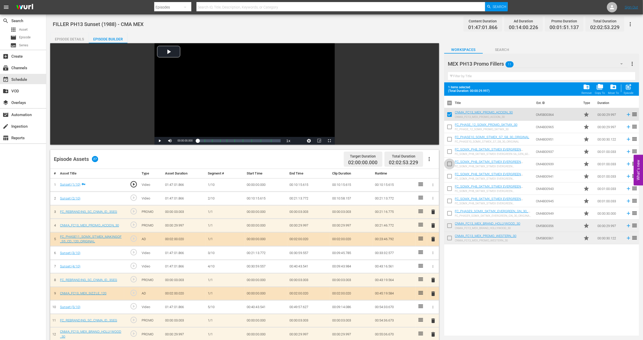
click at [451, 164] on input "checkbox" at bounding box center [449, 165] width 11 height 11
checkbox input "true"
click at [451, 225] on input "checkbox" at bounding box center [449, 227] width 11 height 11
checkbox input "true"
click at [629, 88] on span "post_add" at bounding box center [629, 86] width 7 height 7
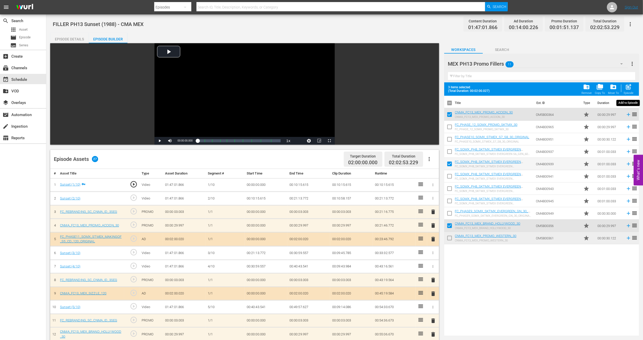
checkbox input "false"
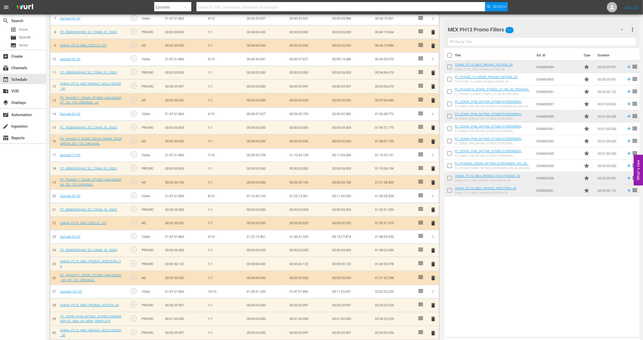
scroll to position [253, 0]
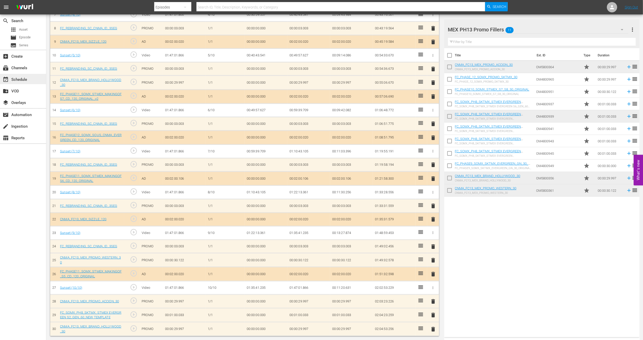
click at [24, 80] on div "event_available Schedule" at bounding box center [14, 79] width 29 height 5
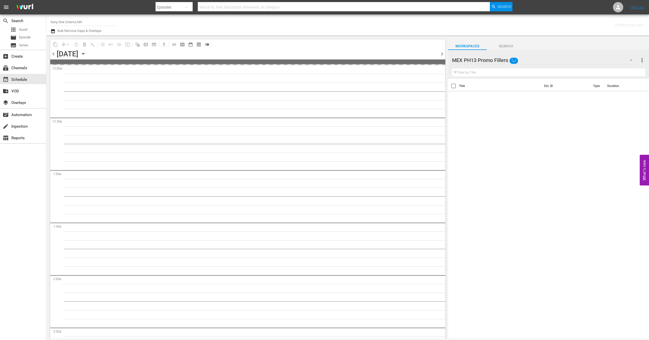
click at [618, 60] on div "MEX PH13 Promo Fillers" at bounding box center [545, 60] width 186 height 14
click at [472, 108] on div "Default Workspace (5)" at bounding box center [485, 108] width 54 height 8
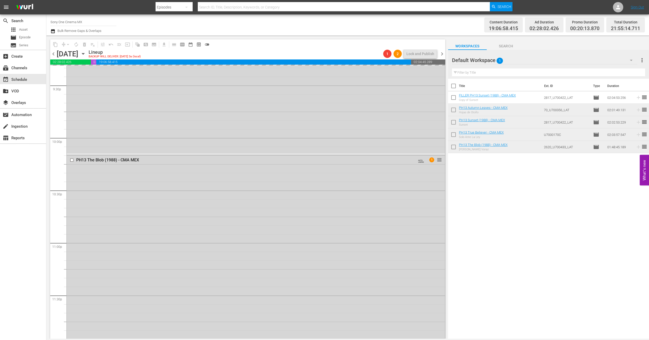
scroll to position [2249, 0]
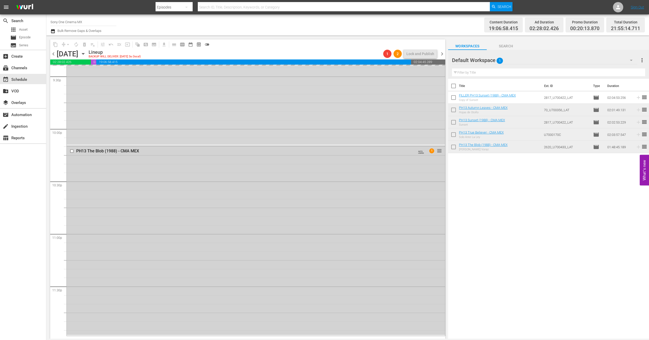
click at [185, 230] on div "PH13 The Blob (1988) - CMA MEX AUTO-LOOPED 1 reorder" at bounding box center [256, 240] width 378 height 189
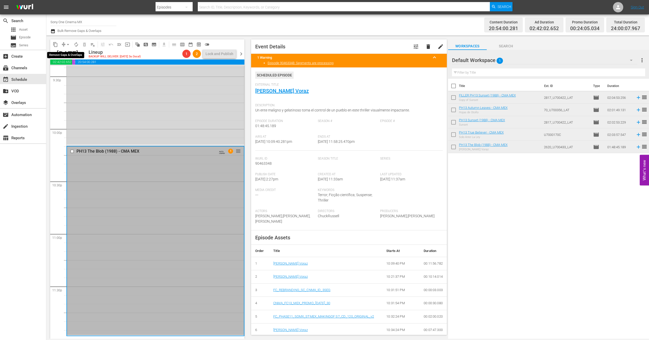
scroll to position [2240, 0]
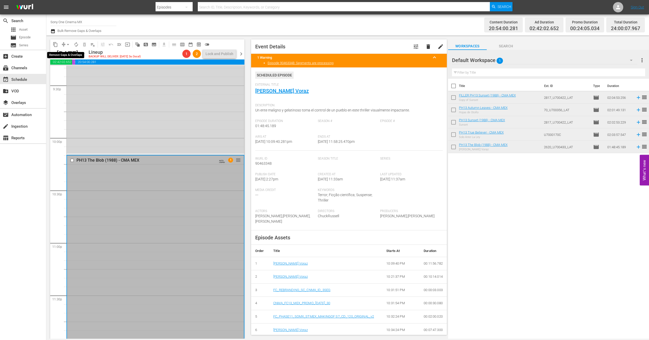
click at [67, 44] on span "arrow_drop_down" at bounding box center [67, 44] width 5 height 5
click at [74, 73] on li "Align to End of Previous Day" at bounding box center [68, 72] width 54 height 9
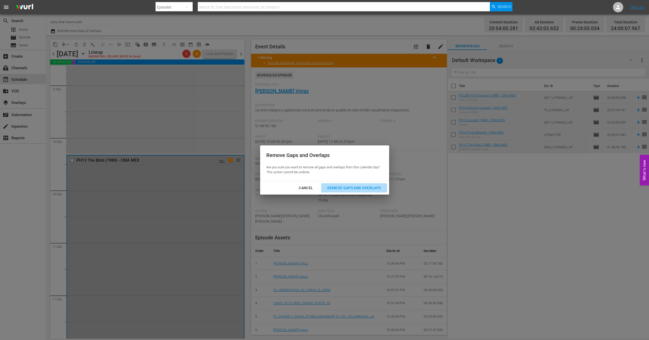
click at [349, 187] on div "Remove Gaps and Overlaps" at bounding box center [354, 188] width 62 height 6
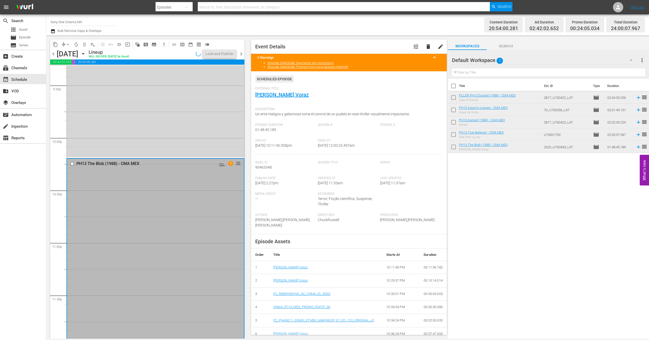
scroll to position [2250, 0]
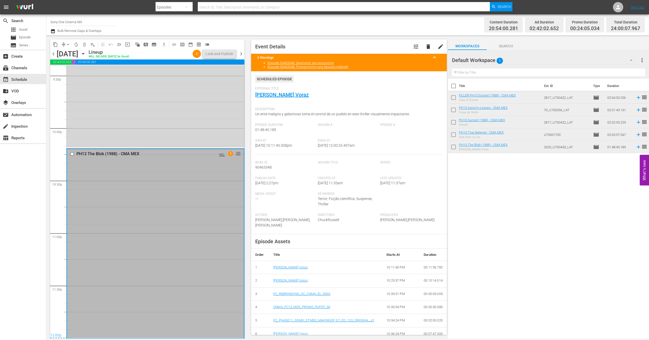
click at [86, 55] on icon "button" at bounding box center [83, 54] width 6 height 6
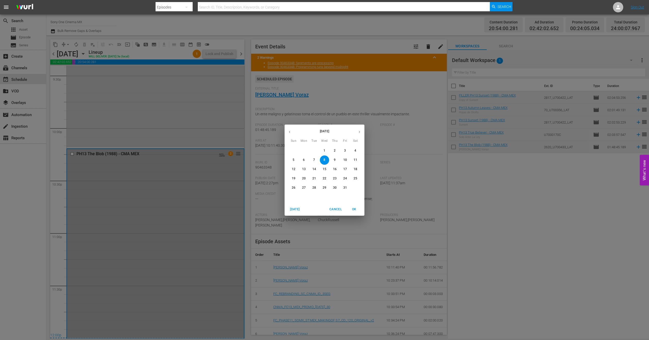
drag, startPoint x: 334, startPoint y: 160, endPoint x: 328, endPoint y: 165, distance: 7.7
click at [334, 160] on p "9" at bounding box center [335, 160] width 2 height 4
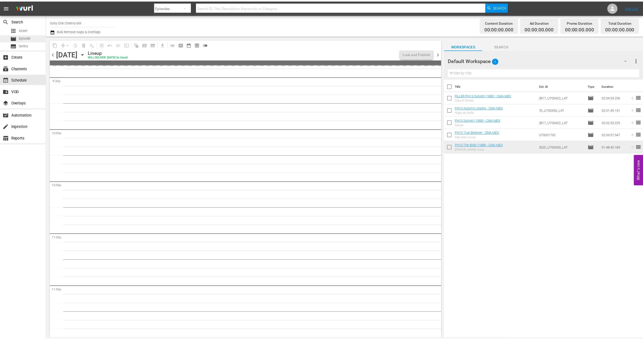
scroll to position [2249, 0]
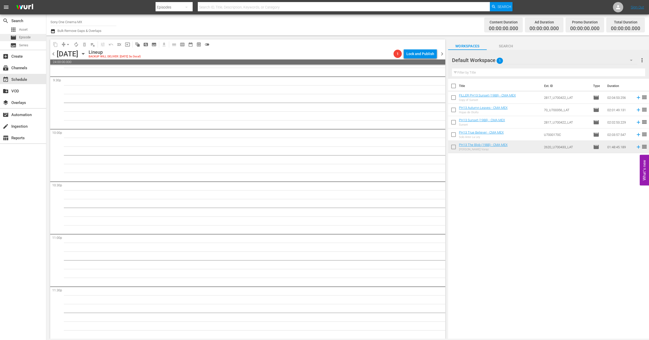
click at [33, 37] on div "movie Episode" at bounding box center [23, 37] width 46 height 7
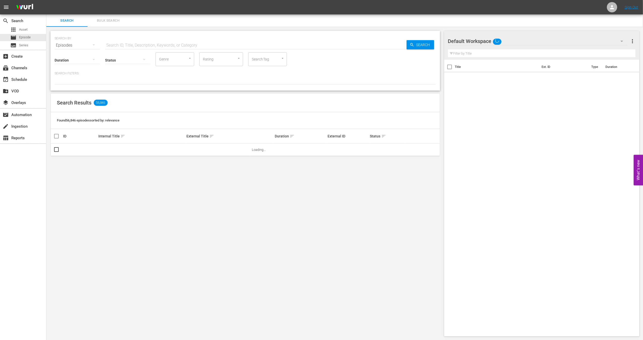
click at [100, 21] on span "Bulk Search" at bounding box center [108, 21] width 35 height 6
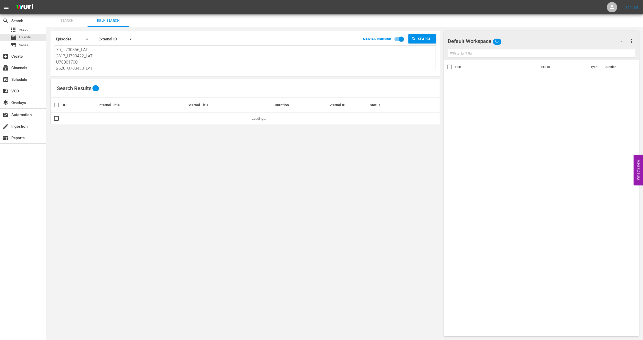
scroll to position [1, 0]
drag, startPoint x: 57, startPoint y: 47, endPoint x: 196, endPoint y: 109, distance: 151.7
click at [196, 109] on div "Search By Episodes Order By External ID MAINTAIN ORDERING Search 70_U700356_LAT…" at bounding box center [245, 184] width 398 height 314
paste textarea "1460_U700369_LAT 2817_U700422_LAT U7000170C 745611_U700360_LAT"
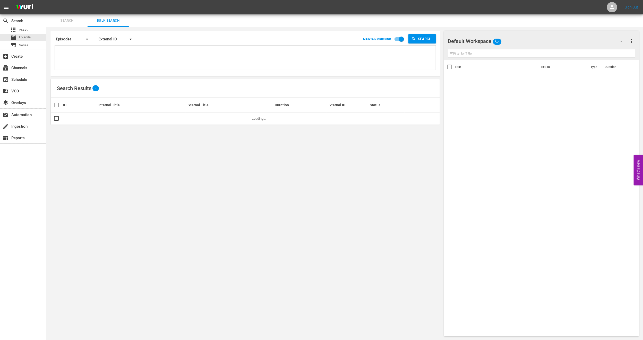
type textarea "1460_U700369_LAT 2817_U700422_LAT U7000170C 745611_U700360_LAT"
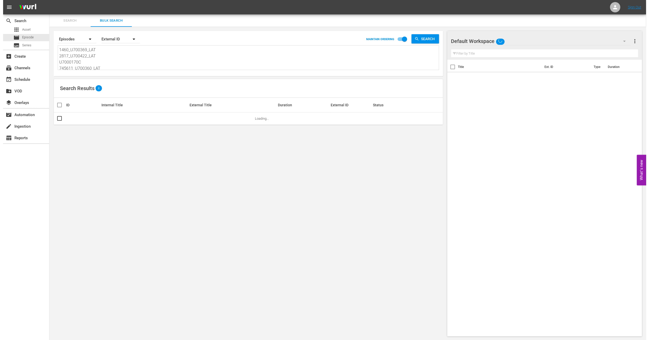
scroll to position [1, 0]
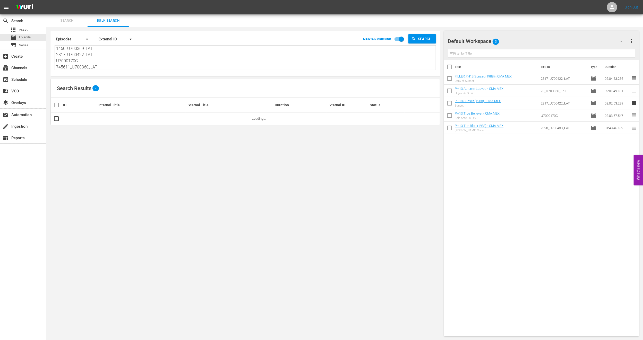
type textarea "1460_U700369_LAT 2817_U700422_LAT U7000170C 745611_U700360_LAT"
click at [631, 41] on span "more_vert" at bounding box center [632, 41] width 6 height 6
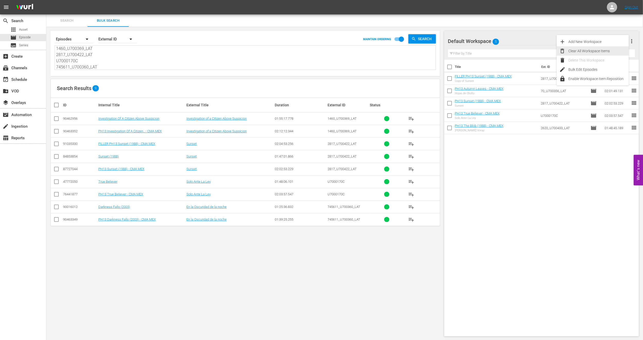
click at [571, 52] on div "Clear All Workspace Items" at bounding box center [599, 50] width 61 height 9
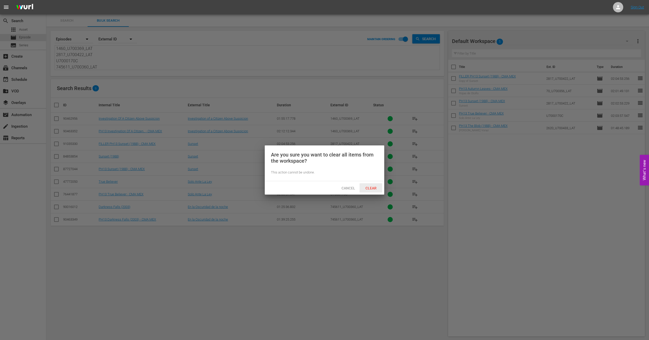
click at [374, 187] on span "Clear" at bounding box center [370, 188] width 19 height 4
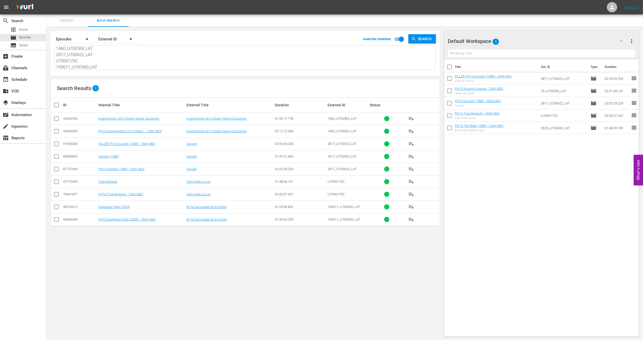
click at [56, 130] on input "checkbox" at bounding box center [56, 132] width 6 height 6
checkbox input "true"
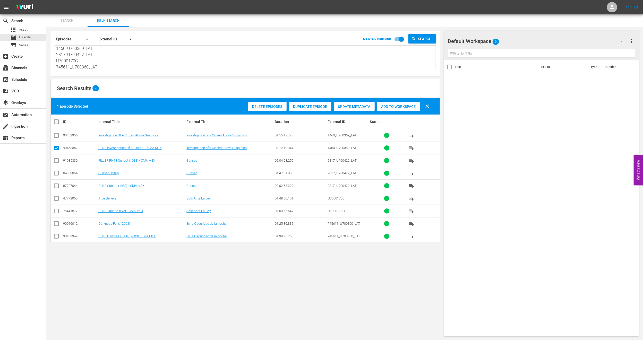
click at [54, 185] on input "checkbox" at bounding box center [56, 187] width 6 height 6
checkbox input "true"
click at [55, 211] on input "checkbox" at bounding box center [56, 212] width 6 height 6
checkbox input "true"
click at [53, 234] on td at bounding box center [57, 236] width 12 height 13
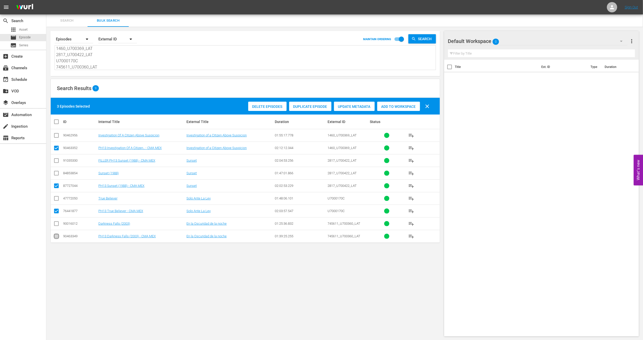
click at [56, 238] on input "checkbox" at bounding box center [56, 237] width 6 height 6
checkbox input "true"
click at [401, 109] on div "Add to Workspace" at bounding box center [398, 107] width 43 height 10
click at [28, 81] on div "event_available Schedule" at bounding box center [23, 79] width 46 height 10
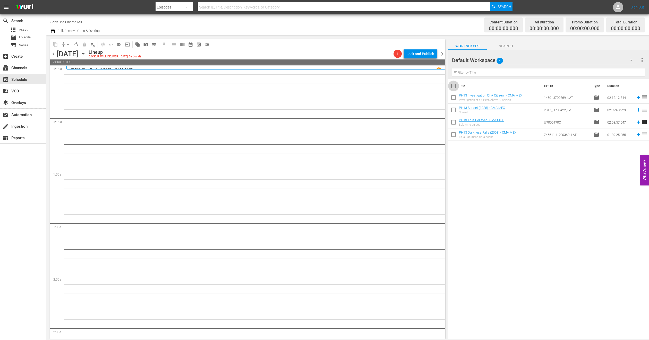
click at [456, 88] on input "checkbox" at bounding box center [453, 87] width 11 height 11
checkbox input "true"
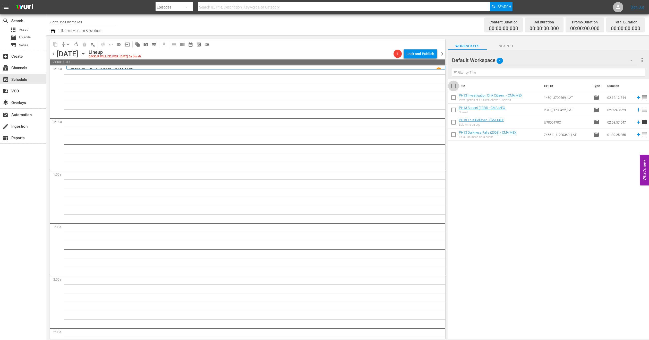
checkbox input "true"
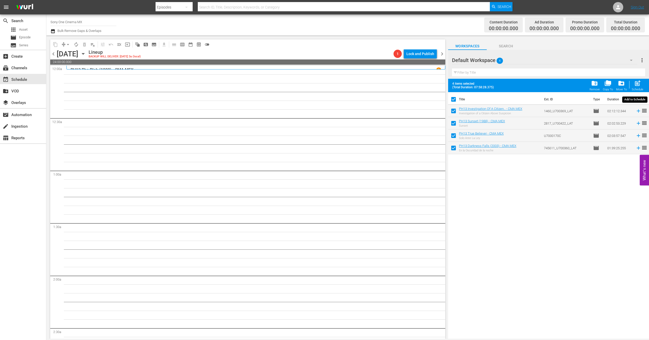
click at [640, 87] on span "post_add" at bounding box center [637, 83] width 7 height 7
checkbox input "false"
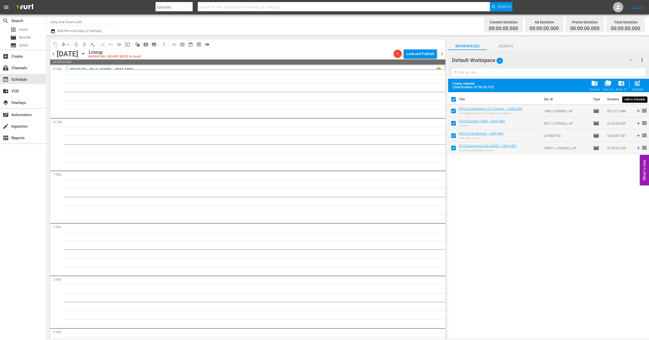
checkbox input "false"
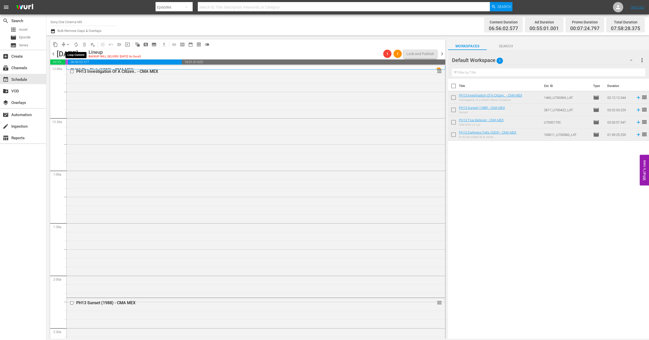
click at [76, 44] on span "autorenew_outlined" at bounding box center [76, 44] width 5 height 5
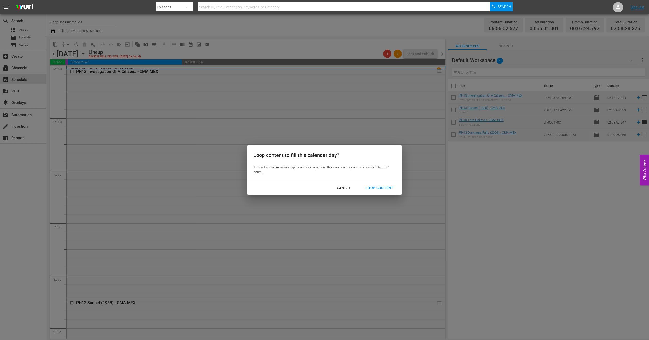
click at [388, 188] on div "Loop Content" at bounding box center [379, 188] width 36 height 6
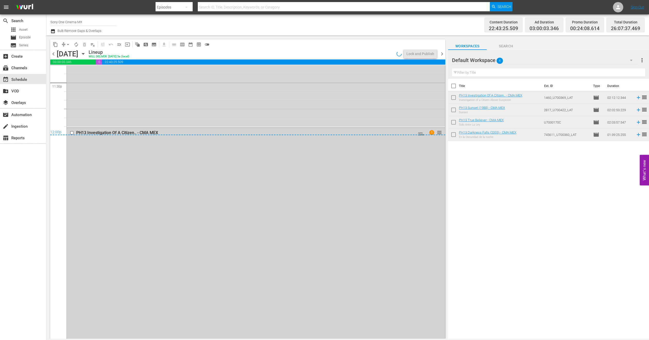
scroll to position [2473, 0]
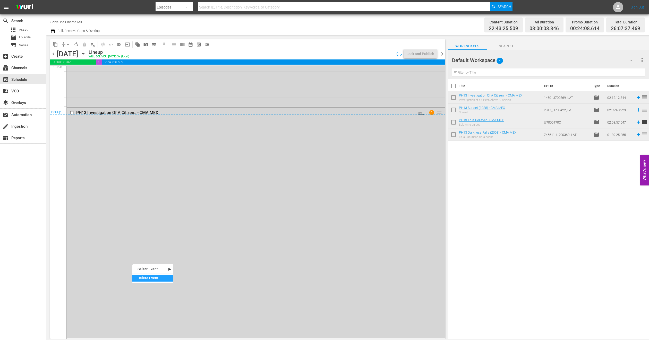
click at [139, 277] on div "Delete Event" at bounding box center [152, 278] width 41 height 7
click at [116, 80] on div "PH13 Darkness Falls (2003) - CMA MEX AUTO-LOOPED 1 reorder" at bounding box center [256, 20] width 378 height 173
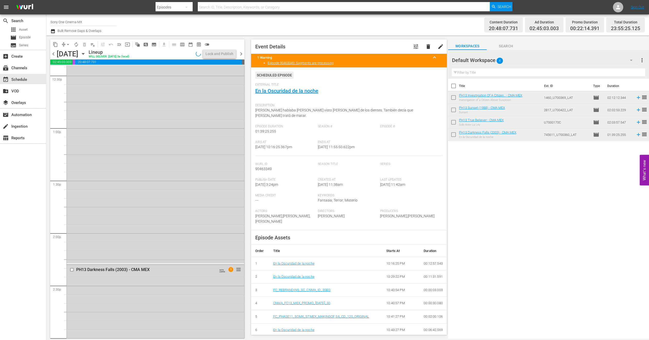
scroll to position [1237, 0]
click at [614, 59] on div "Default Workspace 4" at bounding box center [545, 60] width 186 height 14
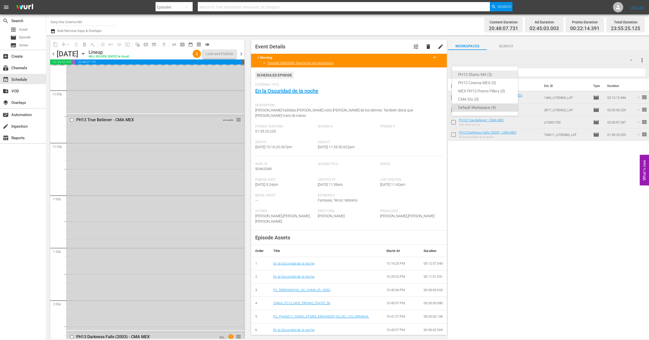
click at [505, 73] on div "PH13 Shorts MX (5)" at bounding box center [485, 75] width 54 height 8
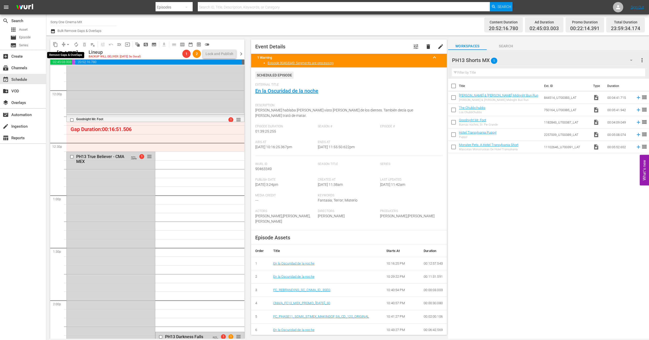
click at [68, 44] on span "arrow_drop_down" at bounding box center [67, 44] width 5 height 5
click at [76, 73] on li "Align to End of Previous Day" at bounding box center [68, 72] width 54 height 9
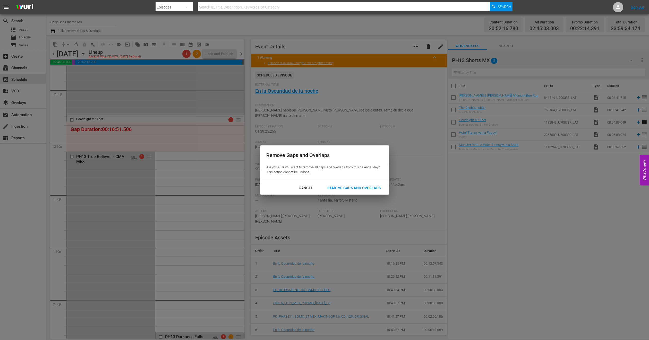
click at [338, 188] on div "Remove Gaps and Overlaps" at bounding box center [354, 188] width 62 height 6
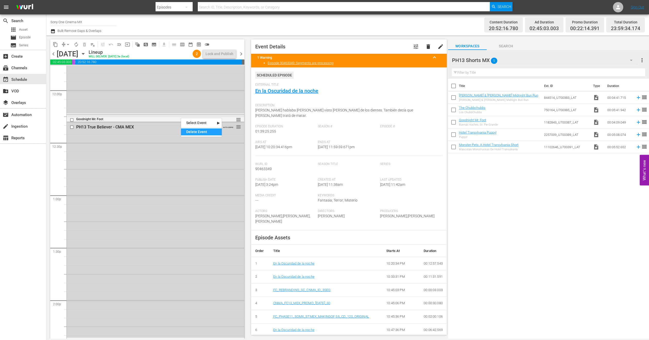
click at [194, 132] on div "Delete Event" at bounding box center [201, 132] width 41 height 7
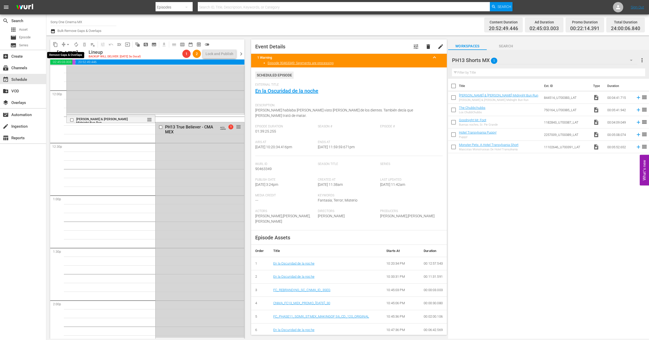
click at [68, 44] on span "arrow_drop_down" at bounding box center [67, 44] width 5 height 5
click at [73, 71] on li "Align to End of Previous Day" at bounding box center [68, 72] width 54 height 9
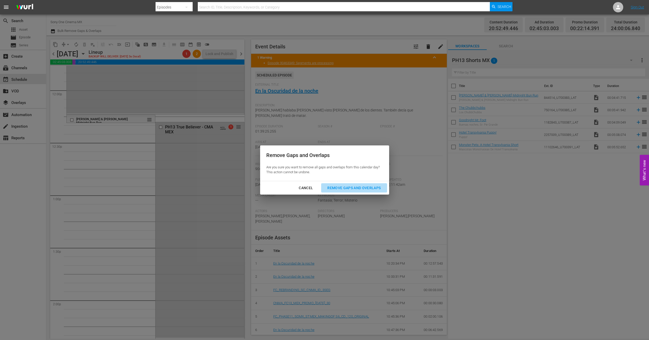
click at [327, 188] on div "Remove Gaps and Overlaps" at bounding box center [354, 188] width 62 height 6
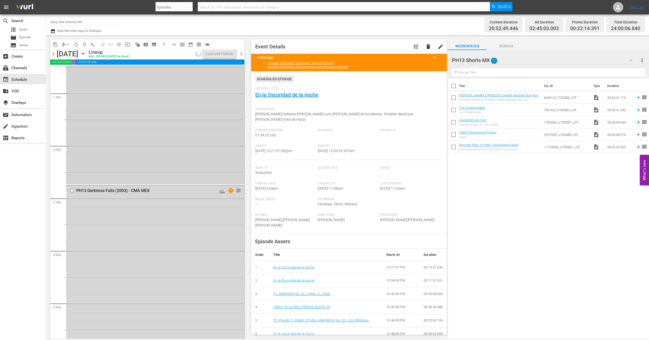
scroll to position [1198, 0]
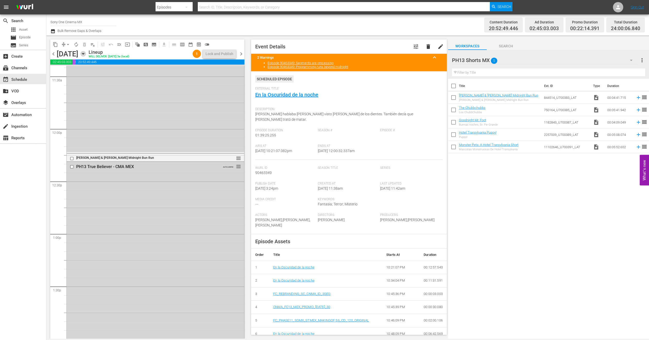
click at [84, 54] on icon "button" at bounding box center [83, 53] width 2 height 1
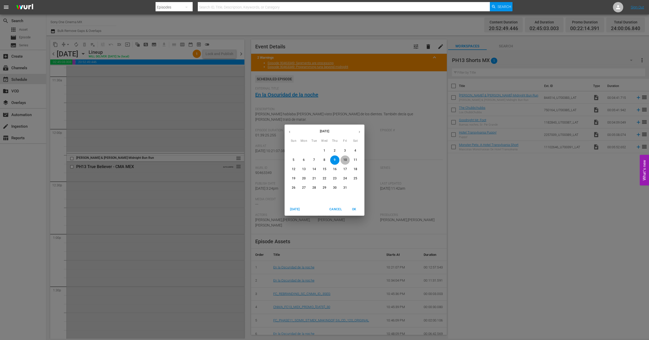
click at [346, 161] on p "10" at bounding box center [345, 160] width 4 height 4
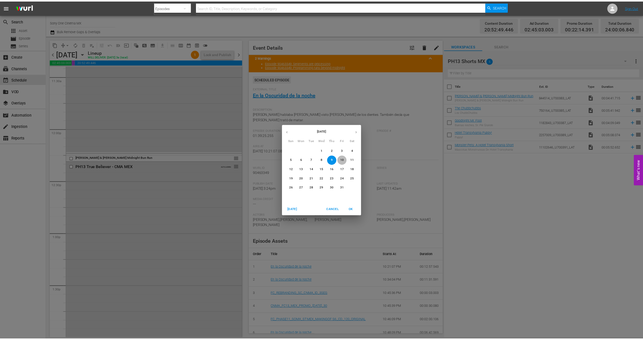
scroll to position [1233, 0]
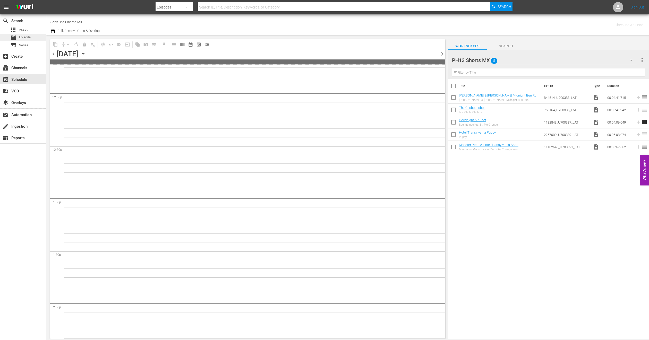
click at [28, 36] on span "Episode" at bounding box center [25, 37] width 12 height 5
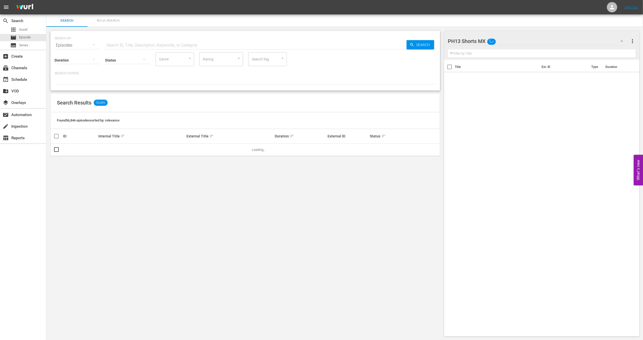
click at [114, 21] on span "Bulk Search" at bounding box center [108, 21] width 35 height 6
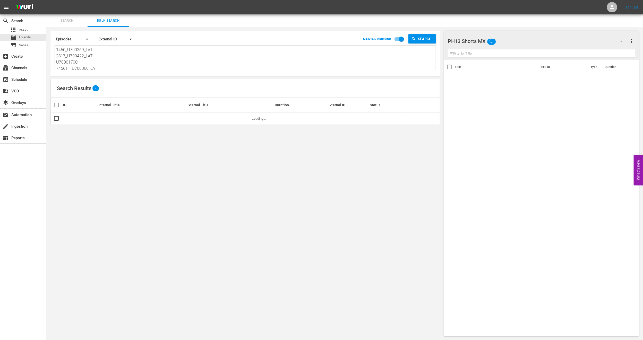
scroll to position [1, 0]
drag, startPoint x: 57, startPoint y: 49, endPoint x: 166, endPoint y: 99, distance: 119.4
click at [166, 99] on div "Search By Episodes Order By External ID MAINTAIN ORDERING Search 1460_U700369_L…" at bounding box center [245, 184] width 398 height 314
paste textarea "U6000220 740_U700398_LAT U7000230 32732_U700443_LAT_CEN"
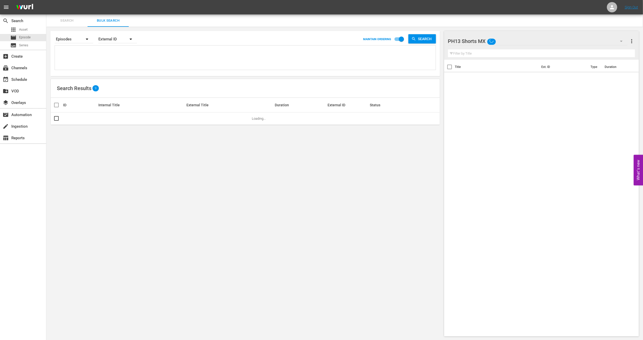
type textarea "U6000220 740_U700398_LAT U7000230 32732_U700443_LAT_CEN"
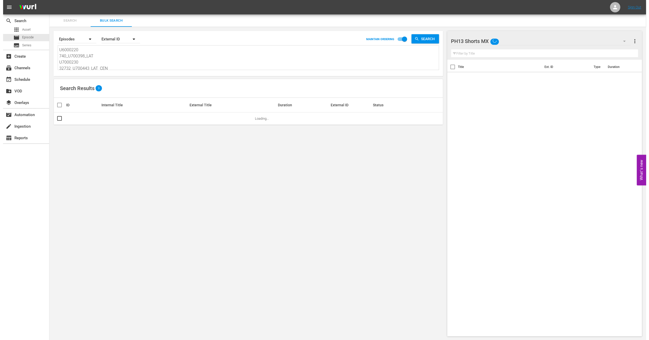
scroll to position [1, 0]
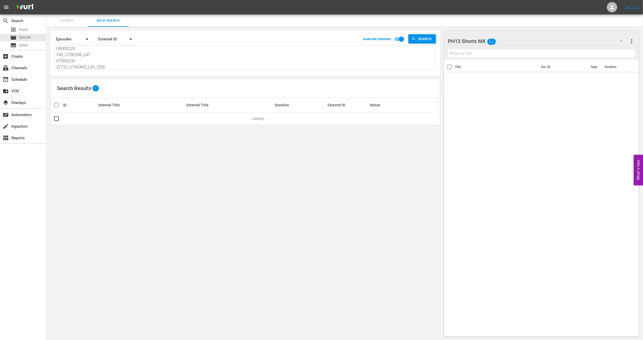
type textarea "U6000220 740_U700398_LAT U7000230 32732_U700443_LAT_CEN"
click at [616, 40] on button "button" at bounding box center [622, 41] width 12 height 12
click at [481, 93] on div "PH13 Shorts MX (5) PH13 Cinema MEX (11) MEX PH13 Promo Fillers (11) CMA IDs (4)…" at bounding box center [481, 71] width 66 height 49
click at [481, 87] on div "Default Workspace (0)" at bounding box center [481, 89] width 54 height 8
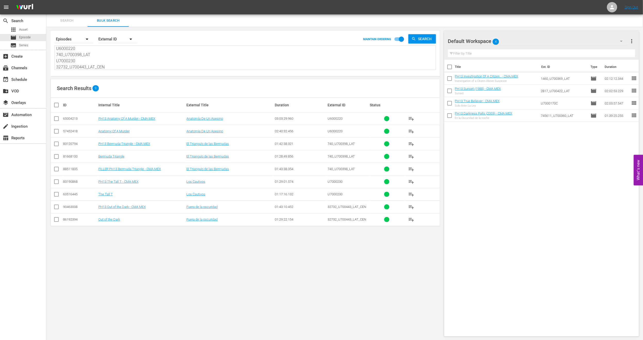
click at [633, 39] on span "more_vert" at bounding box center [632, 41] width 6 height 6
click at [588, 51] on div "Clear All Workspace Items" at bounding box center [599, 50] width 61 height 9
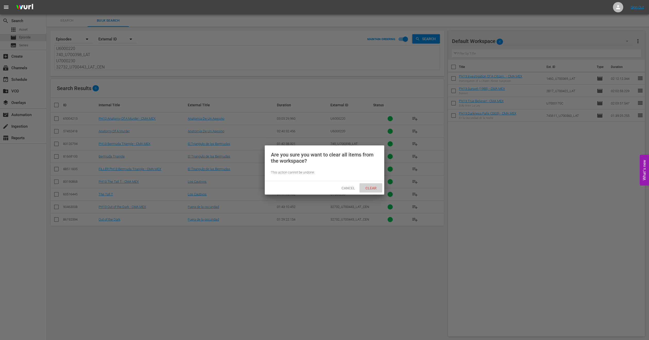
click at [375, 185] on div "Clear" at bounding box center [371, 188] width 23 height 10
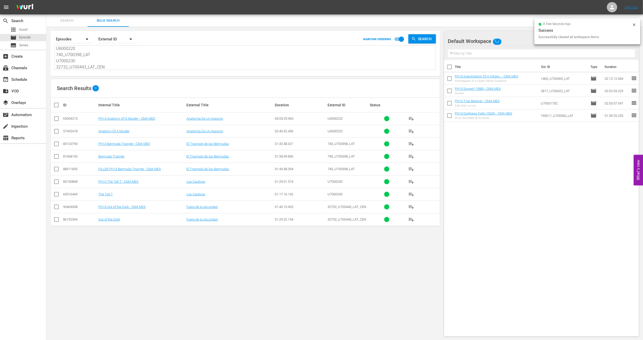
click at [58, 120] on input "checkbox" at bounding box center [56, 120] width 6 height 6
checkbox input "true"
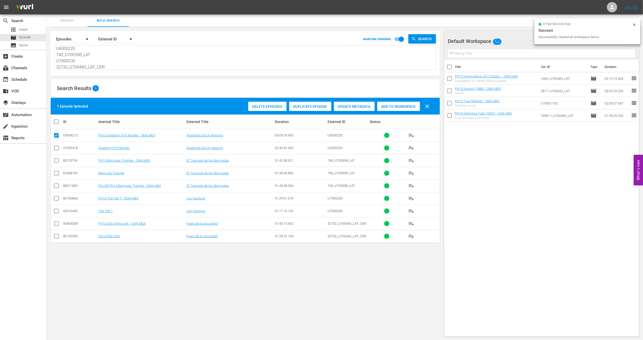
click at [54, 161] on input "checkbox" at bounding box center [56, 162] width 6 height 6
checkbox input "true"
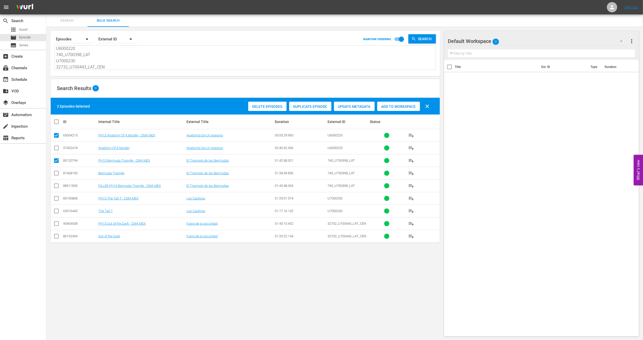
click at [57, 198] on input "checkbox" at bounding box center [56, 200] width 6 height 6
checkbox input "true"
click at [57, 227] on input "checkbox" at bounding box center [56, 225] width 6 height 6
checkbox input "true"
click at [414, 106] on span "Add to Workspace" at bounding box center [398, 107] width 43 height 4
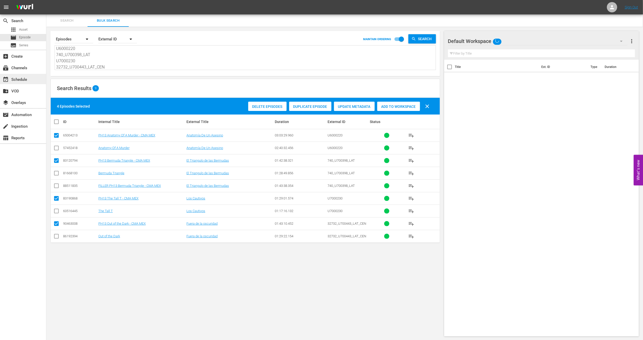
click at [25, 77] on div "event_available Schedule" at bounding box center [14, 79] width 29 height 5
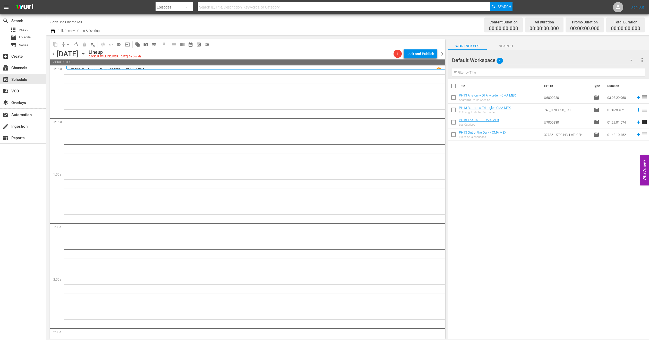
click at [456, 87] on input "checkbox" at bounding box center [453, 87] width 11 height 11
checkbox input "true"
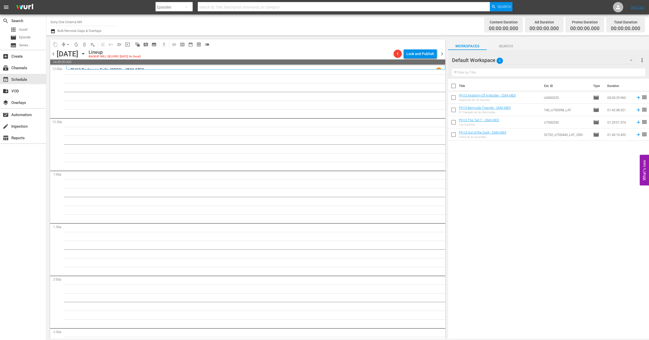
checkbox input "true"
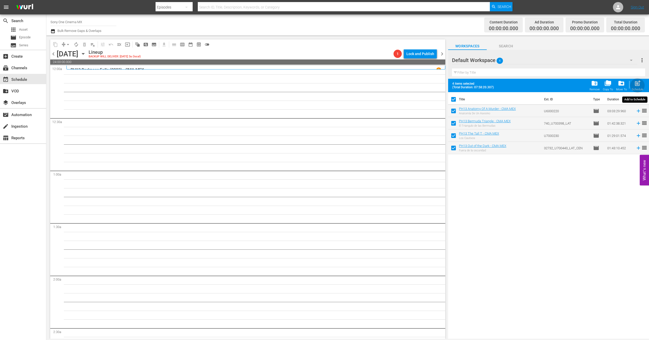
click at [638, 88] on div "Schedule" at bounding box center [638, 89] width 12 height 3
checkbox input "false"
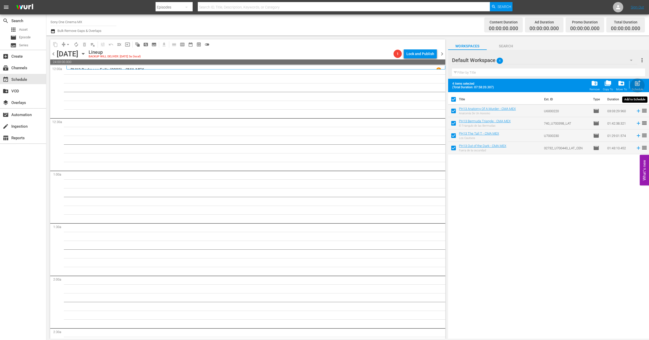
checkbox input "false"
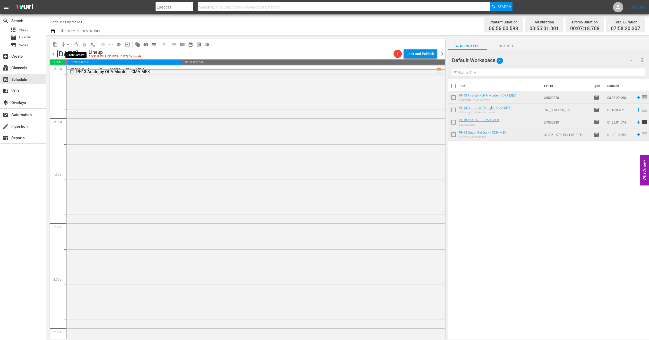
click at [77, 44] on span "autorenew_outlined" at bounding box center [76, 44] width 5 height 5
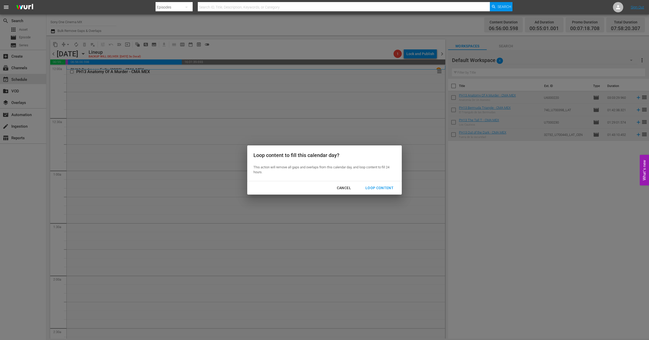
click at [387, 188] on div "Loop Content" at bounding box center [379, 188] width 36 height 6
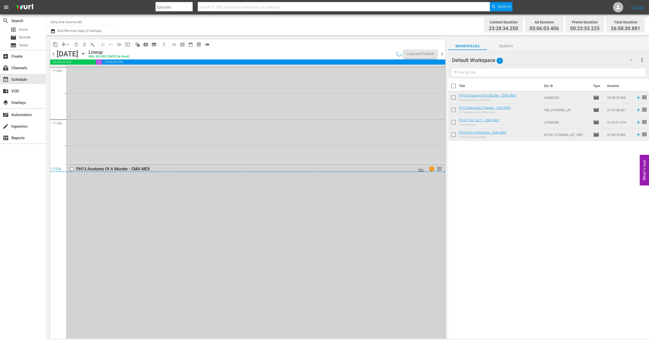
scroll to position [2416, 0]
click at [123, 248] on div "Delete Event" at bounding box center [137, 251] width 41 height 7
click at [129, 122] on div "PH13 Out of the Dark - CMA MEX AUTO-LOOPED reorder" at bounding box center [256, 73] width 378 height 179
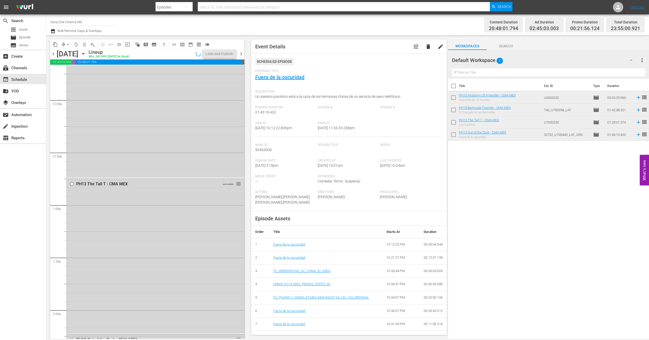
scroll to position [1218, 0]
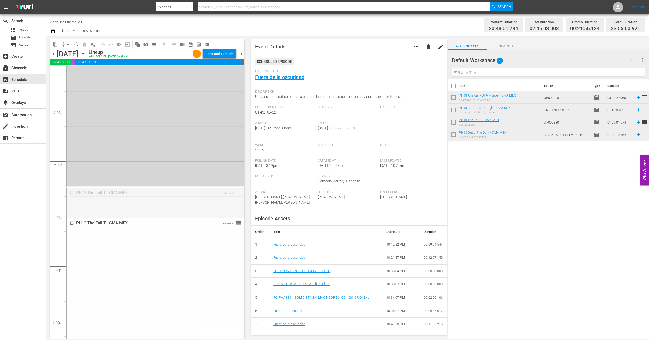
drag, startPoint x: 233, startPoint y: 193, endPoint x: 234, endPoint y: 215, distance: 21.6
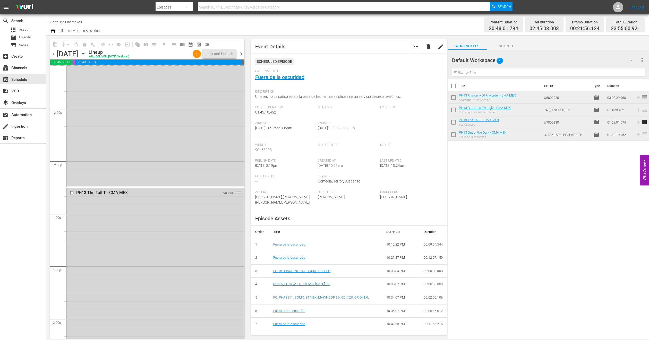
click at [631, 59] on icon "button" at bounding box center [631, 60] width 6 height 6
click at [485, 74] on div "PH13 Shorts MX (5)" at bounding box center [485, 75] width 54 height 8
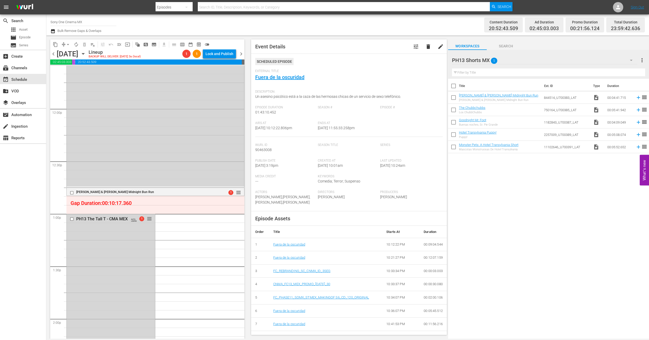
click at [68, 44] on span "arrow_drop_down" at bounding box center [67, 44] width 5 height 5
click at [73, 68] on li "Align to End of Previous Day" at bounding box center [68, 72] width 54 height 9
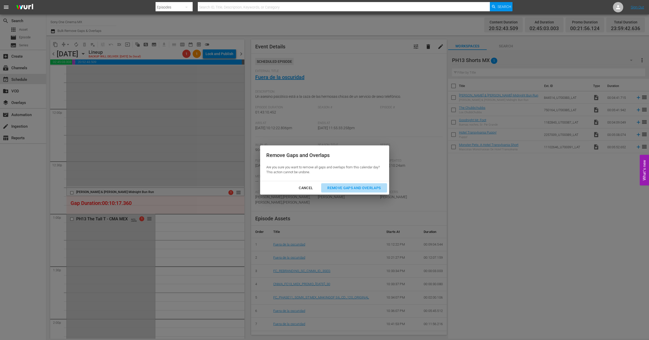
click at [352, 191] on button "Remove Gaps and Overlaps" at bounding box center [354, 188] width 66 height 10
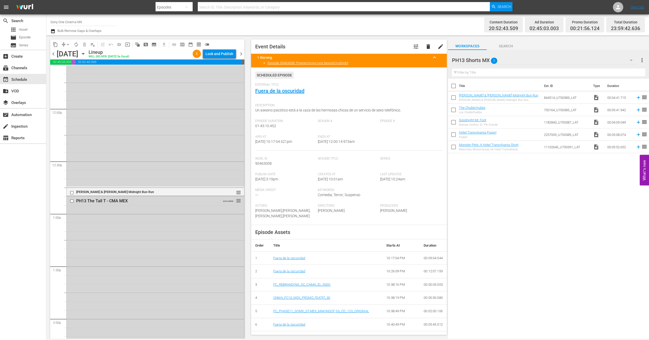
click at [86, 52] on icon "button" at bounding box center [83, 54] width 6 height 6
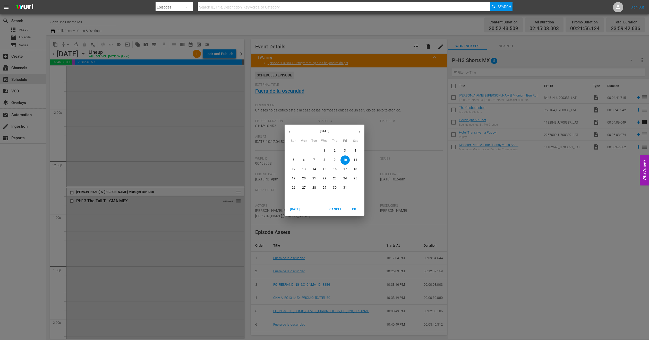
click at [354, 159] on p "11" at bounding box center [356, 160] width 4 height 4
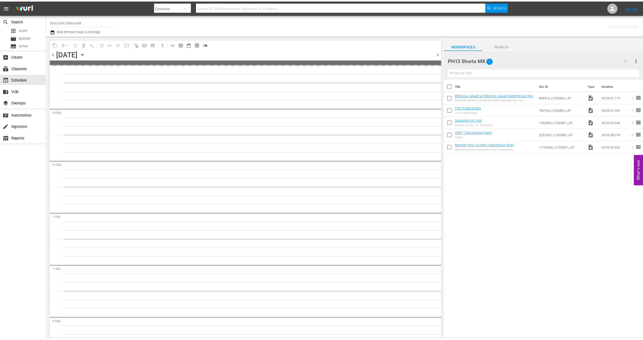
scroll to position [1253, 0]
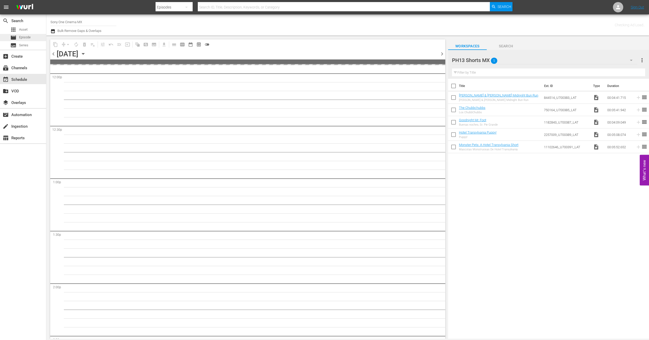
click at [30, 36] on span "Episode" at bounding box center [25, 37] width 12 height 5
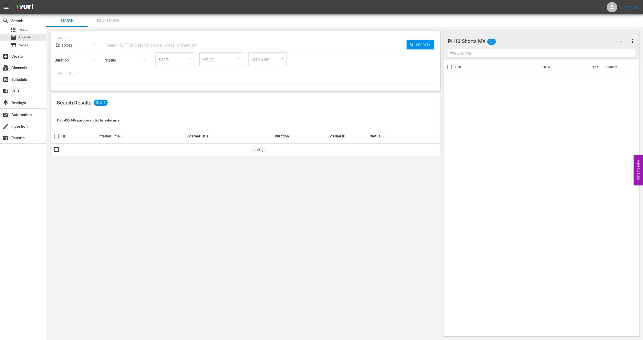
click at [102, 18] on span "Bulk Search" at bounding box center [108, 21] width 35 height 6
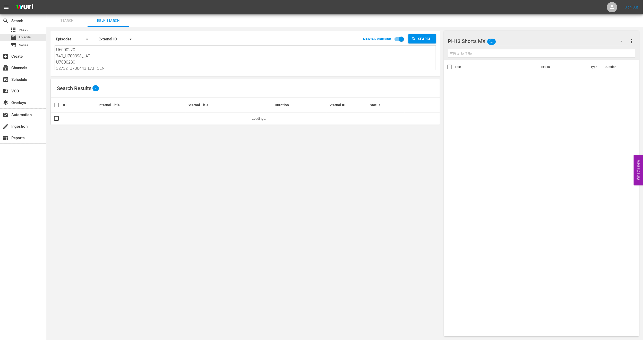
scroll to position [1, 0]
drag, startPoint x: 56, startPoint y: 49, endPoint x: 204, endPoint y: 101, distance: 156.8
click at [204, 101] on div "Search By Episodes Order By External ID MAINTAIN ORDERING Search U6000220 740_U…" at bounding box center [245, 184] width 398 height 314
paste textarea "1619_U700438_LAT U7000170C 1173891_U700393_LAT_CEN 898585_U700439_LAT"
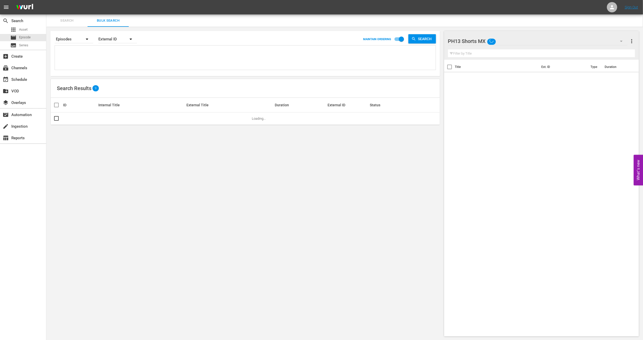
type textarea "1619_U700438_LAT U7000170C 1173891_U700393_LAT_CEN 898585_U700439_LAT"
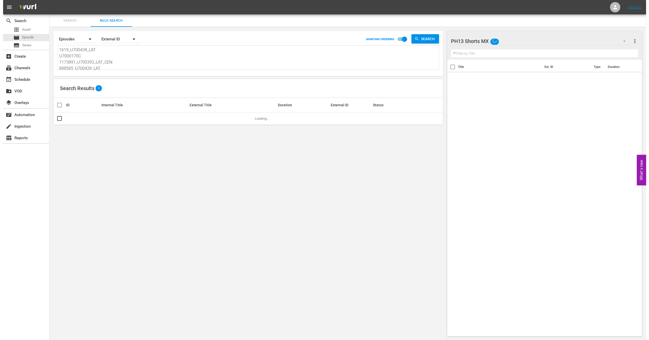
scroll to position [1, 0]
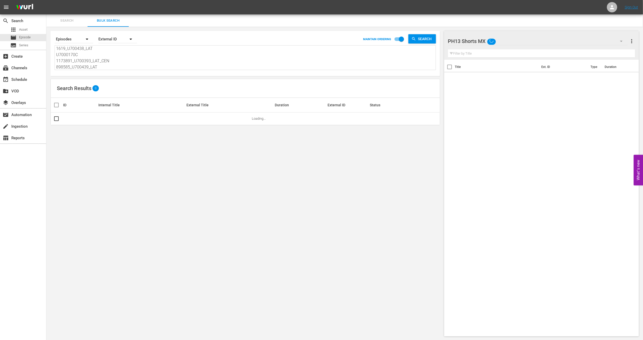
type textarea "1619_U700438_LAT U7000170C 1173891_U700393_LAT_CEN 898585_U700439_LAT"
click at [619, 42] on icon "button" at bounding box center [622, 41] width 6 height 6
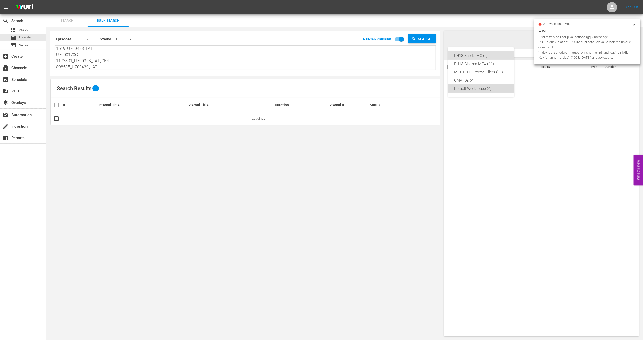
click at [475, 87] on div "Default Workspace (4)" at bounding box center [481, 89] width 54 height 8
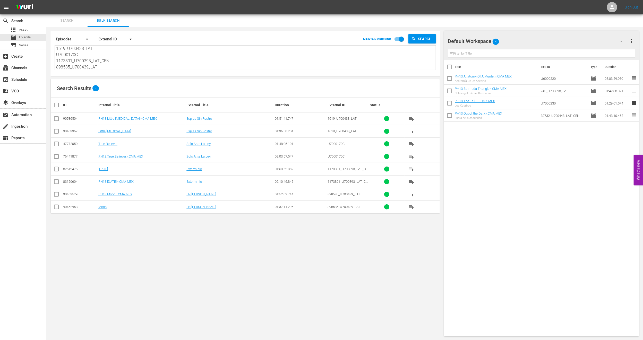
click at [631, 40] on span "more_vert" at bounding box center [632, 41] width 6 height 6
click at [570, 51] on div "Clear All Workspace Items" at bounding box center [599, 50] width 61 height 9
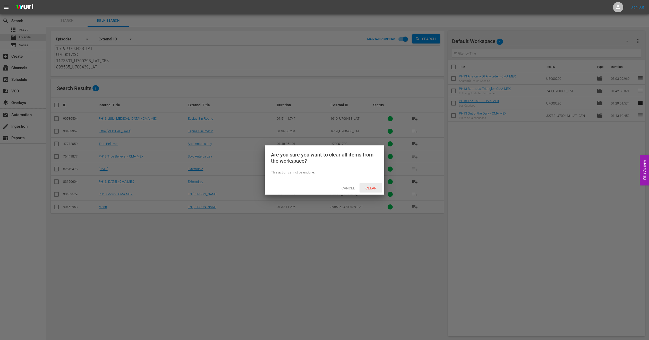
click at [375, 183] on div "Clear" at bounding box center [371, 188] width 23 height 10
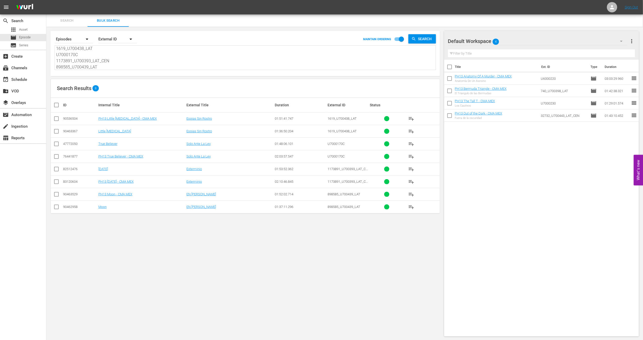
click at [58, 121] on input "checkbox" at bounding box center [56, 120] width 6 height 6
checkbox input "true"
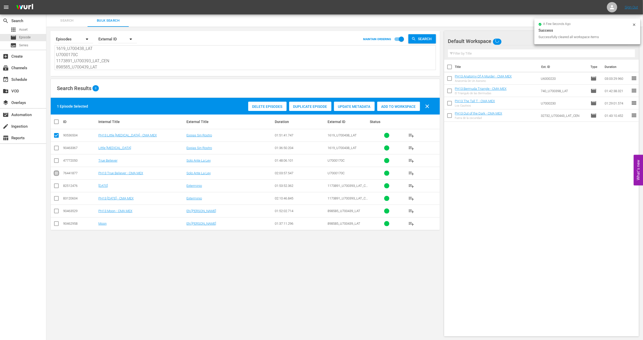
click at [58, 176] on input "checkbox" at bounding box center [56, 174] width 6 height 6
checkbox input "true"
click at [54, 199] on input "checkbox" at bounding box center [56, 200] width 6 height 6
checkbox input "true"
click at [54, 210] on input "checkbox" at bounding box center [56, 212] width 6 height 6
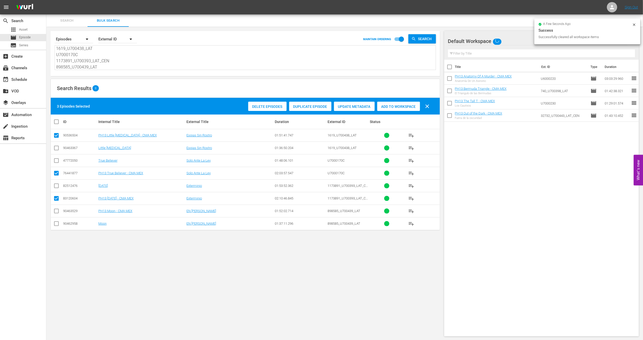
checkbox input "true"
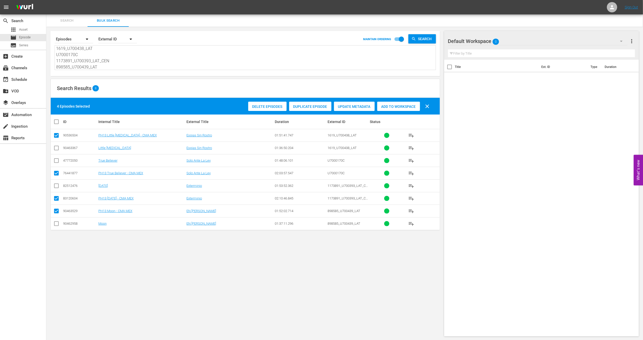
click at [393, 107] on span "Add to Workspace" at bounding box center [398, 107] width 43 height 4
click at [26, 77] on div "event_available Schedule" at bounding box center [14, 79] width 29 height 5
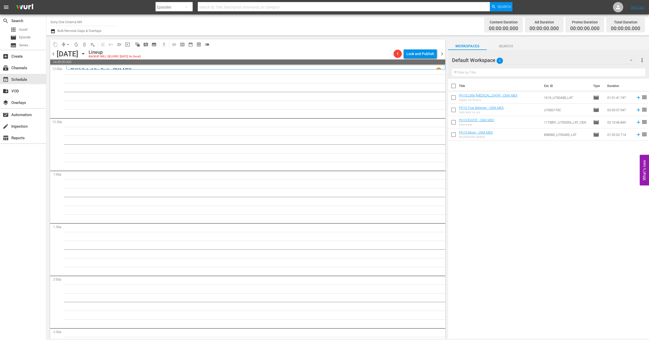
click at [452, 85] on input "checkbox" at bounding box center [453, 87] width 11 height 11
checkbox input "true"
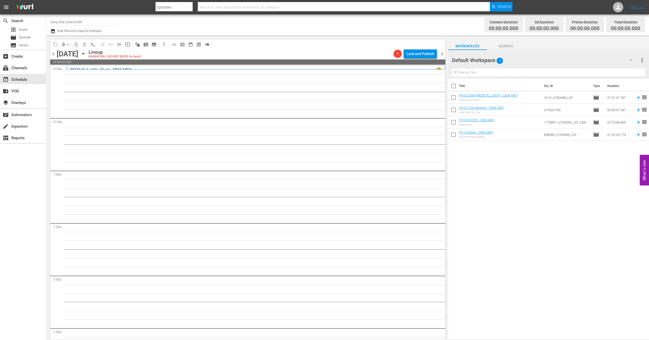
checkbox input "true"
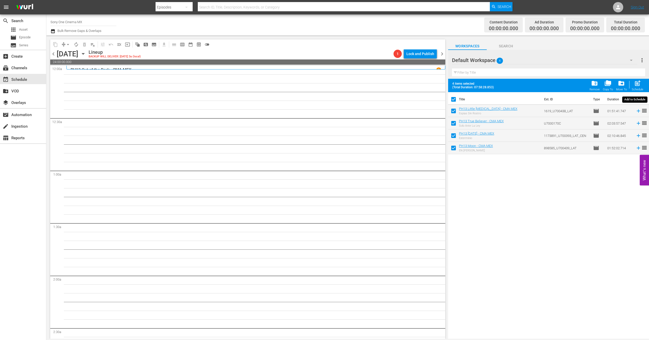
click at [638, 87] on div "post_add Schedule" at bounding box center [638, 85] width 12 height 11
checkbox input "false"
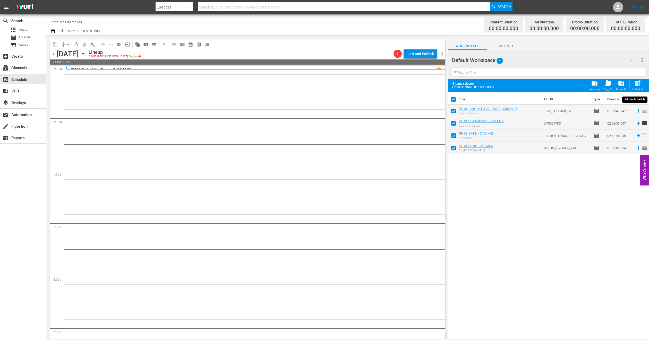
checkbox input "false"
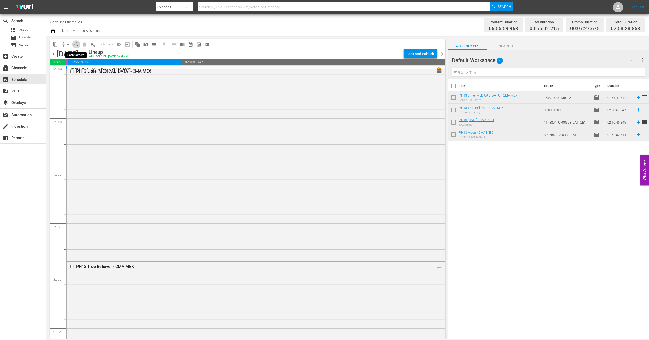
click at [76, 43] on span "autorenew_outlined" at bounding box center [76, 44] width 5 height 5
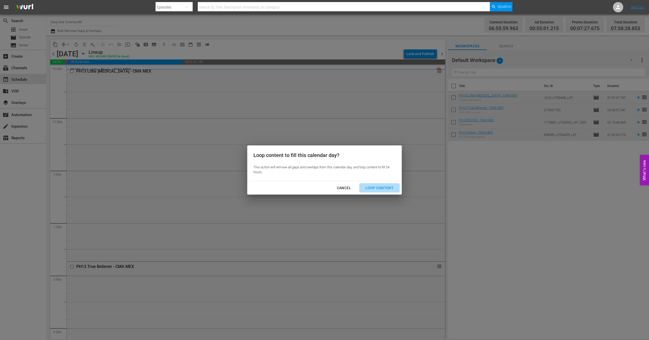
click at [385, 186] on div "Loop Content" at bounding box center [379, 188] width 36 height 6
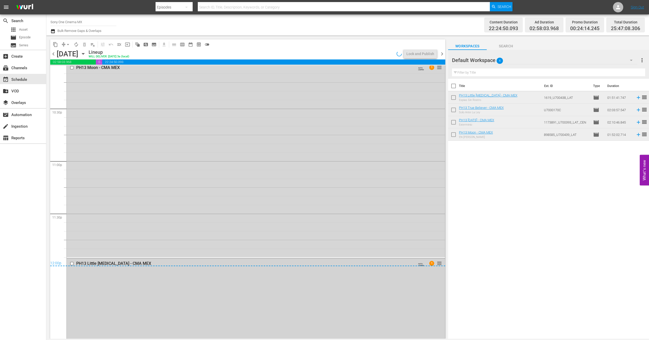
scroll to position [2378, 0]
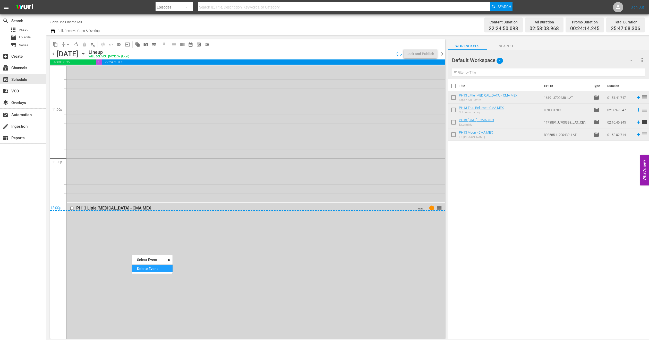
click at [140, 270] on div "Delete Event" at bounding box center [152, 269] width 41 height 7
click at [135, 153] on div "PH13 Moon - CMA MEX AUTO-LOOPED 1 reorder" at bounding box center [256, 104] width 378 height 195
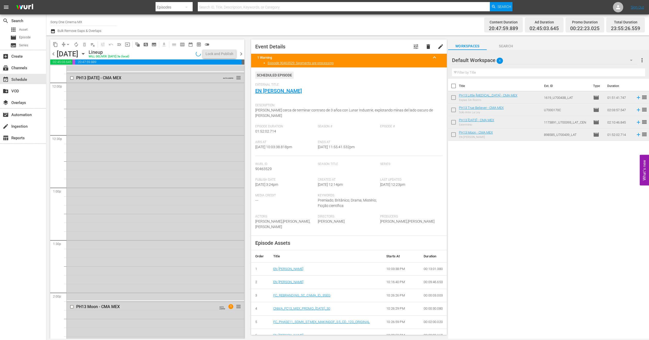
scroll to position [1167, 0]
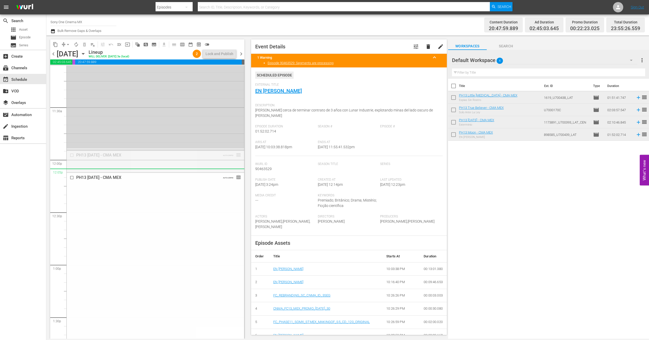
drag, startPoint x: 231, startPoint y: 155, endPoint x: 234, endPoint y: 176, distance: 21.7
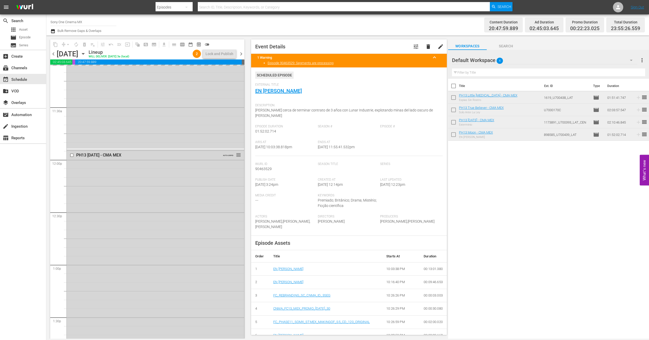
click at [627, 59] on button "button" at bounding box center [631, 60] width 12 height 12
click at [485, 72] on div "PH13 Shorts MX (5)" at bounding box center [485, 75] width 54 height 8
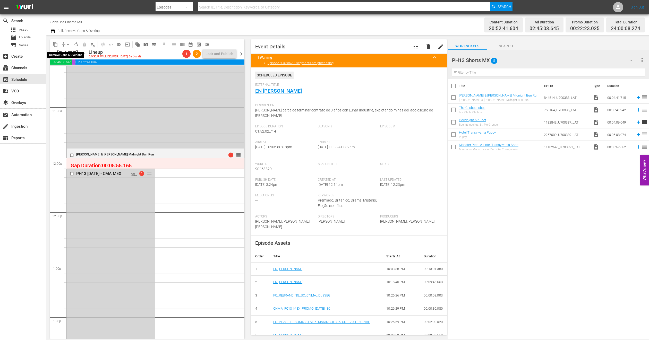
click at [66, 46] on span "arrow_drop_down" at bounding box center [67, 44] width 5 height 5
click at [76, 75] on li "Align to End of Previous Day" at bounding box center [68, 72] width 54 height 9
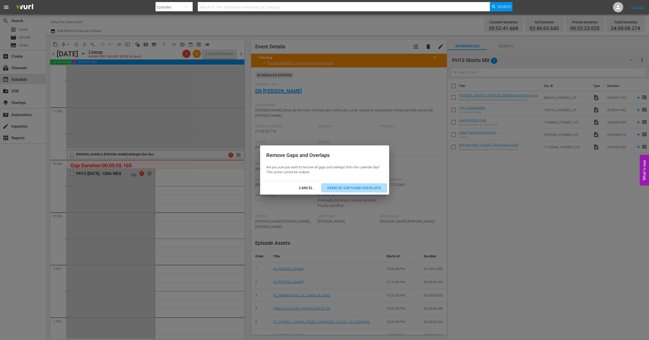
click at [336, 190] on div "Remove Gaps and Overlaps" at bounding box center [354, 188] width 62 height 6
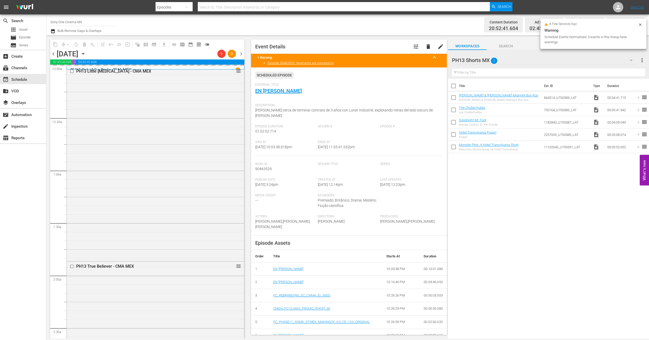
scroll to position [1167, 0]
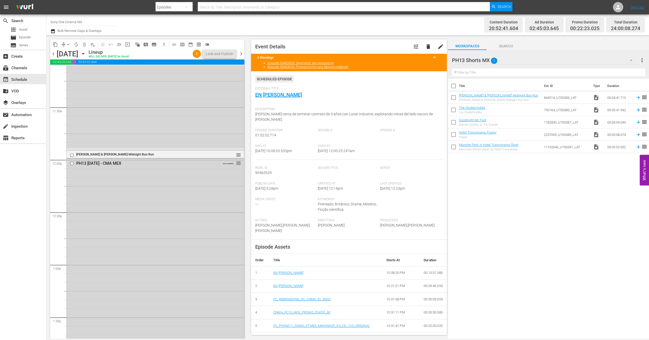
click at [86, 55] on icon "button" at bounding box center [83, 54] width 6 height 6
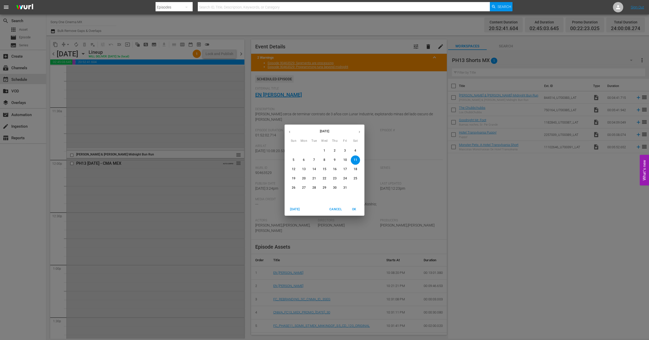
click at [624, 213] on div "October 2025 Sun Mon Tue Wed Thu Fri Sat 28 29 30 1 2 3 4 5 6 7 8 9 10 11 12 13…" at bounding box center [324, 170] width 649 height 340
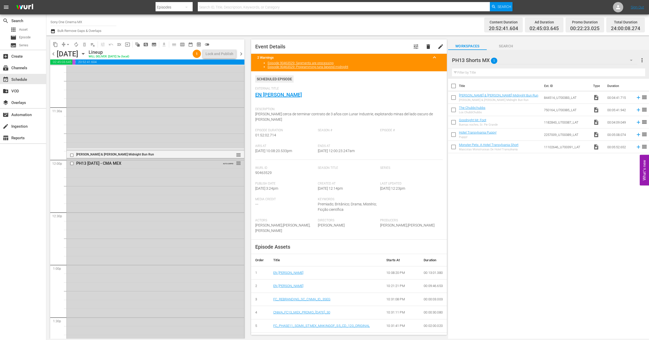
click at [86, 56] on icon "button" at bounding box center [83, 54] width 6 height 6
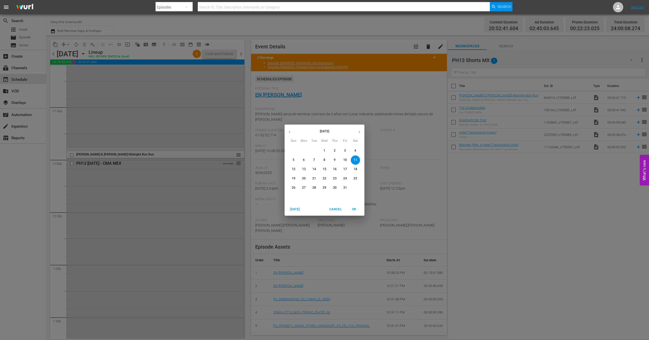
click at [296, 169] on span "12" at bounding box center [293, 169] width 9 height 4
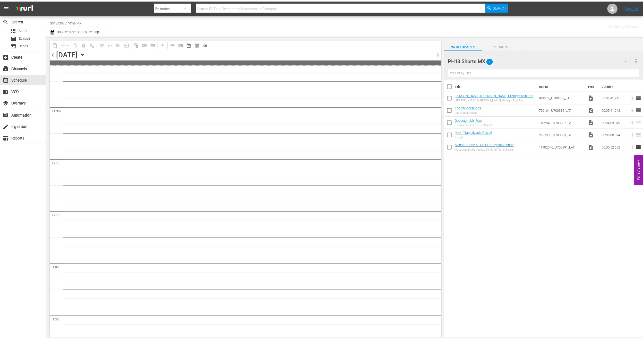
scroll to position [1202, 0]
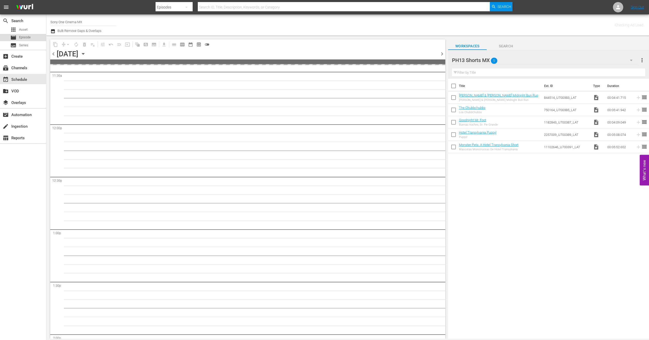
click at [26, 36] on span "Episode" at bounding box center [25, 37] width 12 height 5
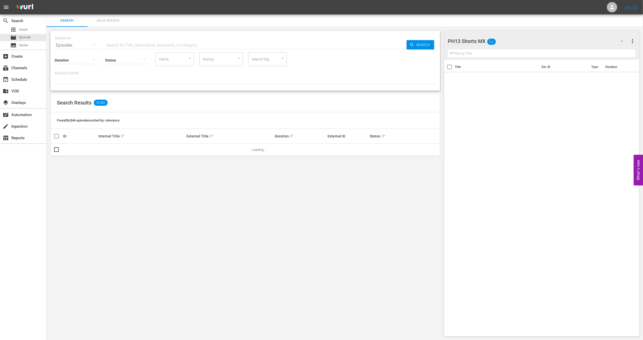
click at [108, 16] on button "Bulk Search" at bounding box center [108, 20] width 41 height 12
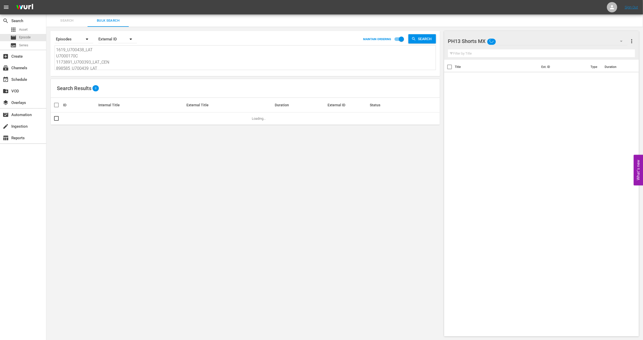
scroll to position [1, 0]
drag, startPoint x: 56, startPoint y: 49, endPoint x: 209, endPoint y: 100, distance: 161.3
click at [209, 100] on div "Search By Episodes Order By External ID MAINTAIN ORDERING Search 1619_U700438_L…" at bounding box center [245, 184] width 398 height 314
paste textarea "938495_U700355_LAT 132547_U700432_LAT 2295296_U700436_LAT 4495_U700440_LAT"
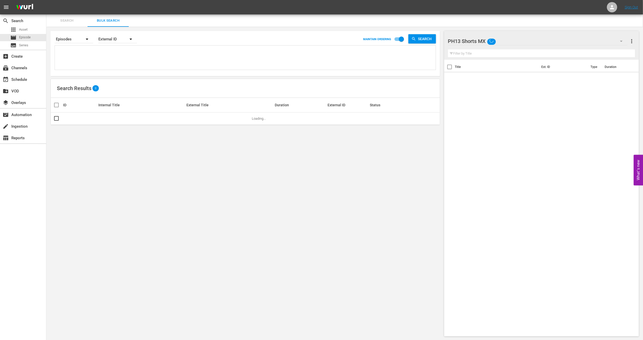
type textarea "938495_U700355_LAT 132547_U700432_LAT 2295296_U700436_LAT 4495_U700440_LAT"
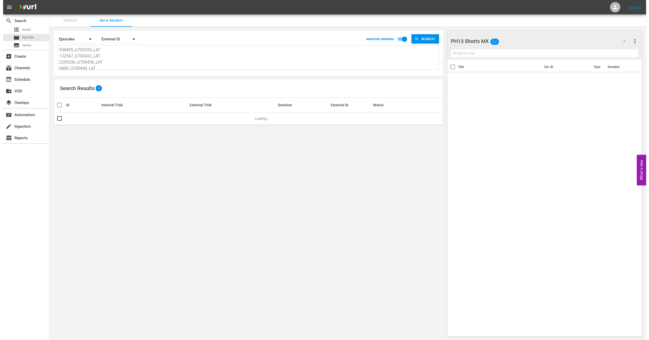
scroll to position [1, 0]
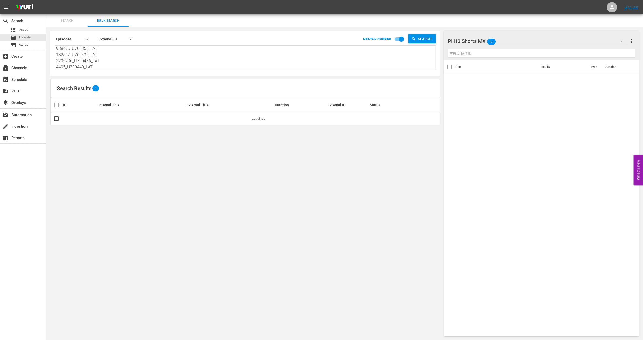
type textarea "938495_U700355_LAT 132547_U700432_LAT 2295296_U700436_LAT 4495_U700440_LAT"
click at [623, 40] on icon "button" at bounding box center [622, 41] width 6 height 6
click at [489, 87] on div "Default Workspace (4)" at bounding box center [481, 89] width 54 height 8
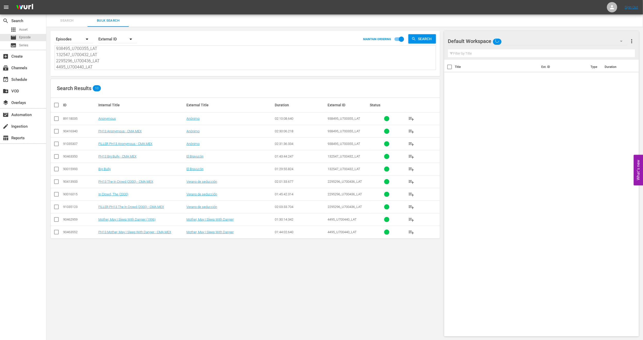
click at [632, 40] on span "more_vert" at bounding box center [632, 41] width 6 height 6
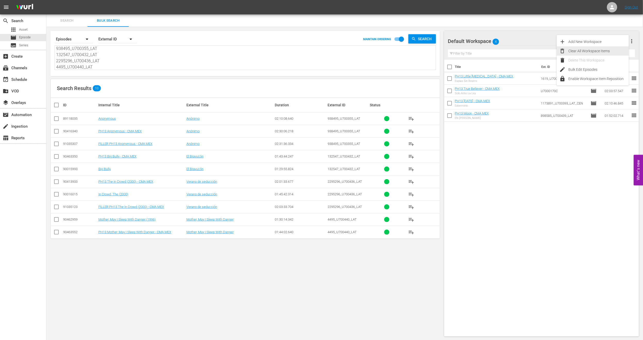
click at [574, 51] on div "Clear All Workspace Items" at bounding box center [599, 50] width 61 height 9
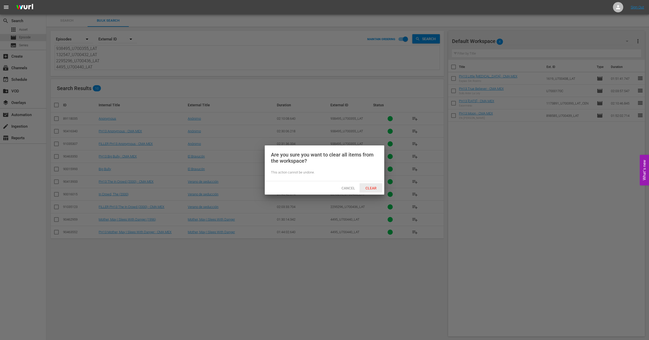
click at [368, 189] on span "Clear" at bounding box center [370, 188] width 19 height 4
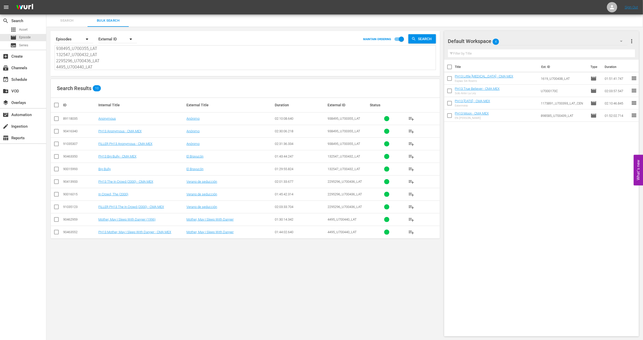
click at [58, 132] on input "checkbox" at bounding box center [56, 132] width 6 height 6
checkbox input "true"
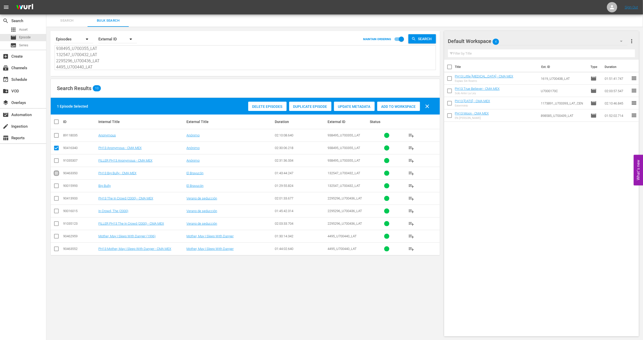
click at [53, 176] on input "checkbox" at bounding box center [56, 174] width 6 height 6
checkbox input "true"
click at [52, 203] on td at bounding box center [57, 198] width 12 height 13
click at [57, 200] on input "checkbox" at bounding box center [56, 200] width 6 height 6
checkbox input "true"
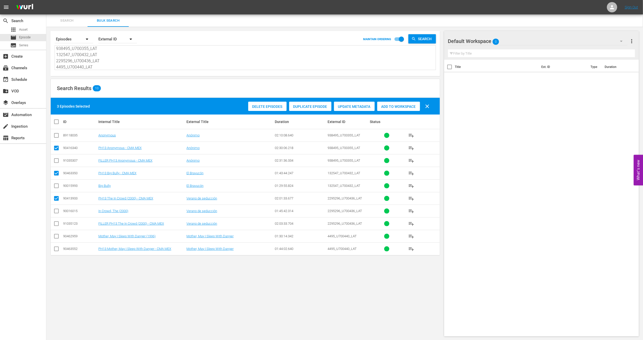
click at [56, 248] on input "checkbox" at bounding box center [56, 250] width 6 height 6
checkbox input "true"
click at [386, 105] on span "Add to Workspace" at bounding box center [398, 107] width 43 height 4
click at [30, 78] on div "event_available Schedule" at bounding box center [23, 79] width 46 height 10
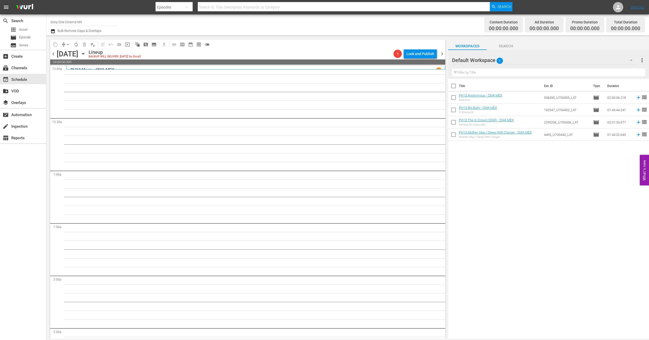
click at [454, 86] on input "checkbox" at bounding box center [453, 87] width 11 height 11
checkbox input "true"
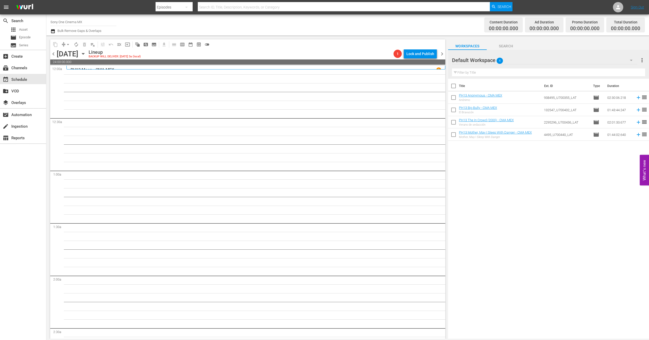
checkbox input "true"
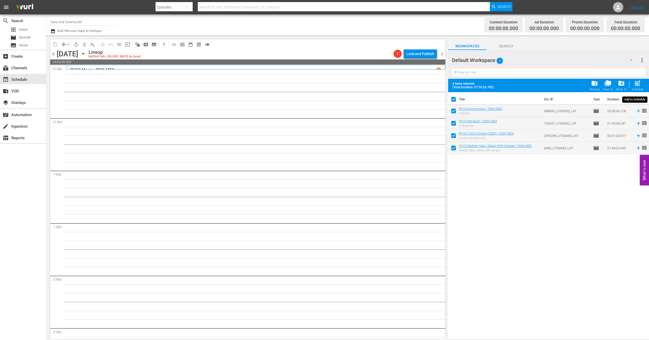
click at [642, 86] on div "post_add Schedule" at bounding box center [638, 85] width 12 height 11
checkbox input "false"
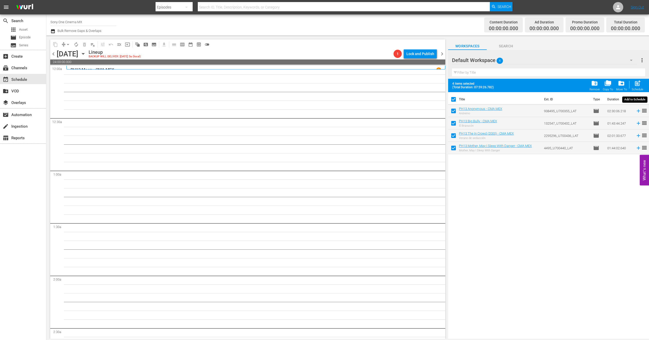
checkbox input "false"
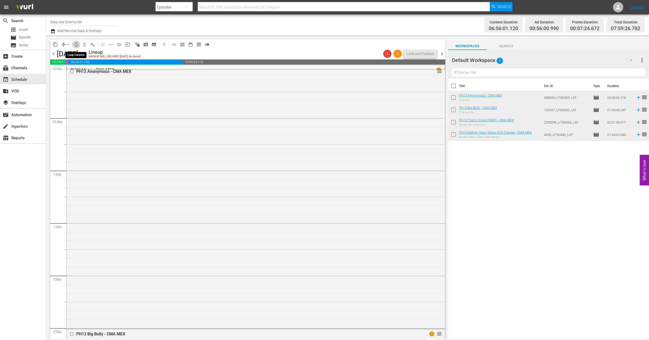
click at [77, 44] on span "autorenew_outlined" at bounding box center [76, 44] width 5 height 5
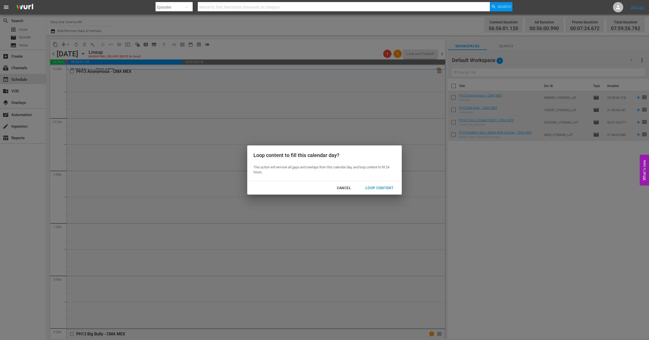
click at [384, 190] on div "Loop Content" at bounding box center [379, 188] width 36 height 6
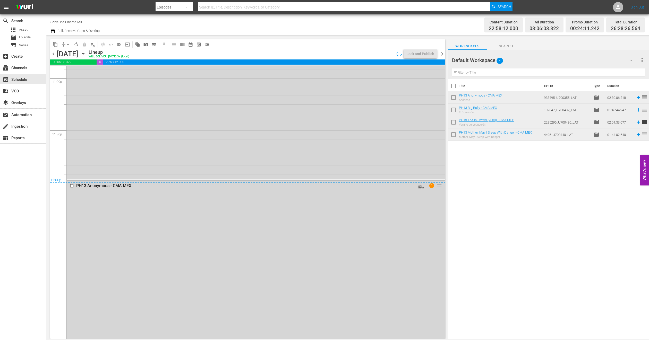
scroll to position [2425, 0]
click at [145, 271] on div "Delete Event" at bounding box center [156, 272] width 41 height 7
click at [145, 129] on div "PH13 Mother, May I Sleep With Danger - CMA MEX AUTO-LOOPED 1 reorder" at bounding box center [256, 69] width 378 height 181
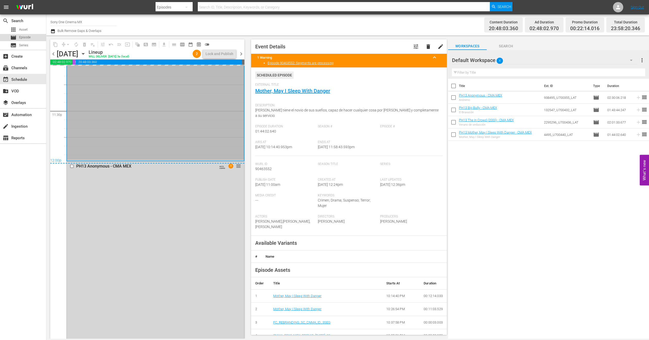
click at [31, 36] on div "movie Episode" at bounding box center [23, 37] width 46 height 7
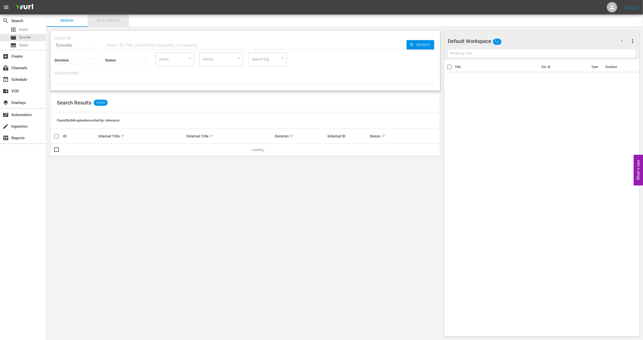
click at [113, 22] on span "Bulk Search" at bounding box center [108, 21] width 35 height 6
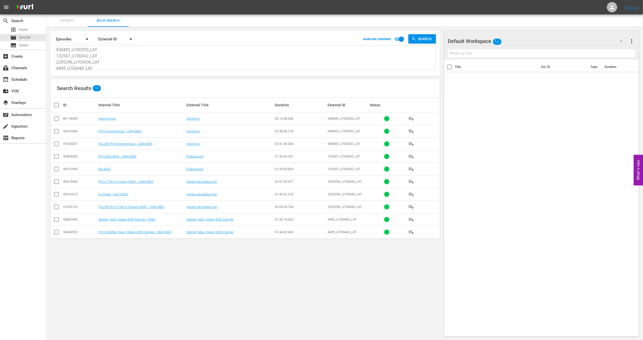
click at [56, 145] on input "checkbox" at bounding box center [56, 145] width 6 height 6
checkbox input "true"
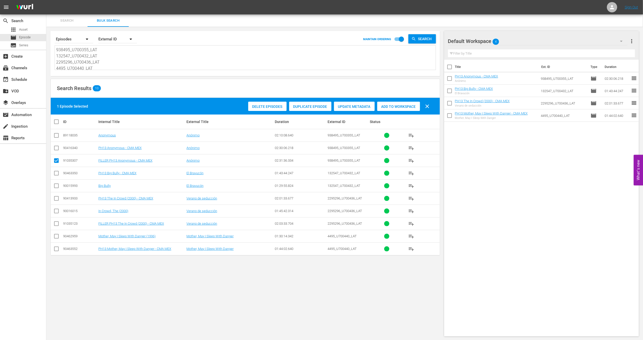
click at [56, 224] on input "checkbox" at bounding box center [56, 225] width 6 height 6
checkbox input "true"
click at [401, 105] on span "Add to Workspace" at bounding box center [398, 107] width 43 height 4
click at [20, 77] on div "event_available Schedule" at bounding box center [14, 79] width 29 height 5
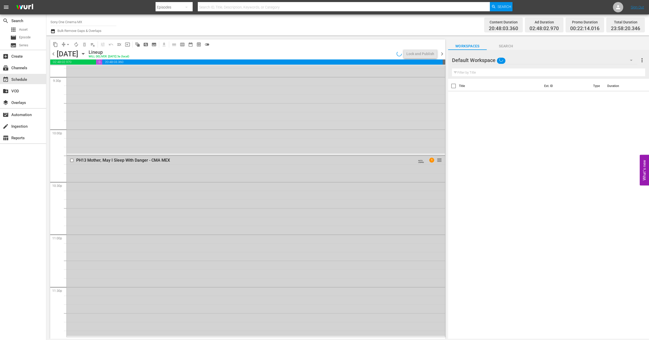
scroll to position [2249, 0]
click at [167, 218] on div "PH13 Mother, May I Sleep With Danger - CMA MEX AUTO-LOOPED 1 reorder" at bounding box center [256, 245] width 378 height 181
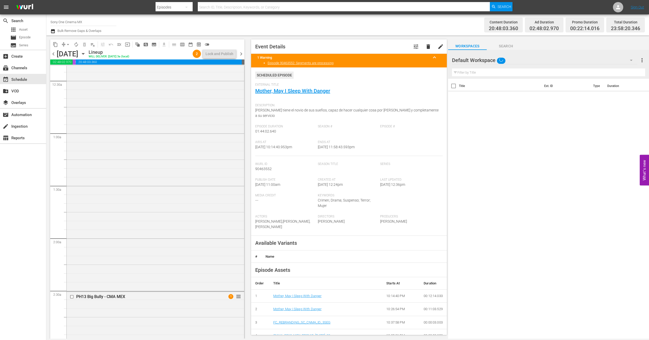
scroll to position [0, 0]
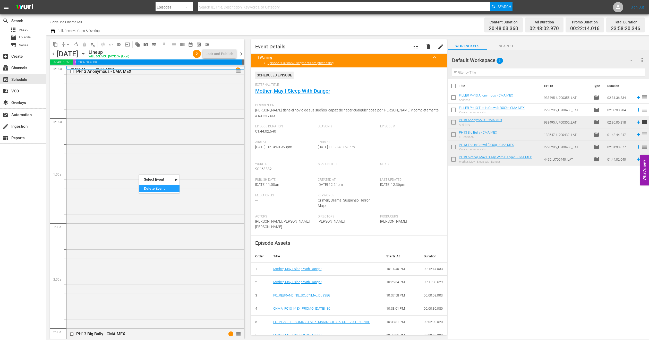
click at [171, 190] on div "Delete Event" at bounding box center [159, 188] width 41 height 7
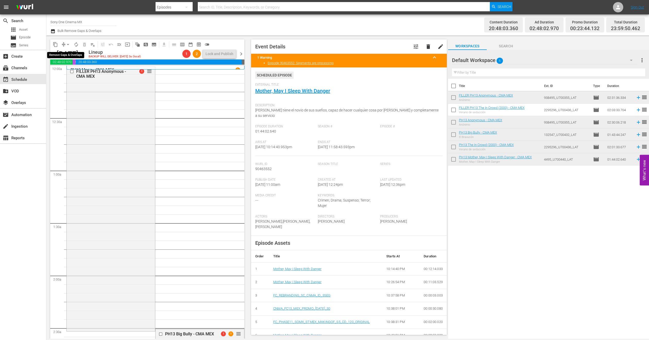
click at [67, 43] on span "arrow_drop_down" at bounding box center [67, 44] width 5 height 5
click at [84, 71] on li "Align to End of Previous Day" at bounding box center [68, 72] width 54 height 9
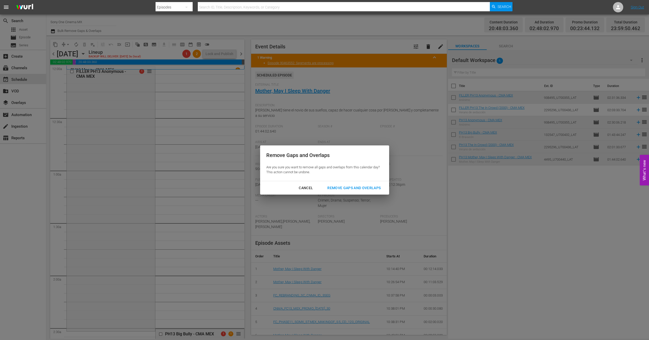
click at [344, 187] on div "Remove Gaps and Overlaps" at bounding box center [354, 188] width 62 height 6
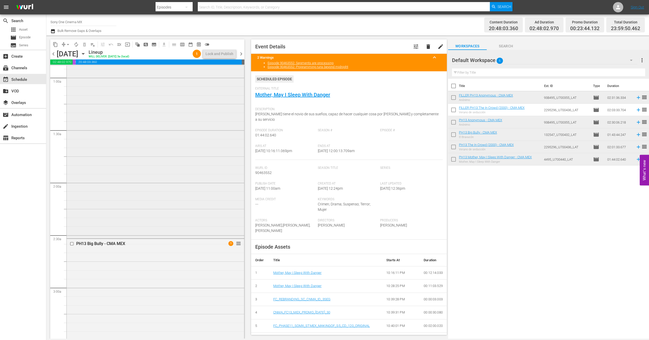
scroll to position [77, 0]
click at [86, 52] on icon "button" at bounding box center [83, 54] width 6 height 6
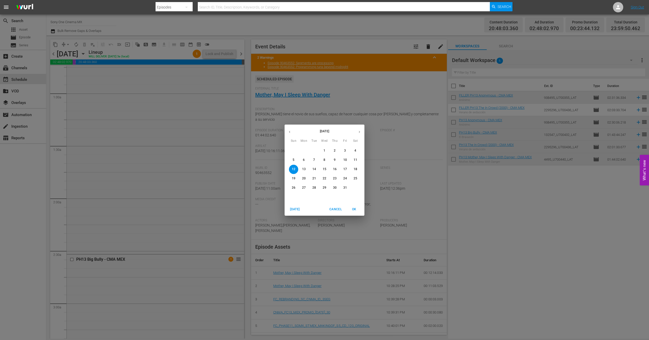
click at [307, 170] on span "13" at bounding box center [303, 169] width 9 height 4
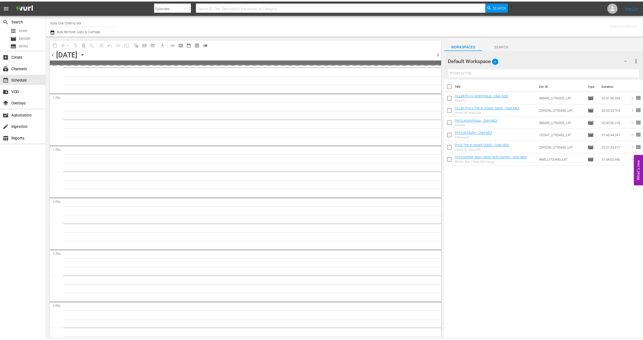
scroll to position [86, 0]
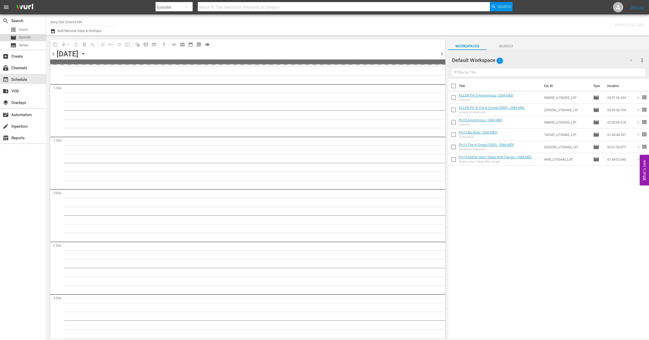
click at [30, 39] on span "Episode" at bounding box center [25, 37] width 12 height 5
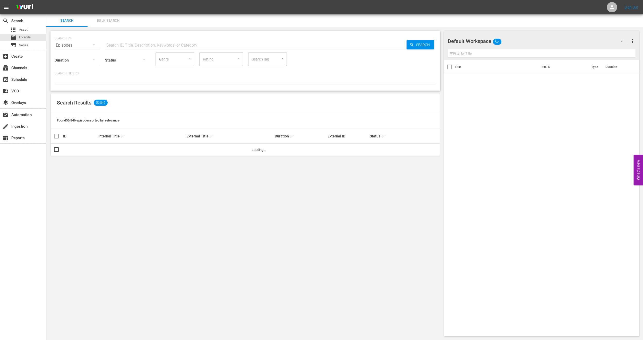
click at [108, 23] on span "Bulk Search" at bounding box center [108, 21] width 35 height 6
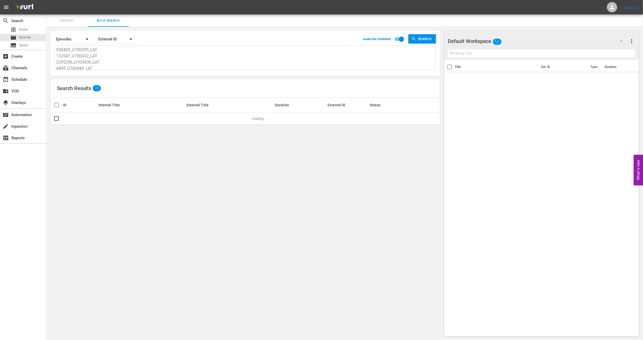
scroll to position [1, 0]
drag, startPoint x: 56, startPoint y: 48, endPoint x: 145, endPoint y: 87, distance: 97.3
click at [145, 87] on div "Search By Episodes Order By External ID MAINTAIN ORDERING Search 938495_U700355…" at bounding box center [245, 184] width 398 height 314
paste textarea "U7000001 1460_U700369_LAT U5000626_LAT 2709_U700437_LAT"
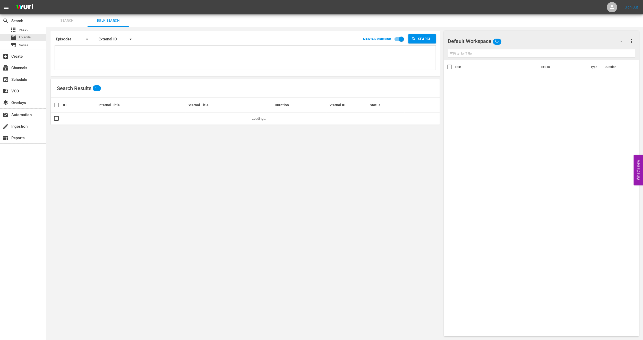
type textarea "U7000001 1460_U700369_LAT U5000626_LAT 2709_U700437_LAT"
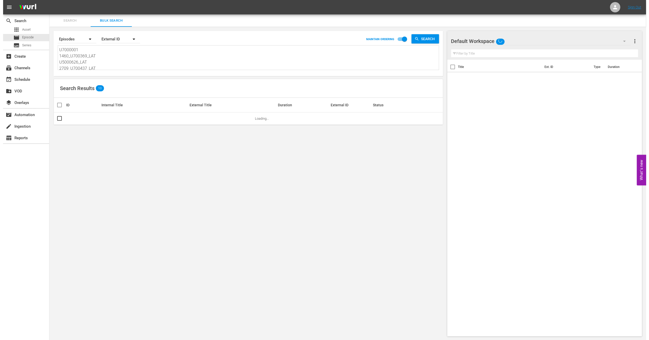
scroll to position [1, 0]
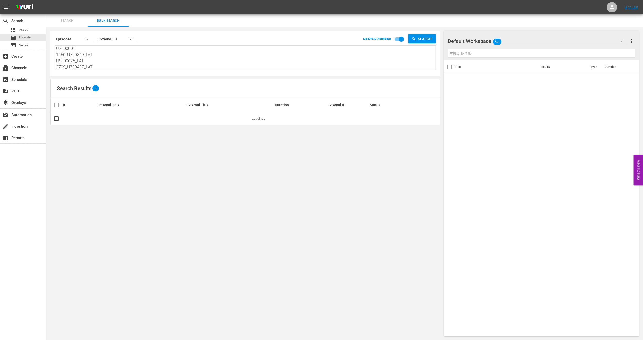
type textarea "U7000001 1460_U700369_LAT U5000626_LAT 2709_U700437_LAT"
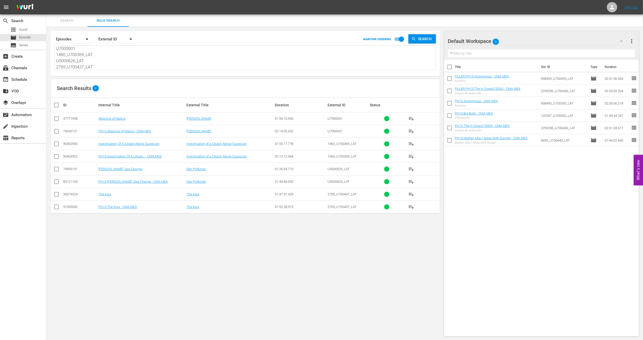
click at [634, 42] on span "more_vert" at bounding box center [632, 41] width 6 height 6
click at [578, 52] on div "Clear All Workspace Items" at bounding box center [599, 50] width 61 height 9
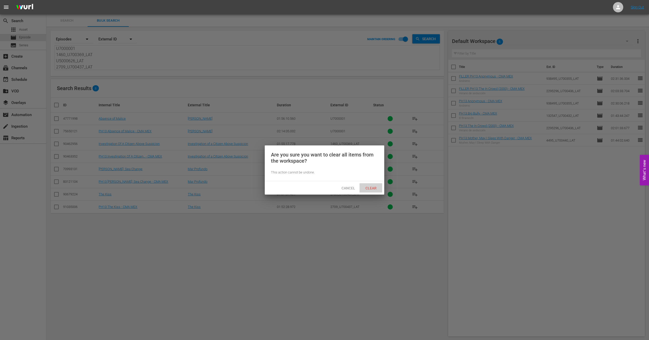
click at [366, 187] on span "Clear" at bounding box center [370, 188] width 19 height 4
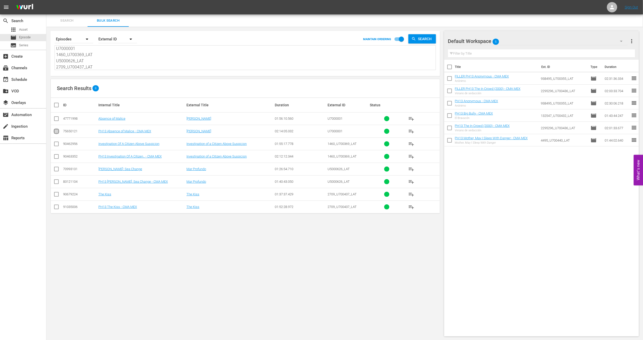
click at [55, 134] on input "checkbox" at bounding box center [56, 132] width 6 height 6
checkbox input "true"
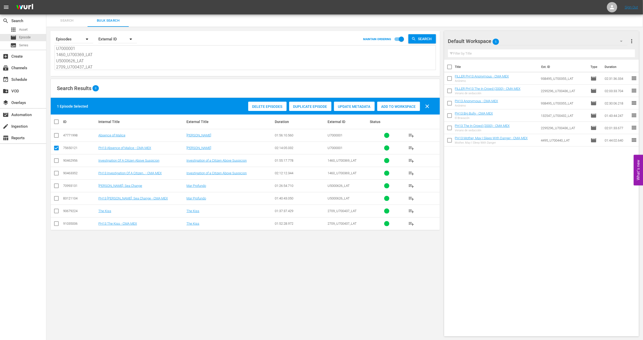
click at [60, 175] on input "checkbox" at bounding box center [56, 174] width 6 height 6
checkbox input "true"
click at [58, 203] on input "checkbox" at bounding box center [56, 200] width 6 height 6
checkbox input "true"
click at [55, 230] on td at bounding box center [57, 223] width 12 height 13
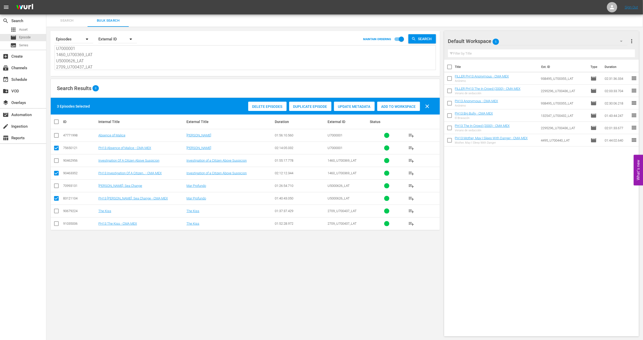
click at [59, 224] on input "checkbox" at bounding box center [56, 225] width 6 height 6
checkbox input "true"
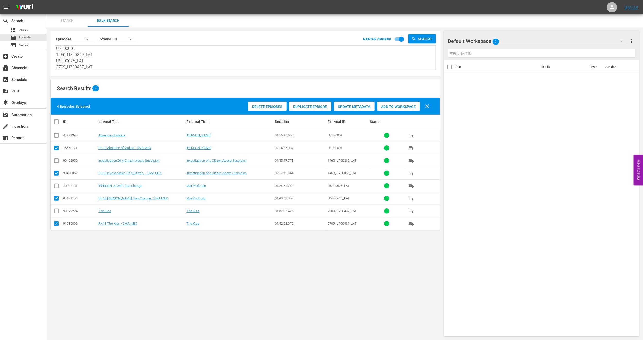
click at [391, 108] on span "Add to Workspace" at bounding box center [398, 107] width 43 height 4
click at [26, 77] on div "event_available Schedule" at bounding box center [14, 79] width 29 height 5
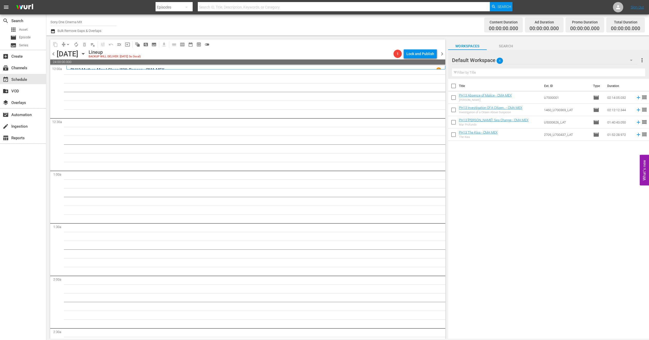
click at [452, 85] on input "checkbox" at bounding box center [453, 87] width 11 height 11
checkbox input "true"
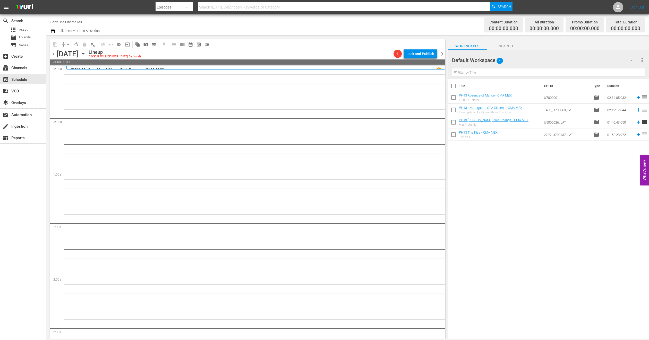
checkbox input "true"
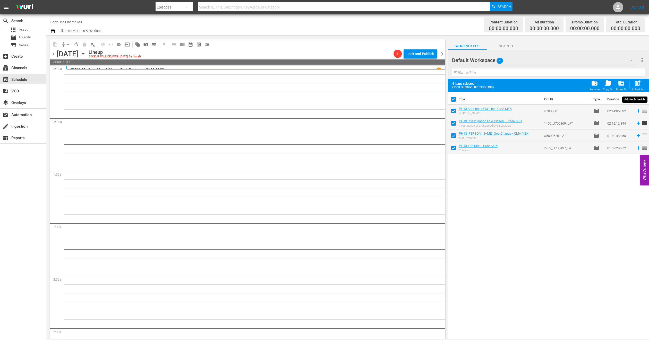
click at [637, 80] on span "post_add" at bounding box center [637, 83] width 7 height 7
checkbox input "false"
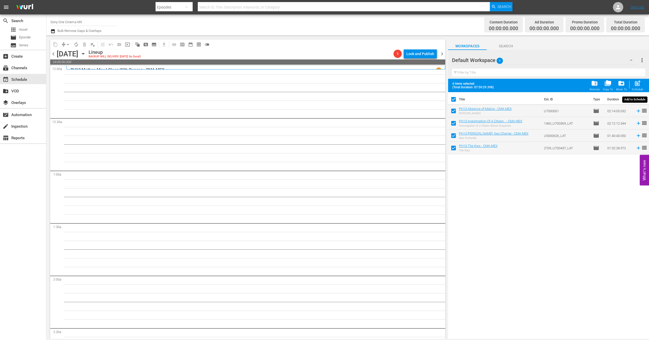
checkbox input "false"
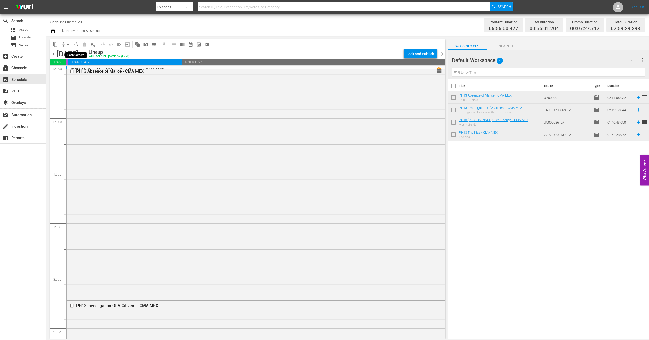
click at [78, 43] on span "autorenew_outlined" at bounding box center [76, 44] width 5 height 5
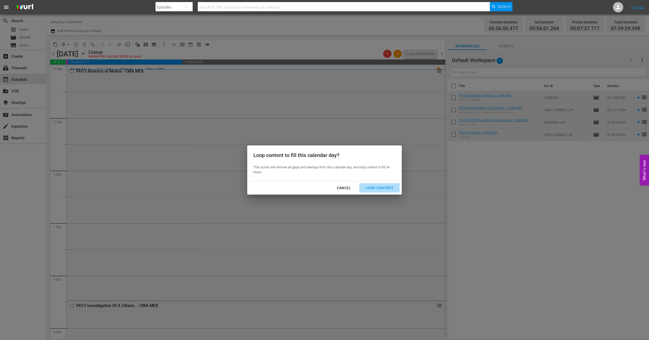
click at [374, 185] on div "Loop Content" at bounding box center [379, 188] width 36 height 6
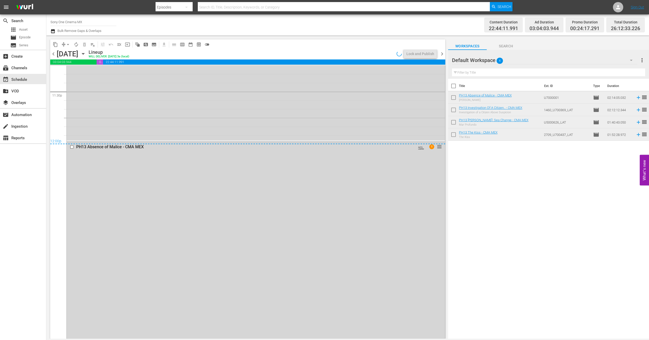
scroll to position [2446, 0]
click at [116, 228] on div "Delete Event" at bounding box center [129, 230] width 41 height 7
click at [118, 112] on div "PH13 The Kiss - CMA MEX AUTO-LOOPED 1 reorder" at bounding box center [256, 42] width 378 height 196
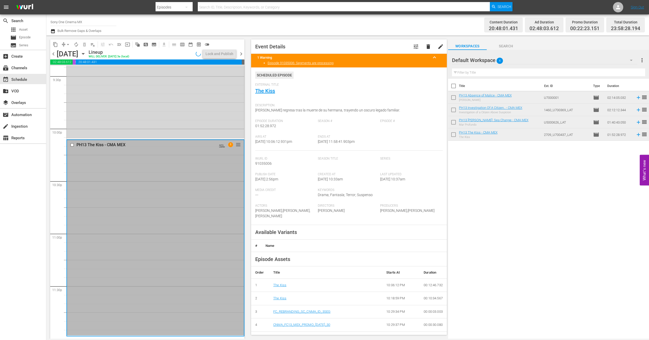
scroll to position [2249, 0]
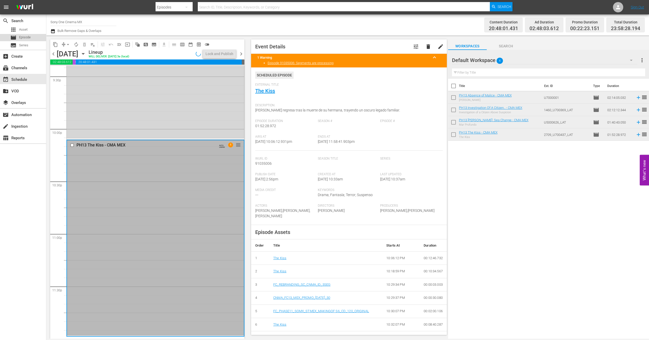
click at [18, 39] on div "movie Episode" at bounding box center [20, 37] width 20 height 7
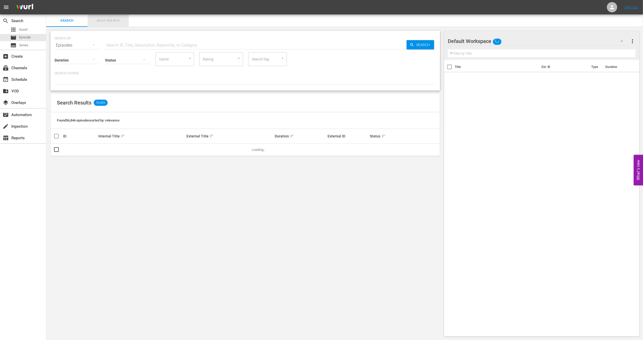
click at [103, 23] on button "Bulk Search" at bounding box center [108, 20] width 41 height 12
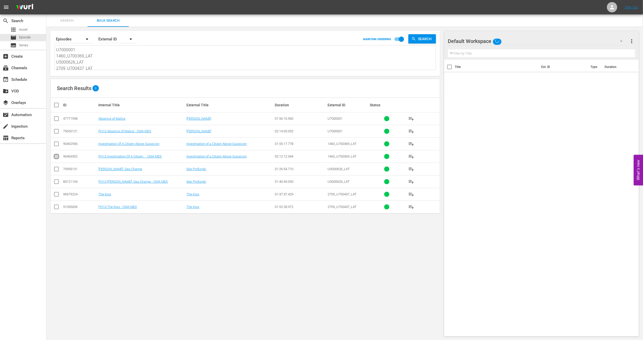
click at [57, 158] on input "checkbox" at bounding box center [56, 158] width 6 height 6
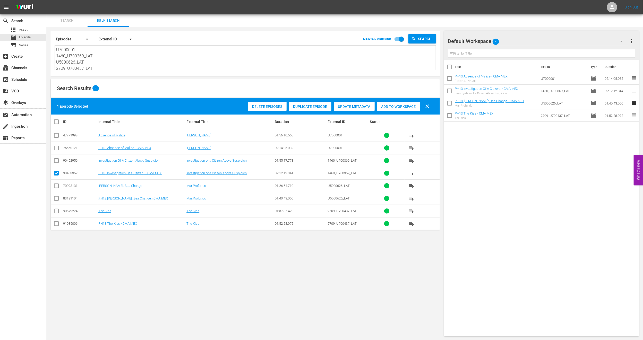
click at [295, 104] on div "Duplicate Episode" at bounding box center [310, 107] width 42 height 10
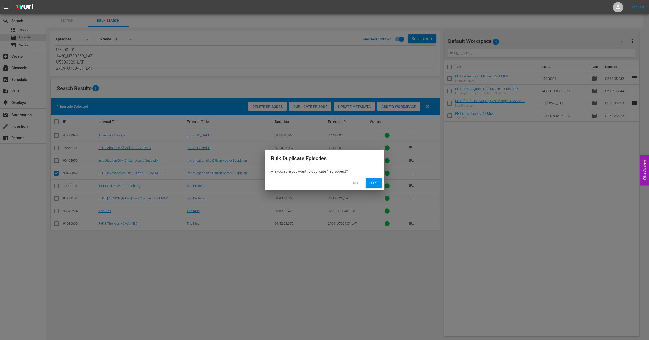
click at [377, 186] on span "Yes" at bounding box center [374, 183] width 8 height 6
checkbox input "false"
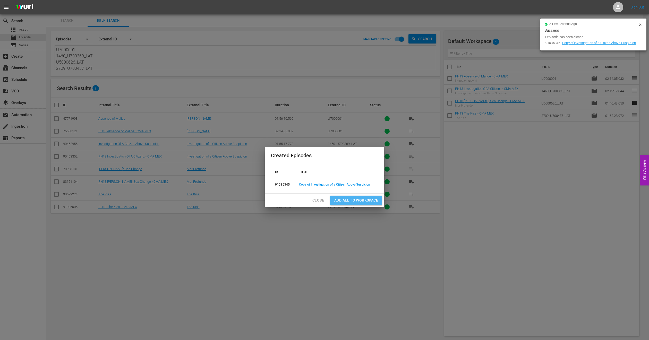
click at [342, 200] on span "Add all to Workspace" at bounding box center [356, 200] width 44 height 6
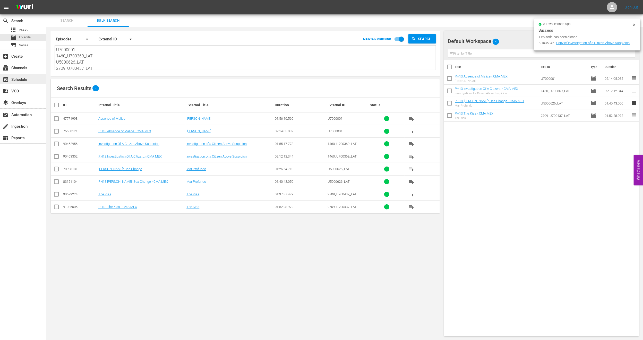
click at [28, 78] on div "event_available Schedule" at bounding box center [14, 79] width 29 height 5
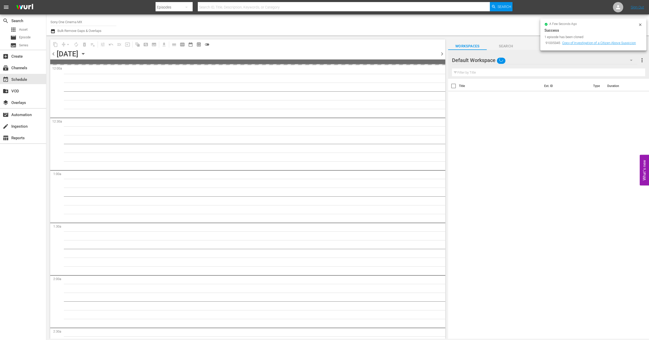
click at [639, 25] on icon at bounding box center [640, 25] width 4 height 4
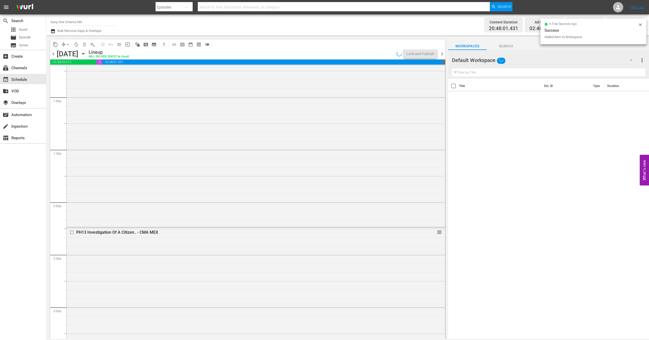
scroll to position [262, 0]
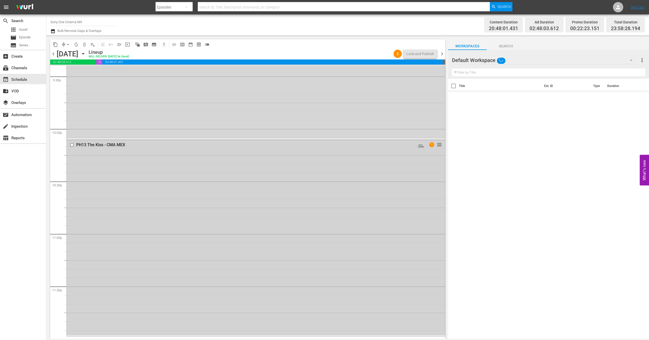
click at [112, 226] on div "PH13 The Kiss - CMA MEX AUTO-LOOPED 1 reorder" at bounding box center [256, 238] width 378 height 196
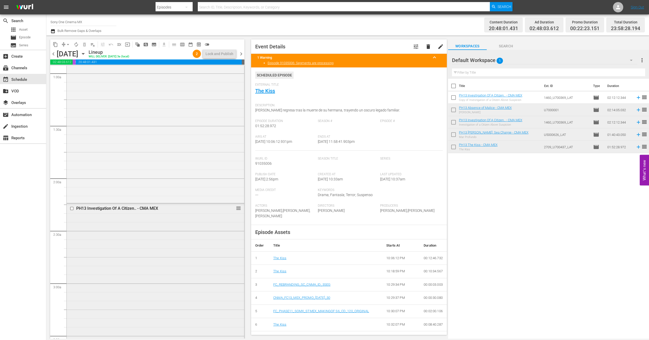
scroll to position [116, 0]
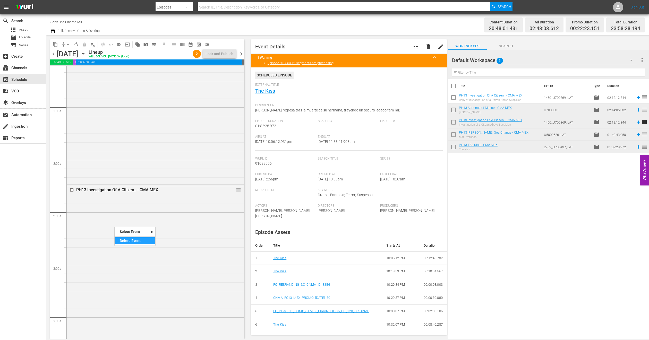
click at [134, 241] on div "Delete Event" at bounding box center [135, 241] width 41 height 7
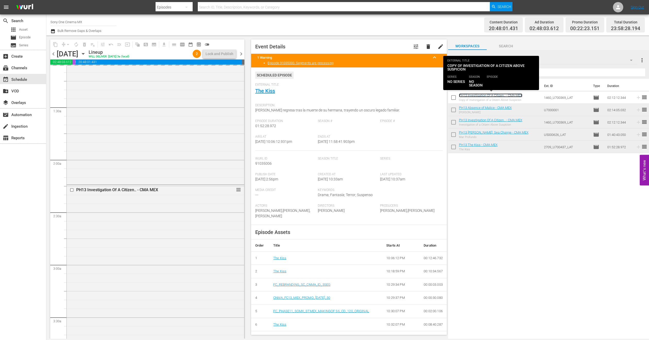
click at [477, 95] on link "PH13 Investigation Of A Citizen.. - CMA MEX" at bounding box center [490, 96] width 63 height 4
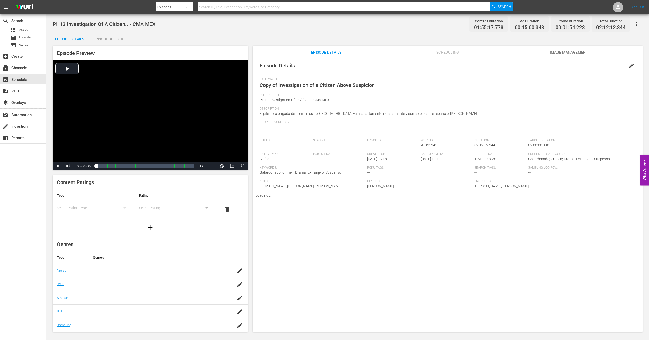
click at [629, 68] on span "edit" at bounding box center [631, 66] width 6 height 6
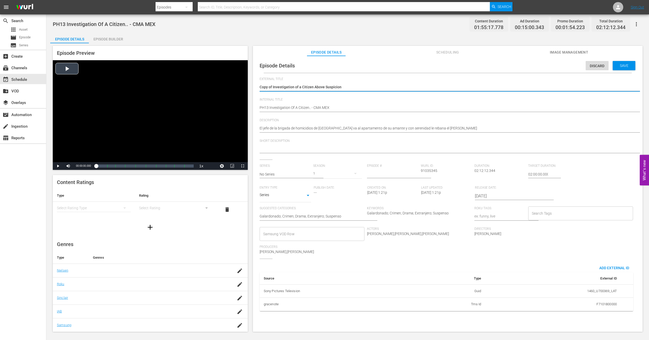
drag, startPoint x: 272, startPoint y: 87, endPoint x: 156, endPoint y: 100, distance: 116.7
click at [157, 98] on div "Episode Preview Video Player is loading. Play Video Play Mute Current Time 00:0…" at bounding box center [347, 189] width 595 height 293
type textarea "Investigation of a Citizen Above Suspicion"
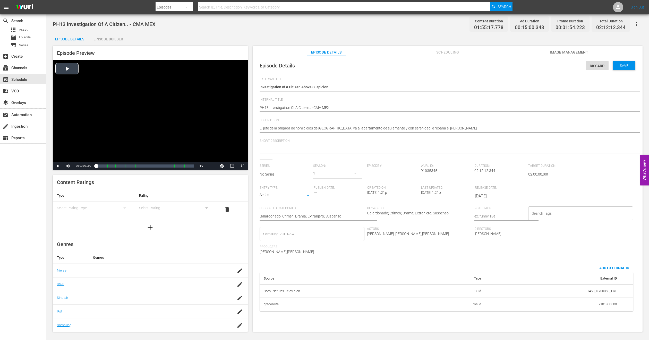
type textarea "fPH13 Investigation Of A Citizen.. - CMA MEX"
type textarea "fiPH13 Investigation Of A Citizen.. - CMA MEX"
type textarea "filPH13 Investigation Of A Citizen.. - CMA MEX"
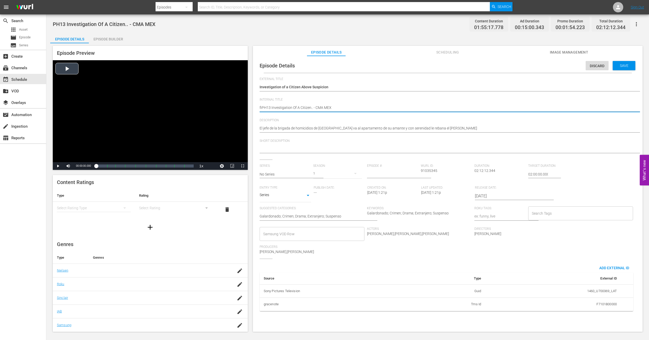
type textarea "filPH13 Investigation Of A Citizen.. - CMA MEX"
type textarea "fillPH13 Investigation Of A Citizen.. - CMA MEX"
type textarea "filPH13 Investigation Of A Citizen.. - CMA MEX"
type textarea "fiPH13 Investigation Of A Citizen.. - CMA MEX"
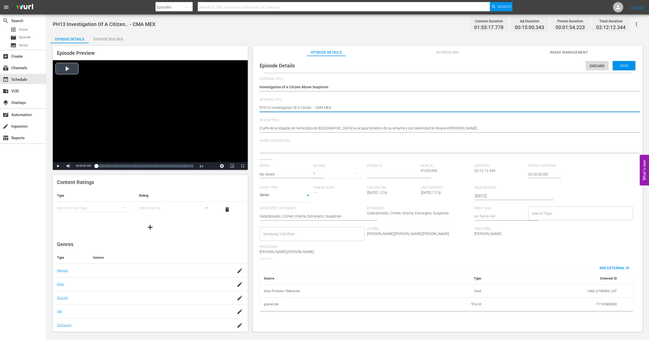
type textarea "fPH13 Investigation Of A Citizen.. - CMA MEX"
type textarea "PH13 Investigation Of A Citizen.. - CMA MEX"
type textarea "FPH13 Investigation Of A Citizen.. - CMA MEX"
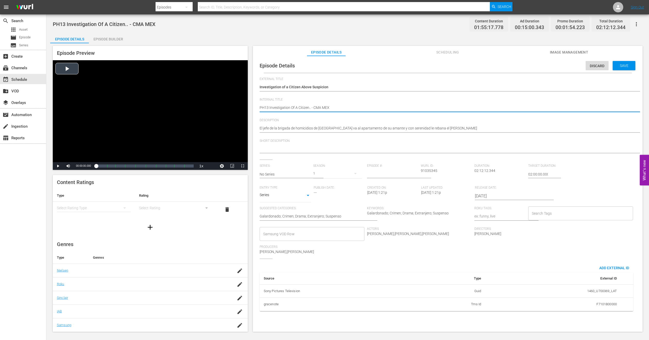
type textarea "FPH13 Investigation Of A Citizen.. - CMA MEX"
type textarea "FIPH13 Investigation Of A Citizen.. - CMA MEX"
type textarea "FILPH13 Investigation Of A Citizen.. - CMA MEX"
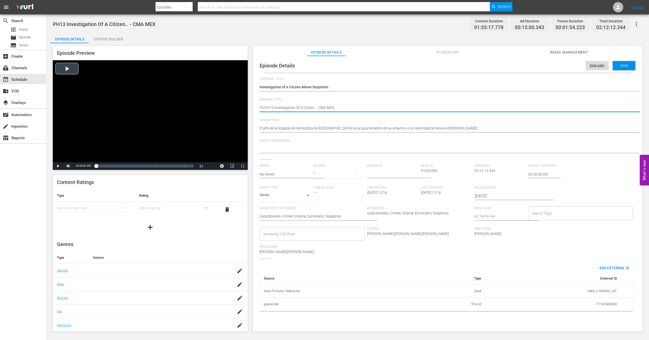
type textarea "FILLPH13 Investigation Of A Citizen.. - CMA MEX"
type textarea "FILLEPH13 Investigation Of A Citizen.. - CMA MEX"
type textarea "FILLERPH13 Investigation Of A Citizen.. - CMA MEX"
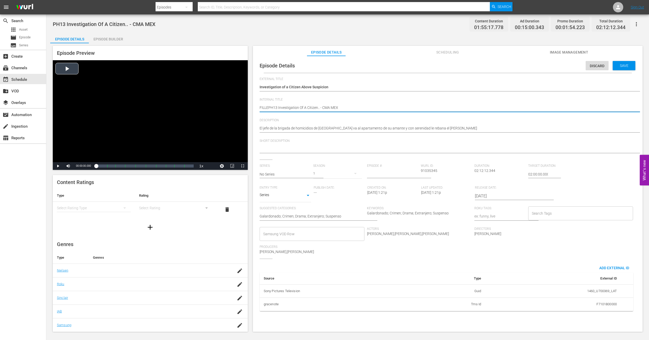
type textarea "FILLERPH13 Investigation Of A Citizen.. - CMA MEX"
type textarea "FILLER PH13 Investigation Of A Citizen.. - CMA MEX"
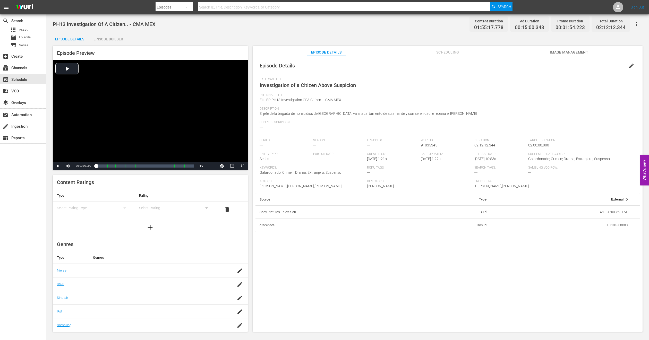
click at [118, 36] on div "Episode Builder" at bounding box center [108, 39] width 39 height 12
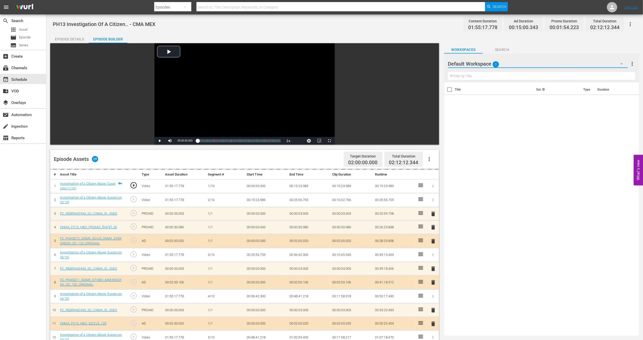
click at [625, 64] on button "button" at bounding box center [622, 64] width 12 height 12
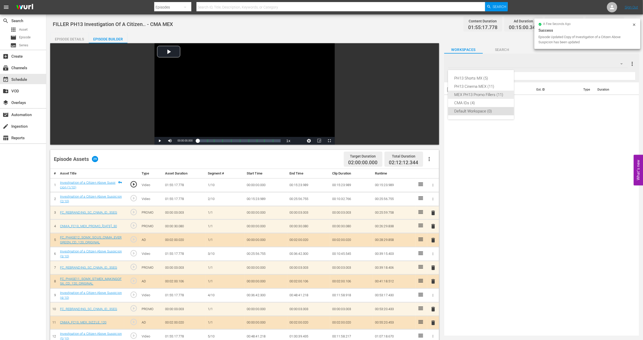
click at [475, 95] on div "MEX PH13 Promo Fillers (11)" at bounding box center [481, 95] width 54 height 8
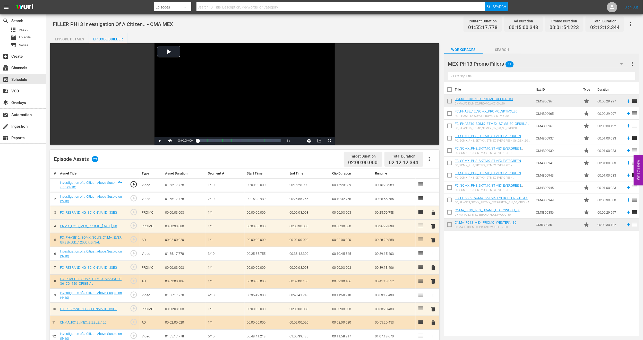
click at [451, 102] on input "checkbox" at bounding box center [449, 102] width 11 height 11
checkbox input "true"
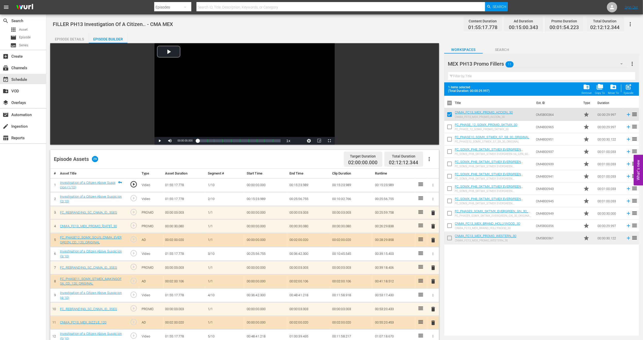
click at [451, 227] on input "checkbox" at bounding box center [449, 227] width 11 height 11
checkbox input "true"
click at [452, 240] on input "checkbox" at bounding box center [449, 239] width 11 height 11
checkbox input "true"
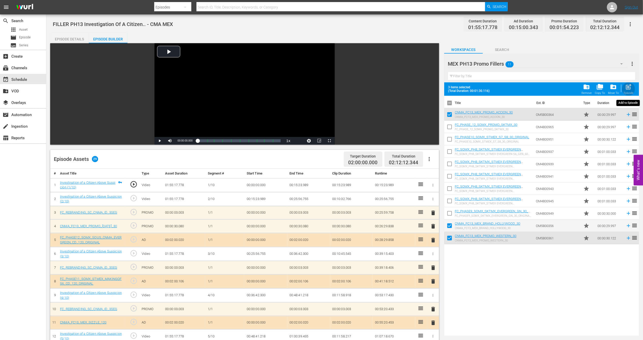
click at [630, 88] on span "post_add" at bounding box center [629, 86] width 7 height 7
checkbox input "false"
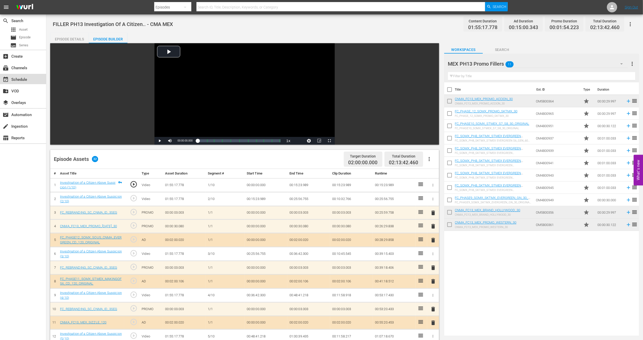
click at [23, 77] on div "event_available Schedule" at bounding box center [14, 79] width 29 height 5
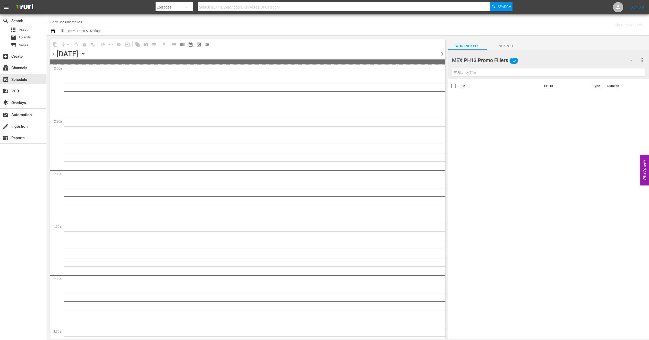
click at [627, 62] on button "button" at bounding box center [631, 60] width 12 height 12
click at [489, 109] on div "Default Workspace (5)" at bounding box center [485, 108] width 54 height 8
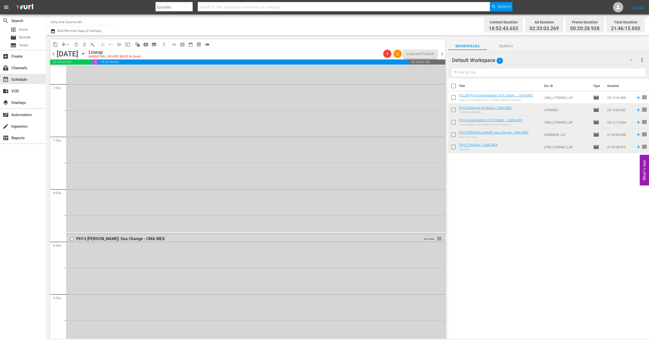
scroll to position [2249, 0]
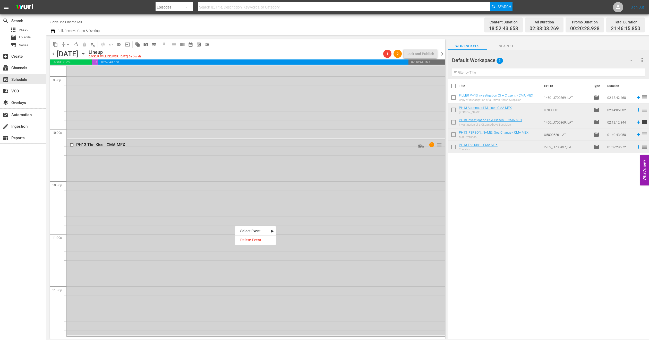
click at [115, 196] on div "PH13 The Kiss - CMA MEX AUTO-LOOPED 1 reorder" at bounding box center [256, 238] width 378 height 196
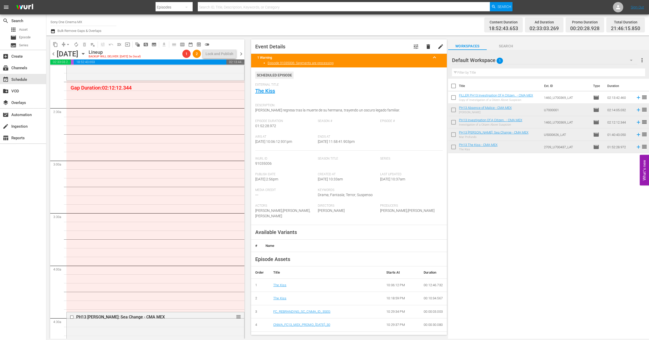
scroll to position [232, 0]
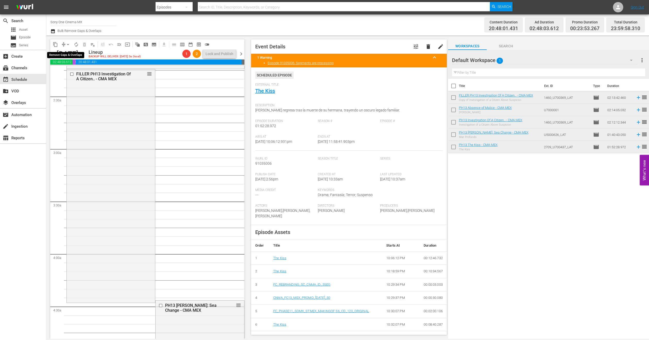
click at [68, 44] on span "arrow_drop_down" at bounding box center [67, 44] width 5 height 5
click at [76, 71] on li "Align to End of Previous Day" at bounding box center [68, 72] width 54 height 9
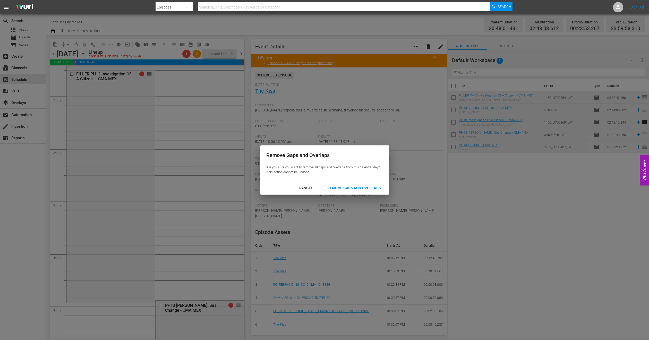
click at [339, 185] on div "Remove Gaps and Overlaps" at bounding box center [354, 188] width 62 height 6
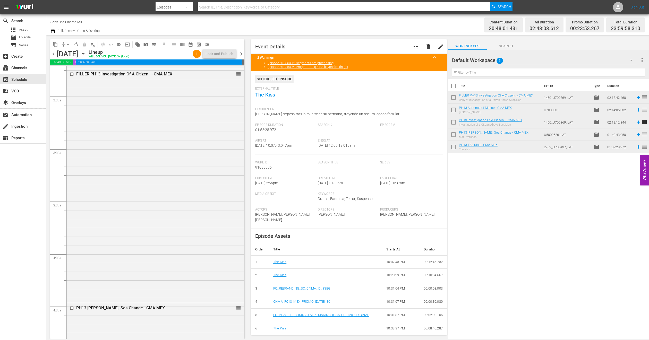
click at [52, 30] on icon "button" at bounding box center [53, 31] width 4 height 4
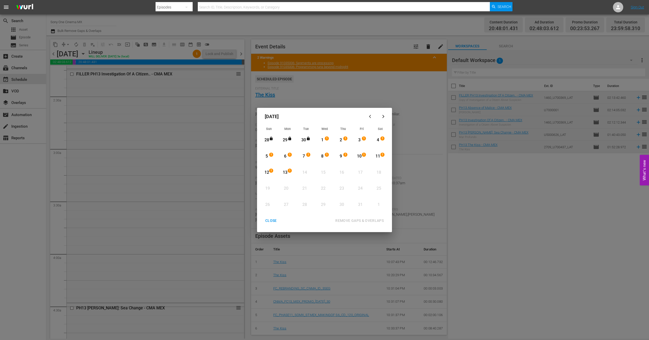
click at [271, 222] on div "CLOSE" at bounding box center [271, 221] width 20 height 6
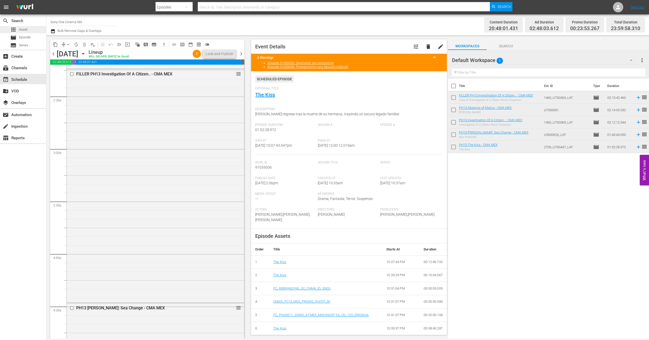
click at [31, 29] on div "apps Asset" at bounding box center [23, 29] width 46 height 7
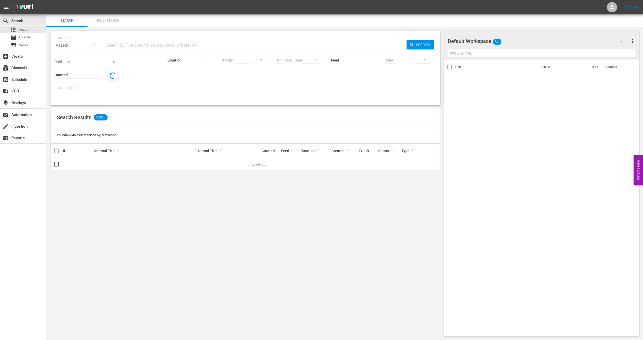
click at [112, 21] on span "Bulk Search" at bounding box center [108, 21] width 35 height 6
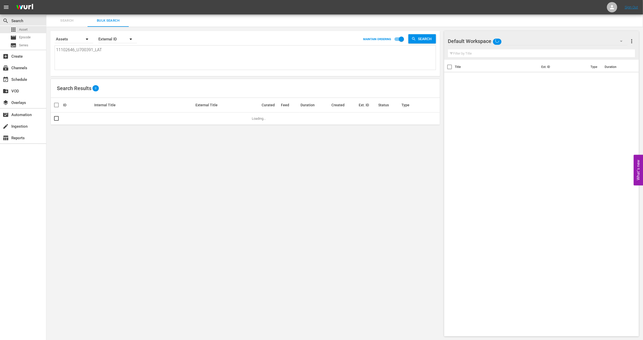
drag, startPoint x: 103, startPoint y: 53, endPoint x: 4, endPoint y: 49, distance: 99.0
click at [46, 0] on div "search Search apps Asset movie Episode subtitles Series add_box Create subscrip…" at bounding box center [344, 0] width 597 height 0
paste textarea "• U7000170C"
type textarea "• U7000170C"
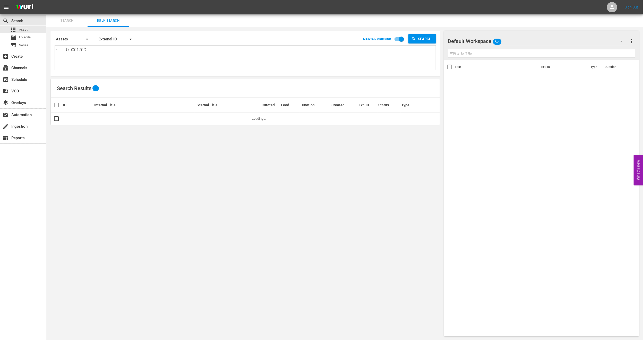
drag, startPoint x: 64, startPoint y: 51, endPoint x: 0, endPoint y: 49, distance: 64.4
click at [46, 0] on div "search Search apps Asset movie Episode subtitles Series add_box Create subscrip…" at bounding box center [344, 0] width 597 height 0
type textarea "U7000170C"
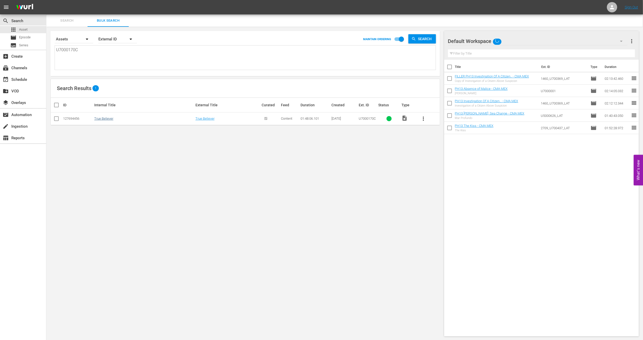
type textarea "U7000170C"
click at [102, 120] on link "True Believer" at bounding box center [103, 119] width 19 height 4
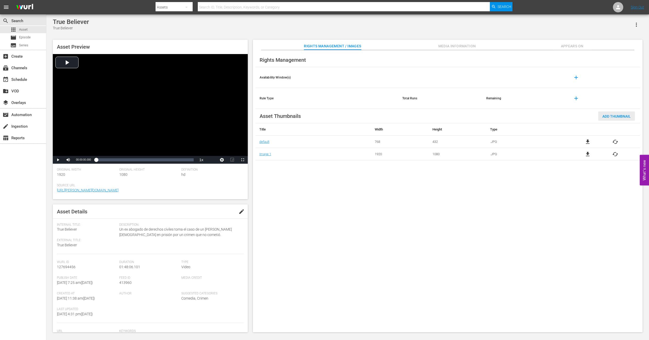
click at [604, 117] on span "Add Thumbnail" at bounding box center [617, 116] width 37 height 4
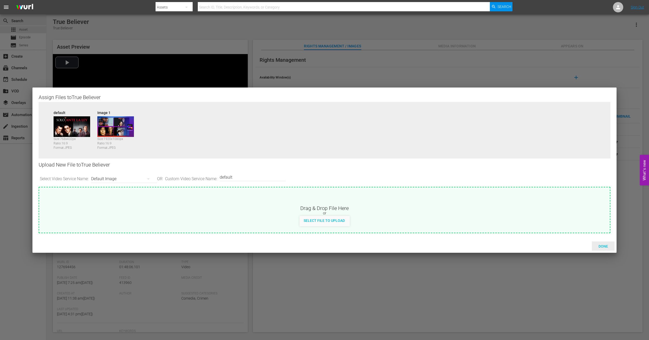
click at [601, 246] on span "Done" at bounding box center [604, 247] width 18 height 4
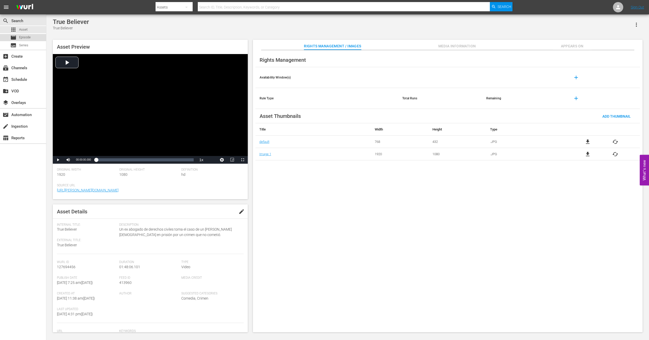
click at [33, 37] on div "movie Episode" at bounding box center [23, 37] width 46 height 7
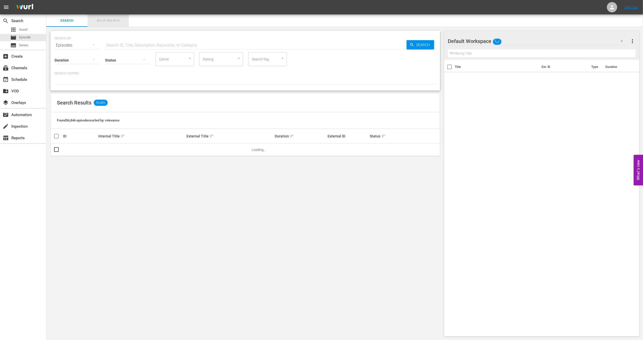
click at [113, 22] on span "Bulk Search" at bounding box center [108, 21] width 35 height 6
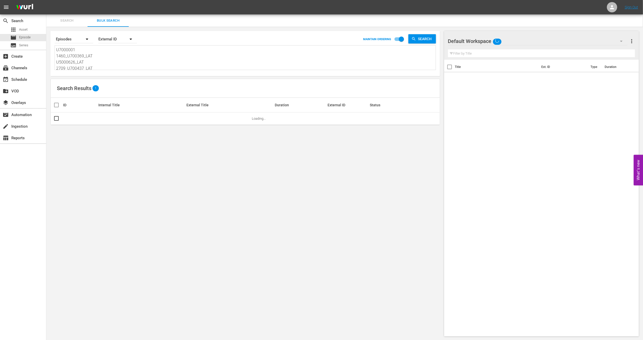
scroll to position [1, 0]
drag, startPoint x: 56, startPoint y: 48, endPoint x: 207, endPoint y: 132, distance: 172.4
click at [207, 132] on div "Search By Episodes Order By External ID MAINTAIN ORDERING Search U7000001 1460_…" at bounding box center [245, 184] width 398 height 314
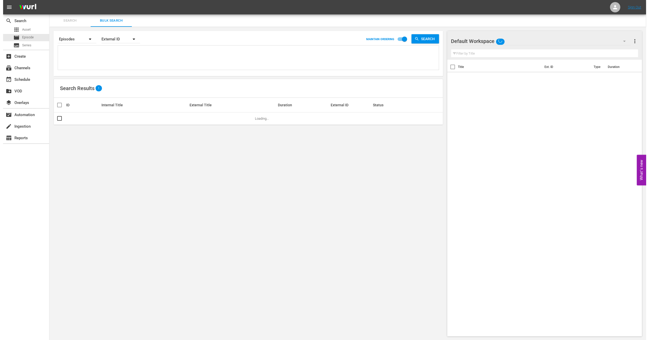
scroll to position [0, 0]
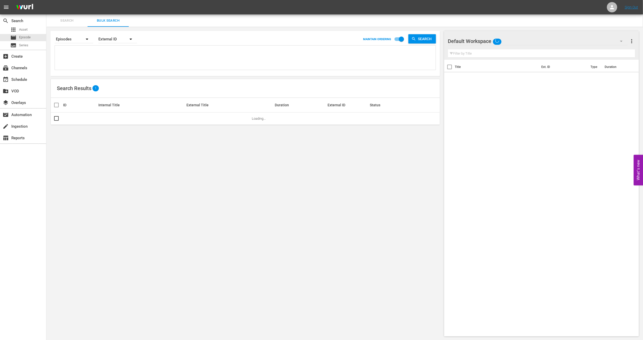
paste textarea "• U7000170C"
type textarea "• U7000170C"
drag, startPoint x: 66, startPoint y: 53, endPoint x: 0, endPoint y: 58, distance: 65.9
click at [46, 0] on div "search Search apps Asset movie Episode subtitles Series add_box Create subscrip…" at bounding box center [344, 0] width 597 height 0
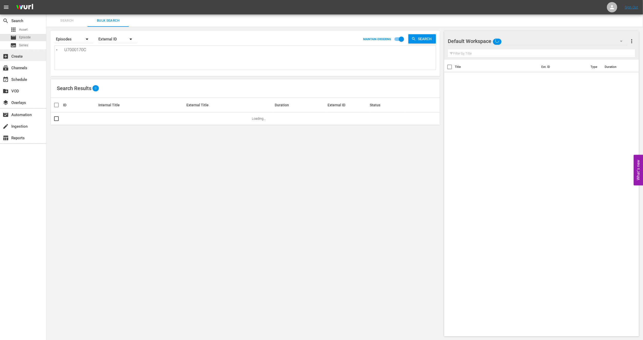
type textarea "7000170C"
type textarea "u7000170C"
type textarea "7000170C"
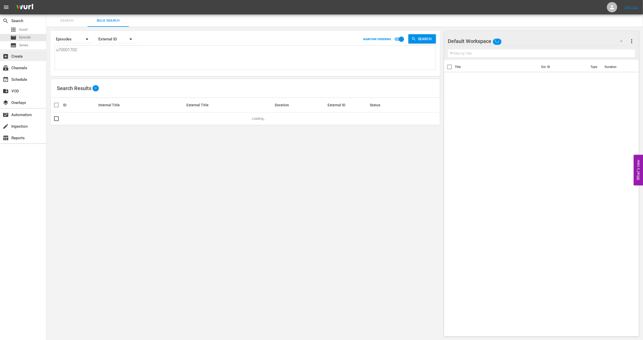
type textarea "7000170C"
type textarea "U7000170C"
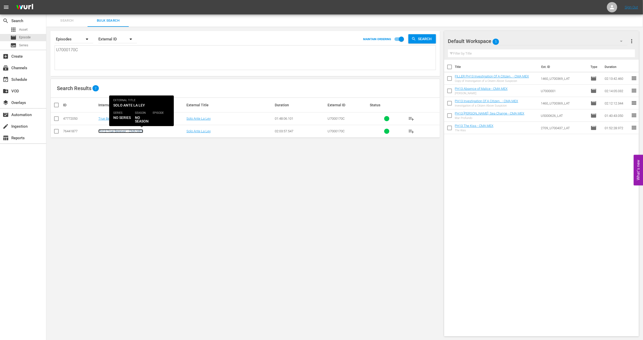
click at [118, 131] on link "PH13 True Believer - CMA MEX" at bounding box center [120, 131] width 45 height 4
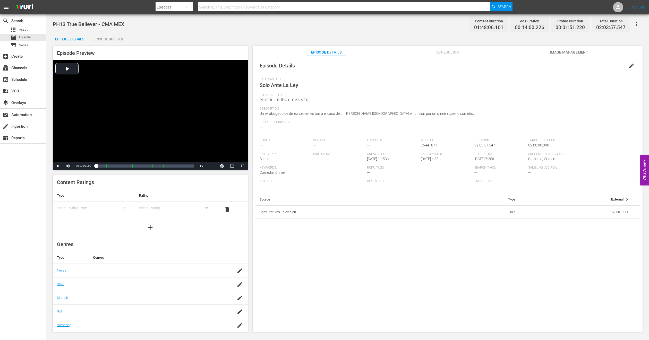
click at [579, 52] on span "Image Management" at bounding box center [569, 52] width 39 height 6
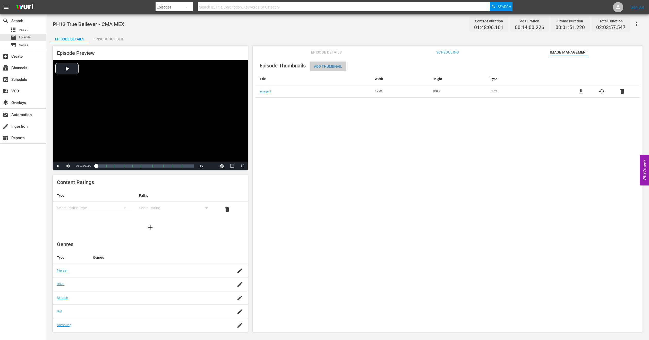
click at [321, 68] on span "Add Thumbnail" at bounding box center [328, 66] width 37 height 4
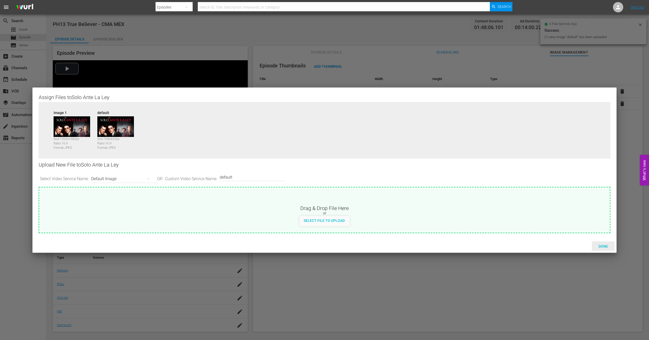
click at [601, 243] on div "Done" at bounding box center [603, 247] width 23 height 10
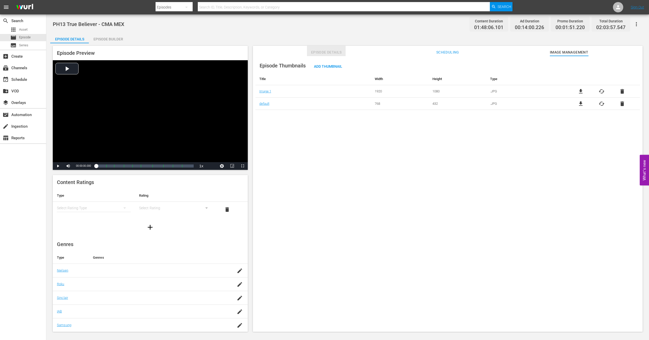
click at [321, 53] on span "Episode Details" at bounding box center [326, 52] width 39 height 6
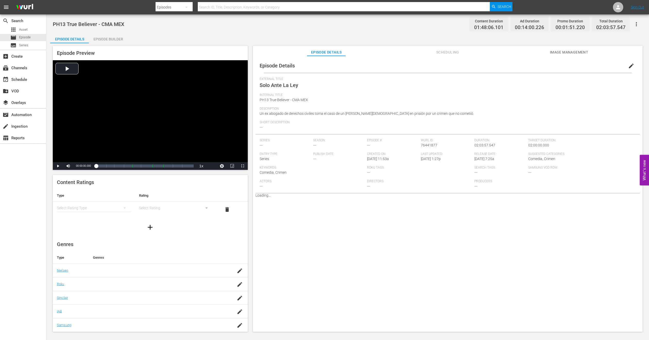
click at [628, 65] on span "edit" at bounding box center [631, 66] width 6 height 6
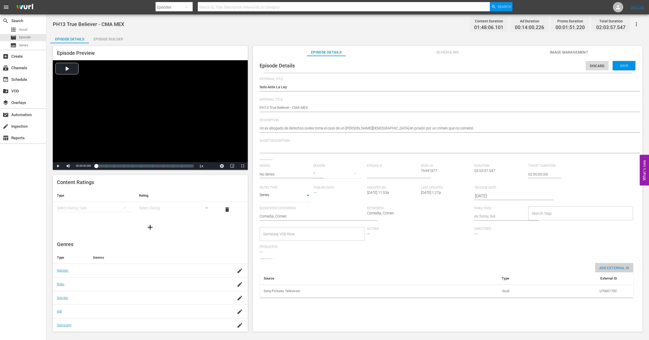
click at [599, 267] on span "Add External Id" at bounding box center [614, 268] width 38 height 4
click at [529, 306] on body "menu Search By Episodes Search ID, Title, Description, Keywords, or Category Se…" at bounding box center [324, 170] width 649 height 340
click at [531, 315] on li "Tms Id" at bounding box center [525, 315] width 26 height 9
type input "tmsId"
click at [597, 309] on input "simple table" at bounding box center [607, 306] width 20 height 8
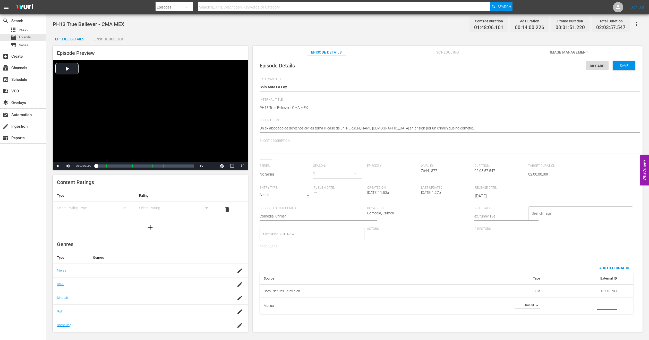
paste input "F8651100000"
type input "F8651100000"
click at [621, 66] on span "Save" at bounding box center [624, 66] width 17 height 4
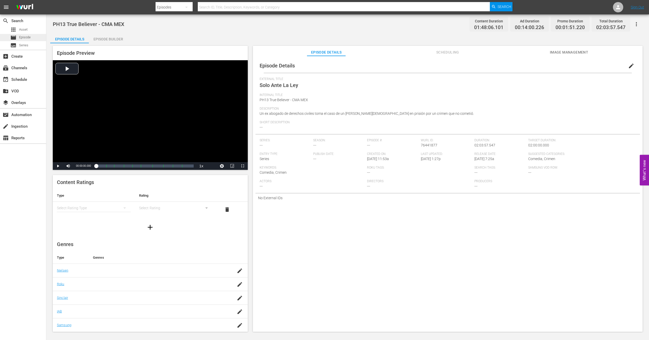
click at [22, 39] on span "Episode" at bounding box center [25, 37] width 12 height 5
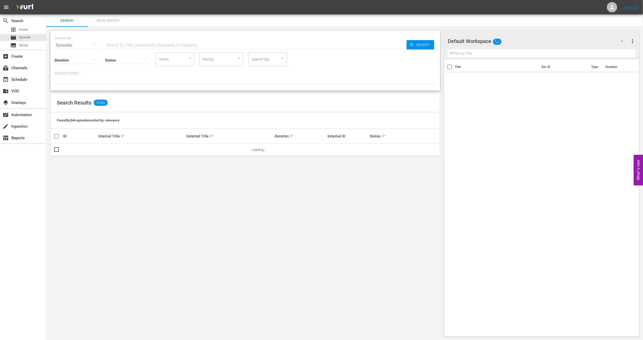
click at [118, 16] on button "Bulk Search" at bounding box center [108, 20] width 41 height 12
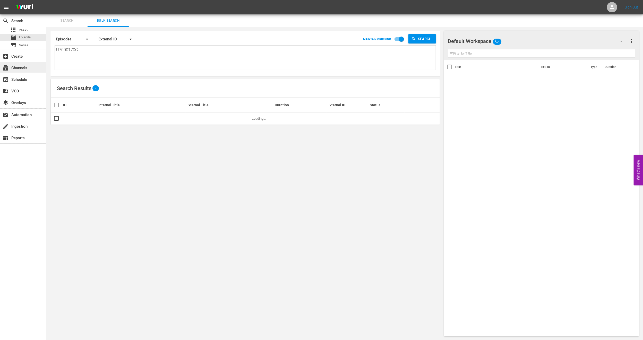
drag, startPoint x: 91, startPoint y: 50, endPoint x: 0, endPoint y: 70, distance: 93.4
click at [46, 0] on div "search Search apps Asset movie Episode subtitles Series add_box Create subscrip…" at bounding box center [344, 0] width 597 height 0
paste textarea "• U7000117"
type textarea "• U7000117"
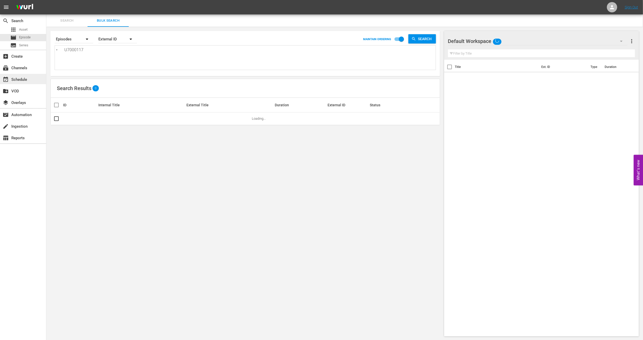
drag, startPoint x: 64, startPoint y: 49, endPoint x: 0, endPoint y: 76, distance: 70.0
click at [46, 0] on div "search Search apps Asset movie Episode subtitles Series add_box Create subscrip…" at bounding box center [344, 0] width 597 height 0
type textarea "U7000117"
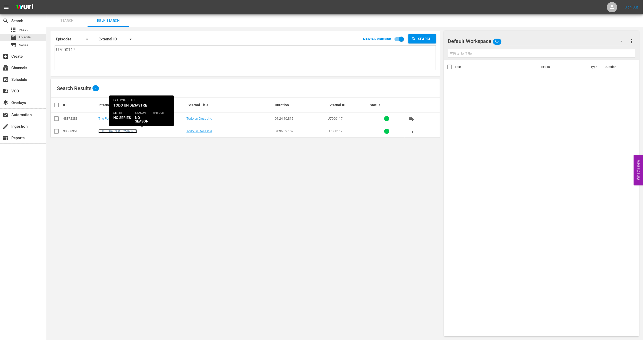
click at [114, 132] on link "PH13 The Pest - CMA MEX" at bounding box center [117, 131] width 39 height 4
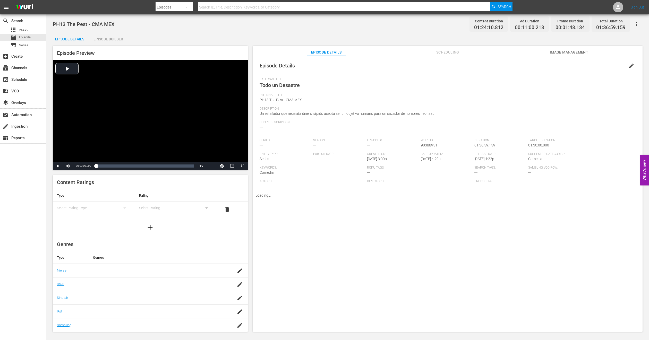
click at [628, 68] on span "edit" at bounding box center [631, 66] width 6 height 6
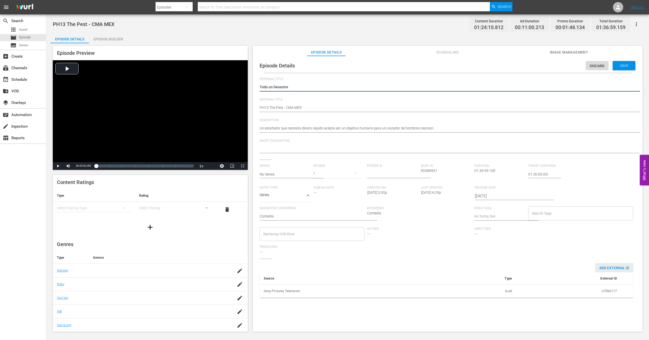
click at [612, 267] on span "Add External Id" at bounding box center [614, 268] width 38 height 4
click at [533, 306] on body "menu Search By Episodes Search ID, Title, Description, Keywords, or Category Se…" at bounding box center [324, 170] width 649 height 340
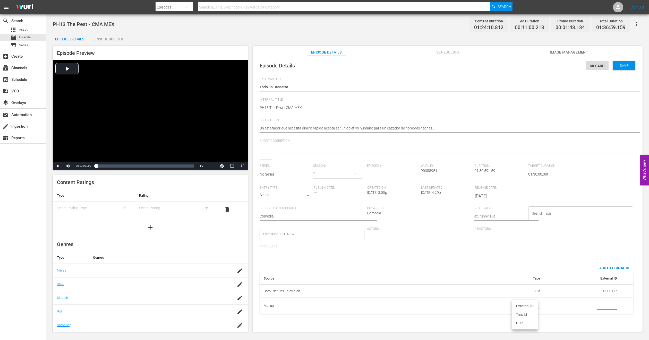
click at [528, 314] on li "Tms Id" at bounding box center [525, 315] width 26 height 9
type input "tmsId"
click at [604, 306] on input "simple table" at bounding box center [607, 306] width 20 height 8
paste input "R9624600000"
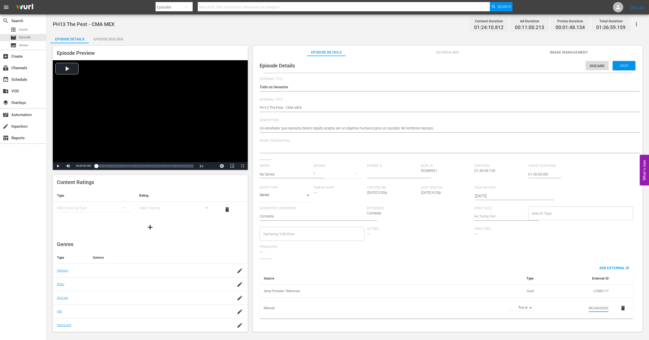
type input "R9624600000"
click at [617, 70] on div "Save" at bounding box center [624, 65] width 23 height 9
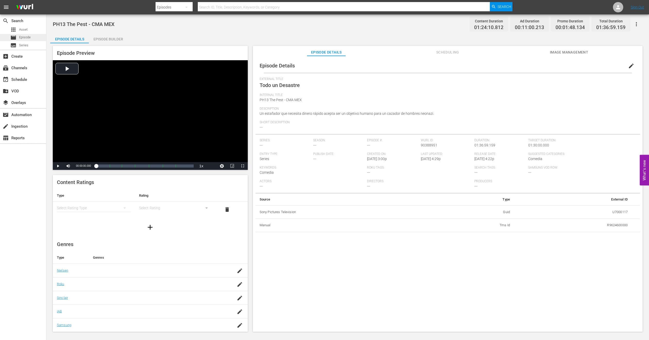
click at [23, 36] on span "Episode" at bounding box center [25, 37] width 12 height 5
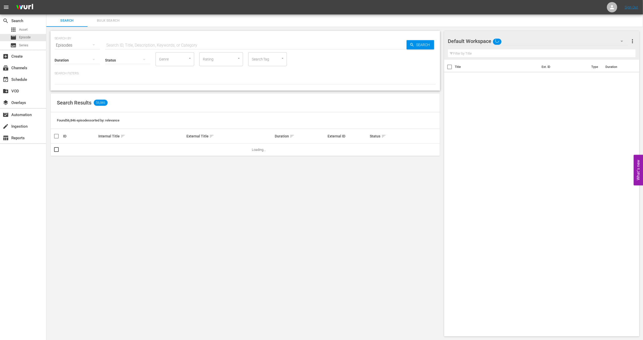
click at [119, 19] on span "Bulk Search" at bounding box center [108, 21] width 35 height 6
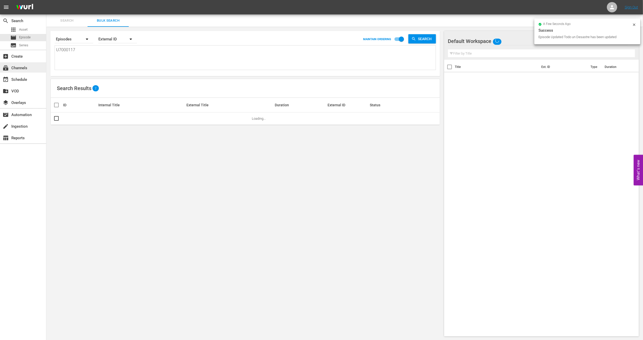
drag, startPoint x: 85, startPoint y: 53, endPoint x: 0, endPoint y: 66, distance: 86.0
click at [46, 0] on div "search Search apps Asset movie Episode subtitles Series add_box Create subscrip…" at bounding box center [344, 0] width 597 height 0
paste textarea "• U7000001"
type textarea "• U7000001"
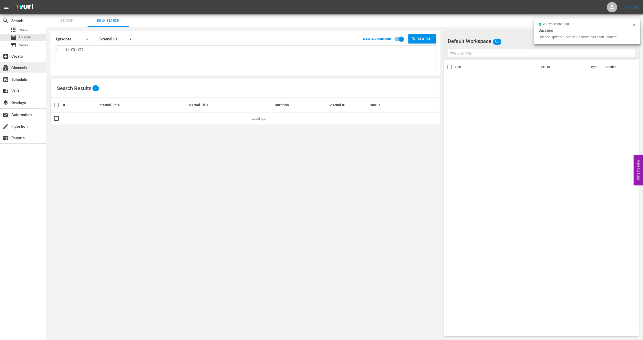
drag, startPoint x: 64, startPoint y: 51, endPoint x: 0, endPoint y: 64, distance: 65.8
click at [46, 0] on div "search Search apps Asset movie Episode subtitles Series add_box Create subscrip…" at bounding box center [344, 0] width 597 height 0
type textarea "U7000001"
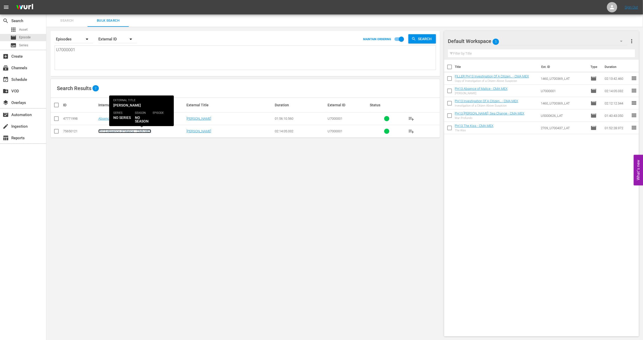
click at [111, 130] on link "PH13 Absence of Malice - CMA MEX" at bounding box center [124, 131] width 53 height 4
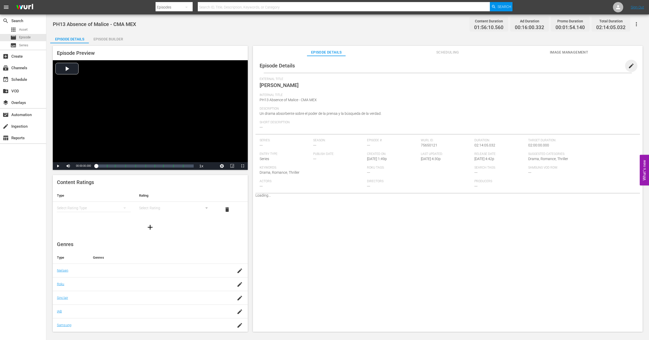
click at [628, 63] on span "edit" at bounding box center [631, 66] width 6 height 6
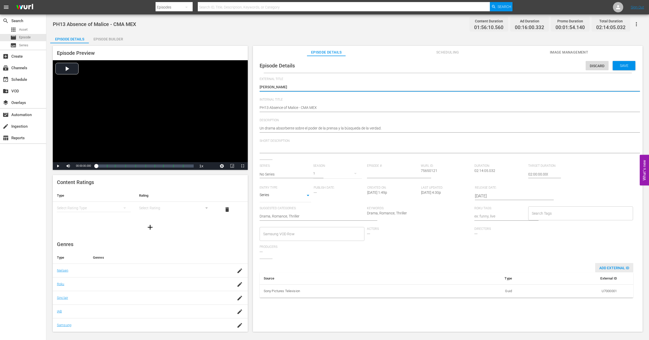
click at [603, 268] on span "Add External Id" at bounding box center [614, 268] width 38 height 4
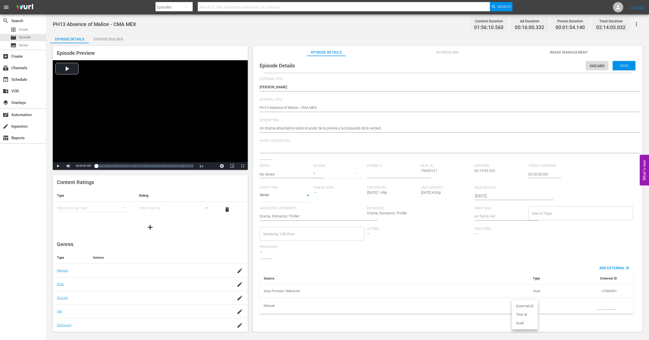
click at [534, 305] on body "menu Search By Episodes Search ID, Title, Description, Keywords, or Category Se…" at bounding box center [324, 170] width 649 height 340
click at [527, 313] on li "Tms Id" at bounding box center [525, 315] width 26 height 9
type input "tmsId"
click at [604, 308] on input "simple table" at bounding box center [607, 306] width 20 height 8
paste input "F8201000000"
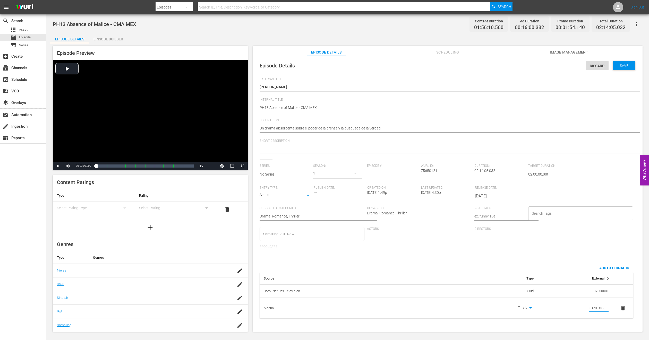
scroll to position [0, 3]
type input "F8201000000"
click at [625, 64] on span "Save" at bounding box center [624, 66] width 17 height 4
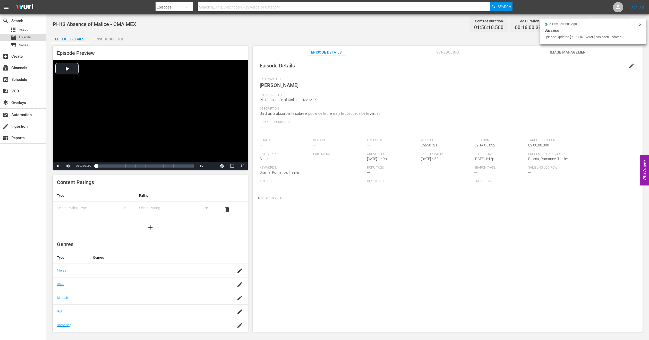
click at [30, 37] on span "Episode" at bounding box center [25, 37] width 12 height 5
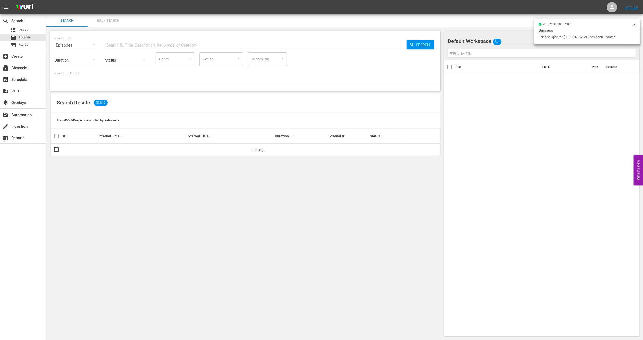
click at [99, 20] on span "Bulk Search" at bounding box center [108, 21] width 35 height 6
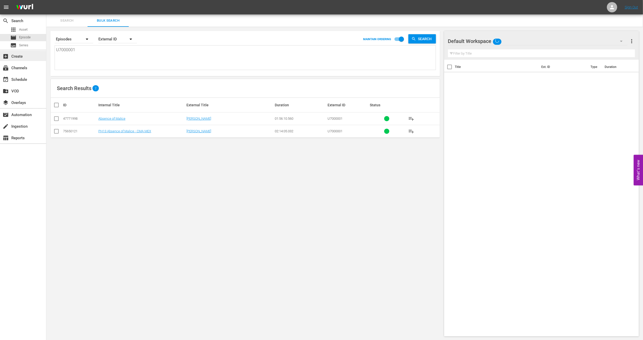
drag, startPoint x: 86, startPoint y: 48, endPoint x: 13, endPoint y: 54, distance: 72.6
click at [46, 0] on div "search Search apps Asset movie Episode subtitles Series add_box Create subscrip…" at bounding box center [344, 0] width 597 height 0
paste textarea "• U5000662_LAT"
type textarea "• U5000662_LAT"
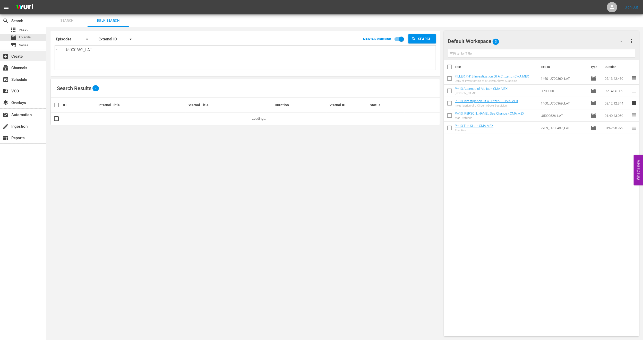
drag, startPoint x: 65, startPoint y: 50, endPoint x: 2, endPoint y: 60, distance: 63.4
click at [46, 0] on div "search Search apps Asset movie Episode subtitles Series add_box Create subscrip…" at bounding box center [344, 0] width 597 height 0
type textarea "U5000662_LAT"
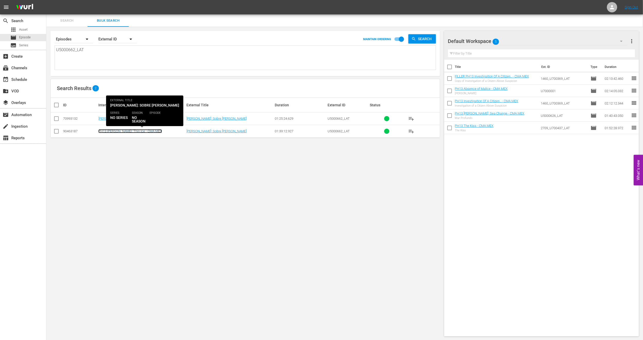
click at [137, 131] on link "PH13 [PERSON_NAME]: Thin Ice - CMA MEX" at bounding box center [130, 131] width 64 height 4
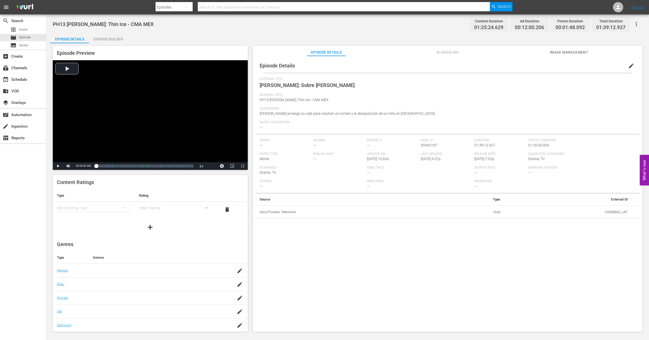
click at [628, 66] on span "edit" at bounding box center [631, 66] width 6 height 6
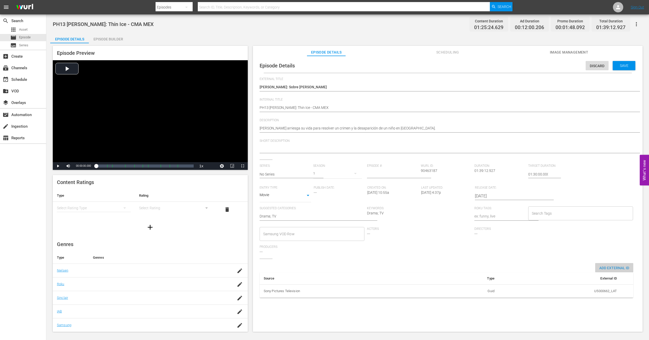
click at [606, 266] on span "Add External Id" at bounding box center [614, 268] width 38 height 4
click at [524, 304] on body "menu Search By Episodes Search ID, Title, Description, Keywords, or Category Se…" at bounding box center [324, 170] width 649 height 340
click at [526, 316] on li "Tms Id" at bounding box center [519, 315] width 26 height 9
type input "tmsId"
click at [604, 305] on input "simple table" at bounding box center [607, 306] width 20 height 8
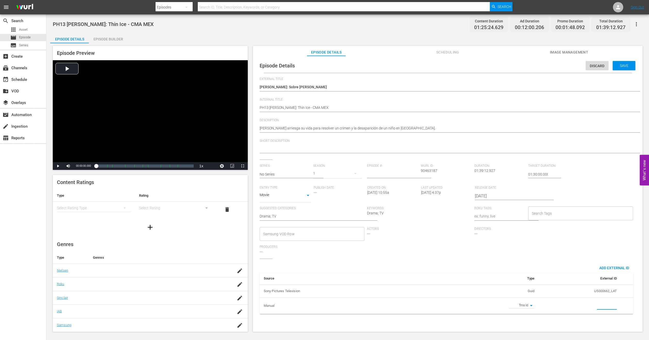
paste input "S0702907000"
type input "S0702907000"
click at [621, 67] on span "Save" at bounding box center [624, 66] width 17 height 4
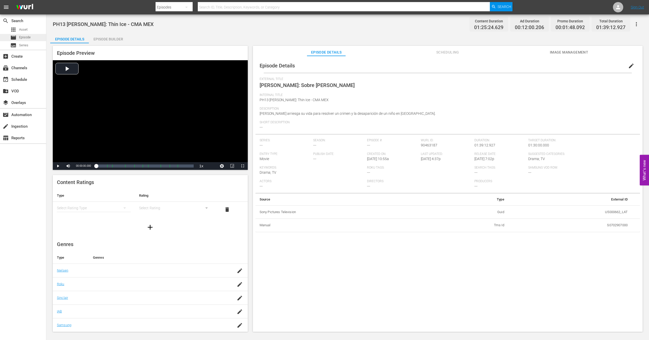
click at [29, 36] on span "Episode" at bounding box center [25, 37] width 12 height 5
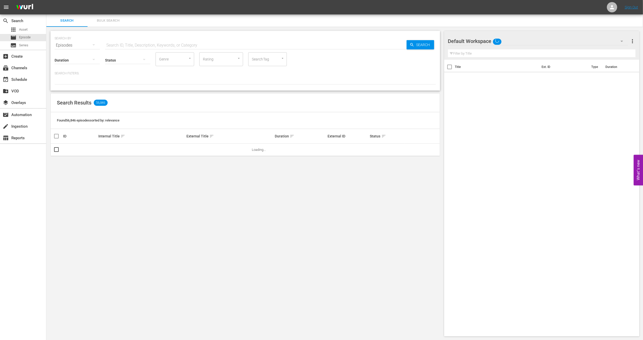
click at [107, 22] on span "Bulk Search" at bounding box center [108, 21] width 35 height 6
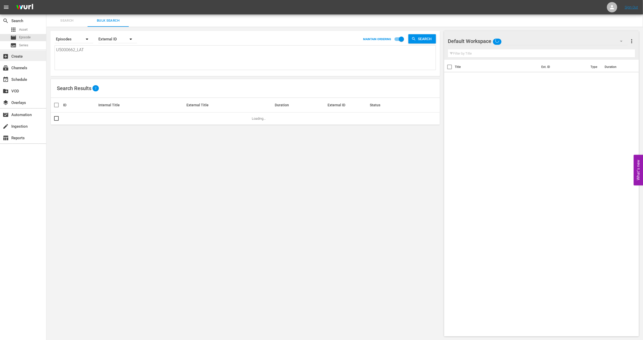
drag, startPoint x: 97, startPoint y: 54, endPoint x: 0, endPoint y: 60, distance: 97.6
click at [46, 0] on div "search Search apps Asset movie Episode subtitles Series add_box Create subscrip…" at bounding box center [344, 0] width 597 height 0
paste textarea "• U6000220"
type textarea "• U6000220"
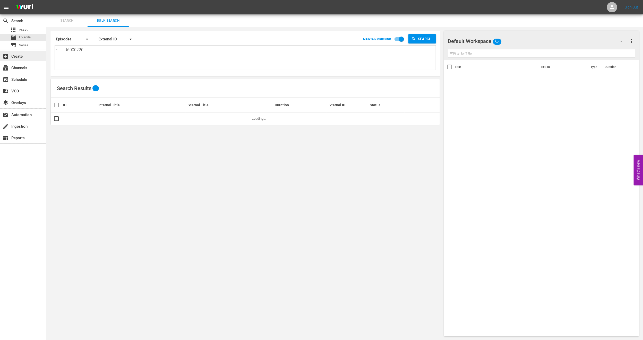
drag, startPoint x: 64, startPoint y: 50, endPoint x: 10, endPoint y: 55, distance: 54.4
click at [46, 0] on div "search Search apps Asset movie Episode subtitles Series add_box Create subscrip…" at bounding box center [344, 0] width 597 height 0
type textarea "U6000220"
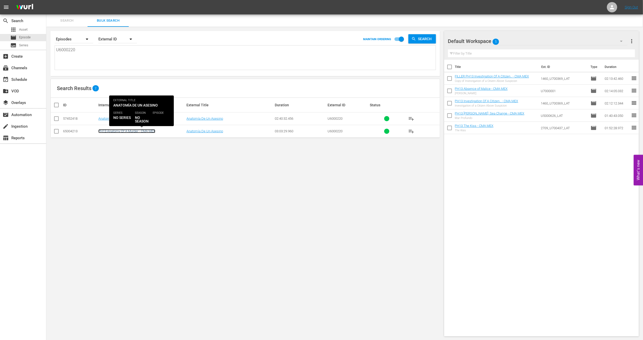
click at [125, 131] on link "PH13 Anatomy Of A Murder - CMA MEX" at bounding box center [126, 131] width 57 height 4
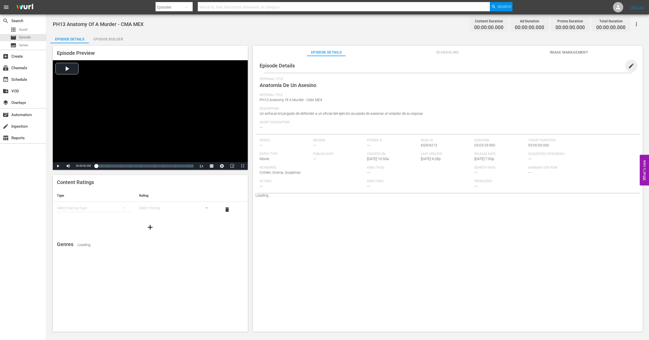
click at [628, 67] on span "edit" at bounding box center [631, 66] width 6 height 6
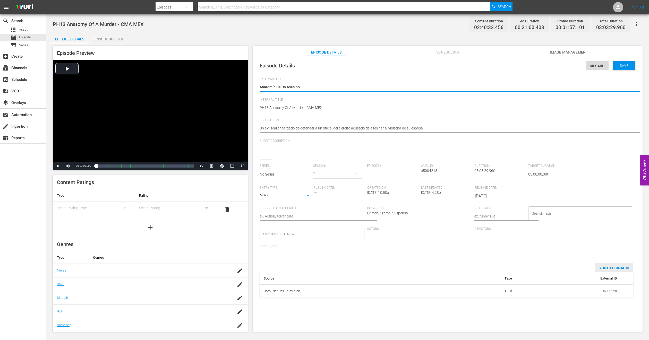
click at [616, 267] on span "Add External Id" at bounding box center [614, 268] width 38 height 4
click at [534, 302] on td "Id Type" at bounding box center [463, 306] width 163 height 16
click at [534, 304] on body "menu Search By Episodes Search ID, Title, Description, Keywords, or Category Se…" at bounding box center [324, 170] width 649 height 340
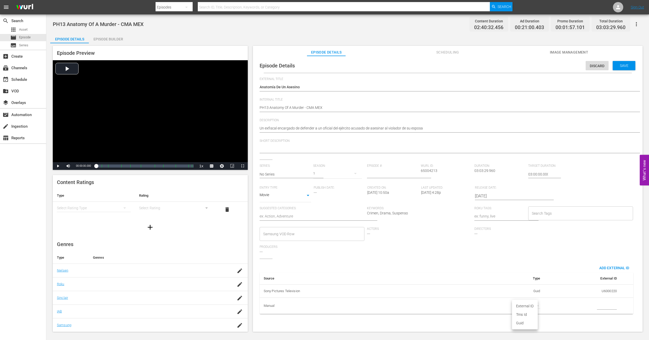
click at [522, 312] on li "Tms Id" at bounding box center [525, 315] width 26 height 9
type input "tmsId"
click at [601, 307] on input "simple table" at bounding box center [607, 306] width 20 height 8
paste input "F0040100000"
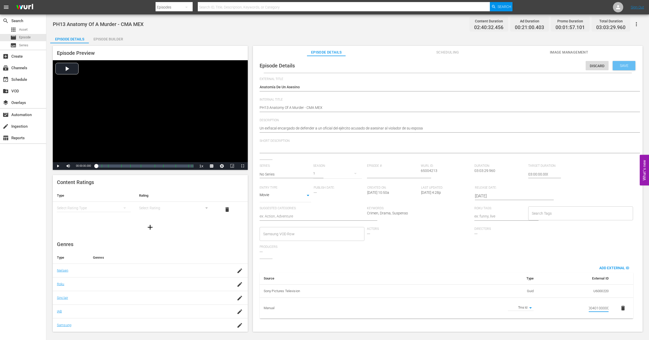
type input "F0040100000"
click at [622, 70] on div "Save" at bounding box center [624, 65] width 23 height 9
